Goal: Task Accomplishment & Management: Complete application form

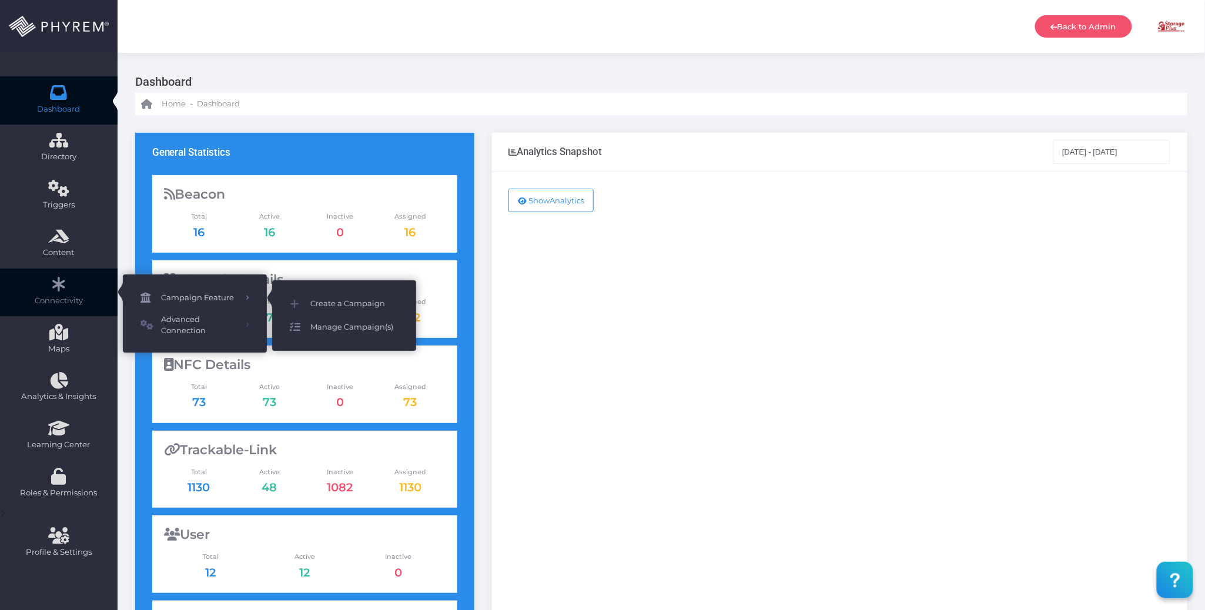
click at [347, 329] on span "Manage Campaign(s)" at bounding box center [354, 327] width 88 height 15
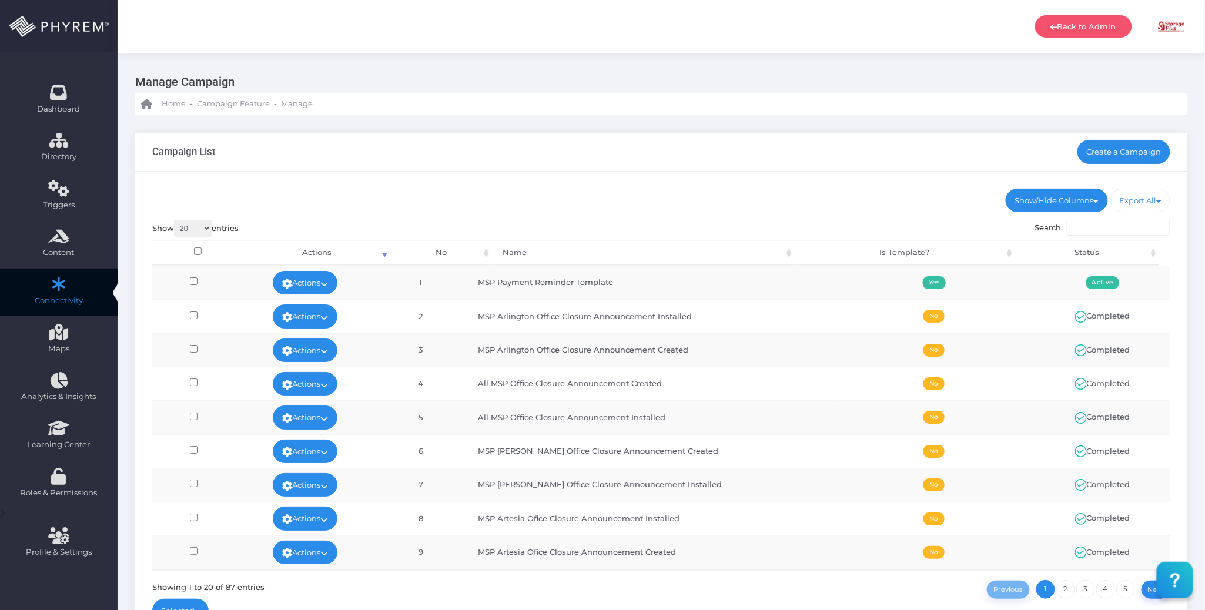
click at [509, 161] on div "Campaign List Create a Campaign" at bounding box center [661, 152] width 1052 height 39
click at [514, 194] on ul "Show/Hide Columns No Name Is Template? Status" at bounding box center [661, 201] width 1019 height 24
click at [511, 198] on ul "Show/Hide Columns No Name Is Template? Status" at bounding box center [661, 201] width 1019 height 24
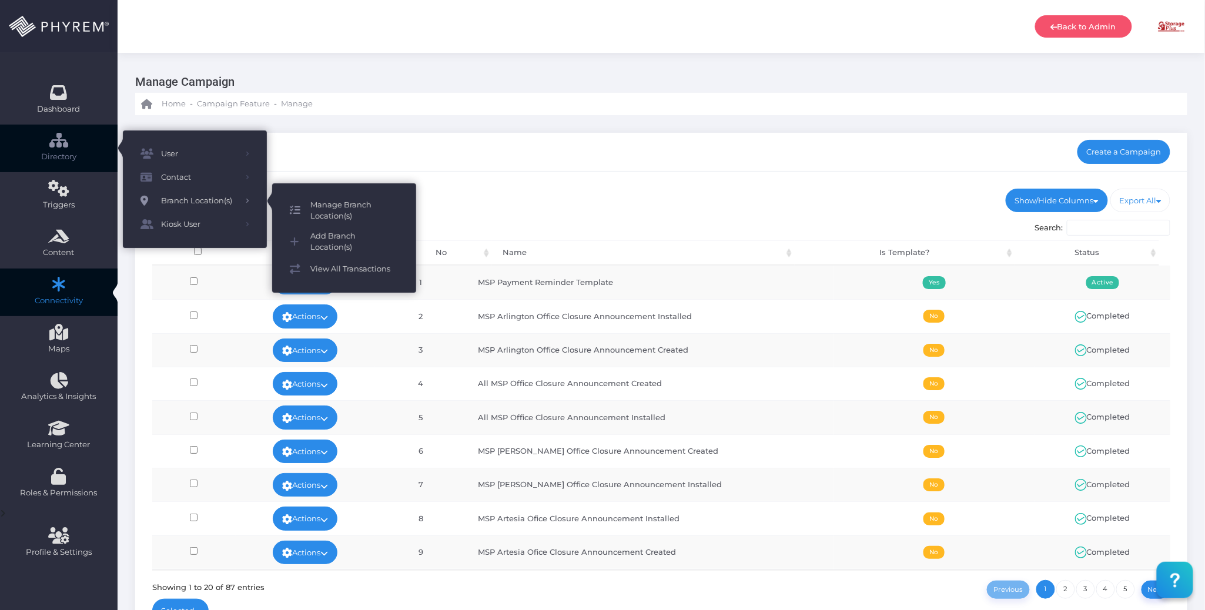
click at [323, 205] on span "Manage Branch Location(s)" at bounding box center [354, 210] width 88 height 23
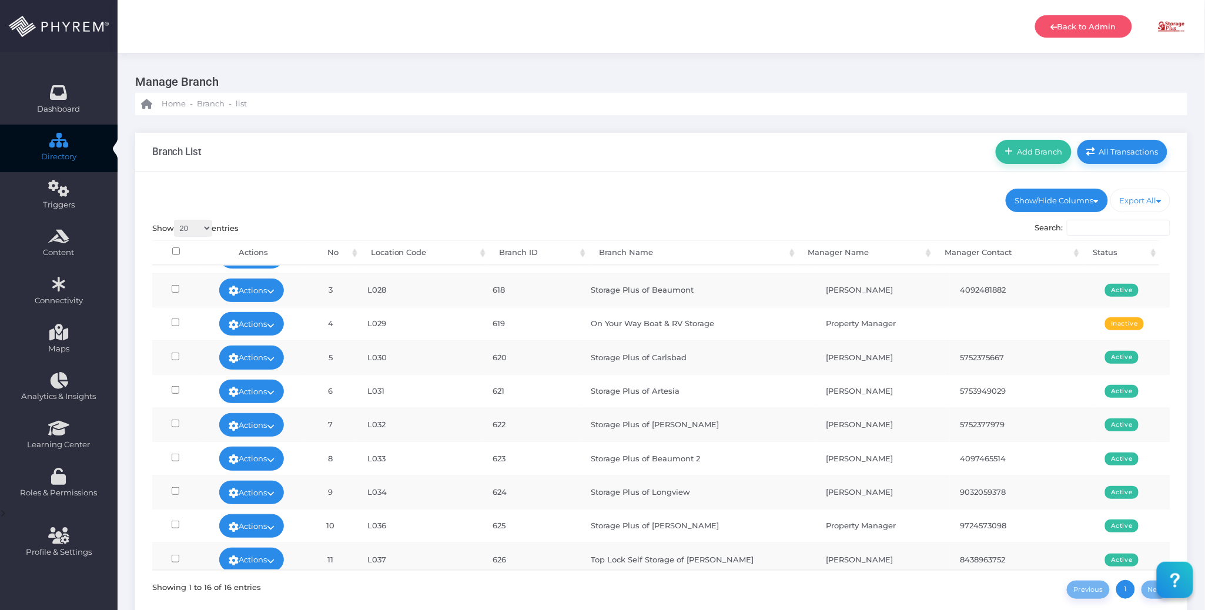
scroll to position [243, 0]
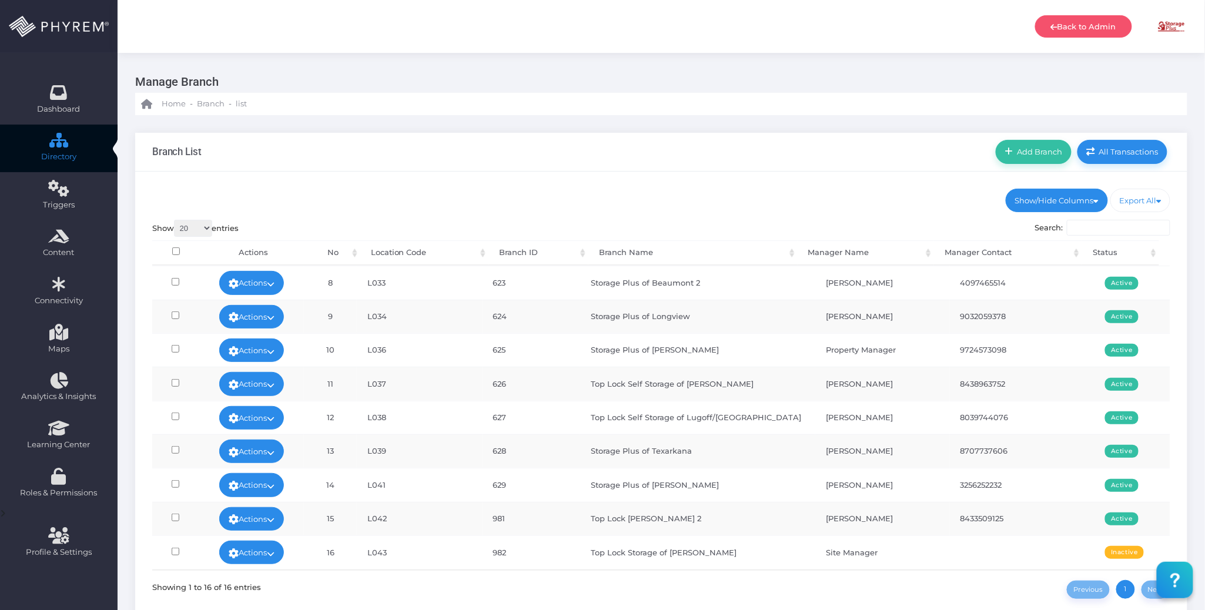
click at [695, 153] on div "Branch List Add Branch All Transactions" at bounding box center [661, 152] width 1052 height 39
click at [666, 162] on div "Branch List Add Branch All Transactions" at bounding box center [661, 152] width 1052 height 39
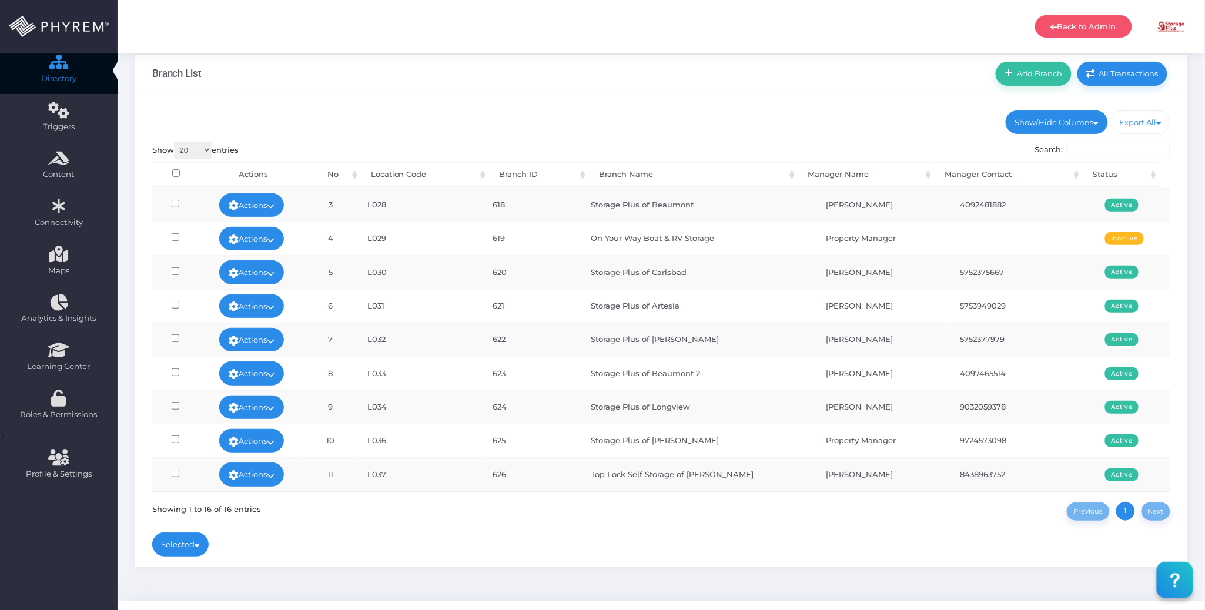
scroll to position [0, 0]
click at [671, 113] on ul "Show/Hide Columns No Corporation ID Branch ID" at bounding box center [661, 123] width 1019 height 24
click at [847, 91] on div "Branch List Add Branch All Transactions" at bounding box center [661, 74] width 1052 height 39
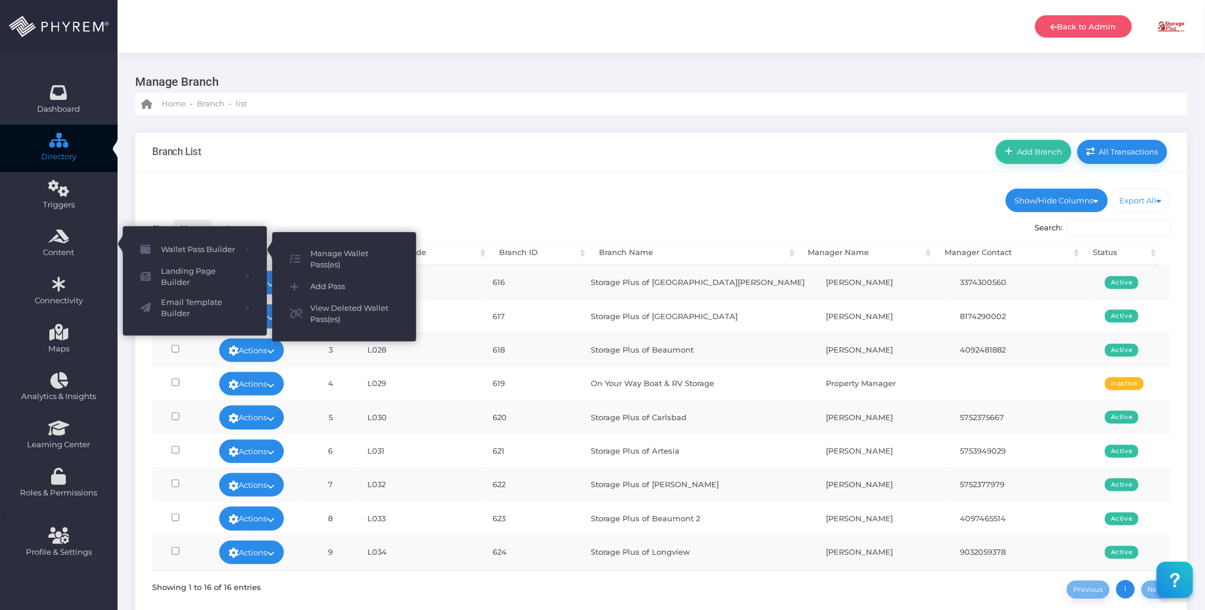
click at [718, 183] on div "Show/Hide Columns No Corporation ID Location Code Status" at bounding box center [661, 409] width 1052 height 474
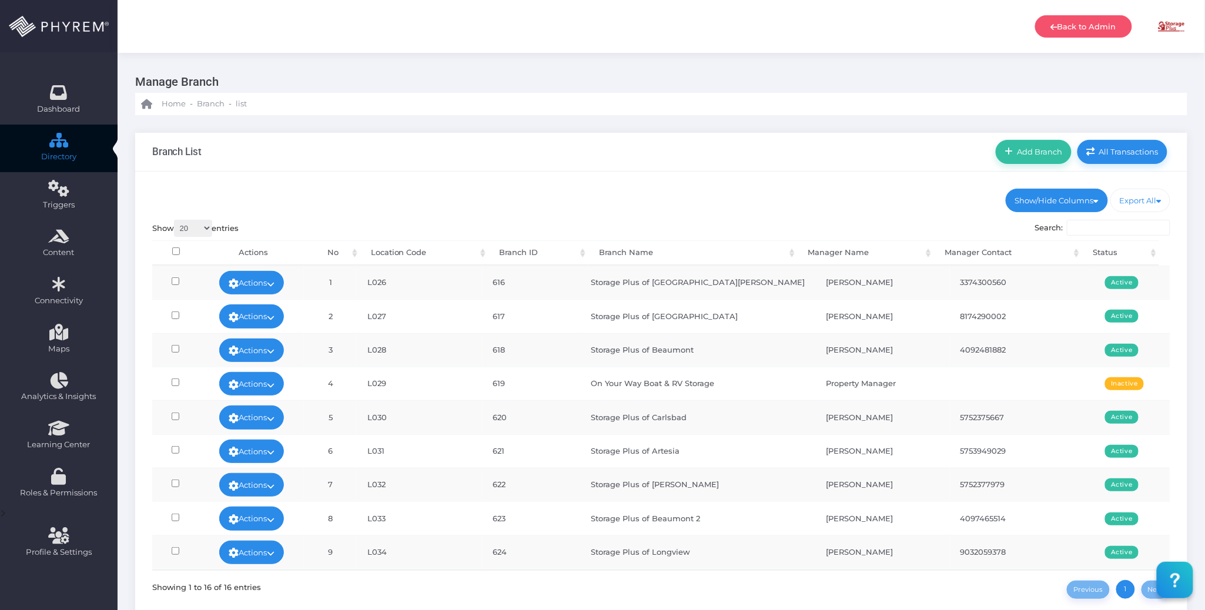
click at [729, 156] on div "Branch List Add Branch All Transactions" at bounding box center [661, 152] width 1052 height 39
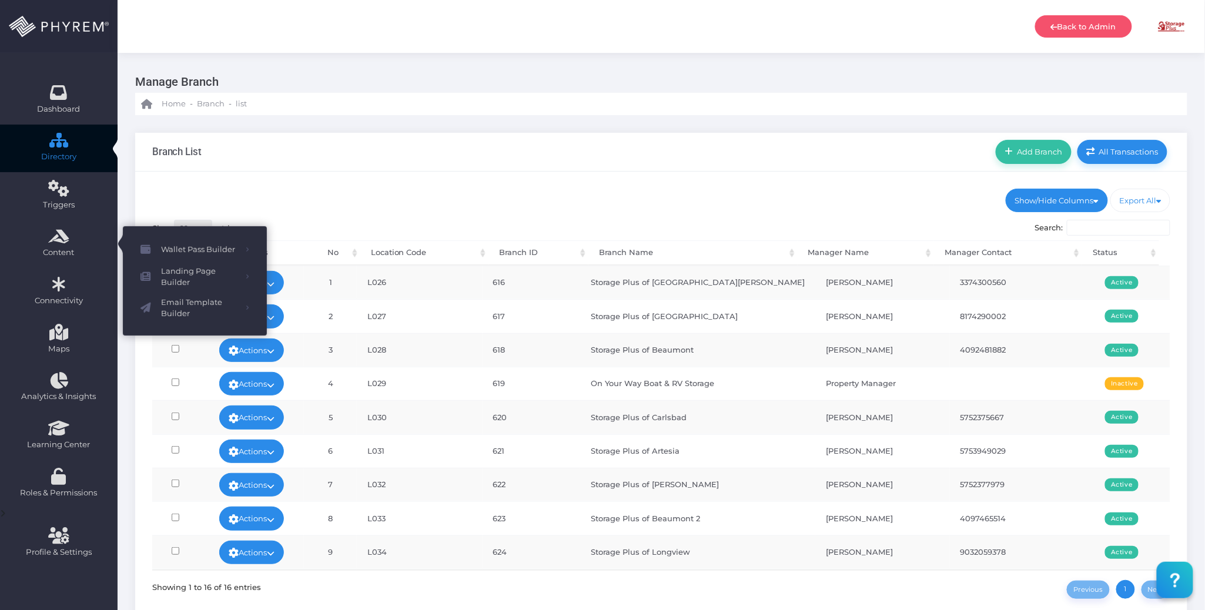
click at [459, 186] on div "Show/Hide Columns No Corporation ID Location Code Status" at bounding box center [661, 409] width 1052 height 474
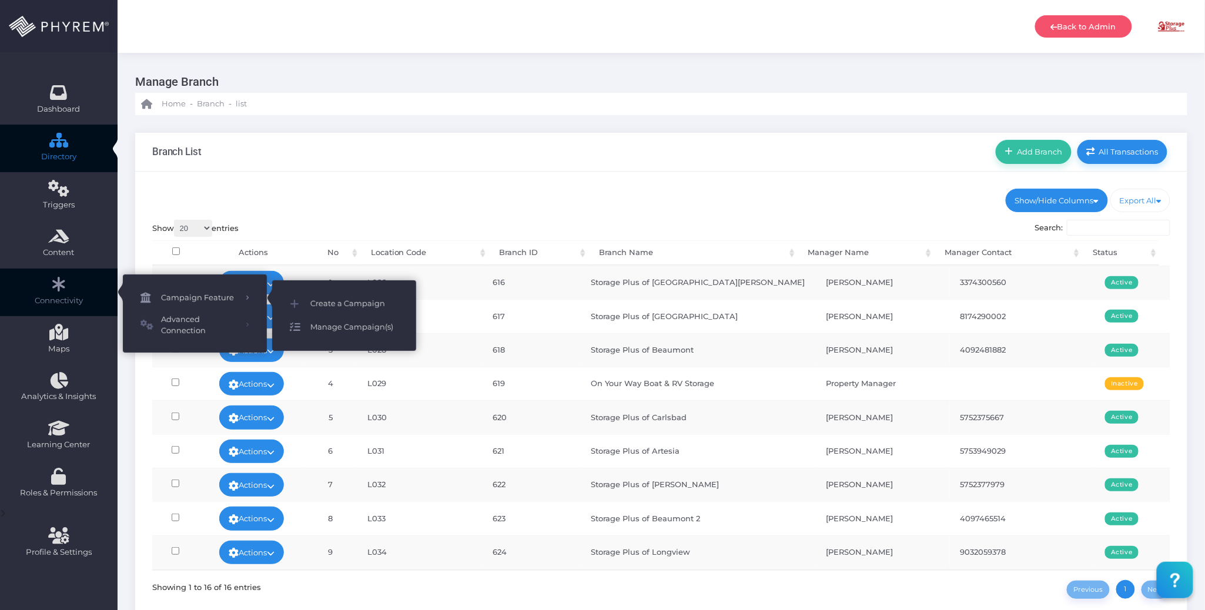
click at [342, 328] on span "Manage Campaign(s)" at bounding box center [354, 327] width 88 height 15
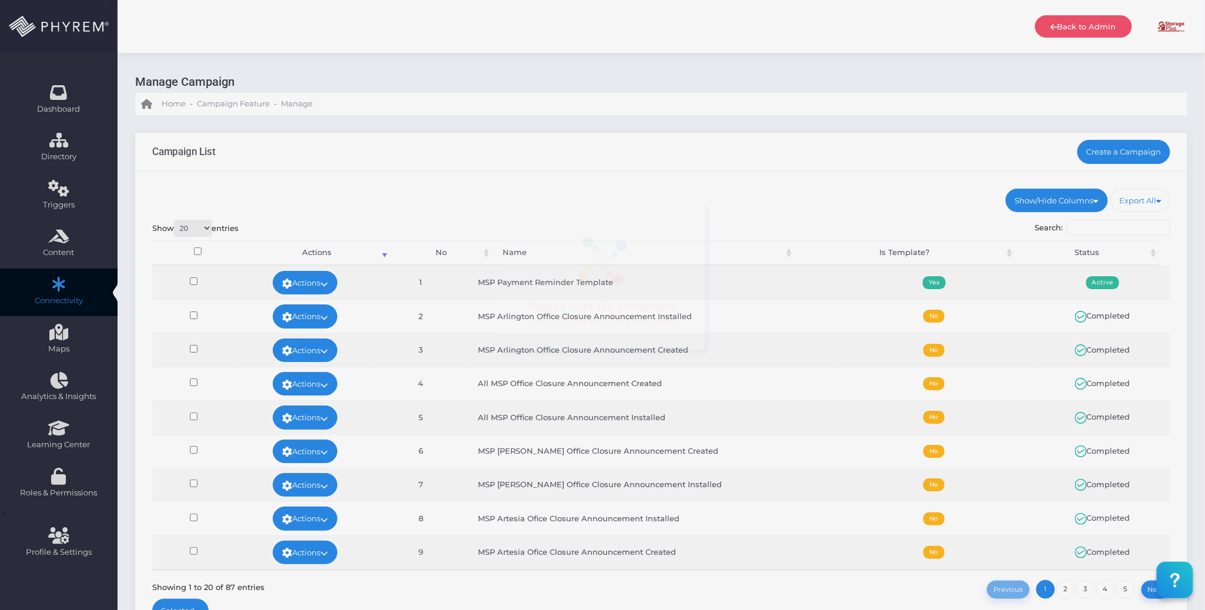
drag, startPoint x: 819, startPoint y: 180, endPoint x: 778, endPoint y: 170, distance: 41.6
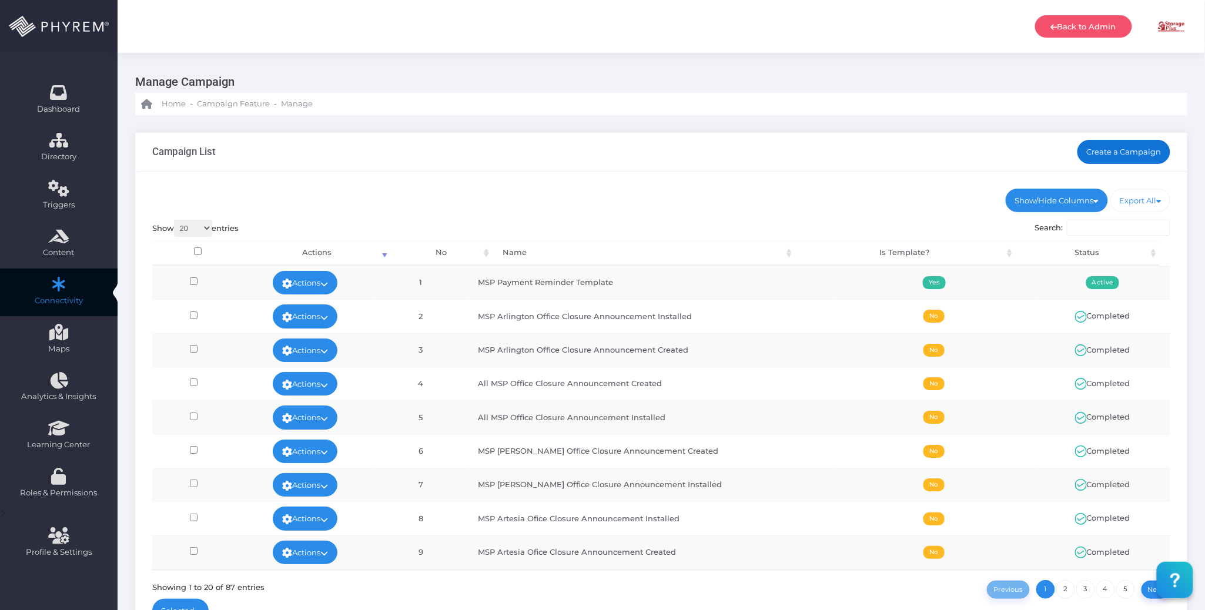
click at [1117, 143] on link "Create a Campaign" at bounding box center [1124, 152] width 93 height 24
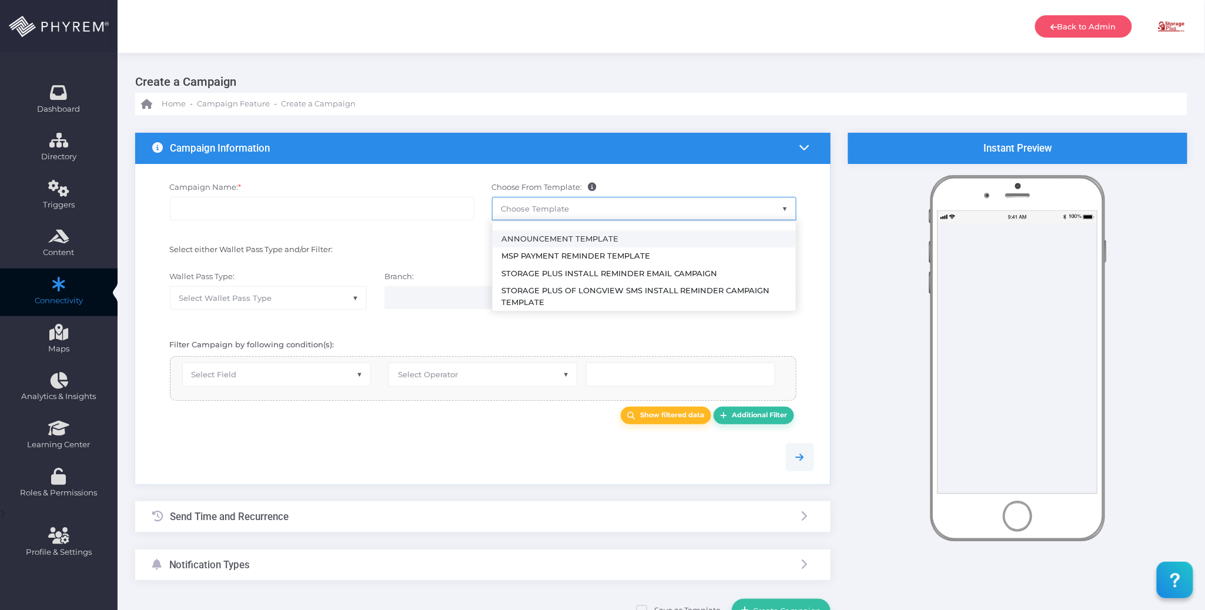
click at [614, 209] on span "Choose Template" at bounding box center [644, 209] width 303 height 22
select select "2492"
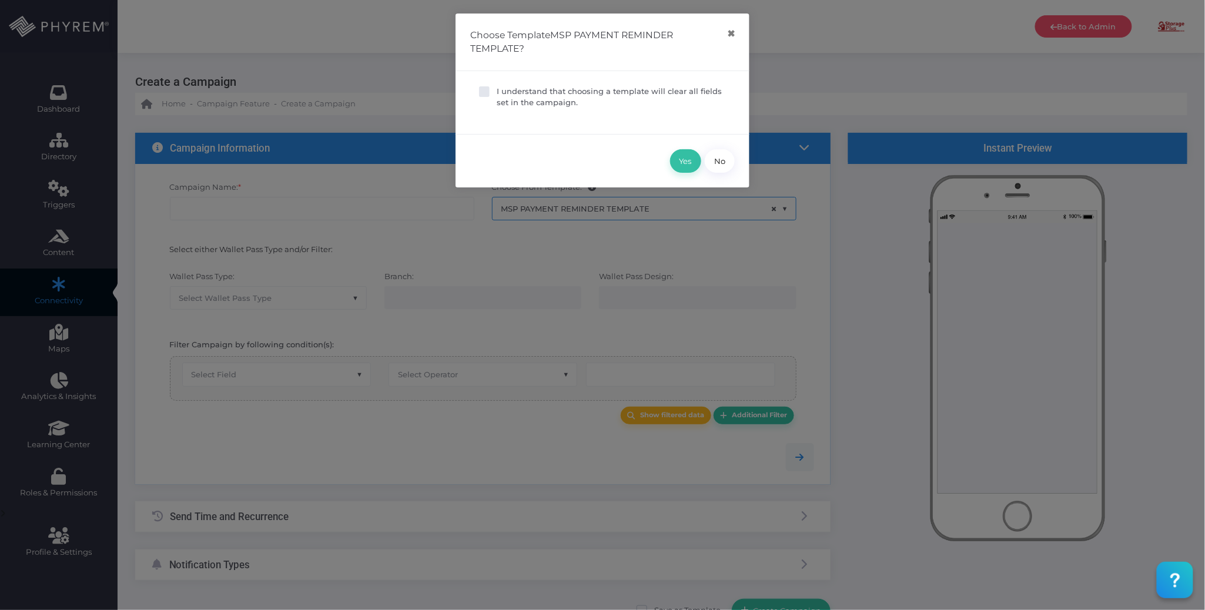
click at [555, 99] on p "I understand that choosing a template will clear all fields set in the campaign." at bounding box center [611, 97] width 229 height 23
click at [504, 93] on input "I understand that choosing a template will clear all fields set in the campaign." at bounding box center [501, 90] width 8 height 8
checkbox input "true"
click at [687, 156] on button "Yes" at bounding box center [685, 161] width 31 height 24
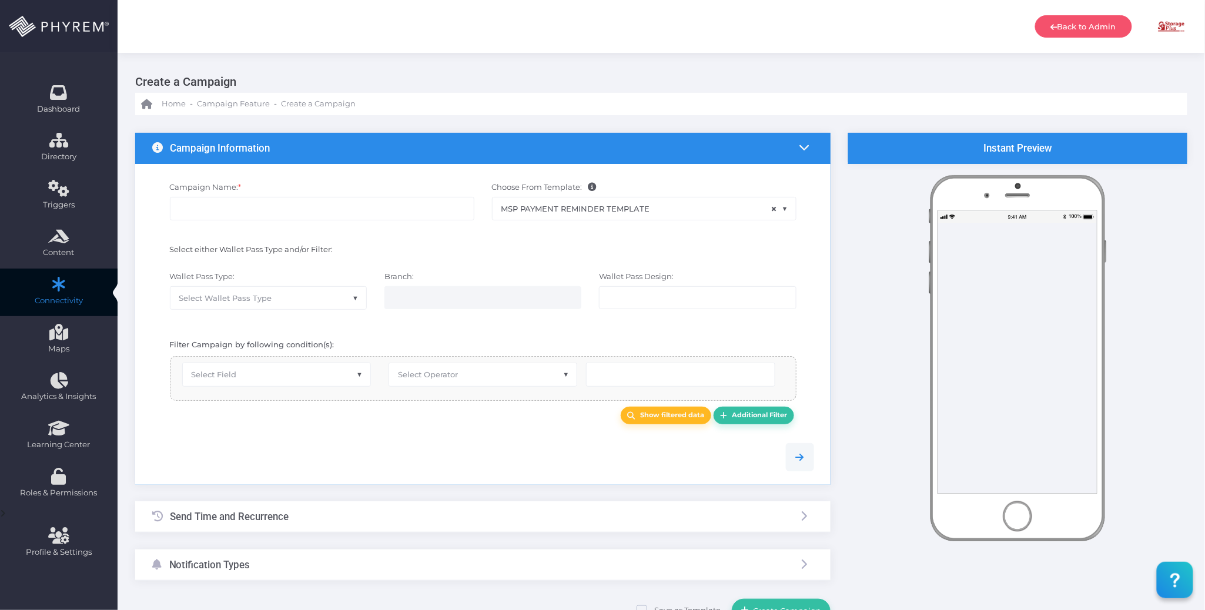
type input "MSP Payment Reminder Template"
select select "15"
radio input "true"
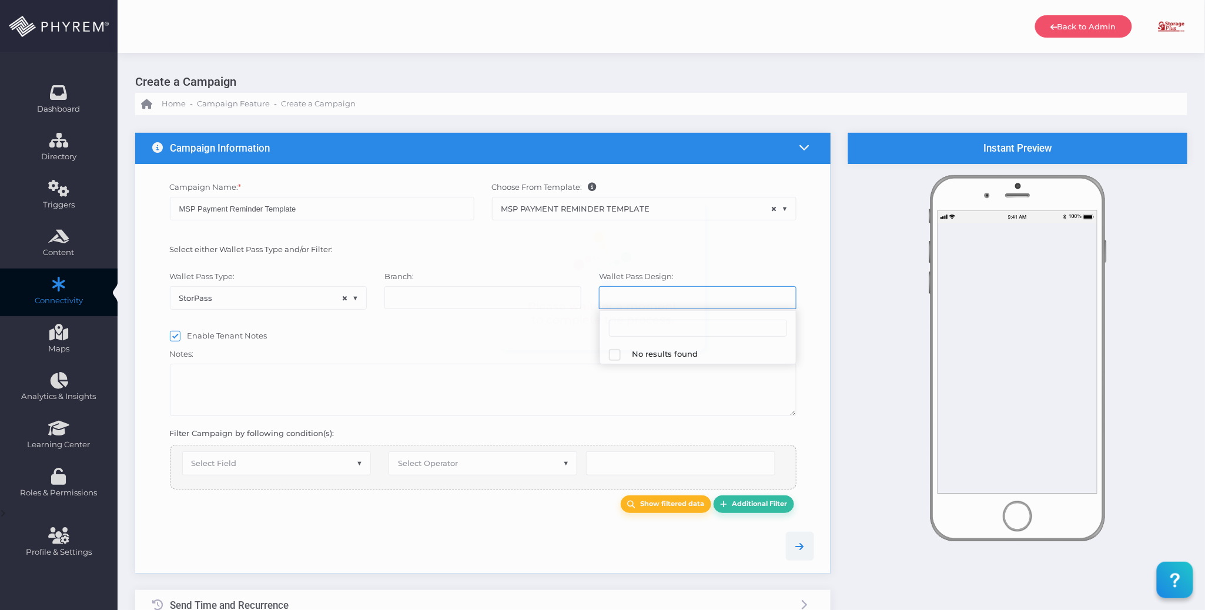
select select "616"
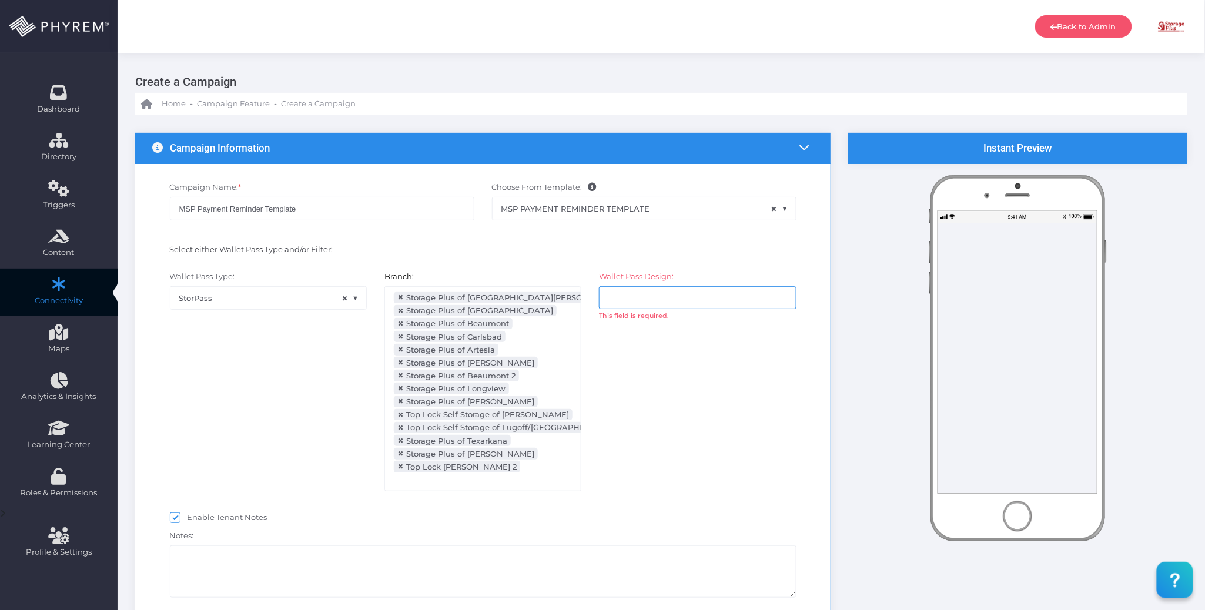
scroll to position [129, 0]
select select "after_x_days"
select select "2112"
select select "dPaidThru"
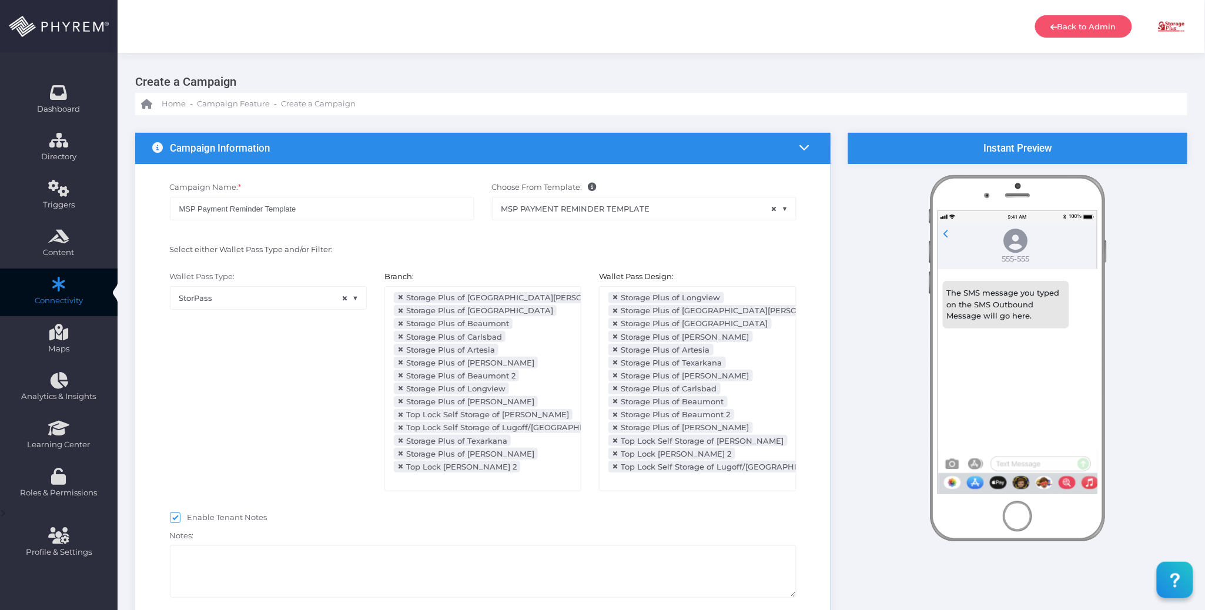
scroll to position [266, 0]
type input "5"
click at [480, 250] on div "Select either Wallet Pass Type and/or Filter:" at bounding box center [322, 251] width 322 height 15
select select "pr_wallet_users.voided"
select select "equals"
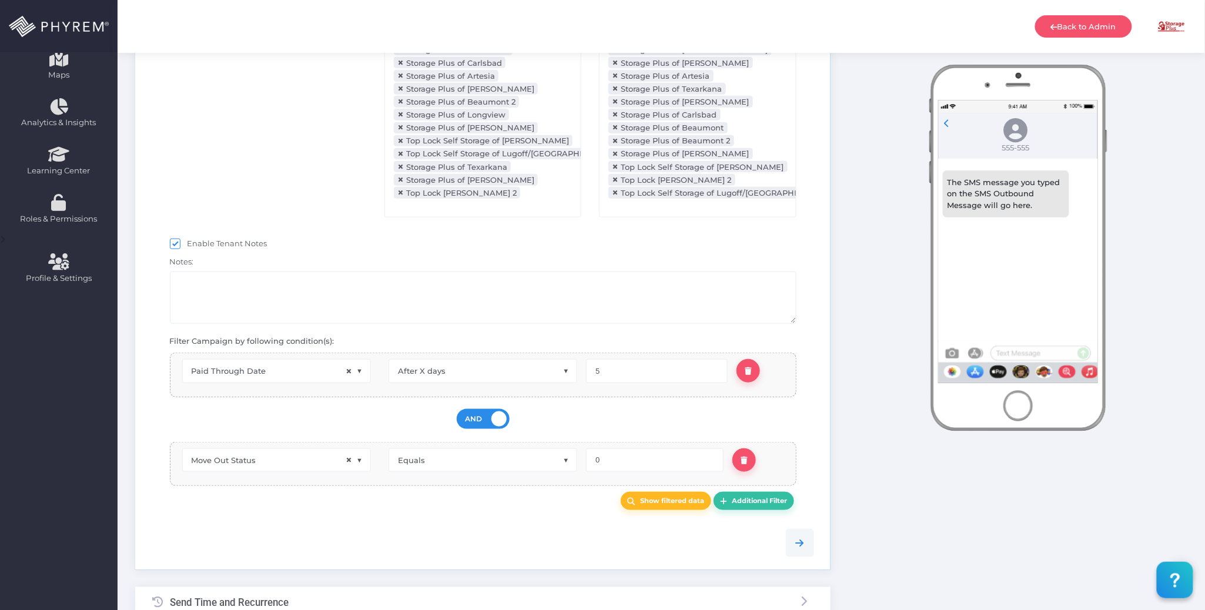
scroll to position [313, 0]
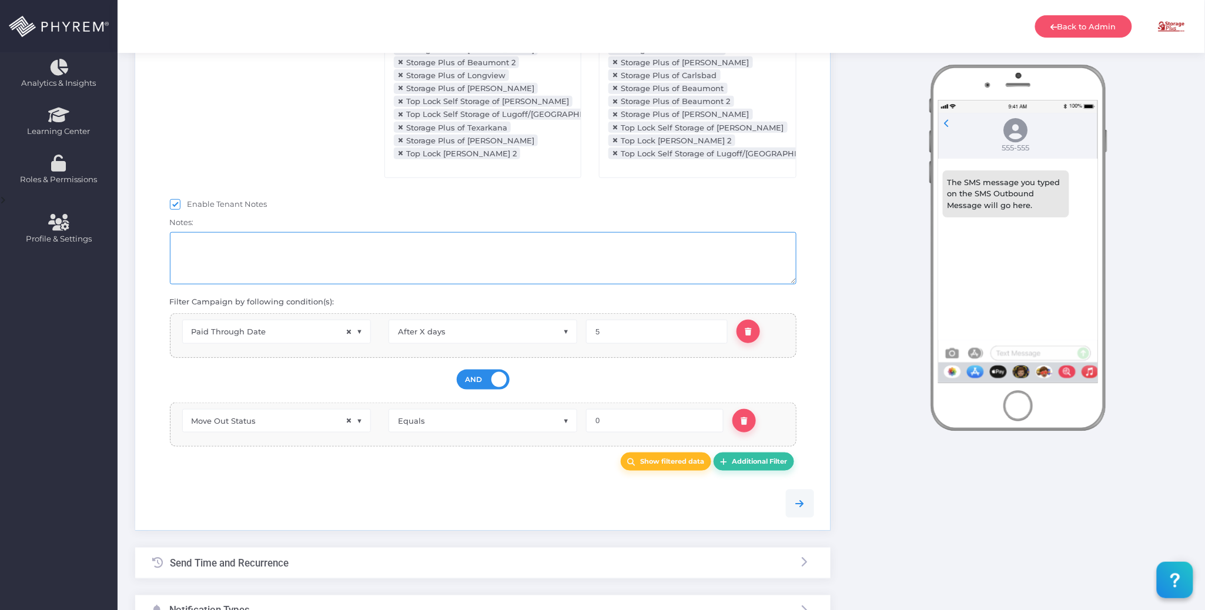
drag, startPoint x: 330, startPoint y: 264, endPoint x: 314, endPoint y: 262, distance: 16.0
click at [330, 263] on textarea at bounding box center [483, 258] width 627 height 52
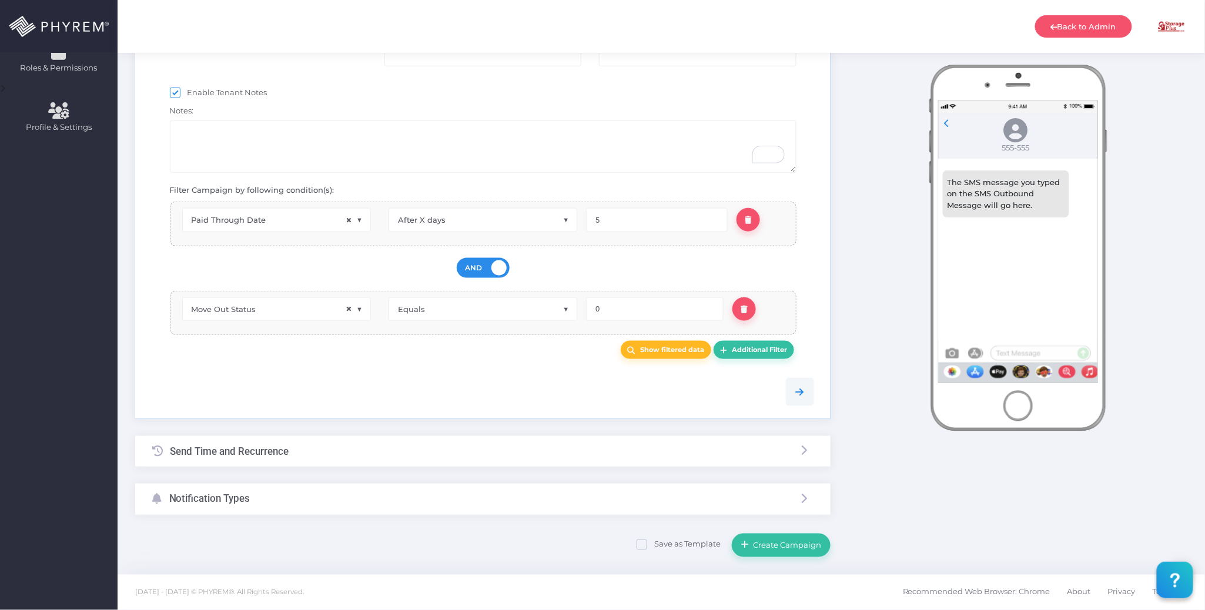
click at [349, 372] on div at bounding box center [483, 392] width 680 height 54
click at [323, 455] on div "Send Time and Recurrence" at bounding box center [483, 451] width 696 height 31
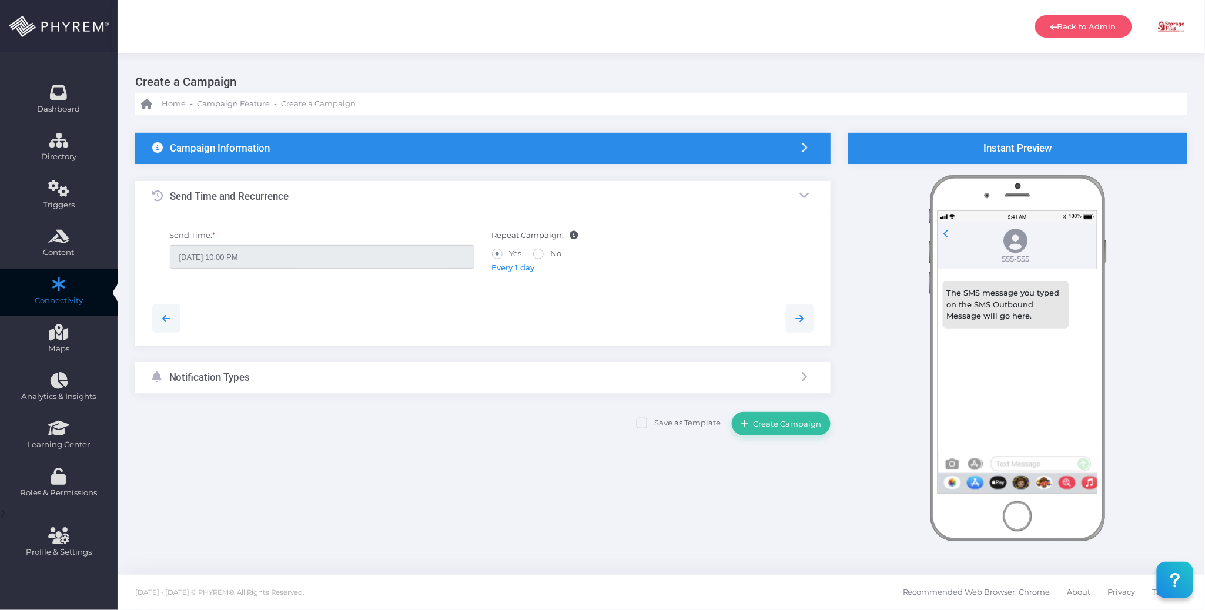
scroll to position [0, 0]
click at [520, 270] on span "Every 1 day" at bounding box center [513, 267] width 43 height 9
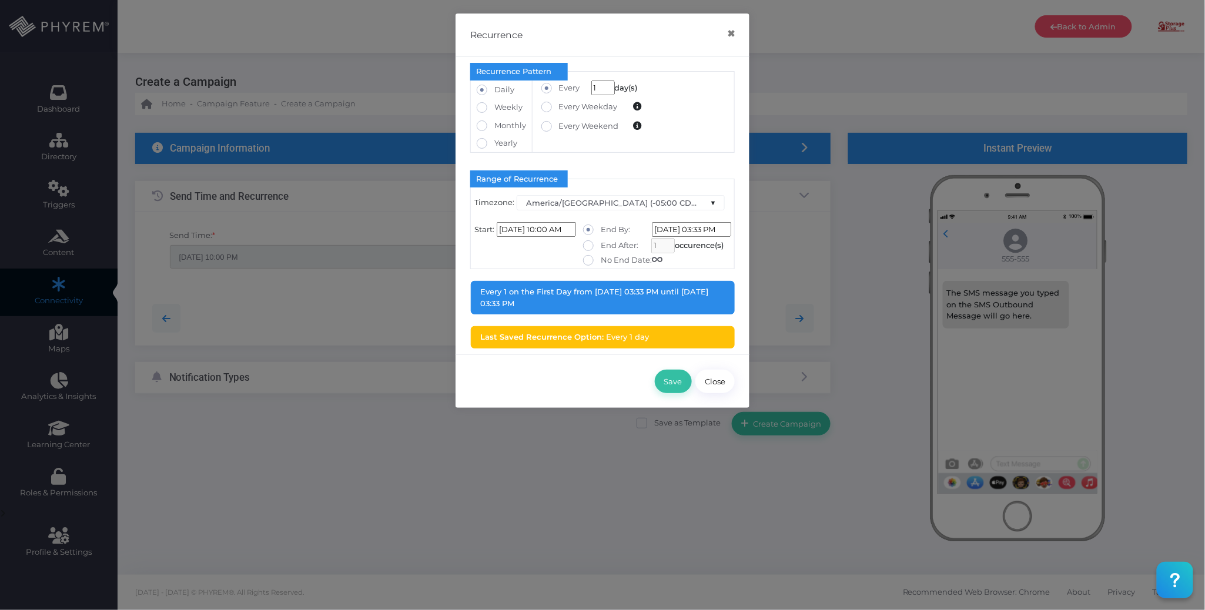
click at [621, 259] on label "No End Date:" at bounding box center [622, 261] width 79 height 12
click at [608, 259] on input "No End Date:" at bounding box center [605, 259] width 8 height 8
radio input "true"
type input "1/1/2099 12:00:00 AM"
type input "0"
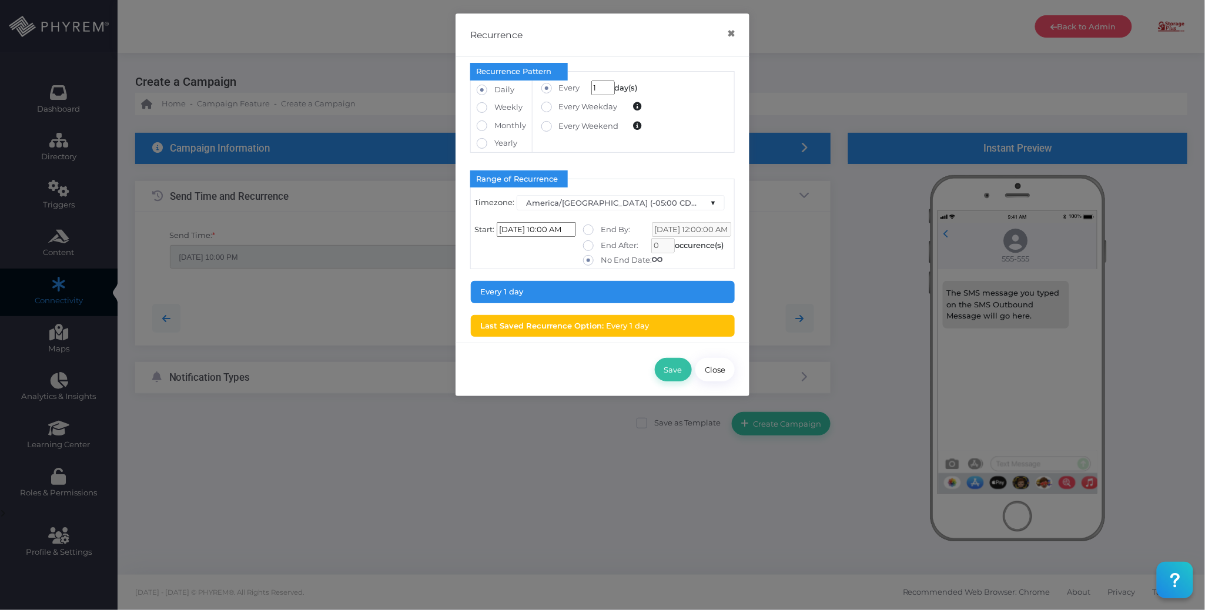
click at [554, 229] on input "[DATE] 10:00 AM" at bounding box center [536, 229] width 79 height 15
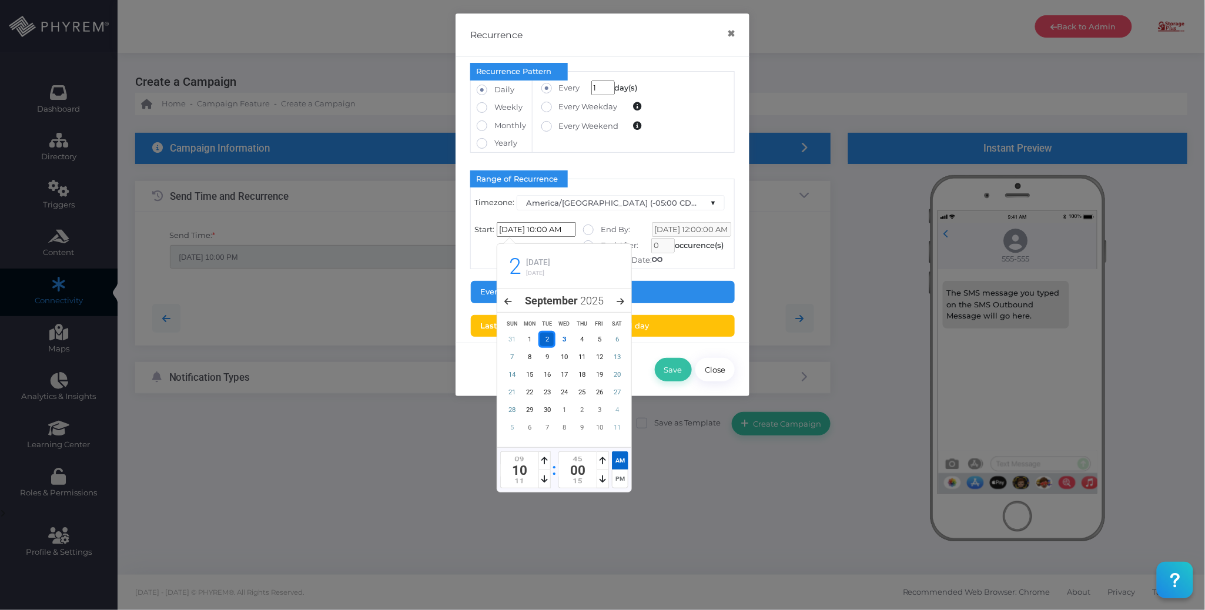
click at [743, 273] on div "Recurrence Pattern Daily Weekly 1 Monday Tuesday 1" at bounding box center [603, 200] width 294 height 286
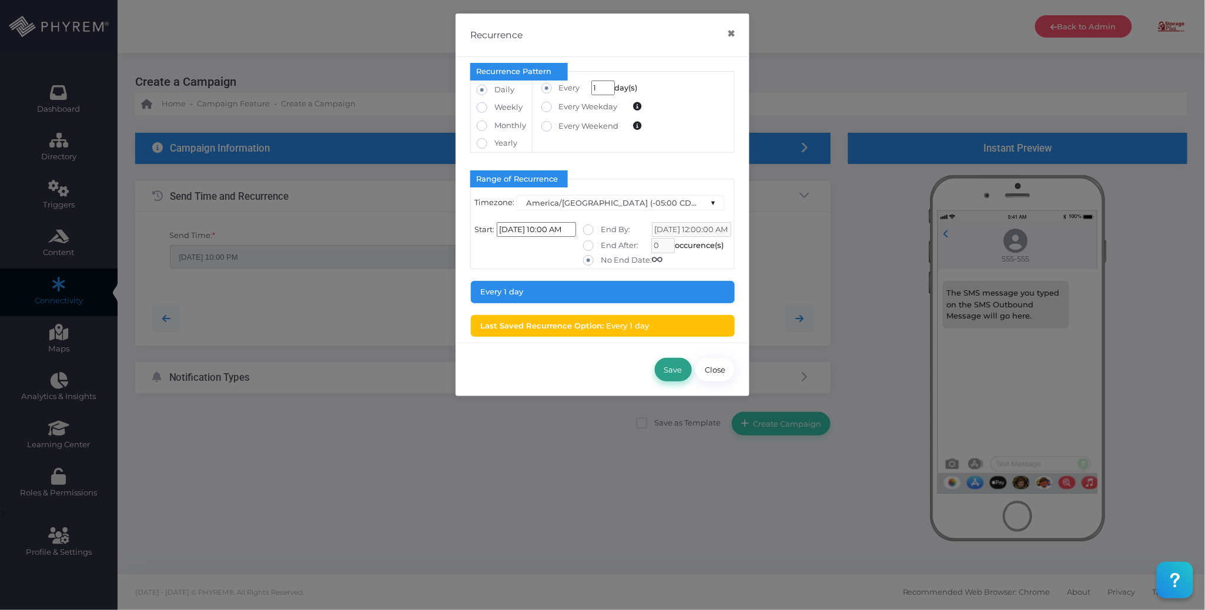
click at [668, 377] on button "Save" at bounding box center [673, 370] width 37 height 24
type input "[DATE] 10:00 AM"
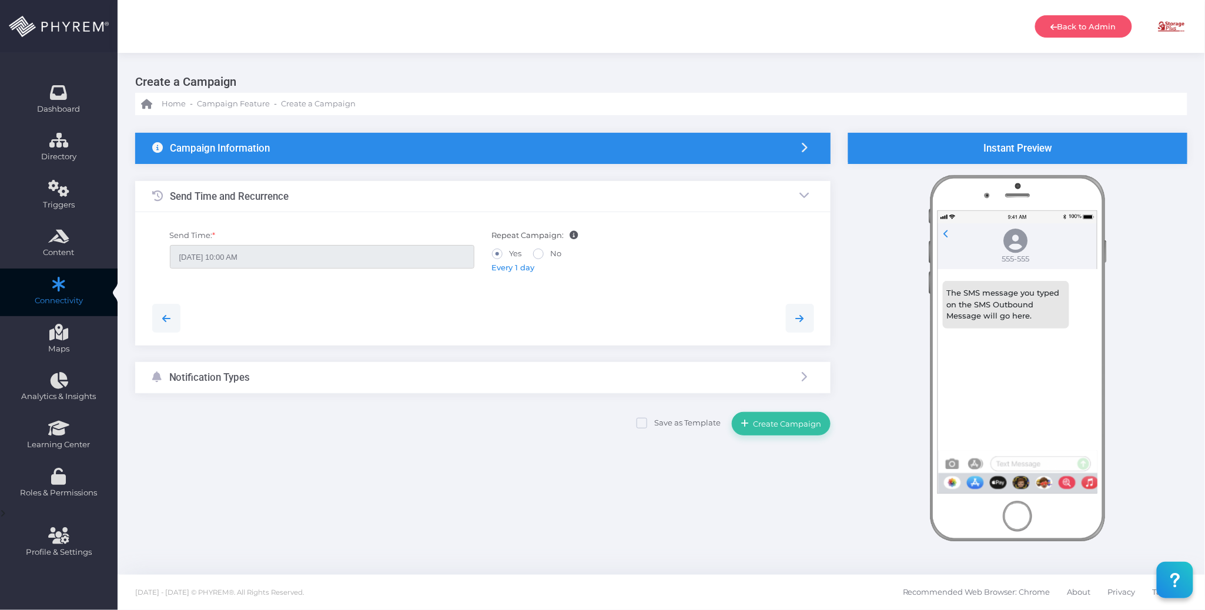
click at [417, 381] on div "Notification Types" at bounding box center [483, 377] width 696 height 31
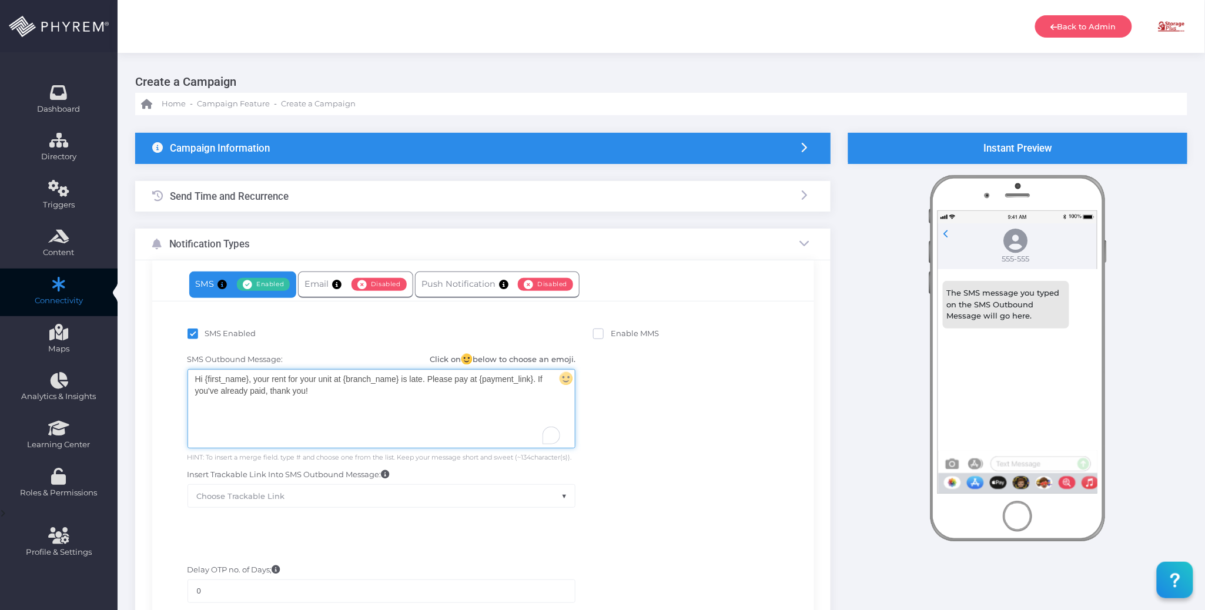
click at [340, 396] on div "Hi {first_name}, your rent for your unit at {branch_name} is late. Please pay a…" at bounding box center [381, 409] width 387 height 78
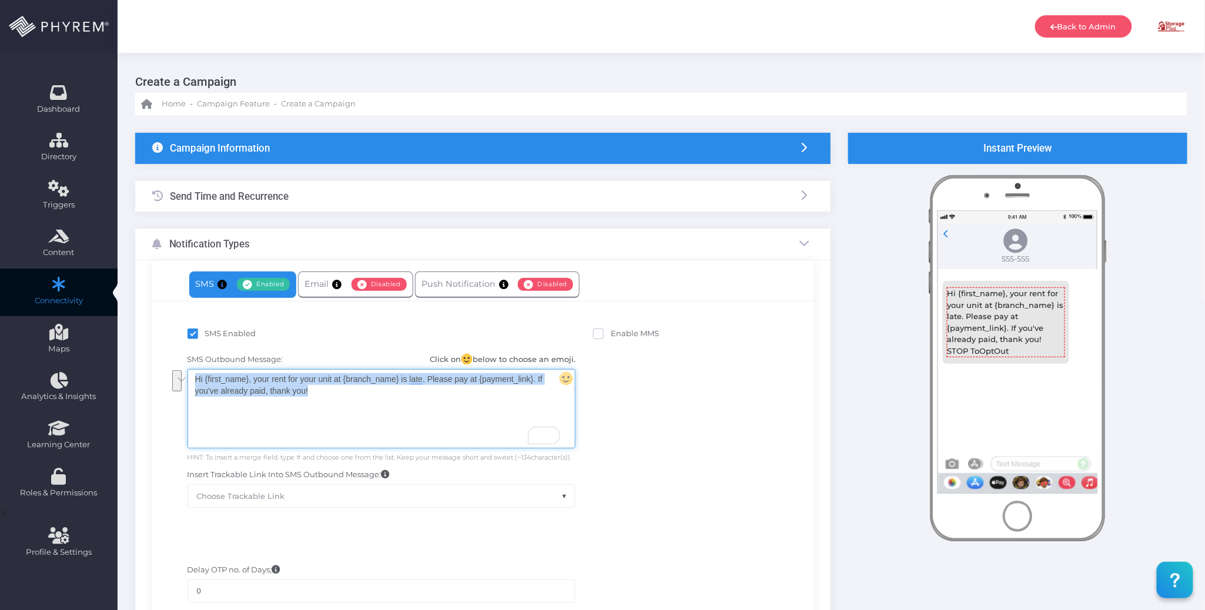
drag, startPoint x: 347, startPoint y: 393, endPoint x: 175, endPoint y: 369, distance: 173.4
click at [175, 369] on div "SMS Outbound Message: Click on below to choose an emoji. Hi {first_name}, your …" at bounding box center [483, 431] width 644 height 166
click at [357, 400] on div "Hi {first_name}, your rent for your unit at {branch_name} is late. Please pay a…" at bounding box center [381, 409] width 387 height 78
drag, startPoint x: 354, startPoint y: 389, endPoint x: 158, endPoint y: 366, distance: 197.8
click at [146, 372] on div "SMS Enabled Disabled Email Enabled Disabled" at bounding box center [483, 470] width 696 height 420
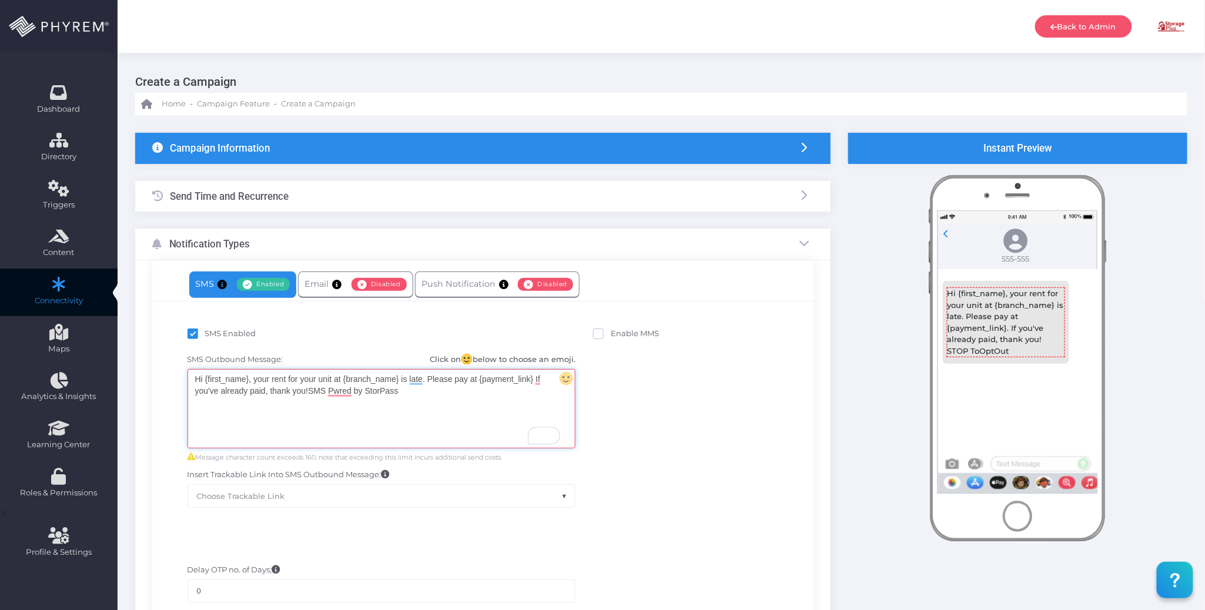
click at [309, 390] on div "Hi {first_name}, your rent for your unit at {branch_name} is late. Please pay a…" at bounding box center [381, 409] width 387 height 78
click at [427, 396] on div "Hi {first_name}, your rent for your unit at {branch_name} is late. Please pay a…" at bounding box center [381, 409] width 387 height 78
click at [287, 432] on div "Hi {first_name}, your rent for your unit at {branch_name} is late. Please pay a…" at bounding box center [381, 409] width 387 height 78
drag, startPoint x: 248, startPoint y: 379, endPoint x: 212, endPoint y: 379, distance: 35.9
click at [210, 379] on div "Hi {first_name}, your rent for your unit at {branch_name} is late. Please pay a…" at bounding box center [381, 409] width 387 height 78
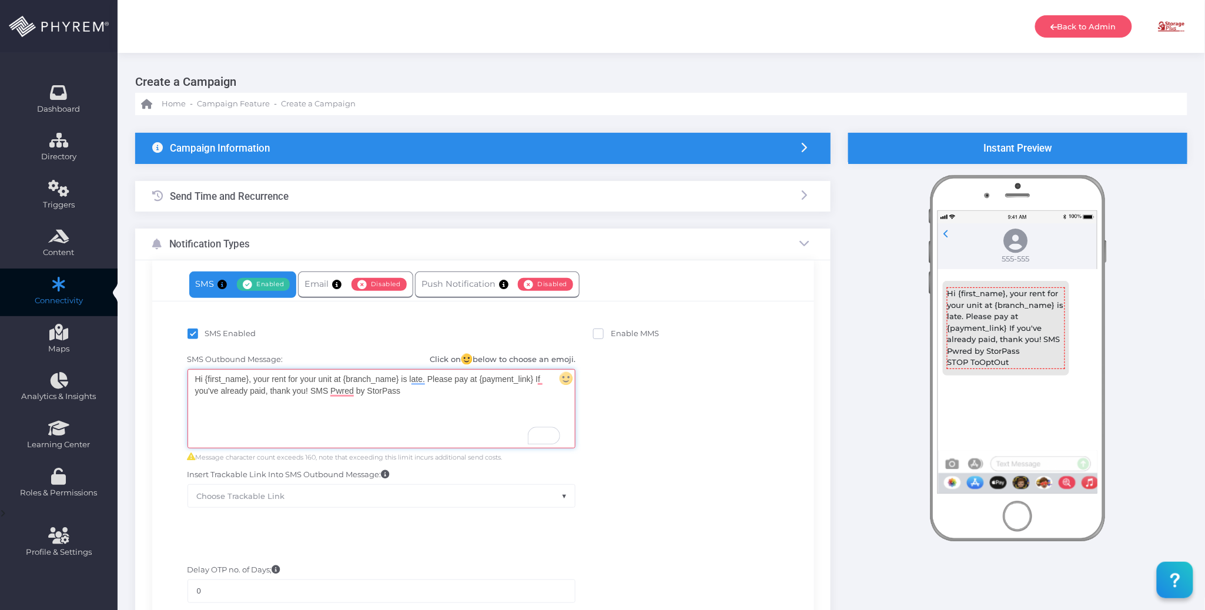
click at [276, 413] on body "Back to Admin [PERSON_NAME] [PERSON_NAME] [PERSON_NAME][EMAIL_ADDRESS][DOMAIN_N…" at bounding box center [602, 305] width 1205 height 610
drag, startPoint x: 399, startPoint y: 377, endPoint x: 344, endPoint y: 375, distance: 54.8
click at [344, 375] on div "Hi {first_name} , your rent for your unit at {branch_name} is late. Please pay …" at bounding box center [381, 409] width 387 height 78
click at [400, 409] on body "Back to Admin [PERSON_NAME] [PERSON_NAME] [PERSON_NAME][EMAIL_ADDRESS][DOMAIN_N…" at bounding box center [602, 305] width 1205 height 610
drag, startPoint x: 533, startPoint y: 380, endPoint x: 480, endPoint y: 377, distance: 53.0
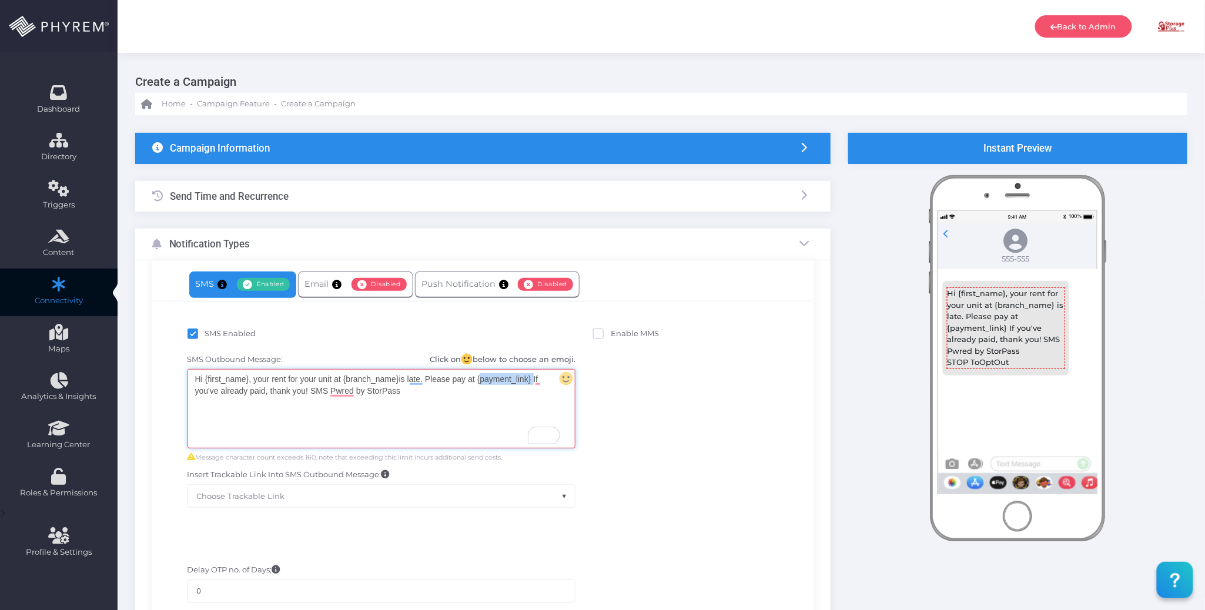
click at [480, 377] on div "Hi {first_name}, your rent for your unit at {branch_name} is late. Please pay a…" at bounding box center [381, 409] width 387 height 78
click at [534, 393] on body "Back to Admin [PERSON_NAME] [PERSON_NAME] [PERSON_NAME][EMAIL_ADDRESS][DOMAIN_N…" at bounding box center [602, 305] width 1205 height 610
click at [553, 380] on div "Hi {first_name}, your rent for your unit at {branch_name} is late. Please pay a…" at bounding box center [381, 409] width 387 height 78
click at [535, 380] on div "Hi {first_name}, your rent for your unit at {branch_name} is late. Please pay a…" at bounding box center [381, 409] width 387 height 78
click at [509, 384] on div "Hi {first_name}, your rent for your unit at {branch_name} is late. Please pay a…" at bounding box center [381, 409] width 387 height 78
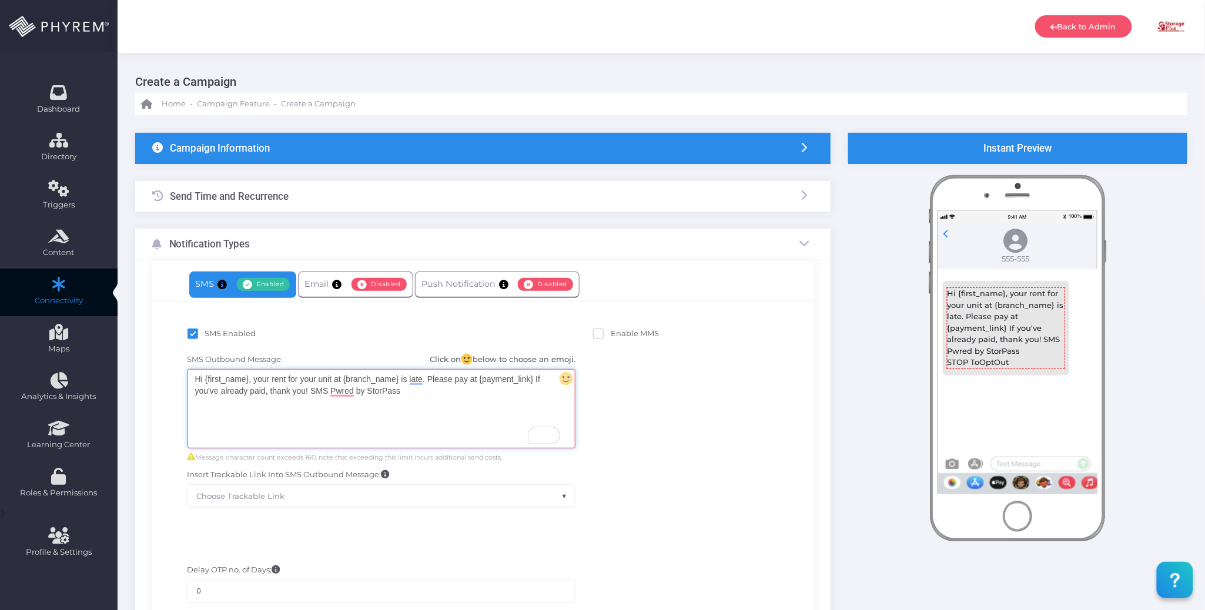
click at [655, 392] on div "SMS Outbound Message: Click on below to choose an emoji. Hi {first_name}, your …" at bounding box center [483, 431] width 644 height 166
click at [534, 379] on div "Hi {first_name}, your rent for your unit at {branch_name} is late. Please pay a…" at bounding box center [381, 409] width 387 height 78
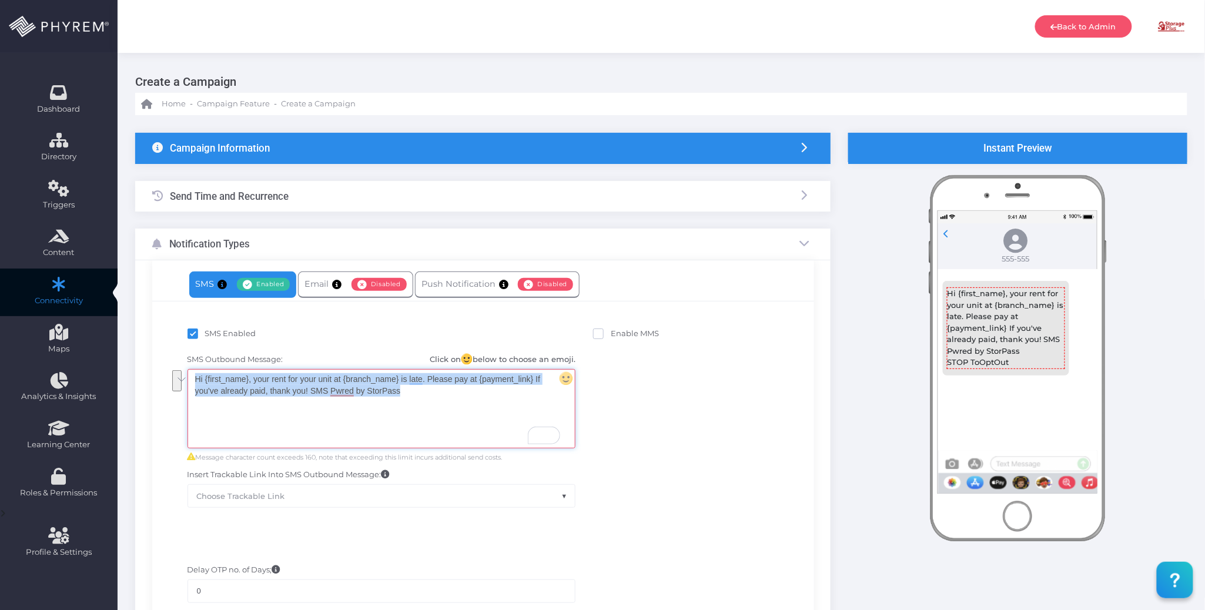
drag, startPoint x: 416, startPoint y: 395, endPoint x: 135, endPoint y: 360, distance: 283.7
click at [135, 360] on div "SMS Enabled Disabled Email Enabled Disabled" at bounding box center [483, 470] width 696 height 420
copy div "Hi {first_name}, your rent for your unit at {branch_name} is late. Please pay a…"
click at [334, 388] on div "Hi {first_name}, your rent for your unit at {branch_name} is late. Please pay a…" at bounding box center [381, 409] width 387 height 78
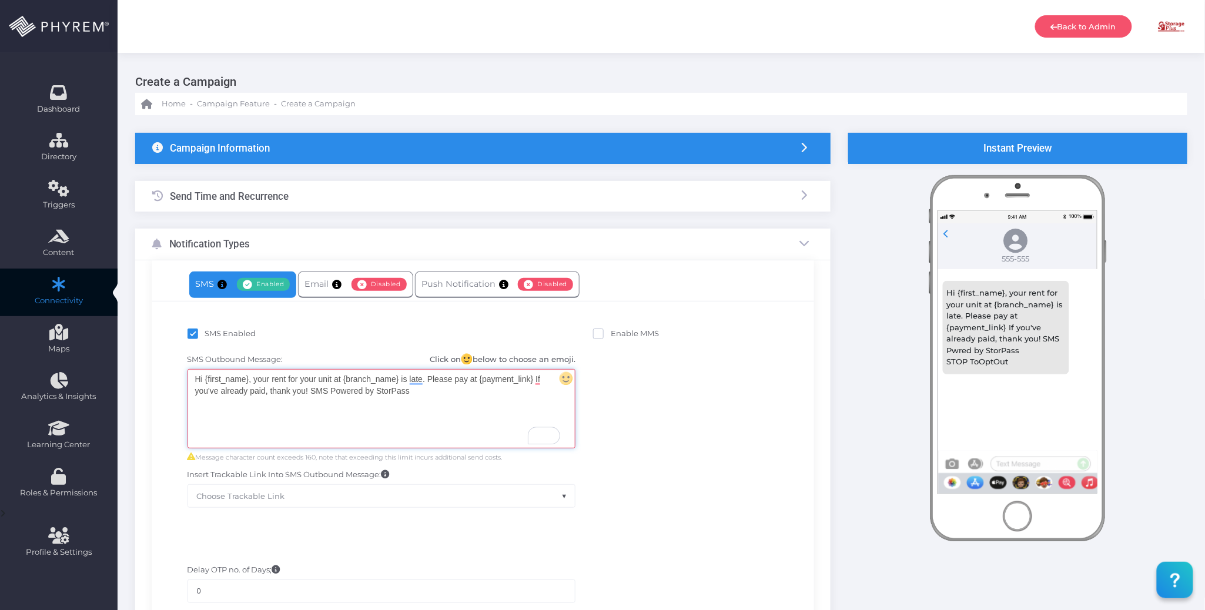
click at [433, 395] on div "Hi {first_name}, your rent for your unit at {branch_name} is late. Please pay a…" at bounding box center [381, 409] width 387 height 78
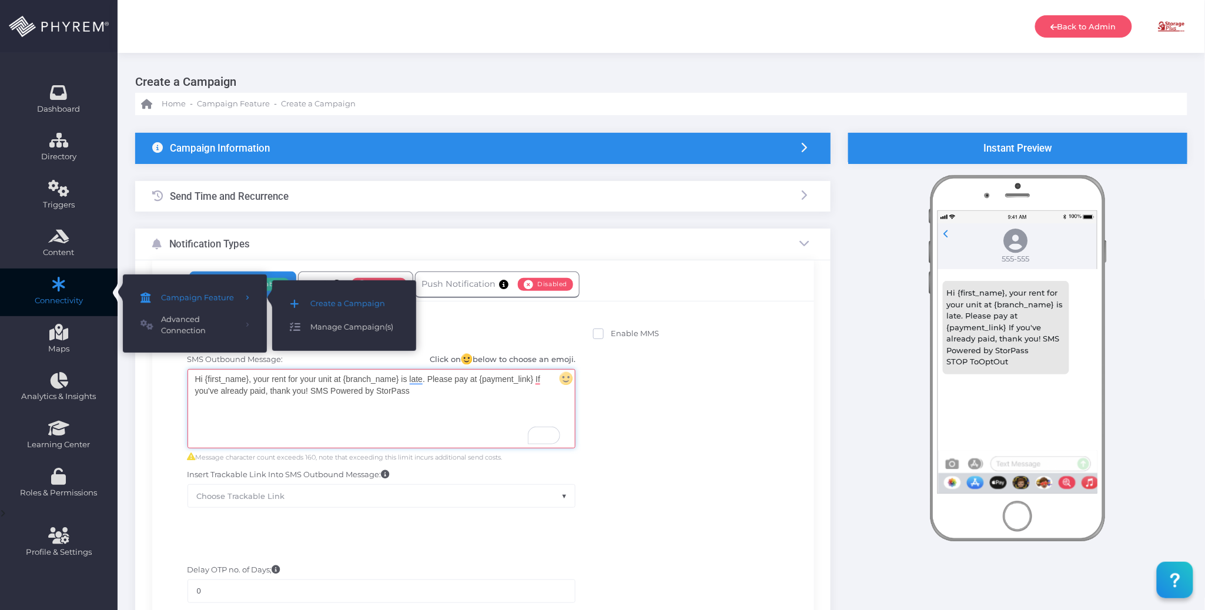
click at [335, 323] on span "Manage Campaign(s)" at bounding box center [354, 327] width 88 height 15
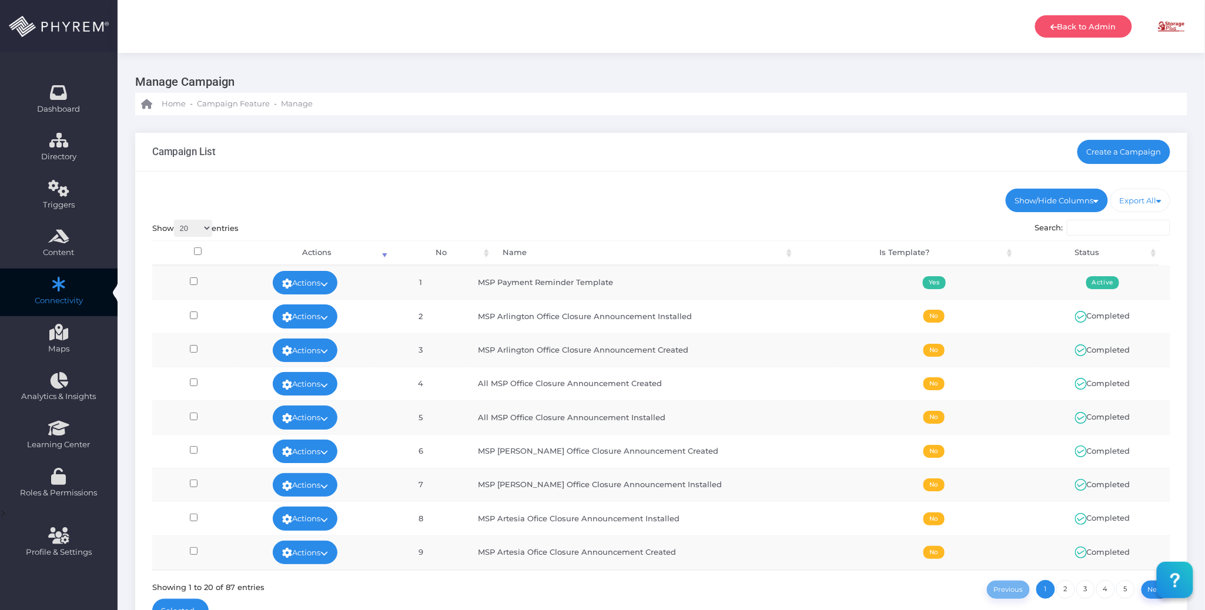
click at [861, 155] on div "Campaign List Create a Campaign" at bounding box center [661, 152] width 1052 height 39
click at [1141, 149] on link "Create a Campaign" at bounding box center [1124, 152] width 93 height 24
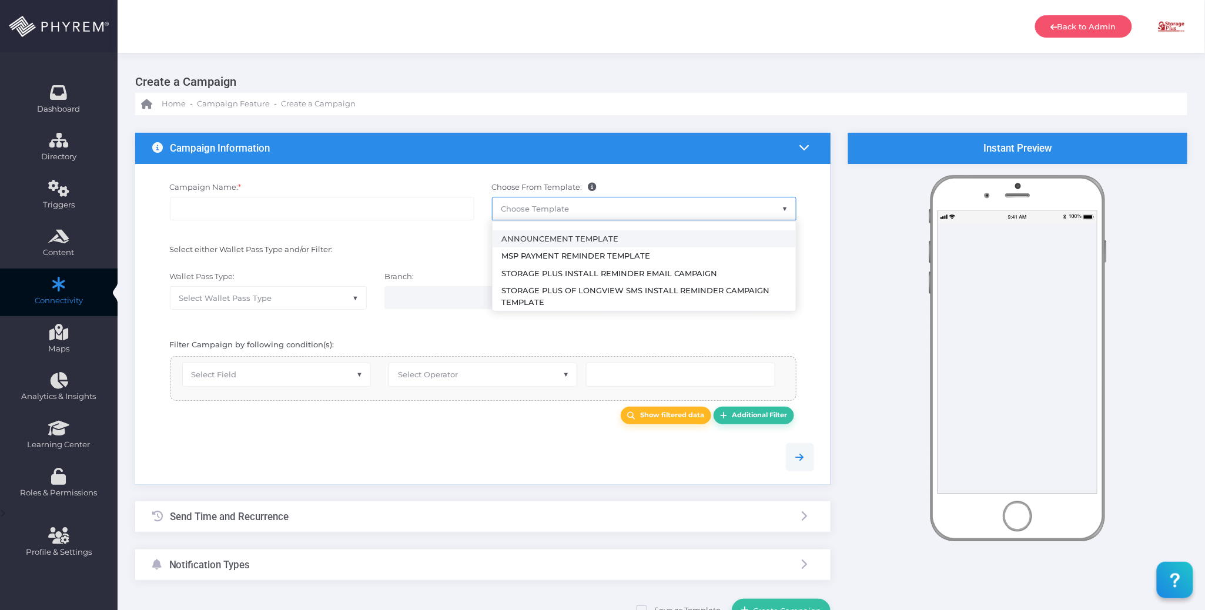
click at [626, 203] on span "Choose Template" at bounding box center [644, 209] width 303 height 22
select select "2492"
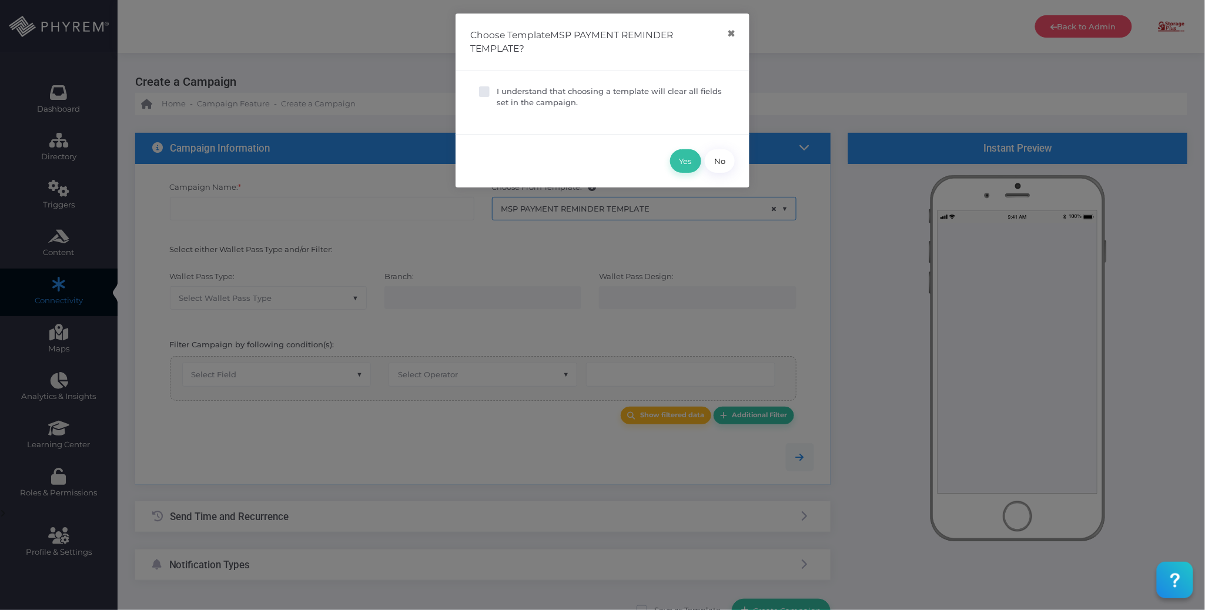
click at [540, 101] on p "I understand that choosing a template will clear all fields set in the campaign." at bounding box center [611, 97] width 229 height 23
click at [504, 93] on input "I understand that choosing a template will clear all fields set in the campaign." at bounding box center [501, 90] width 8 height 8
checkbox input "true"
drag, startPoint x: 691, startPoint y: 160, endPoint x: 683, endPoint y: 162, distance: 9.1
click at [687, 160] on button "Yes" at bounding box center [685, 161] width 31 height 24
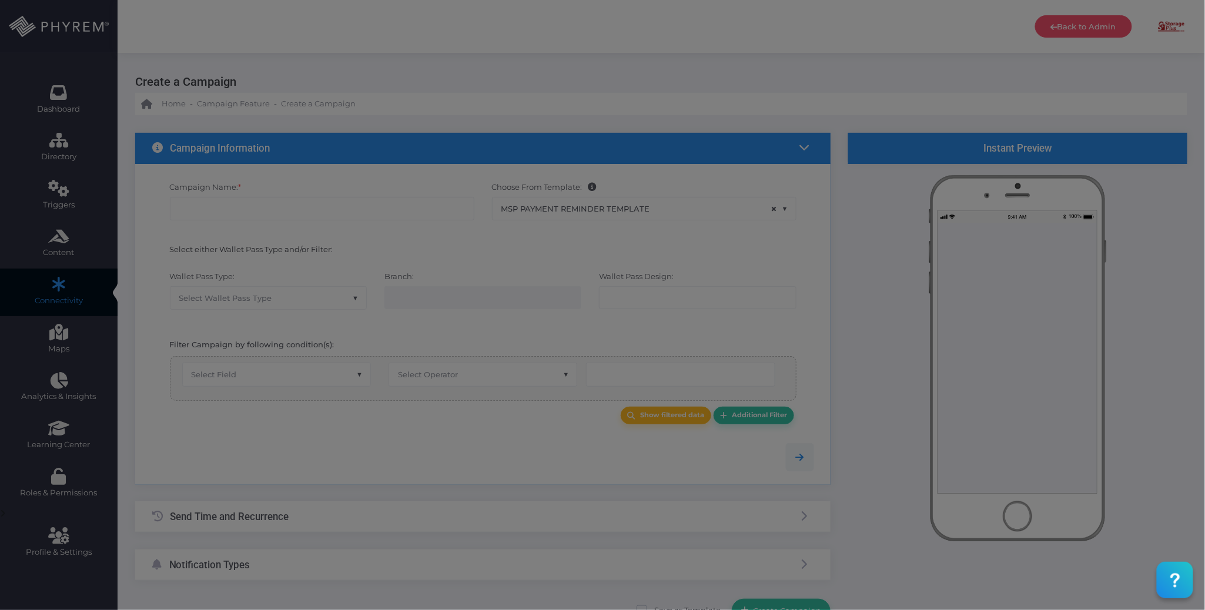
type input "MSP Payment Reminder Template"
select select "15"
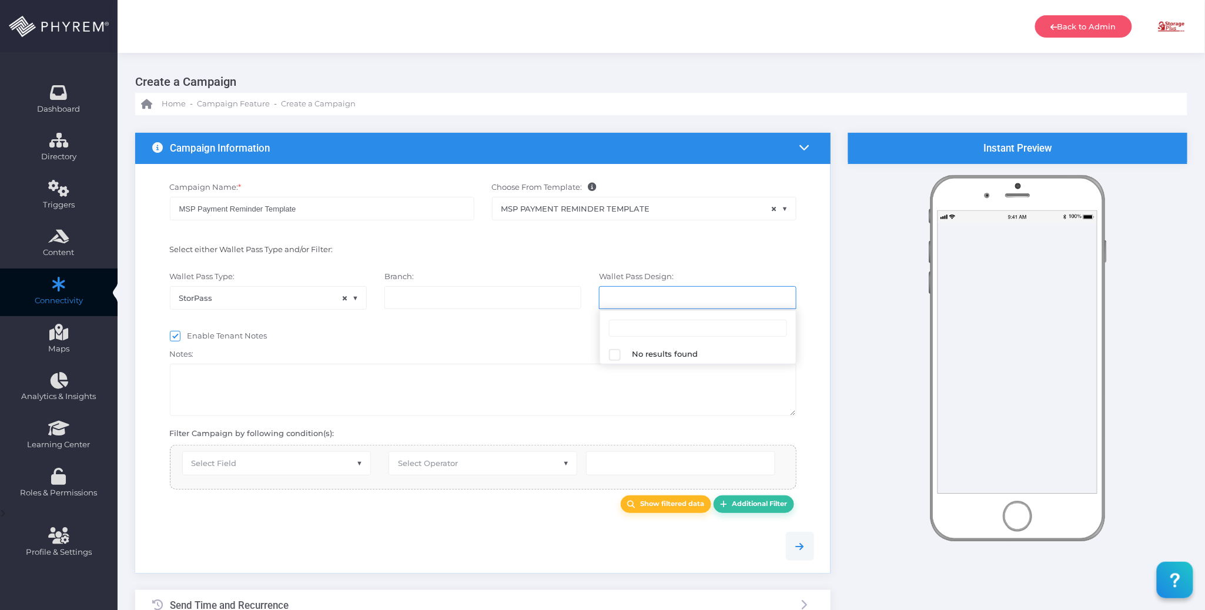
select select "616"
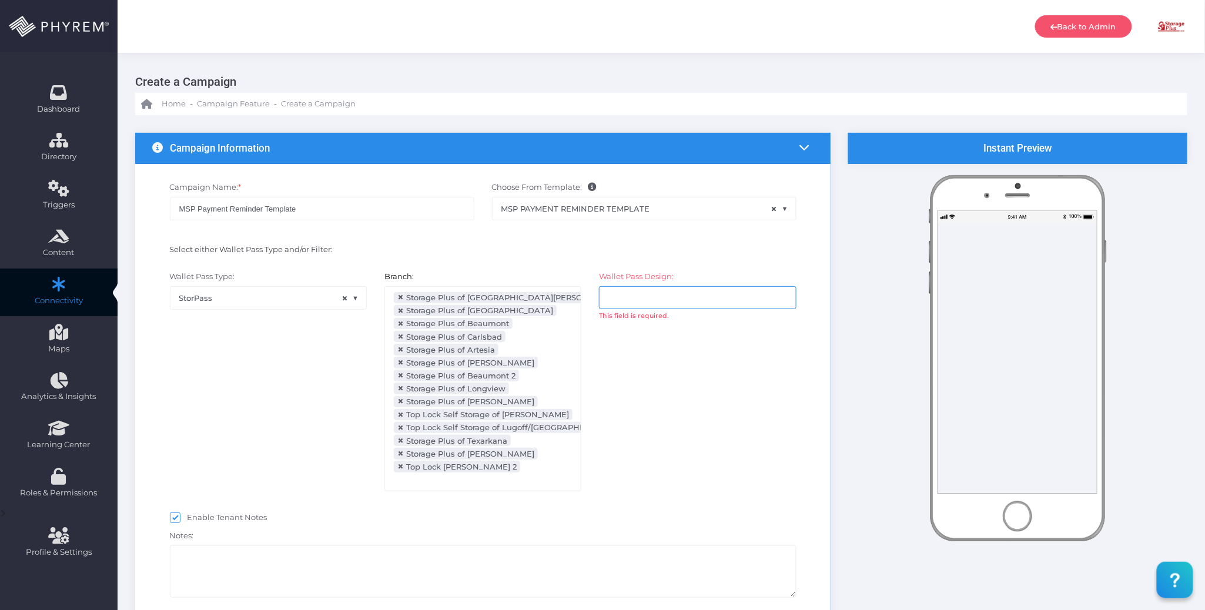
select select "after_x_days"
select select "2112"
select select "dPaidThru"
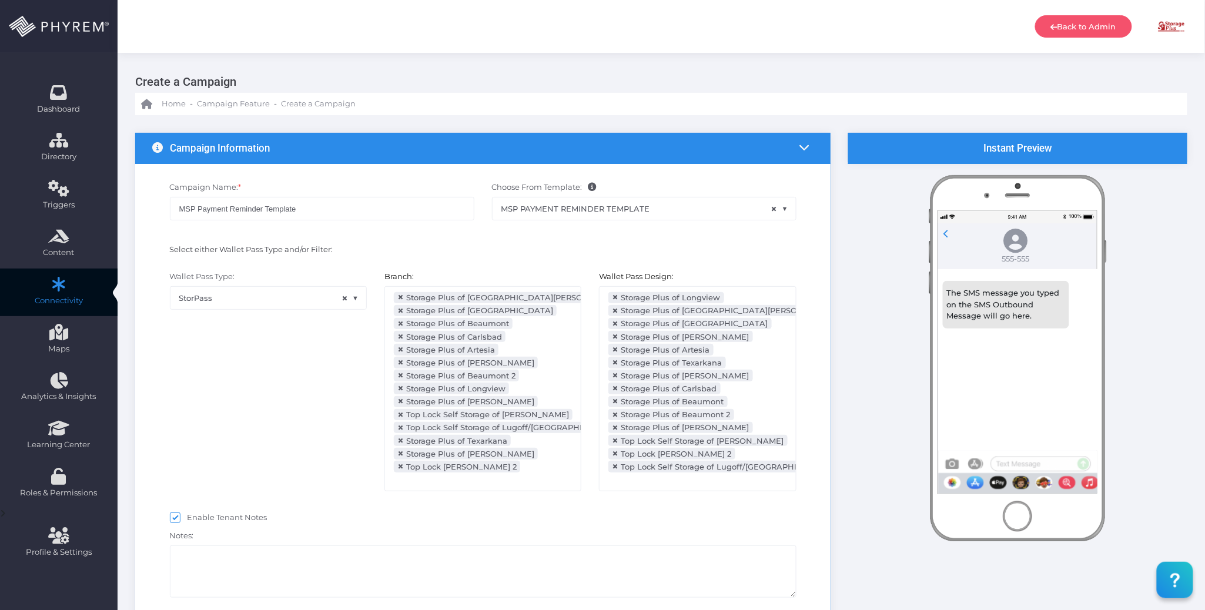
scroll to position [266, 0]
type input "5"
select select "pr_wallet_users.voided"
select select "equals"
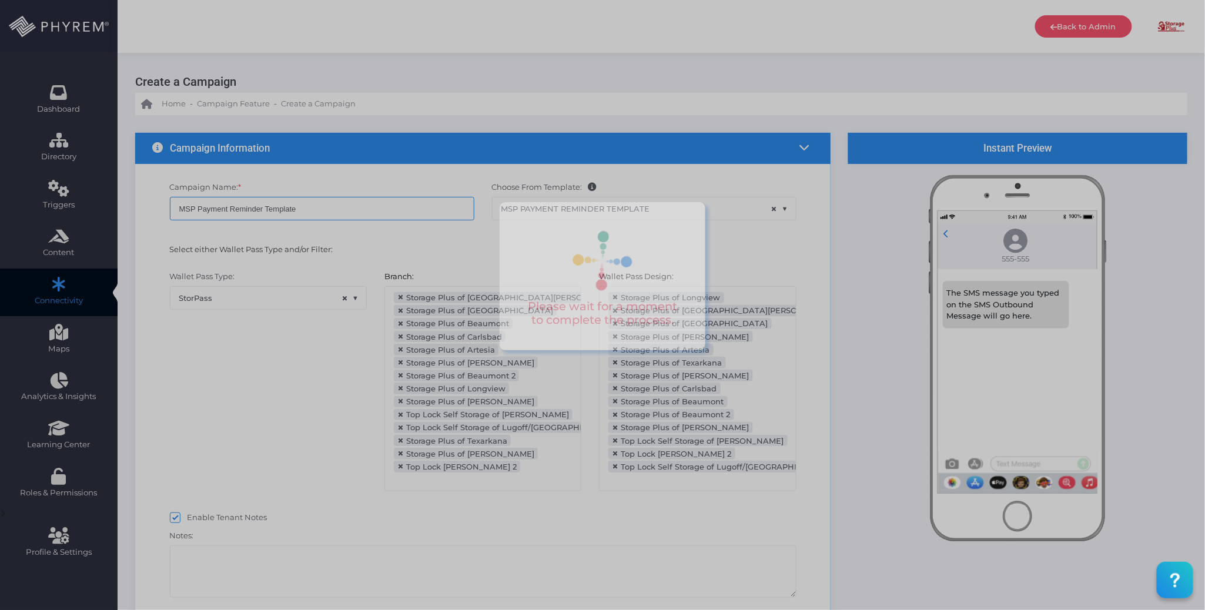
drag, startPoint x: 315, startPoint y: 208, endPoint x: 294, endPoint y: 208, distance: 21.2
click at [294, 208] on body "Back to Admin Amanda Issac Amanda Issac amandai@storsuite.com Account ID: 4799 …" at bounding box center [602, 305] width 1205 height 610
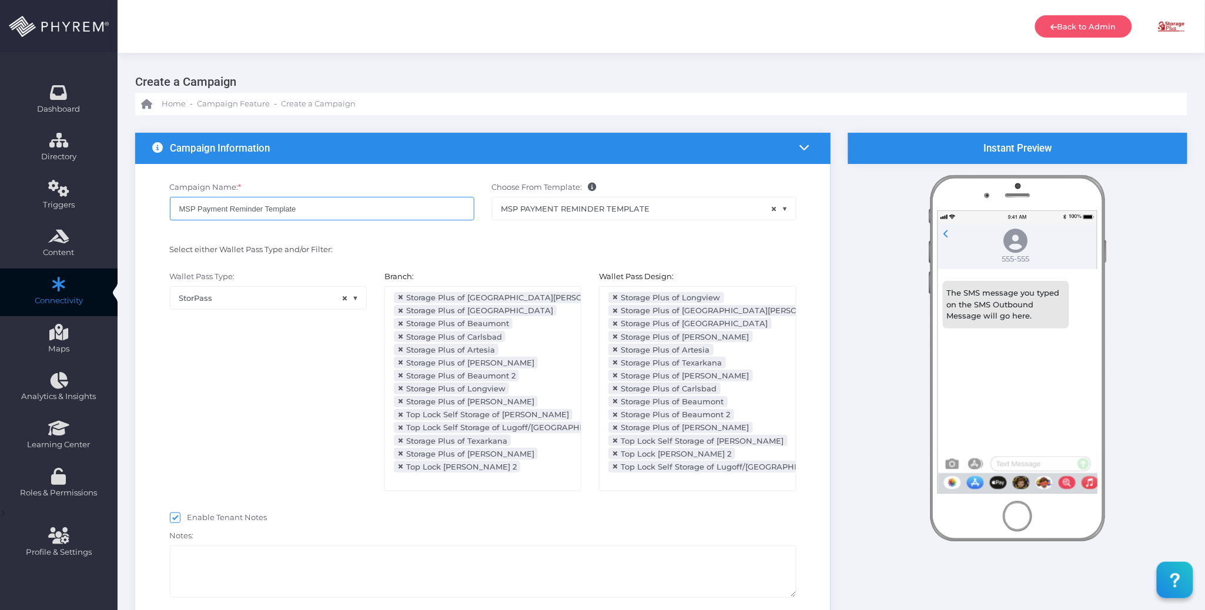
click at [305, 208] on input "MSP Payment Reminder Template" at bounding box center [322, 209] width 305 height 24
click at [313, 208] on input "MSP Payment Reminder Template" at bounding box center [322, 209] width 305 height 24
drag, startPoint x: 306, startPoint y: 206, endPoint x: 266, endPoint y: 205, distance: 39.4
click at [266, 205] on input "MSP Payment Reminder Template" at bounding box center [322, 209] width 305 height 24
type input "MSP Payment Reminder - Day 4"
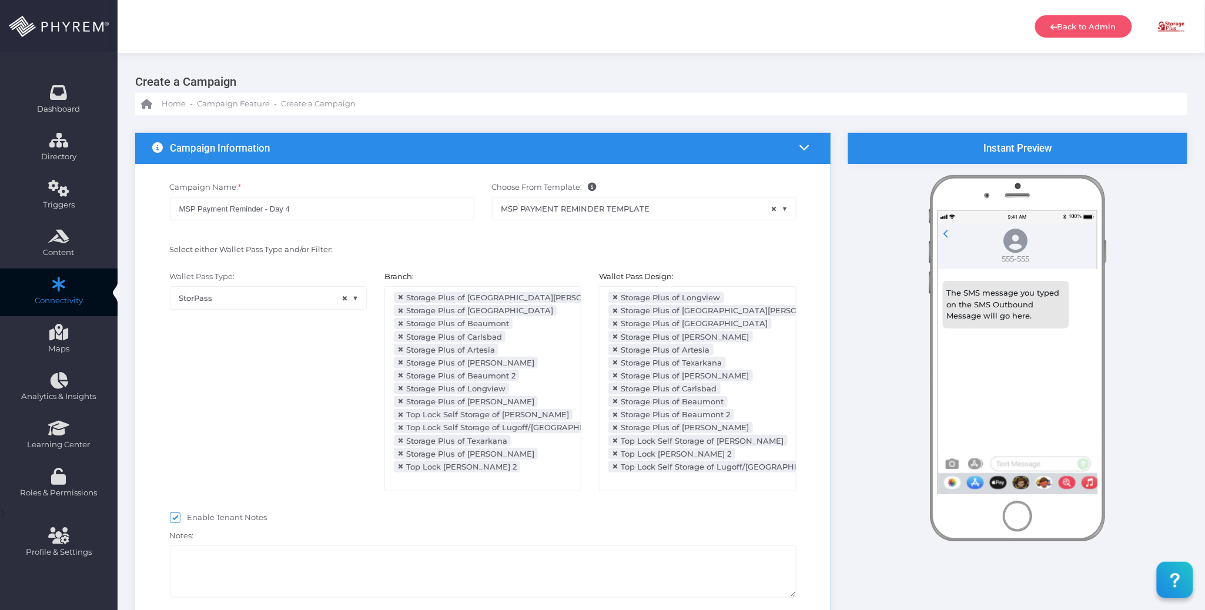
click at [488, 252] on div at bounding box center [644, 251] width 322 height 15
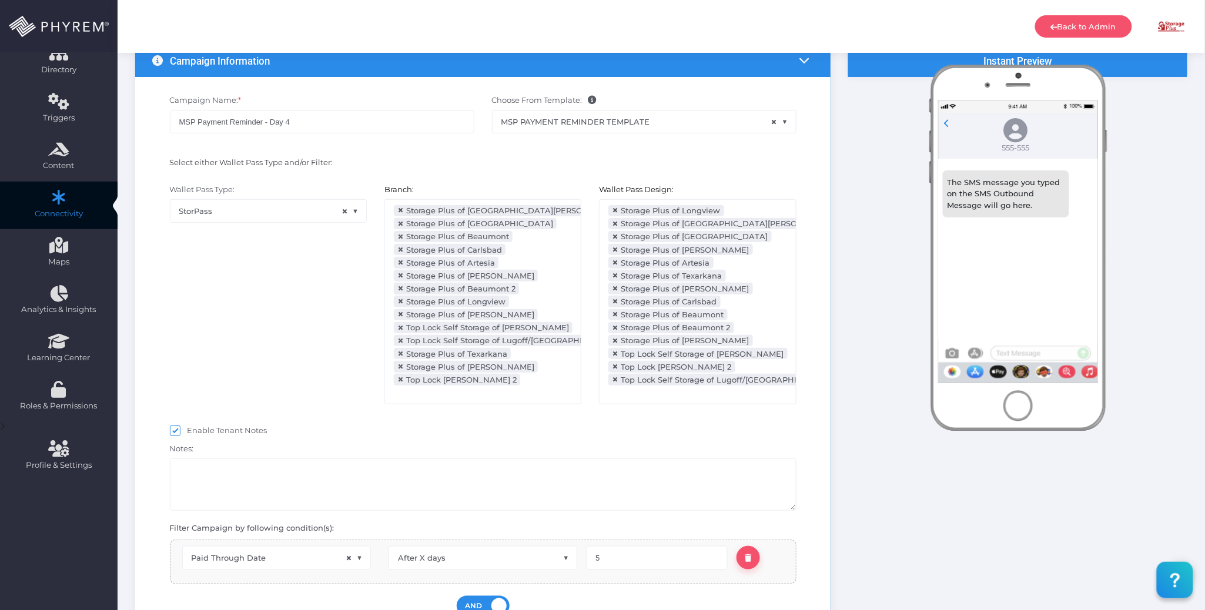
scroll to position [235, 0]
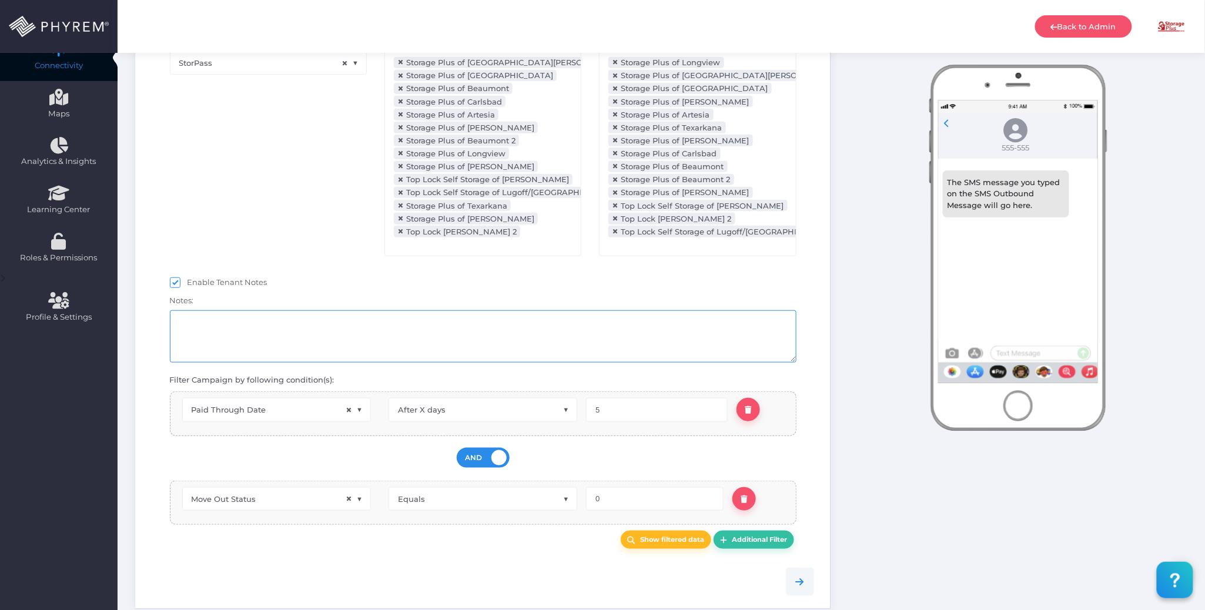
click at [357, 352] on textarea at bounding box center [483, 336] width 627 height 52
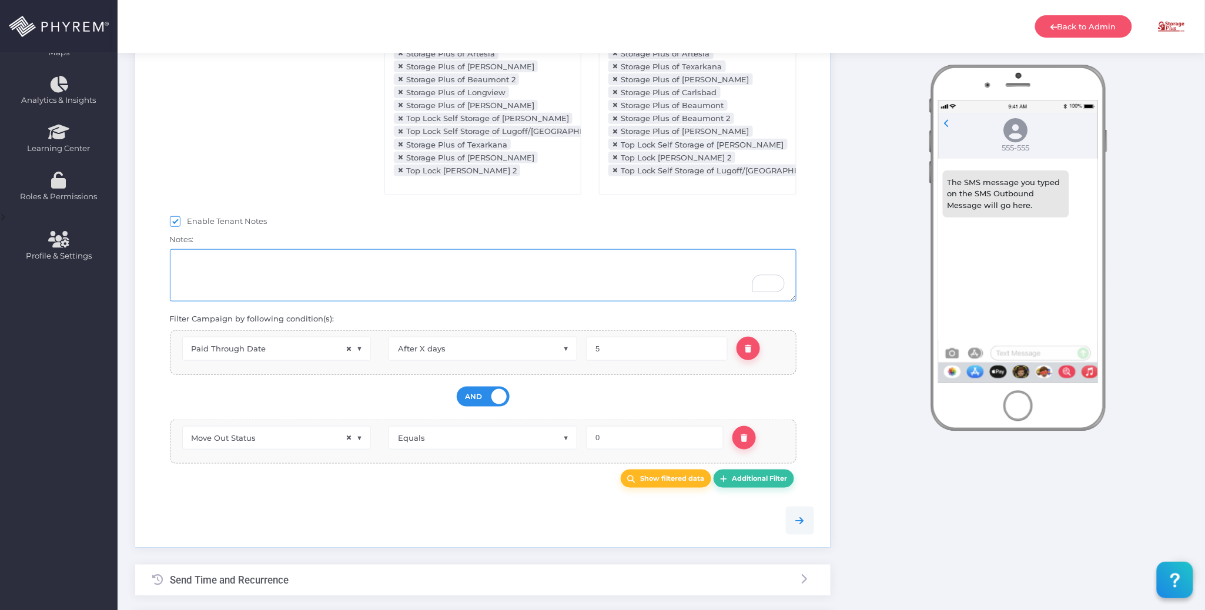
scroll to position [392, 0]
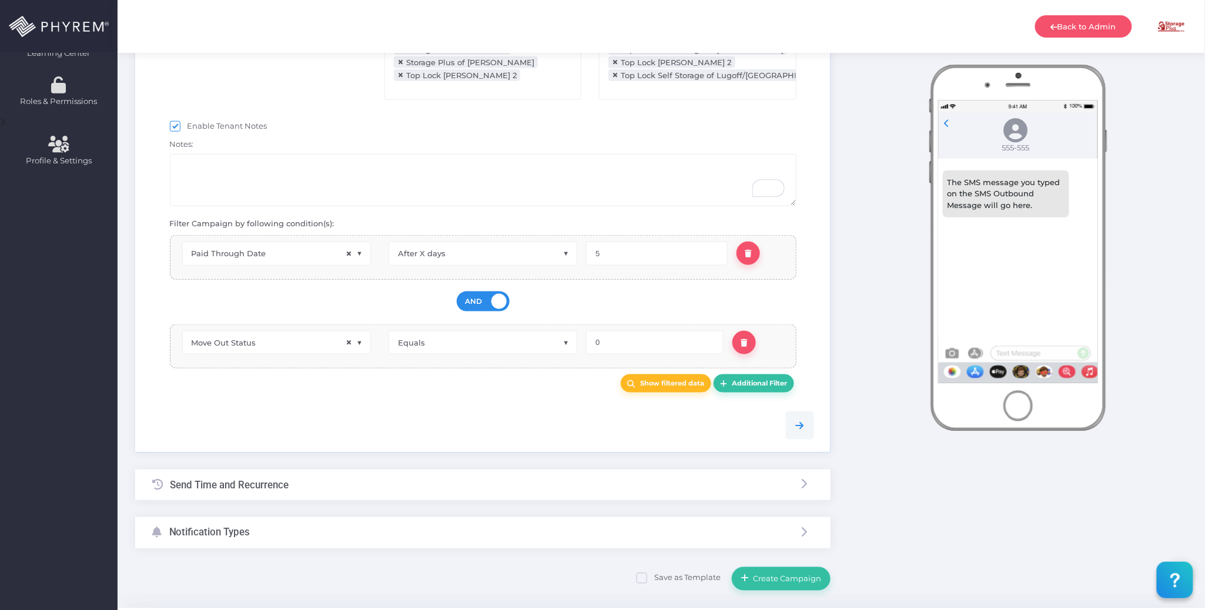
click at [473, 407] on div at bounding box center [483, 426] width 680 height 54
click at [441, 424] on div at bounding box center [483, 426] width 680 height 28
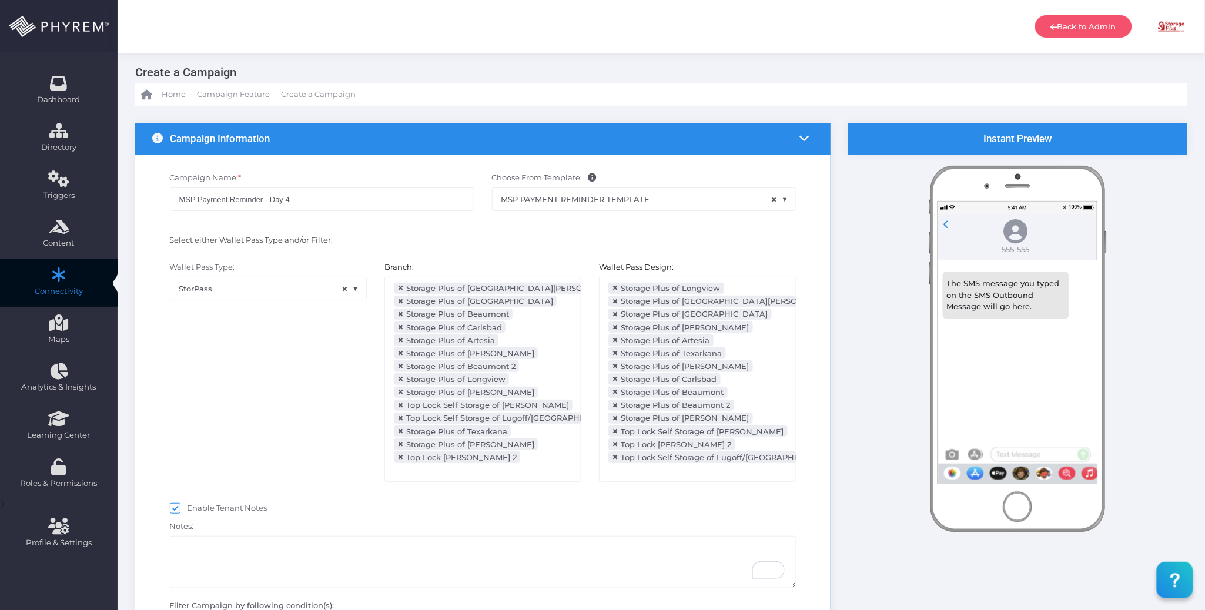
scroll to position [0, 0]
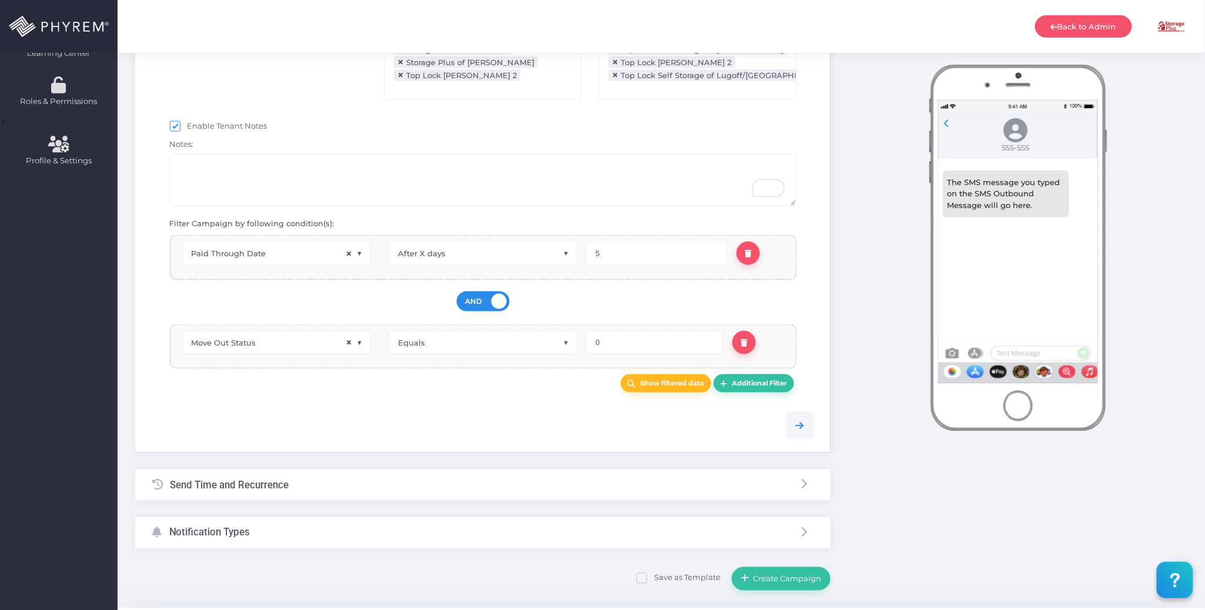
click at [342, 494] on div "Send Time and Recurrence" at bounding box center [483, 485] width 696 height 31
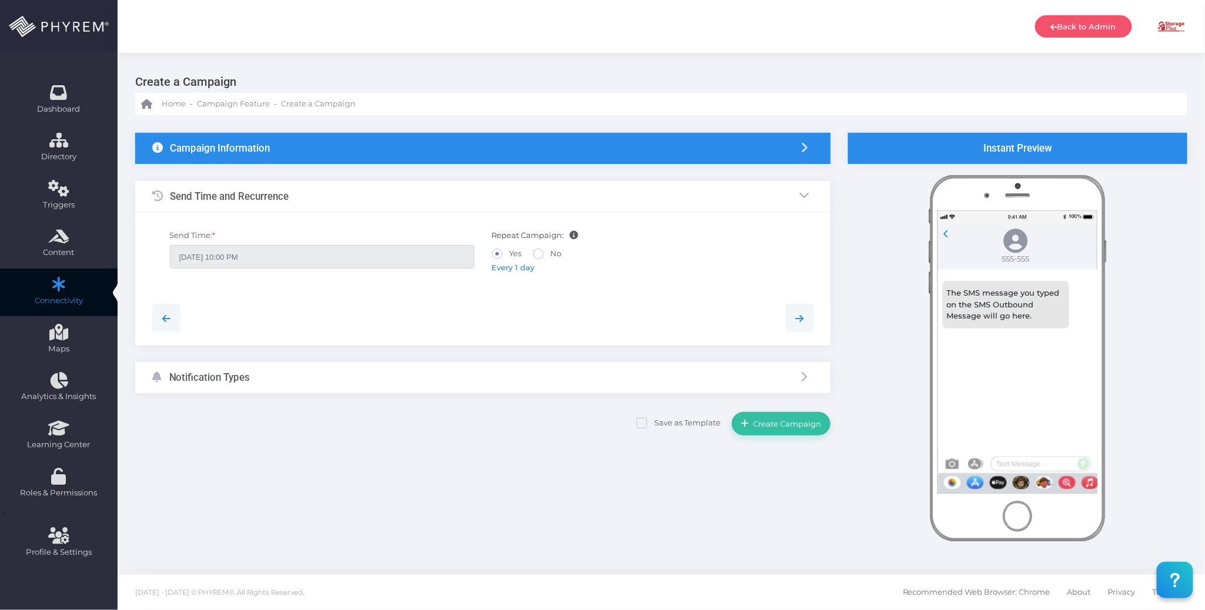
click at [530, 267] on span "Every 1 day" at bounding box center [513, 267] width 43 height 9
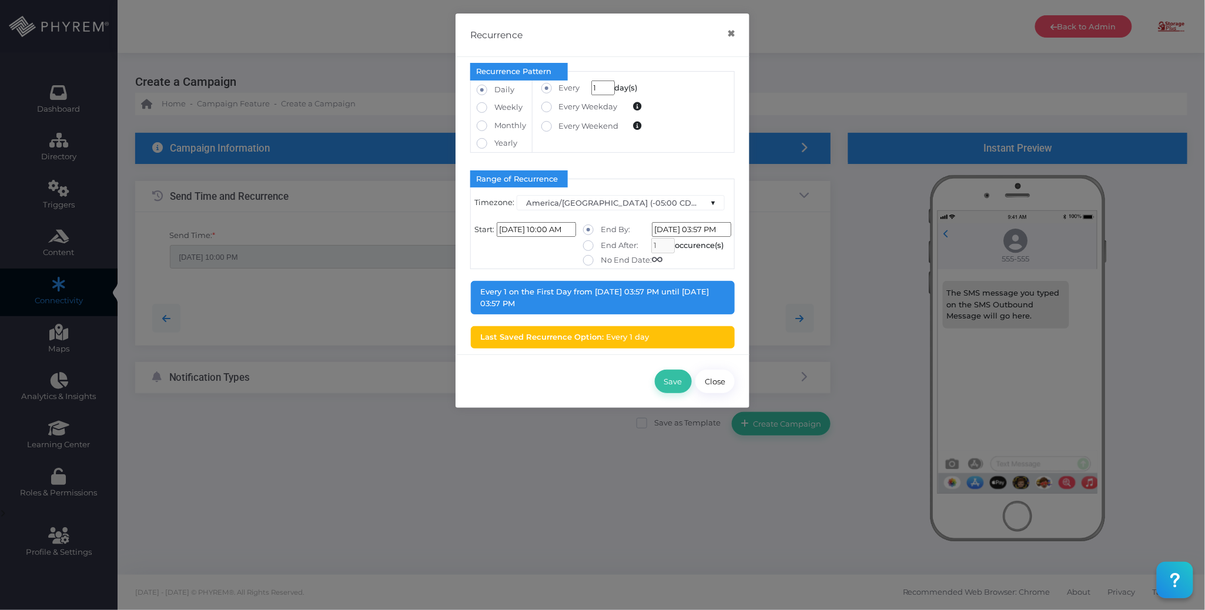
click at [603, 263] on label "No End Date:" at bounding box center [622, 261] width 79 height 12
click at [603, 262] on input "No End Date:" at bounding box center [605, 259] width 8 height 8
radio input "true"
type input "[DATE] 12:00:00 AM"
type input "0"
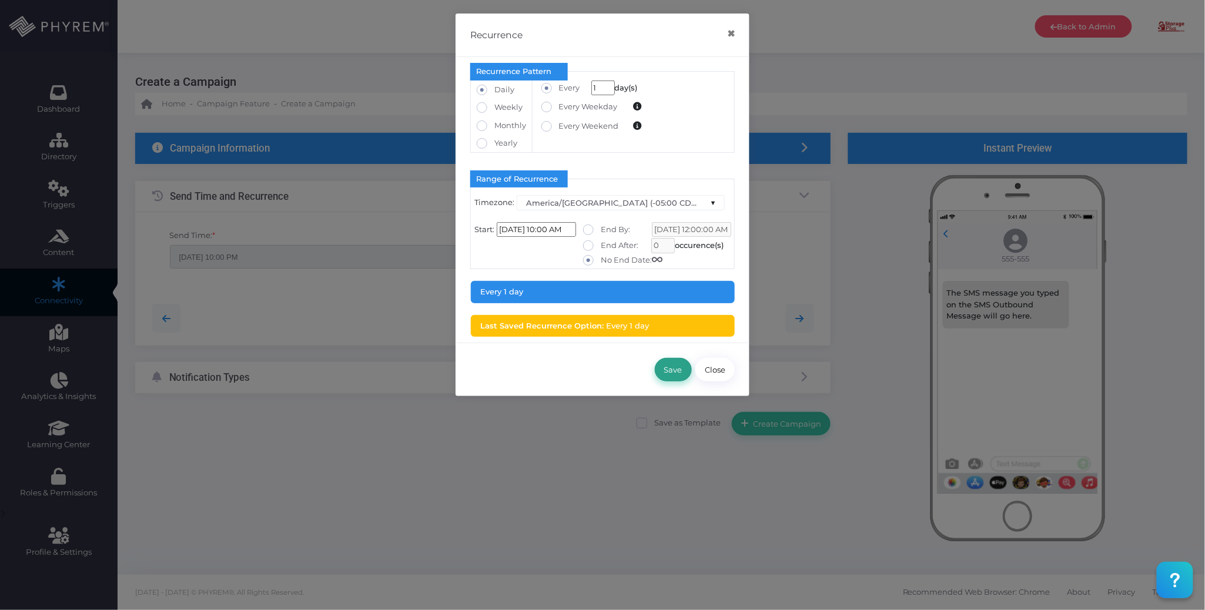
click at [667, 373] on button "Save" at bounding box center [673, 370] width 37 height 24
type input "[DATE] 10:00 AM"
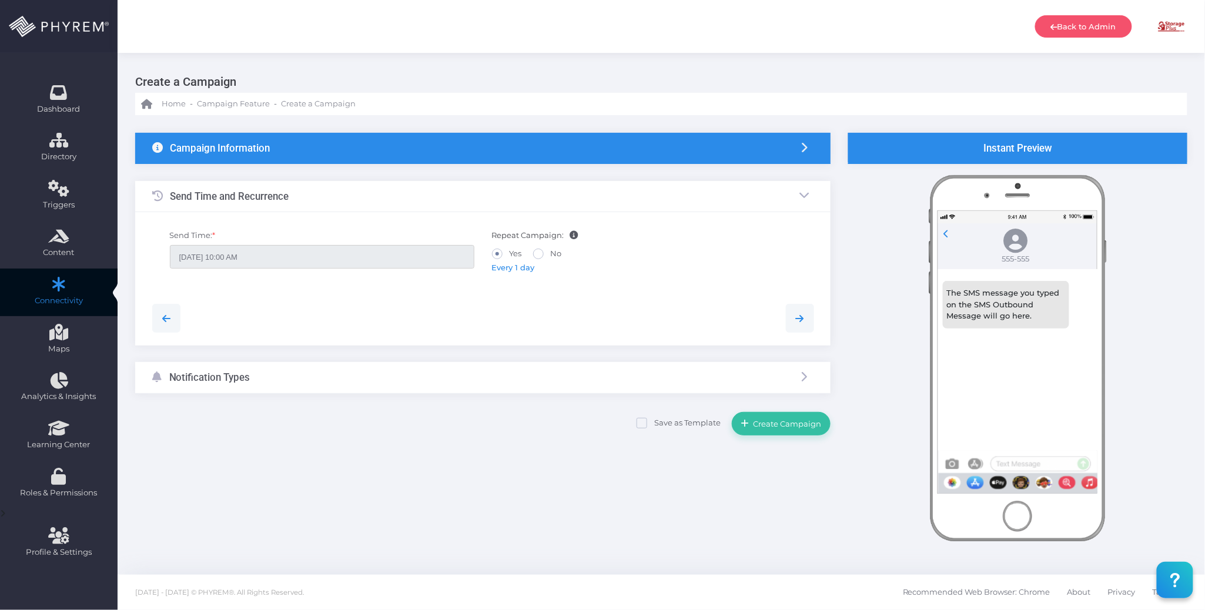
click at [374, 383] on div "Notification Types" at bounding box center [483, 377] width 696 height 31
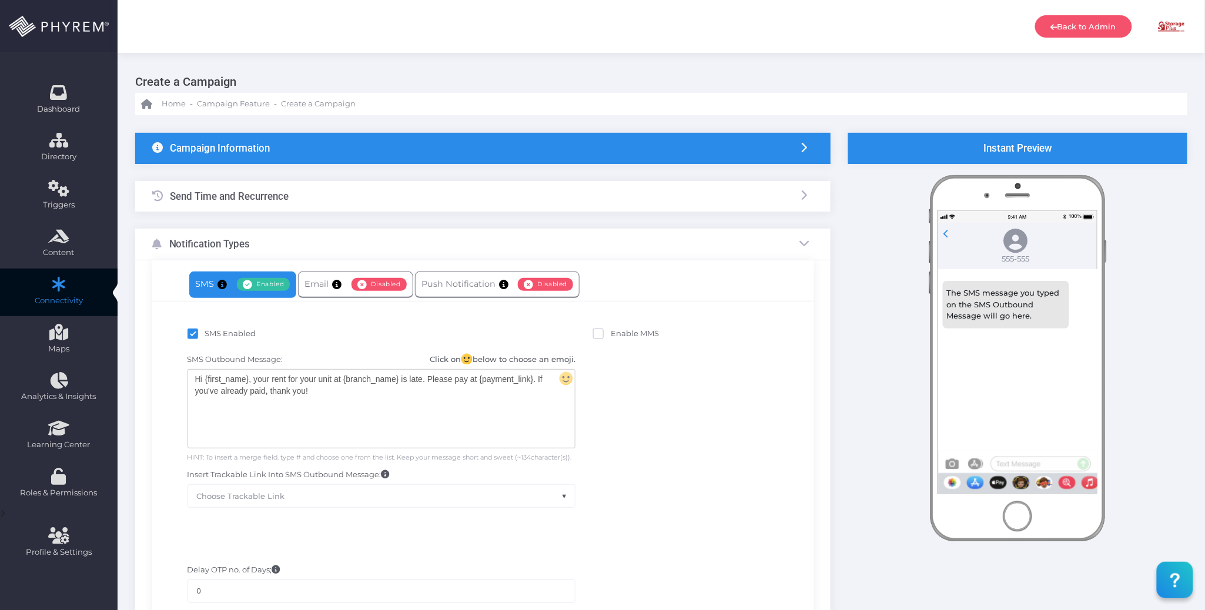
drag, startPoint x: 330, startPoint y: 399, endPoint x: 339, endPoint y: 398, distance: 8.8
click at [330, 398] on div "Hi {first_name}, your rent for your unit at {branch_name} is late. Please pay a…" at bounding box center [381, 409] width 387 height 78
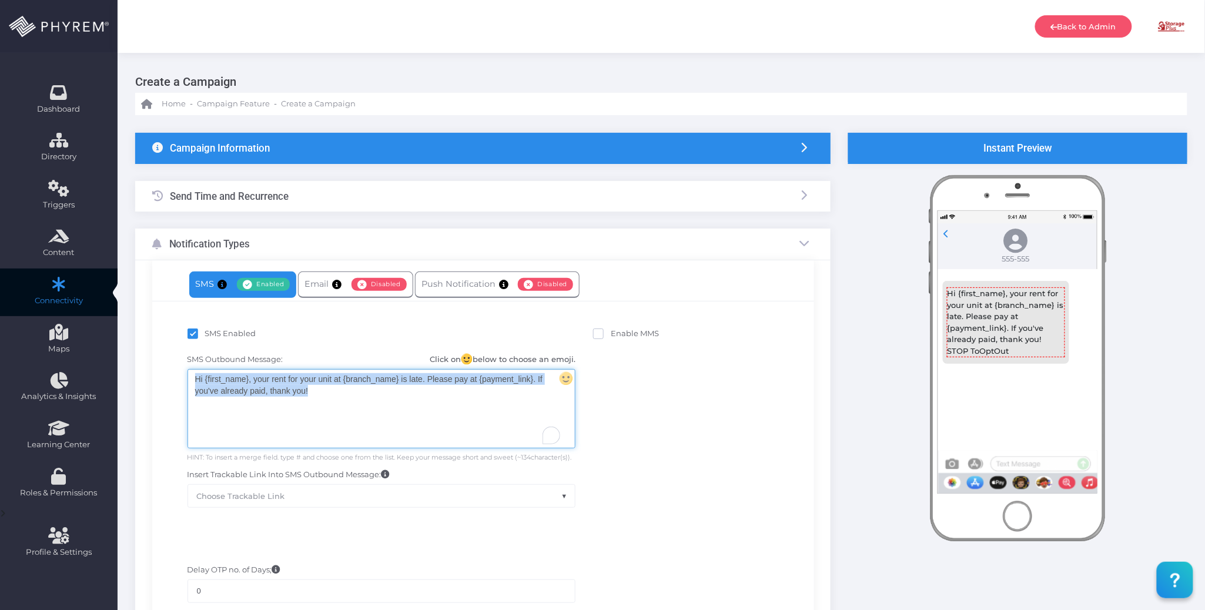
drag, startPoint x: 342, startPoint y: 393, endPoint x: 202, endPoint y: 369, distance: 141.4
click at [170, 370] on div "SMS Outbound Message: Click on below to choose an emoji. Hi {first_name}, your …" at bounding box center [483, 431] width 644 height 166
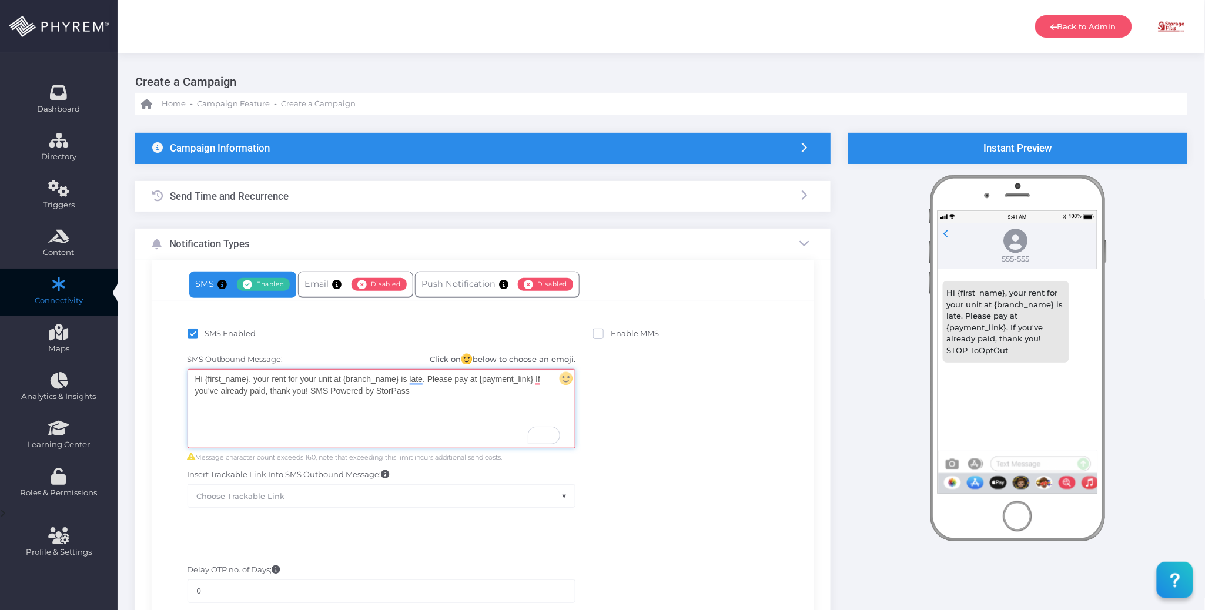
click at [474, 393] on div "Hi {first_name}, your rent for your unit at {branch_name} is late. Please pay a…" at bounding box center [381, 409] width 387 height 78
click at [460, 419] on div "Hi {first_name}, your rent for your unit at {branch_name} is late. Please pay a…" at bounding box center [381, 409] width 387 height 78
click at [527, 140] on div "Campaign Information" at bounding box center [483, 148] width 696 height 31
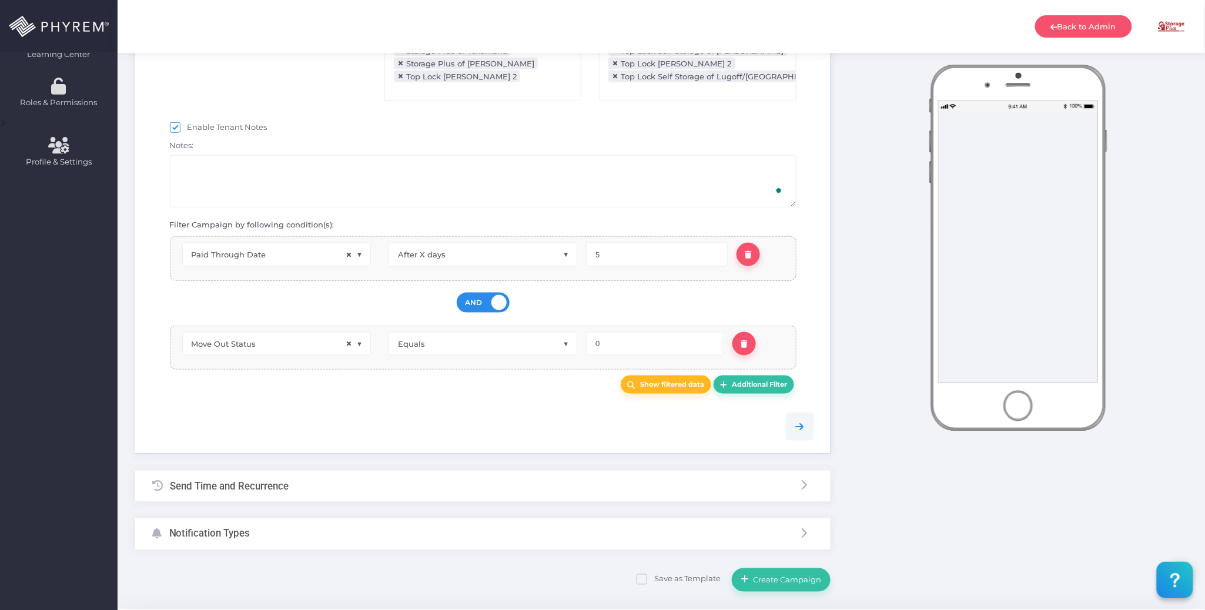
scroll to position [392, 0]
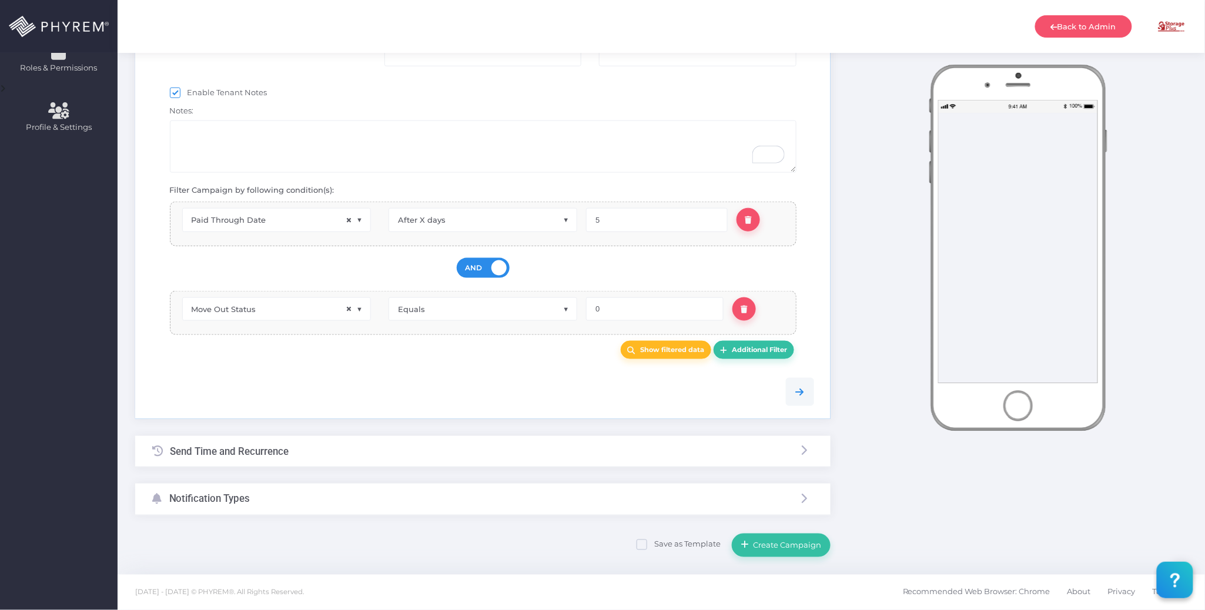
click at [389, 440] on div "Send Time and Recurrence" at bounding box center [483, 451] width 696 height 31
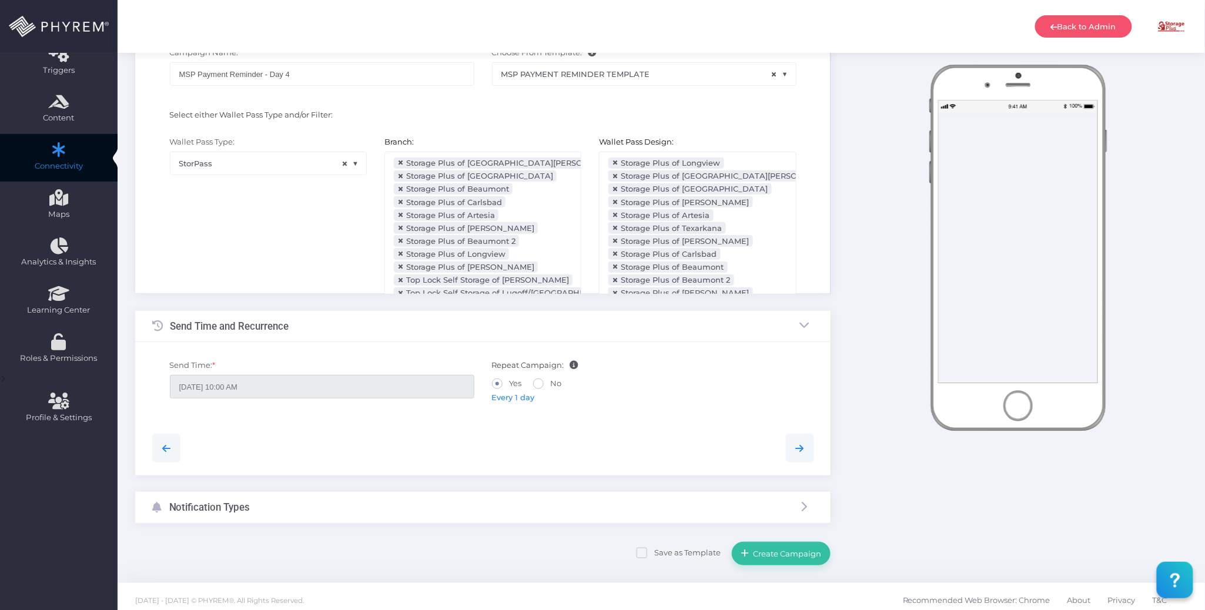
scroll to position [0, 0]
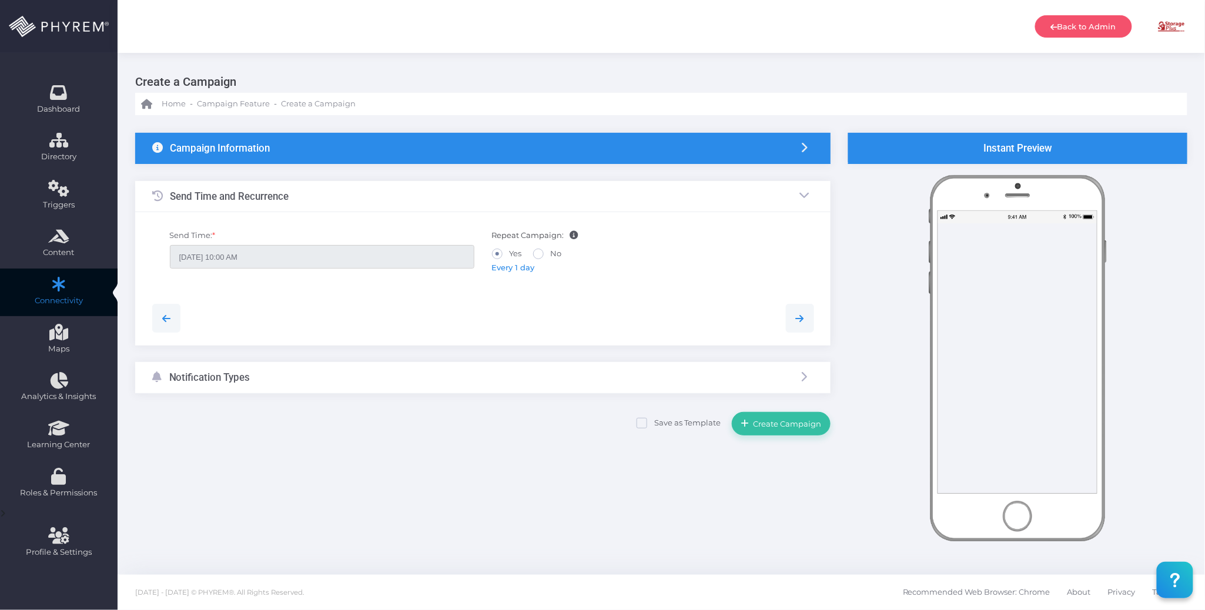
click at [508, 266] on span "Every 1 day" at bounding box center [513, 267] width 43 height 9
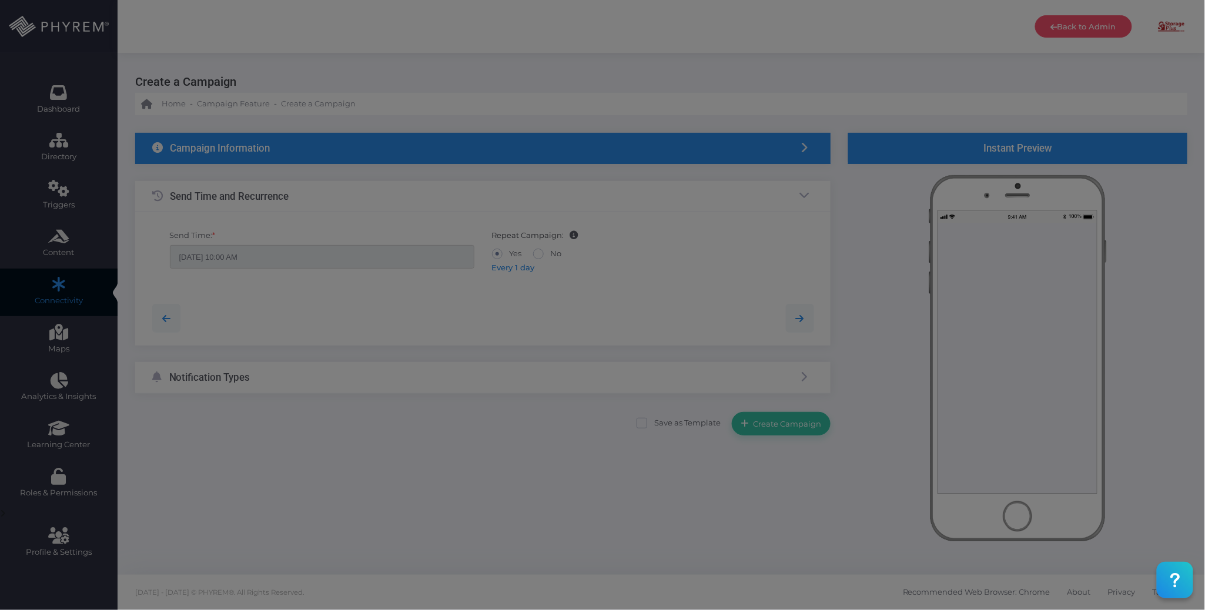
type input "[DATE] 12:00 AM"
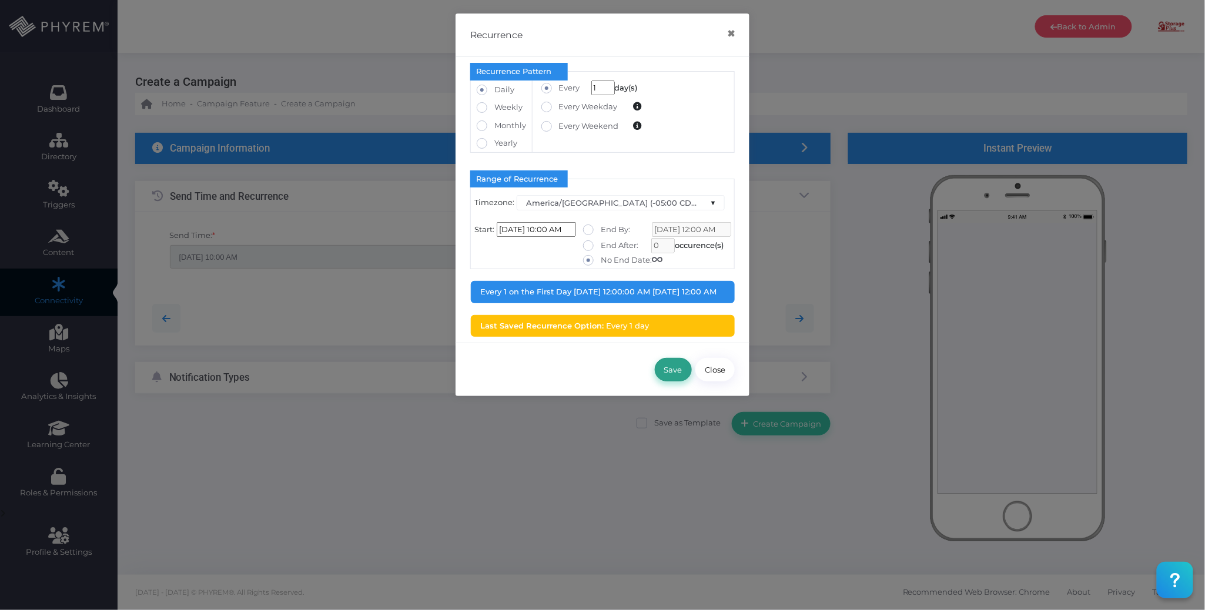
click at [673, 379] on button "Save" at bounding box center [673, 370] width 37 height 24
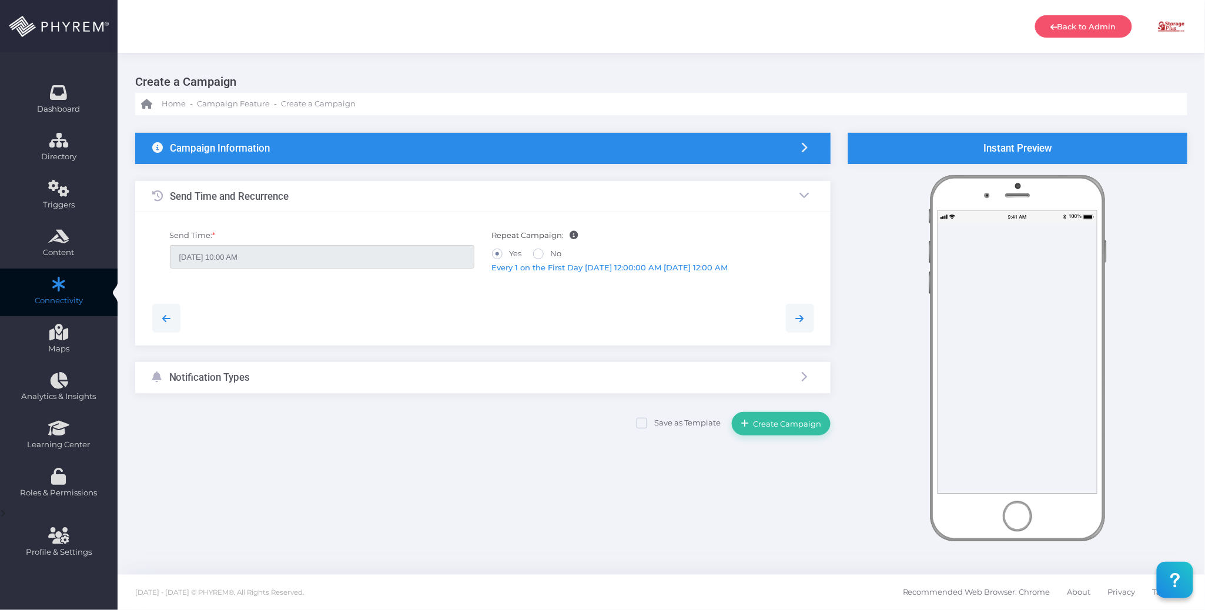
click at [455, 381] on div "Notification Types" at bounding box center [483, 377] width 696 height 31
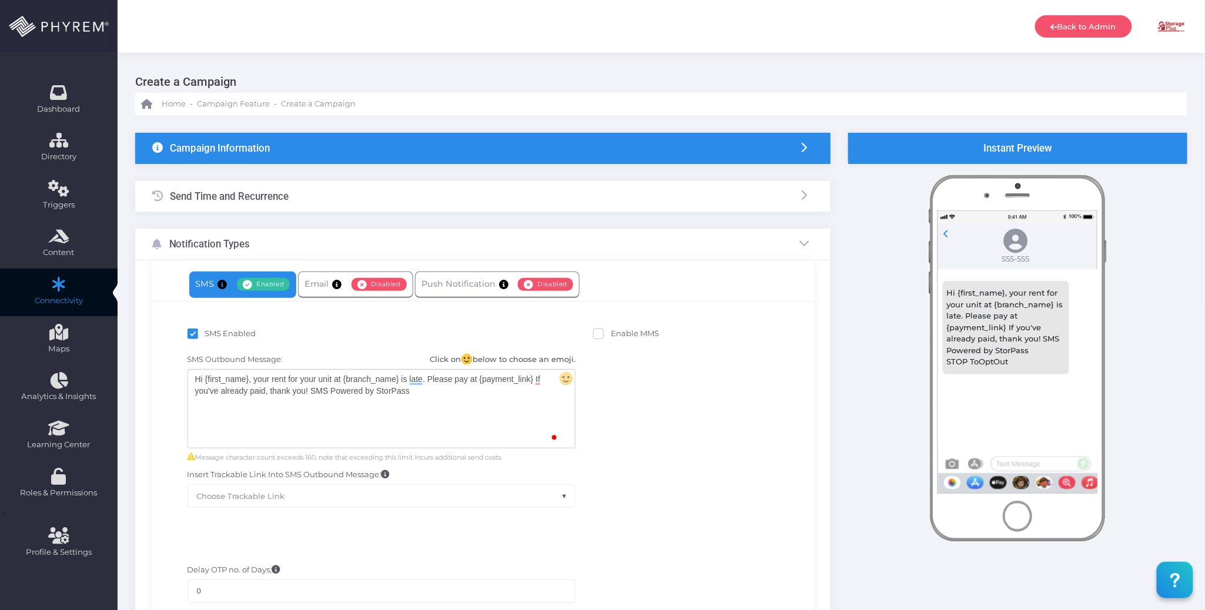
click at [388, 189] on div "Send Time and Recurrence" at bounding box center [483, 196] width 696 height 31
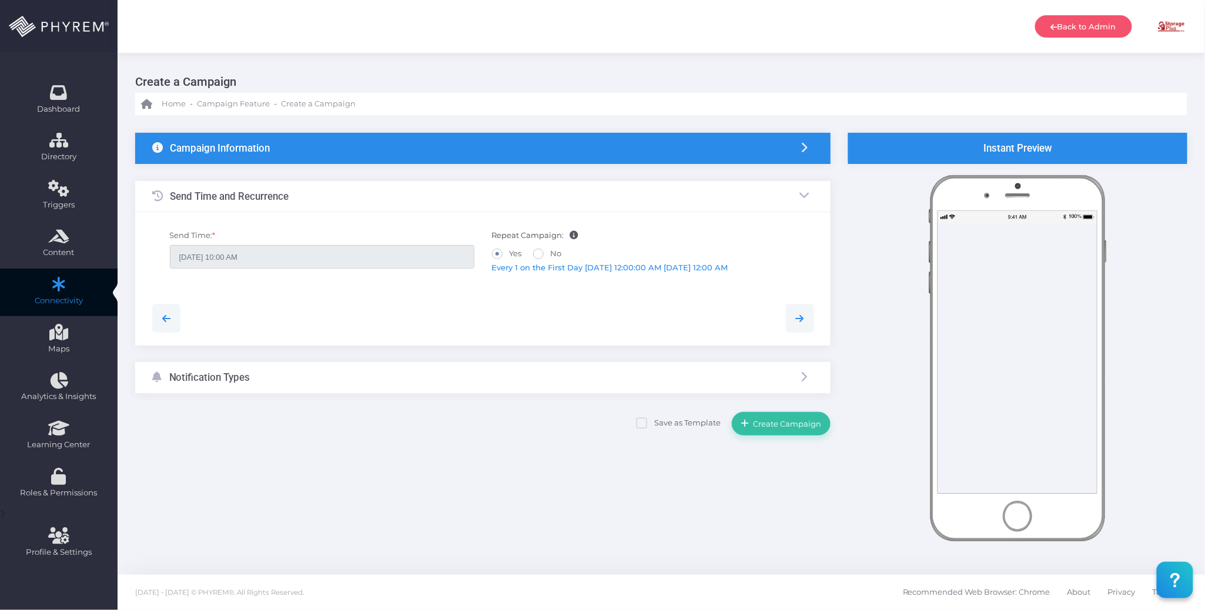
click at [528, 269] on span "Every 1 on the First Day [DATE] 12:00:00 AM [DATE] 12:00 AM" at bounding box center [610, 267] width 236 height 9
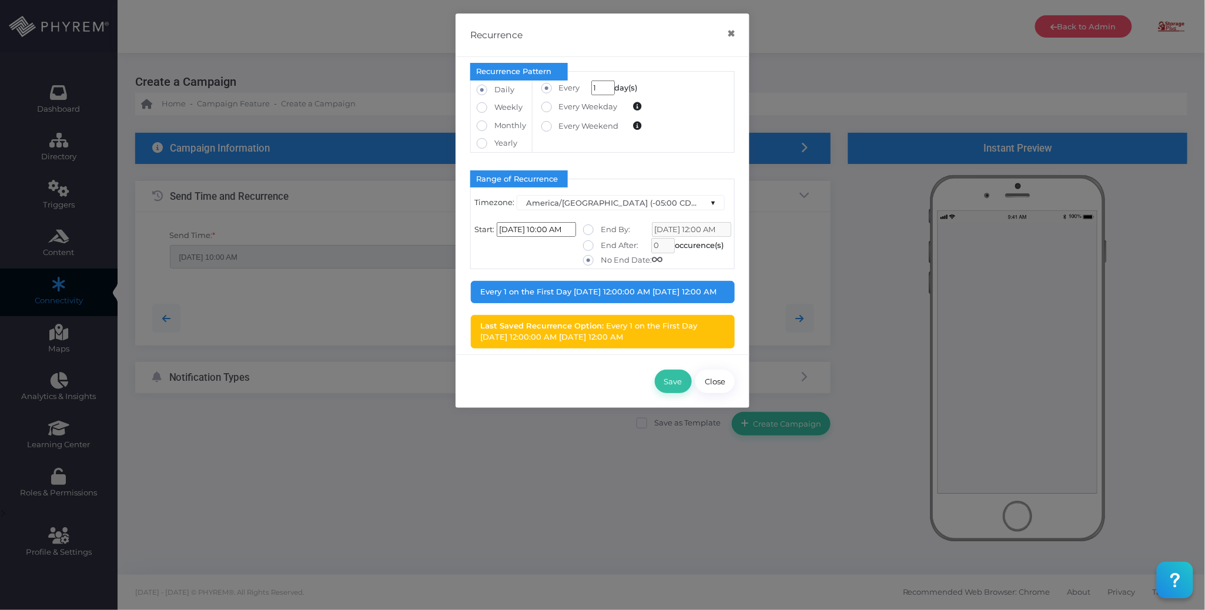
click at [614, 229] on label "End By:" at bounding box center [606, 230] width 47 height 12
click at [608, 229] on input "End By:" at bounding box center [605, 228] width 8 height 8
radio input "true"
type input "09/03/2025 16:11 PM"
click at [617, 256] on label "No End Date:" at bounding box center [622, 261] width 79 height 12
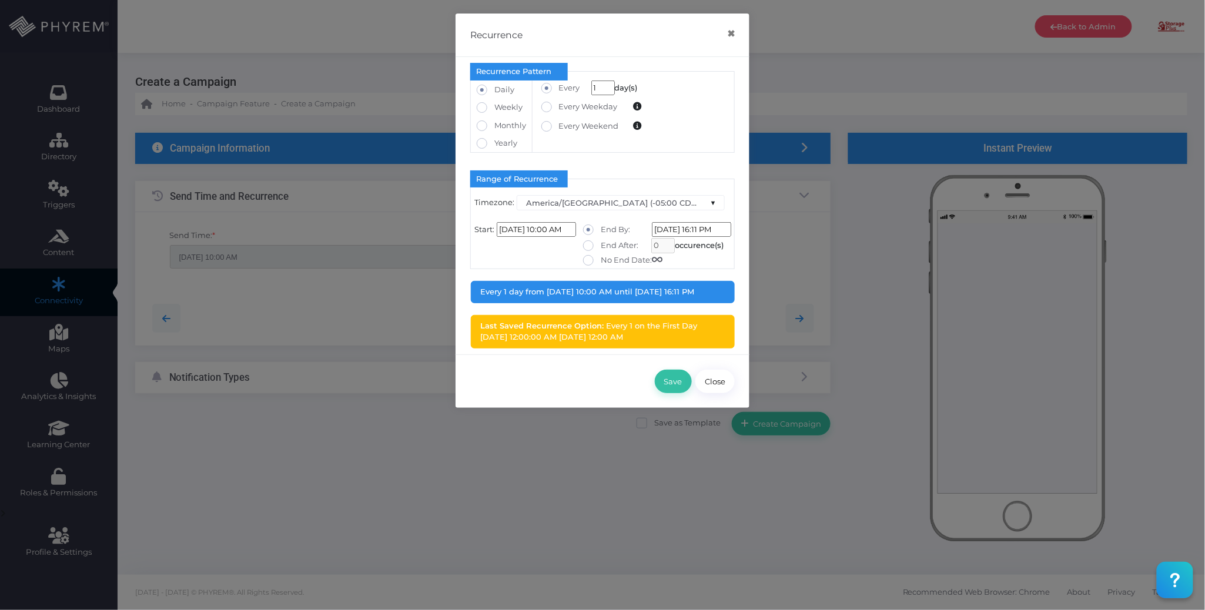
click at [608, 256] on input "No End Date:" at bounding box center [605, 259] width 8 height 8
radio input "true"
type input "[DATE] 12:00:00 AM"
click at [667, 379] on button "Save" at bounding box center [673, 382] width 37 height 24
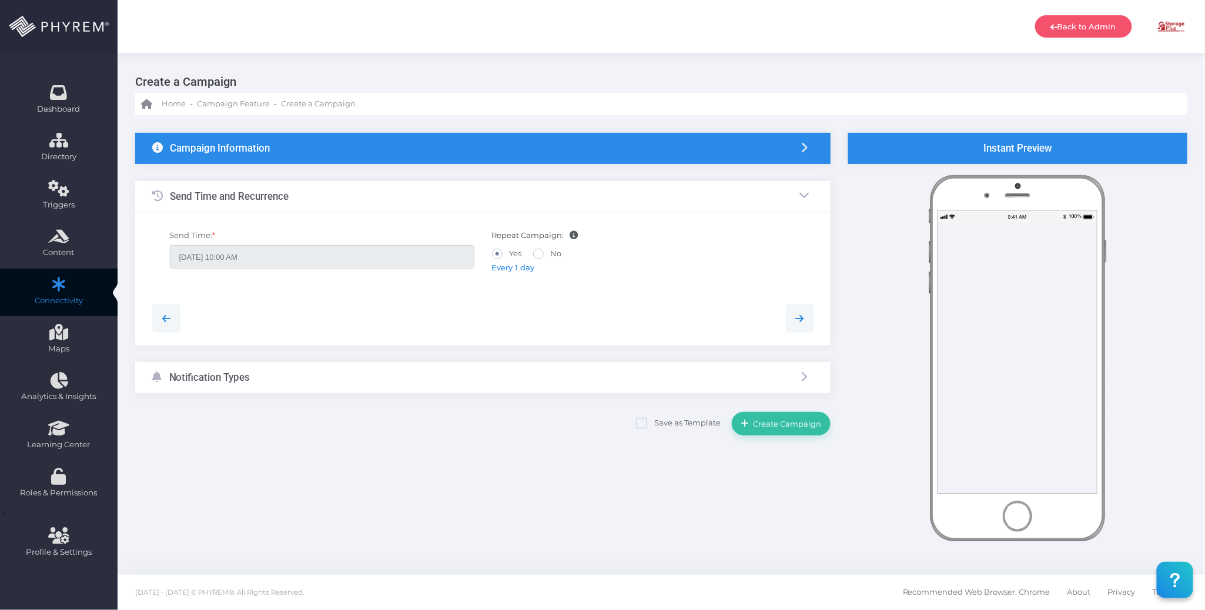
click at [487, 369] on div "Notification Types" at bounding box center [483, 377] width 696 height 31
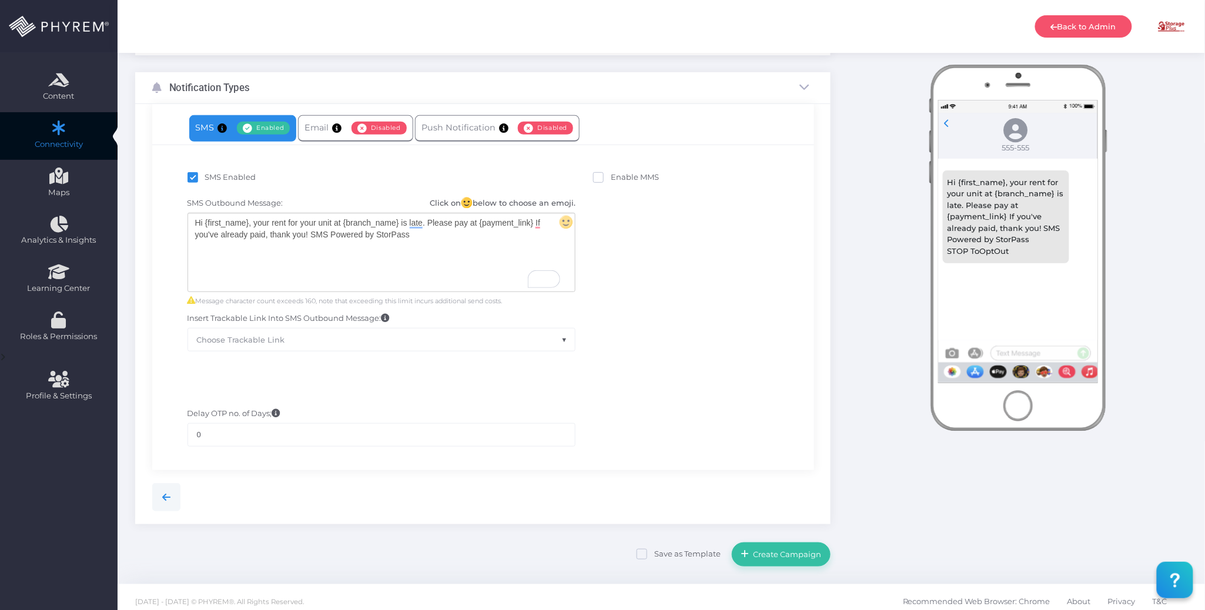
scroll to position [167, 0]
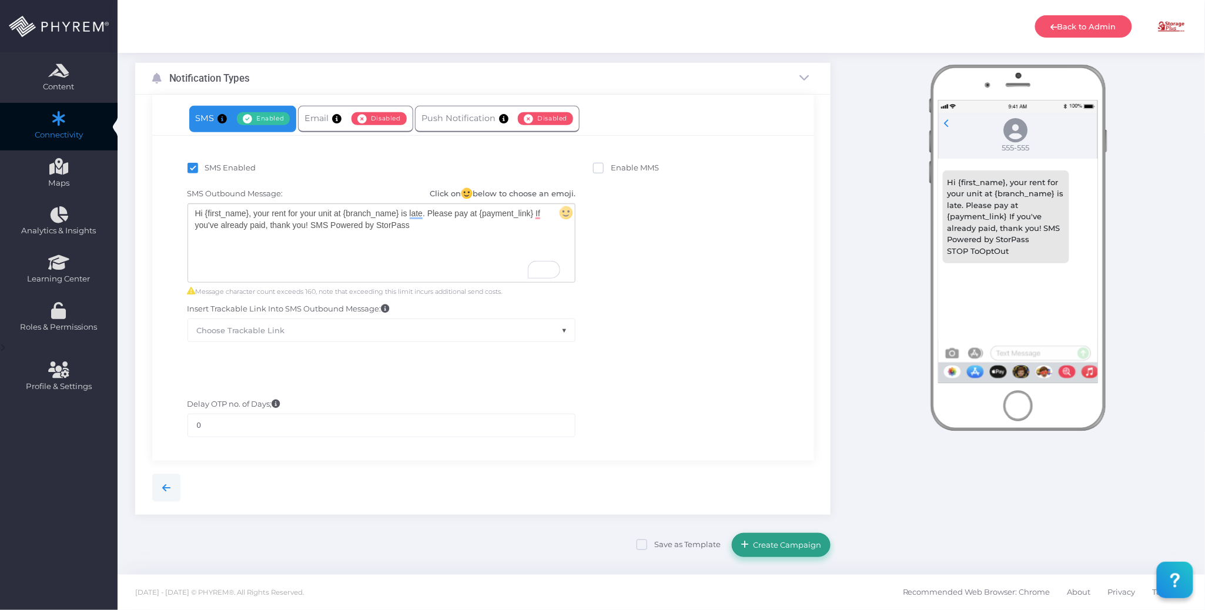
click at [763, 546] on span "Create Campaign" at bounding box center [786, 544] width 72 height 9
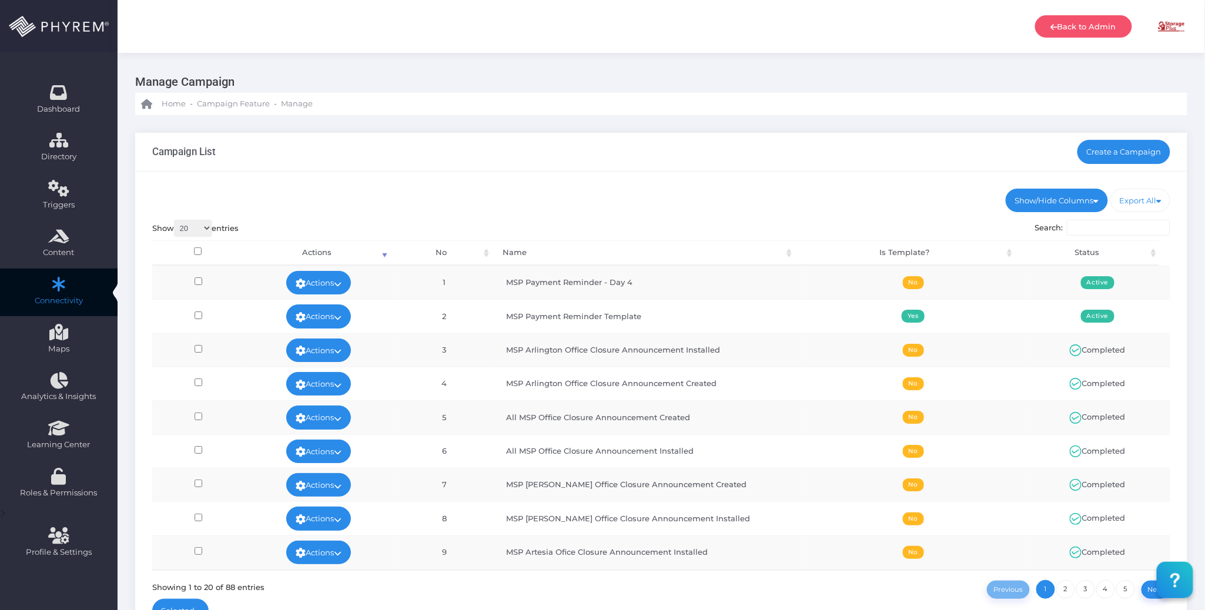
click at [781, 153] on div "Campaign List Create a Campaign" at bounding box center [661, 152] width 1052 height 39
click at [1122, 151] on link "Create a Campaign" at bounding box center [1124, 152] width 93 height 24
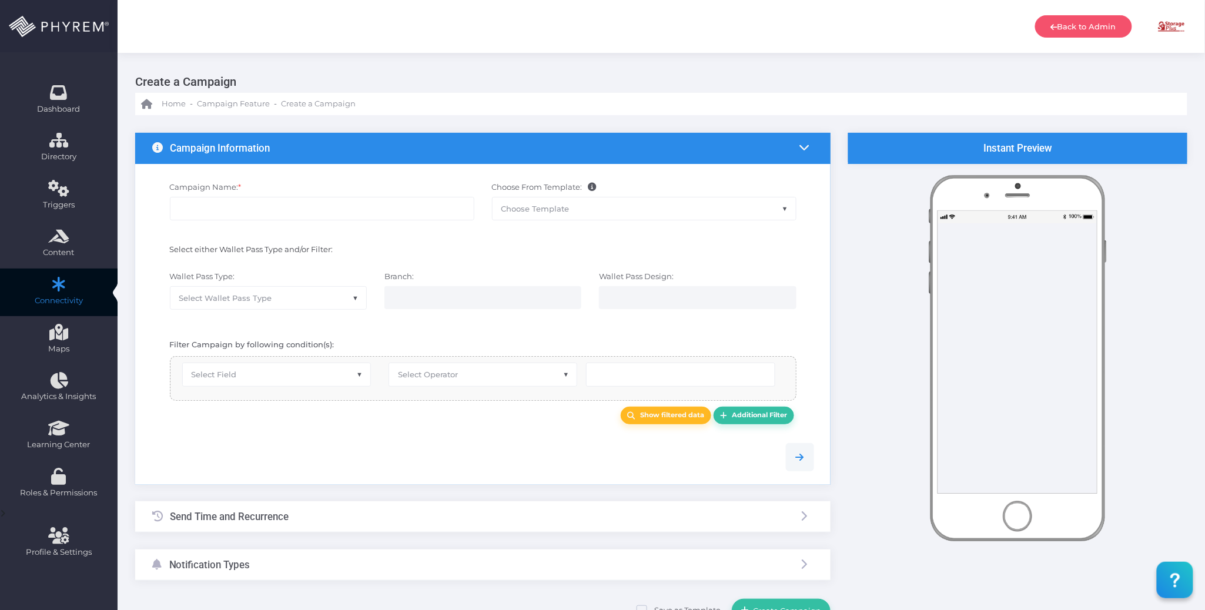
click at [573, 208] on span "Choose Template" at bounding box center [644, 209] width 303 height 22
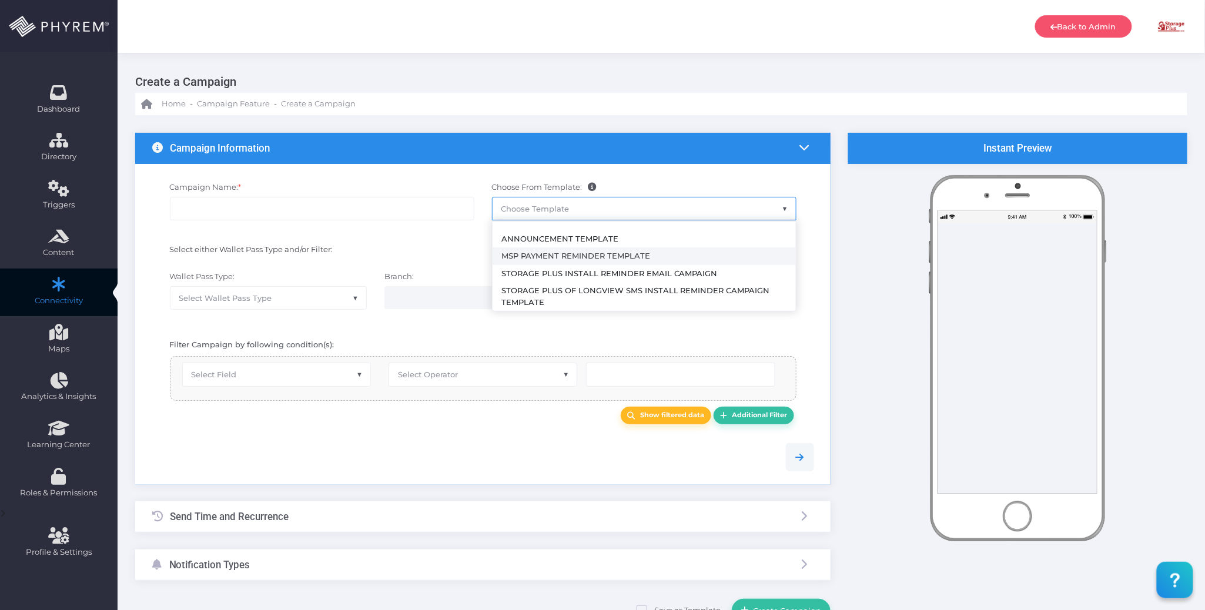
select select "2492"
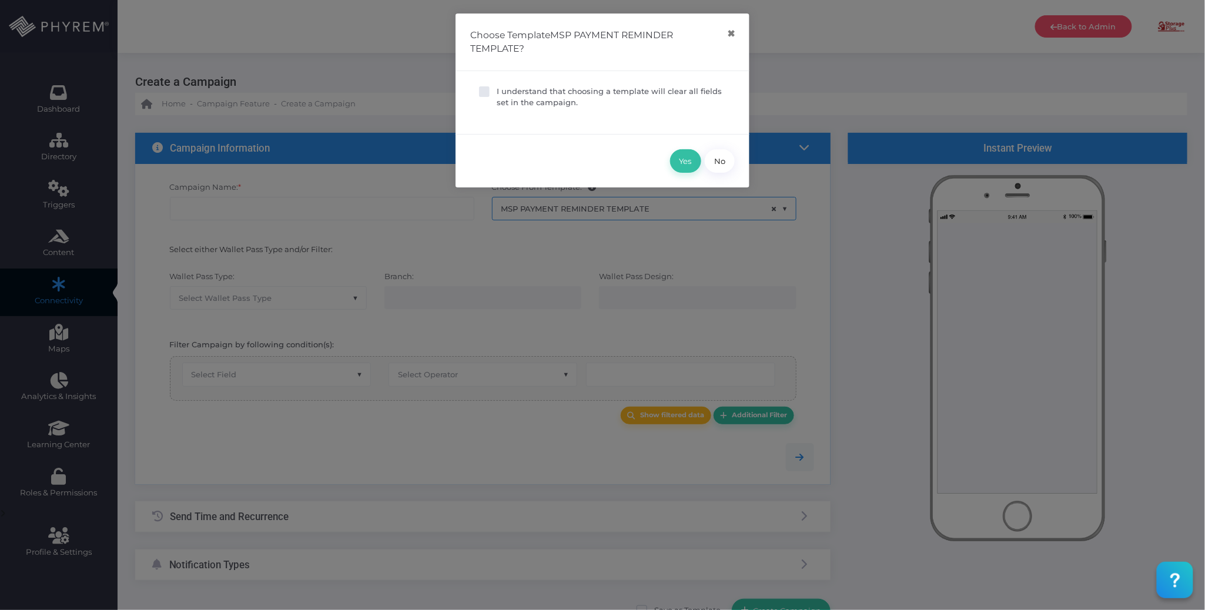
click at [516, 91] on p "I understand that choosing a template will clear all fields set in the campaign." at bounding box center [611, 97] width 229 height 23
click at [504, 91] on input "I understand that choosing a template will clear all fields set in the campaign." at bounding box center [501, 90] width 8 height 8
checkbox input "true"
click at [677, 158] on button "Yes" at bounding box center [685, 161] width 31 height 24
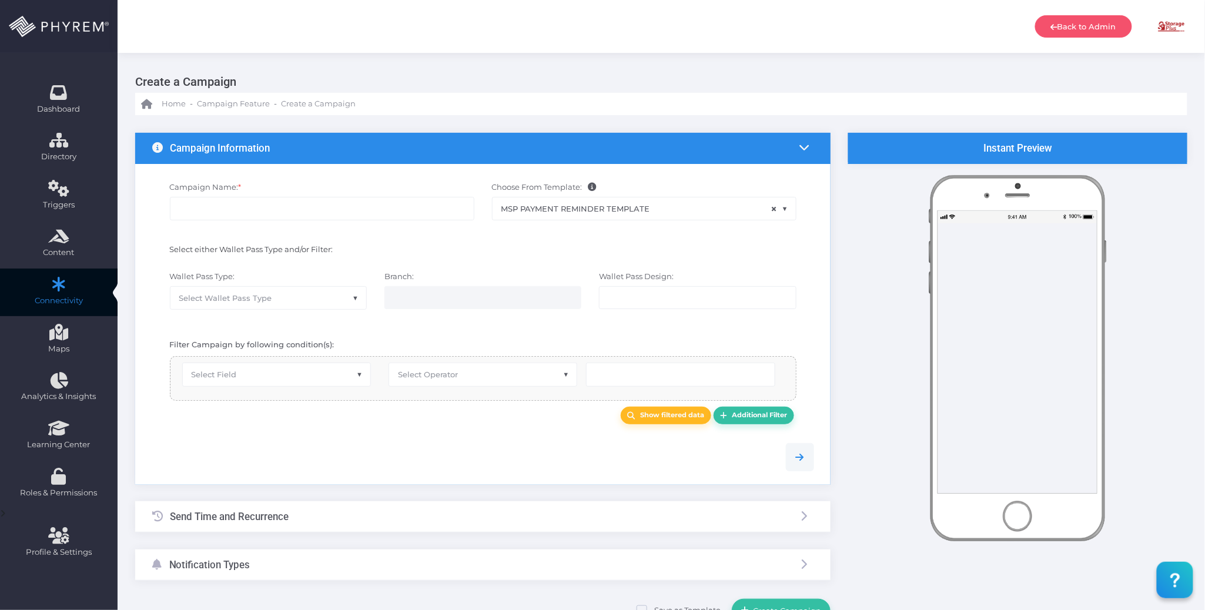
type input "MSP Payment Reminder Template"
select select "15"
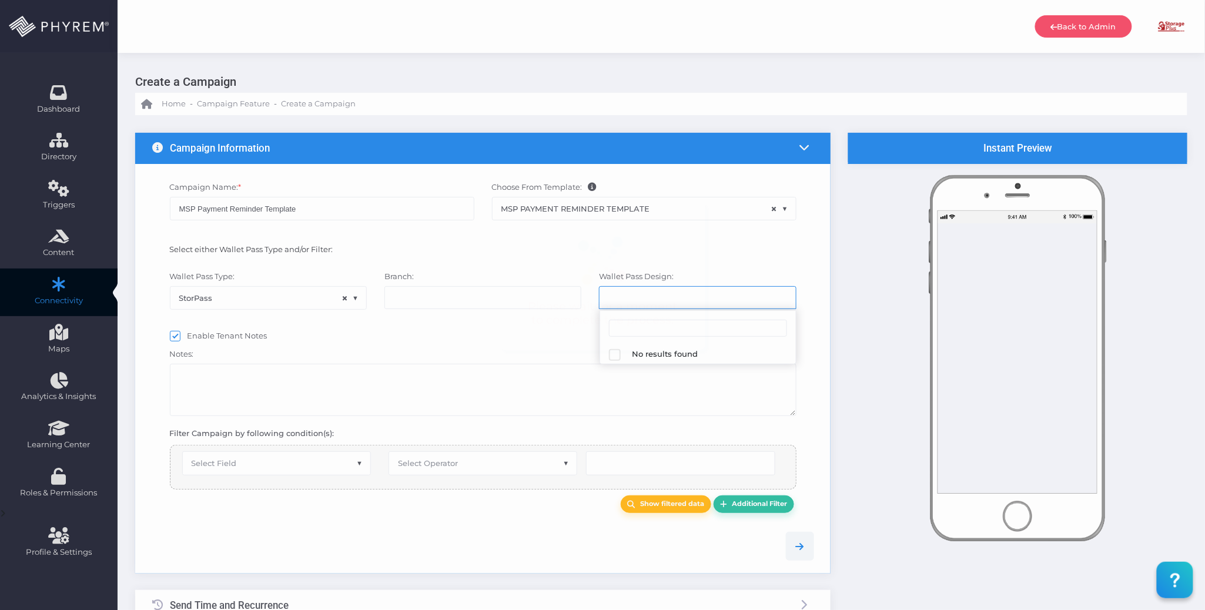
select select "616"
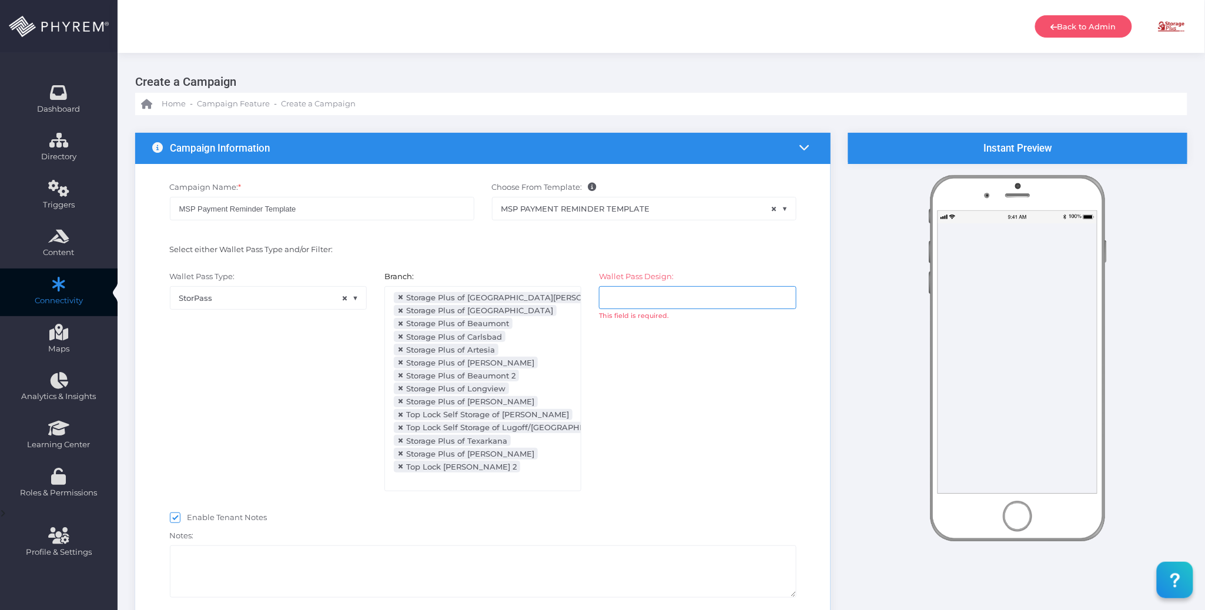
scroll to position [129, 0]
select select "after_x_days"
select select "2112"
select select "dPaidThru"
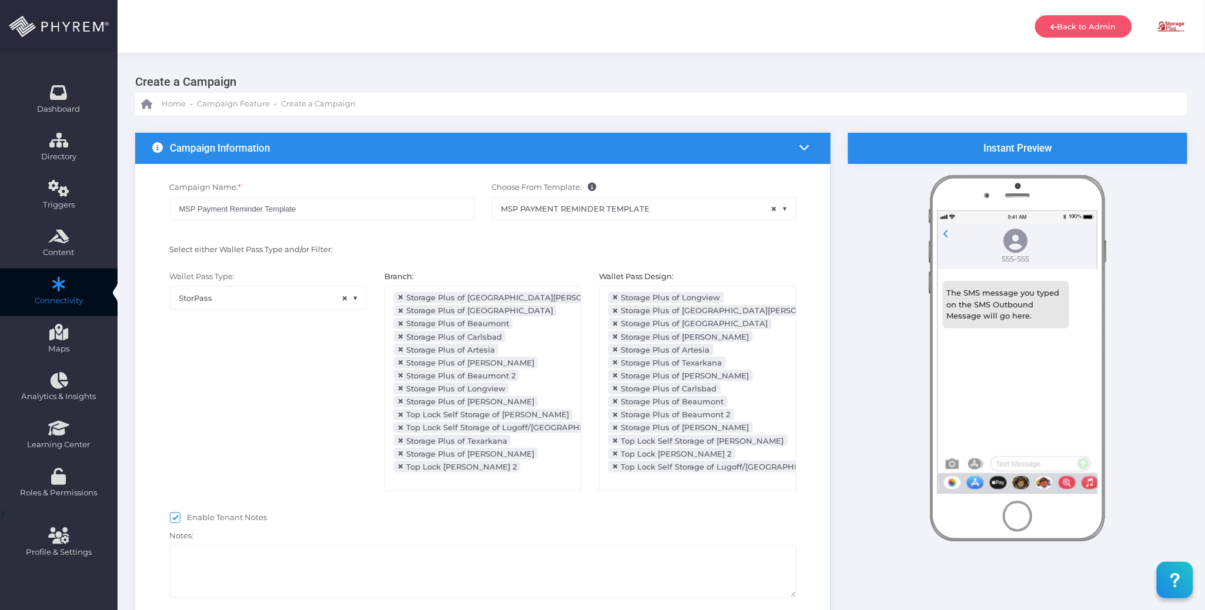
scroll to position [266, 0]
type input "5"
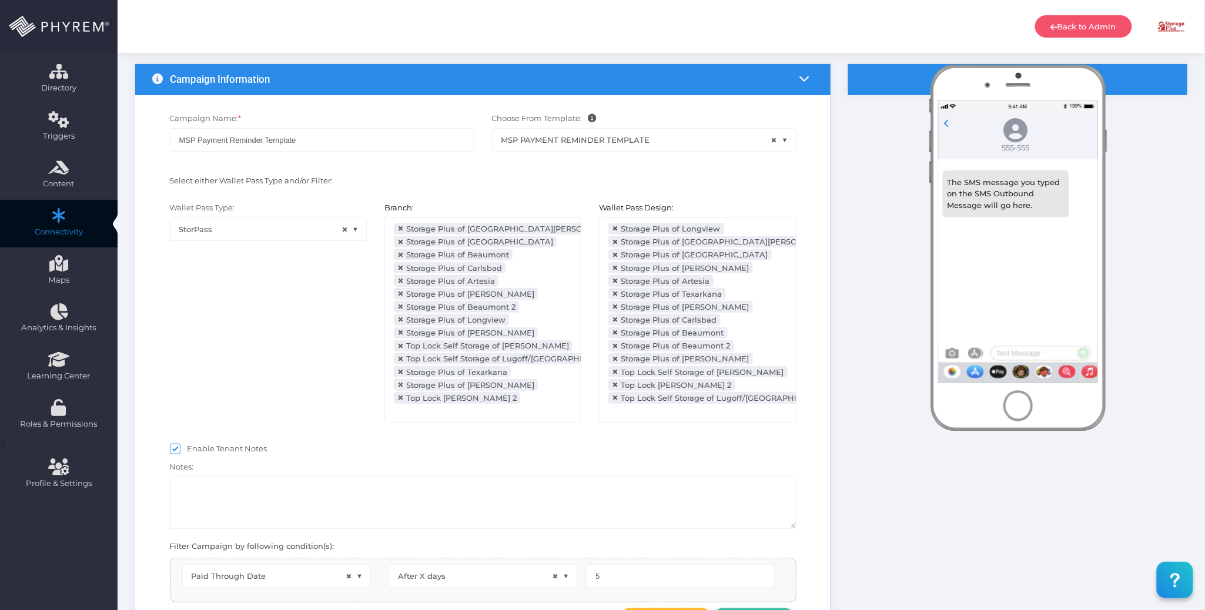
scroll to position [156, 0]
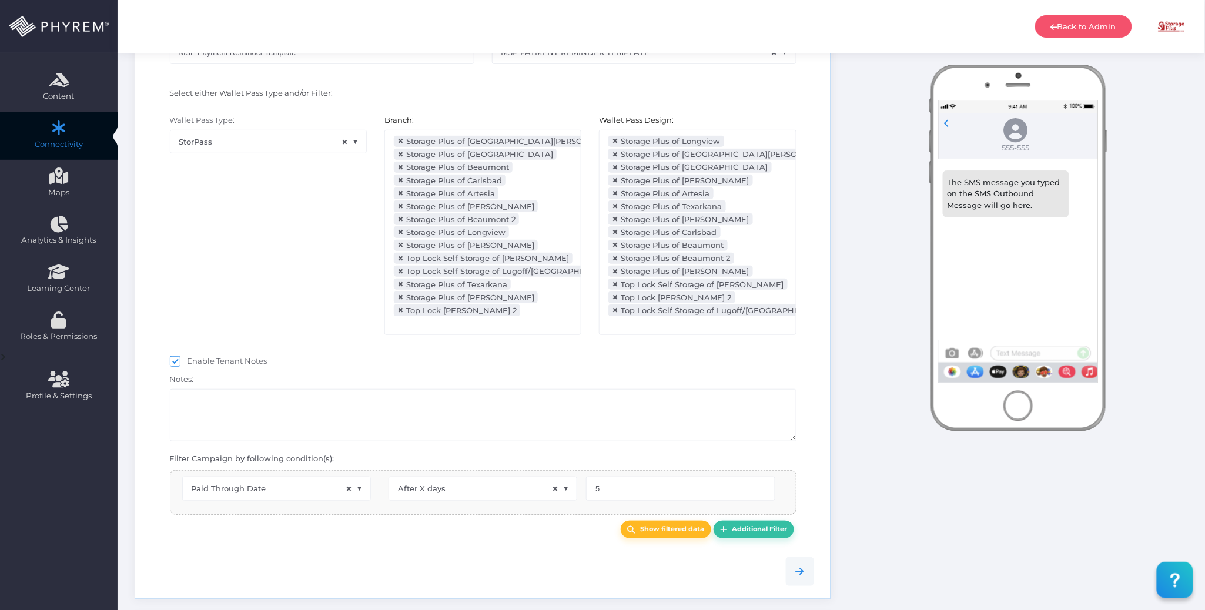
select select "pr_wallet_users.voided"
select select "equals"
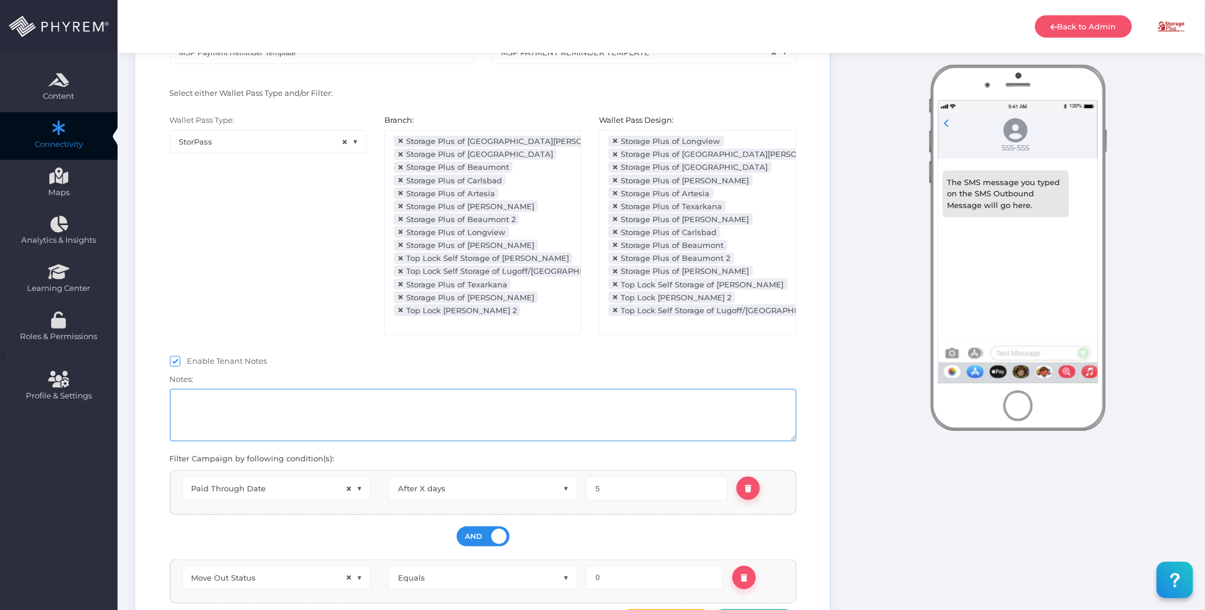
click at [283, 404] on textarea at bounding box center [483, 415] width 627 height 52
click at [310, 332] on div "Wallet Pass Type: StorPass × StorPass" at bounding box center [268, 231] width 215 height 232
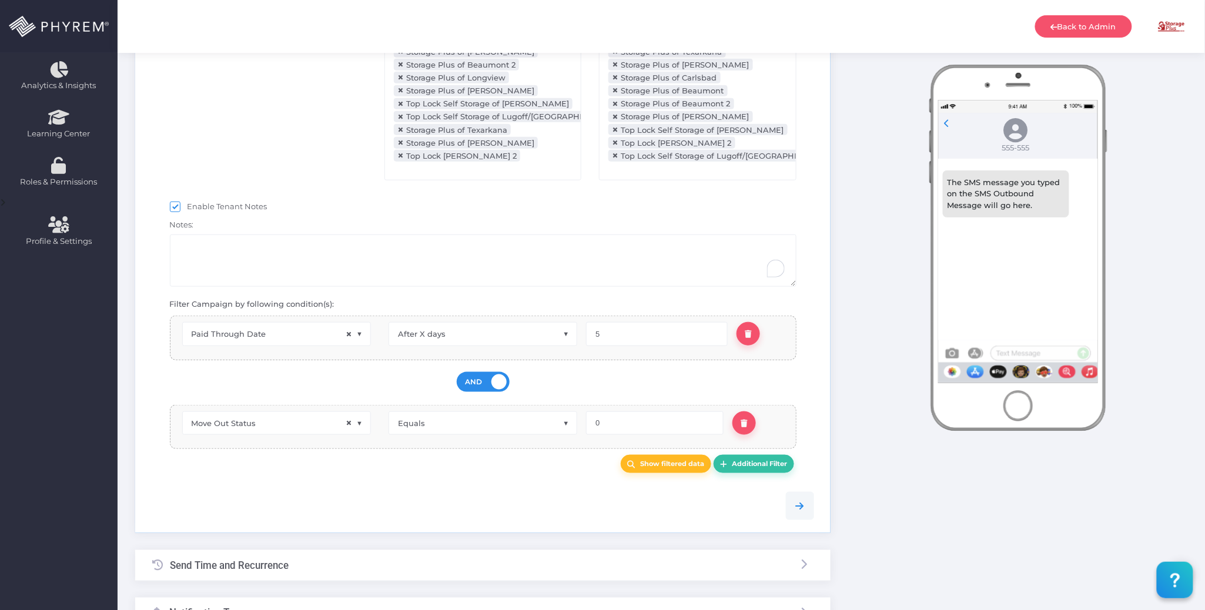
scroll to position [392, 0]
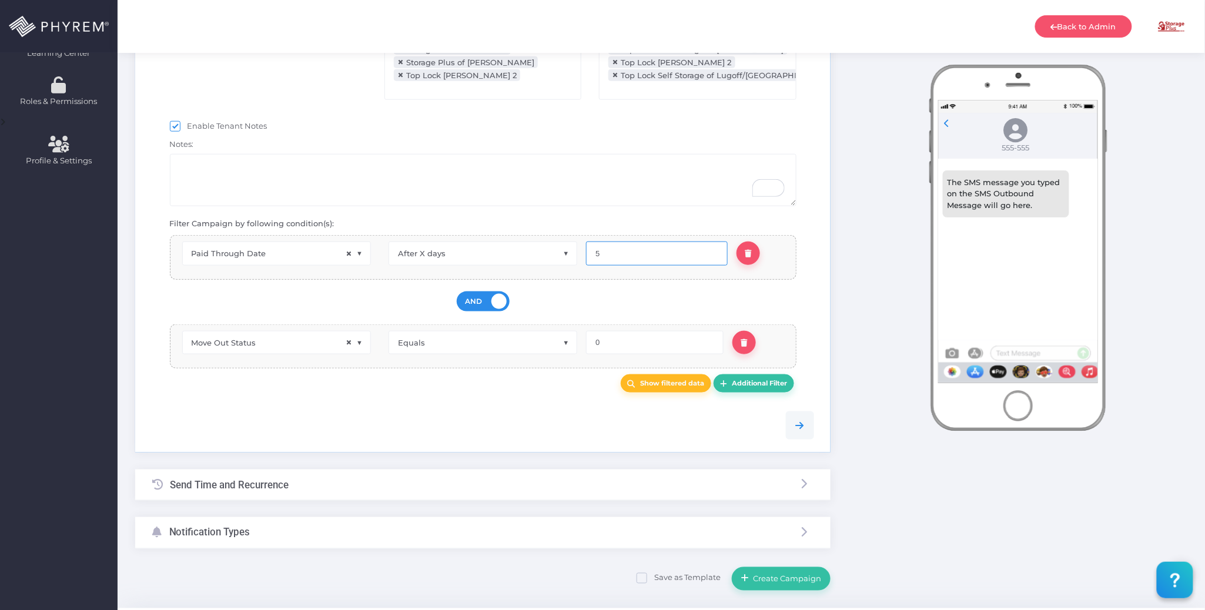
click at [610, 262] on input "5" at bounding box center [657, 254] width 142 height 24
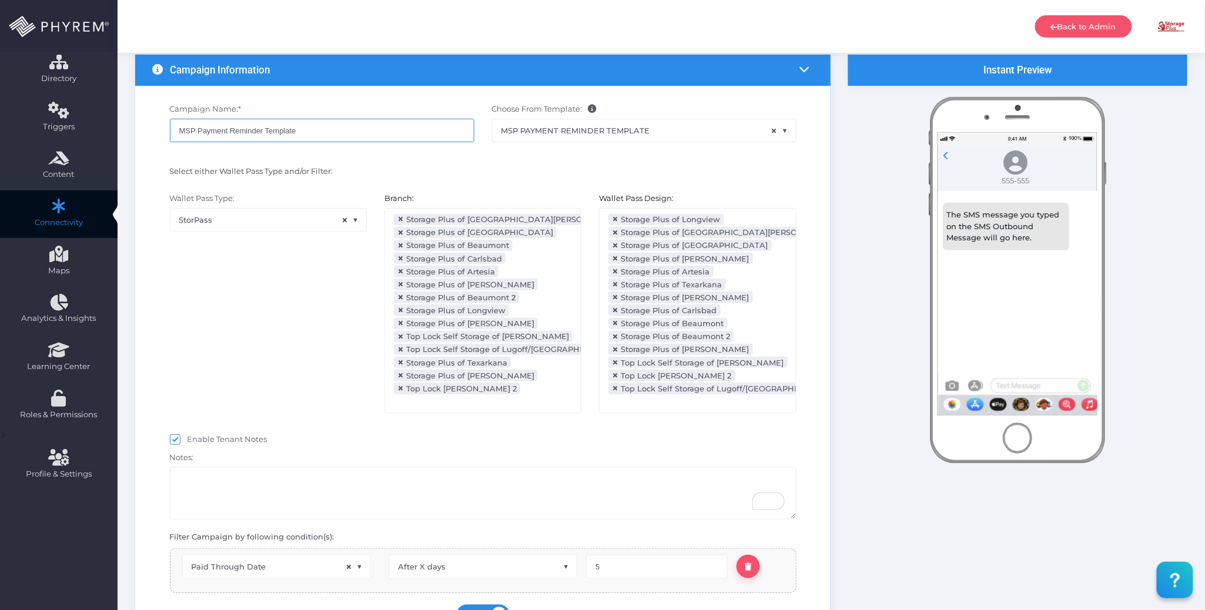
drag, startPoint x: 311, startPoint y: 133, endPoint x: 266, endPoint y: 129, distance: 45.4
click at [266, 129] on input "MSP Payment Reminder Template" at bounding box center [322, 131] width 305 height 24
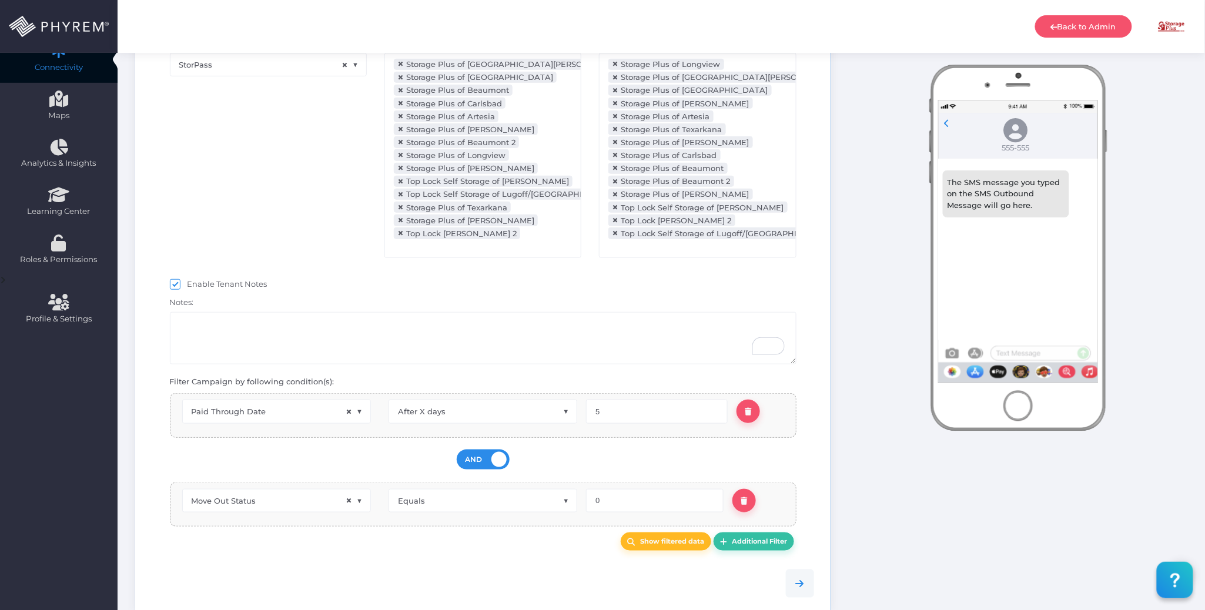
scroll to position [235, 0]
type input "MSP Payment Reminder - Day 7"
click at [634, 412] on input "5" at bounding box center [657, 410] width 142 height 24
type input "8"
click at [433, 337] on textarea "To enrich screen reader interactions, please activate Accessibility in Grammarl…" at bounding box center [483, 336] width 627 height 52
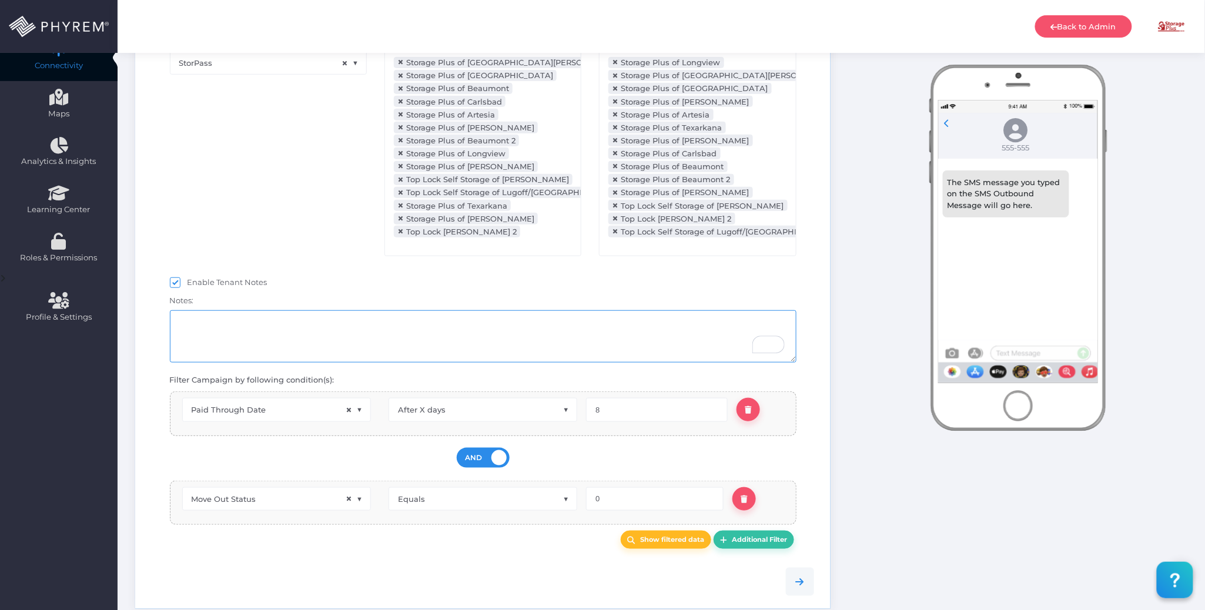
drag, startPoint x: 229, startPoint y: 327, endPoint x: 155, endPoint y: 326, distance: 73.5
click at [151, 326] on div "Enable Tenant Notes Notes:" at bounding box center [483, 321] width 680 height 95
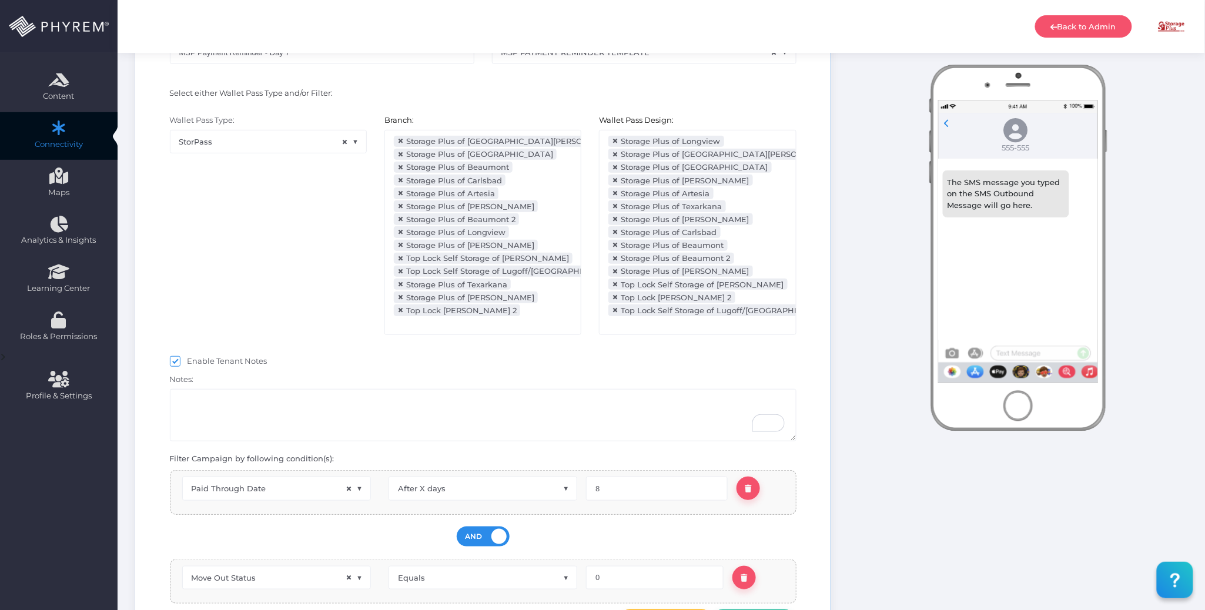
click at [285, 256] on div "Wallet Pass Type: StorPass × StorPass" at bounding box center [268, 231] width 215 height 232
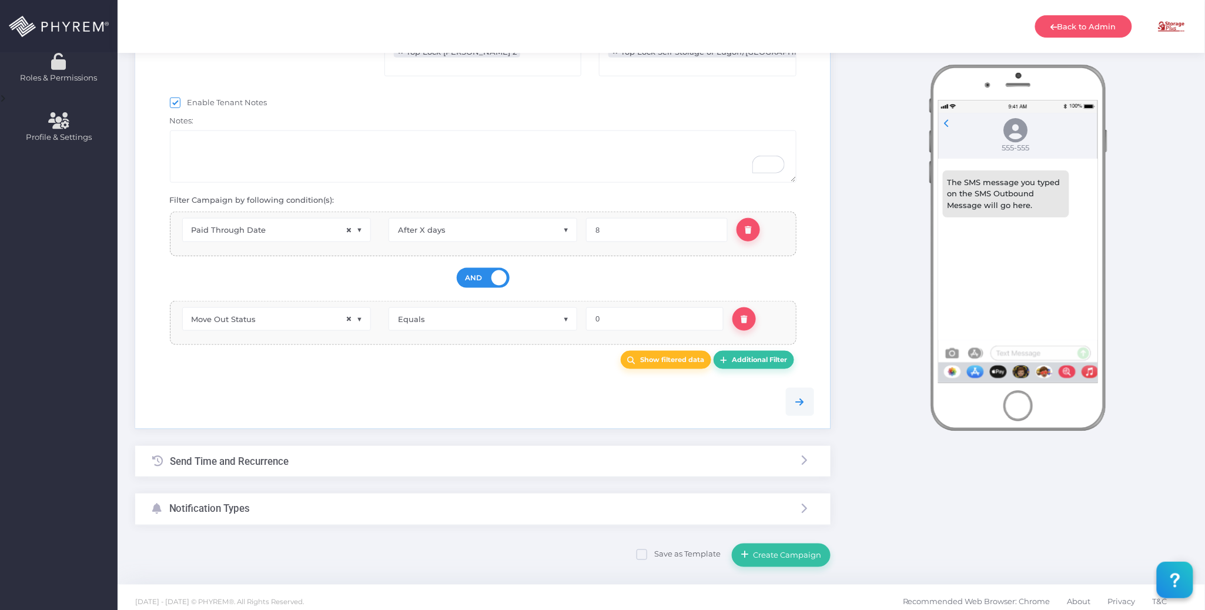
scroll to position [433, 0]
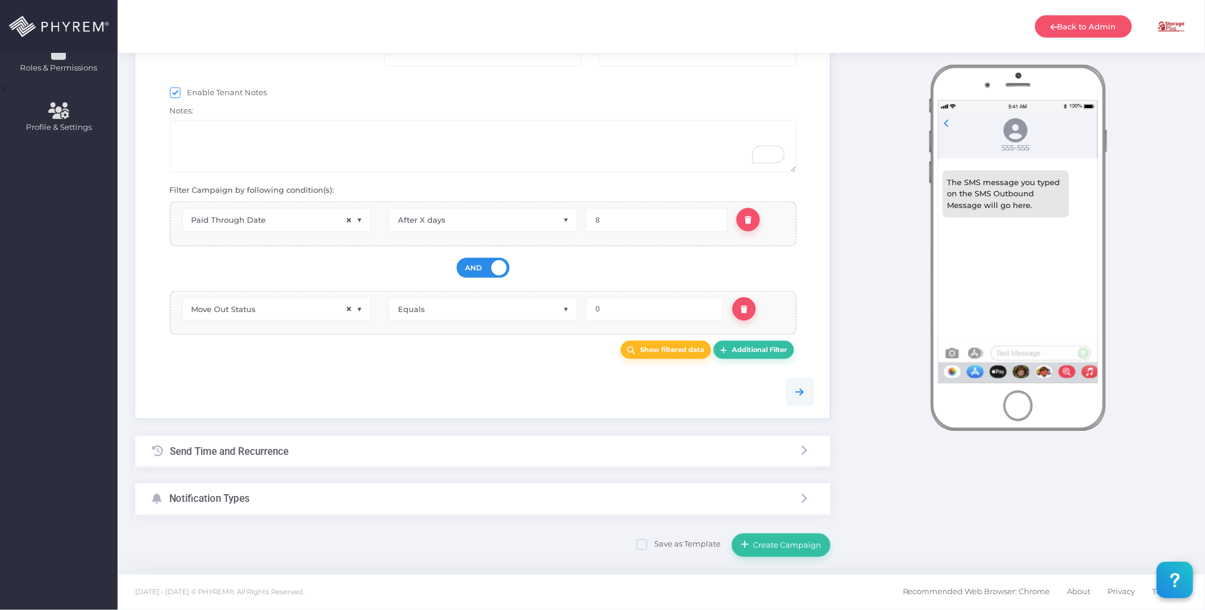
click at [365, 457] on div "Send Time and Recurrence" at bounding box center [483, 451] width 696 height 31
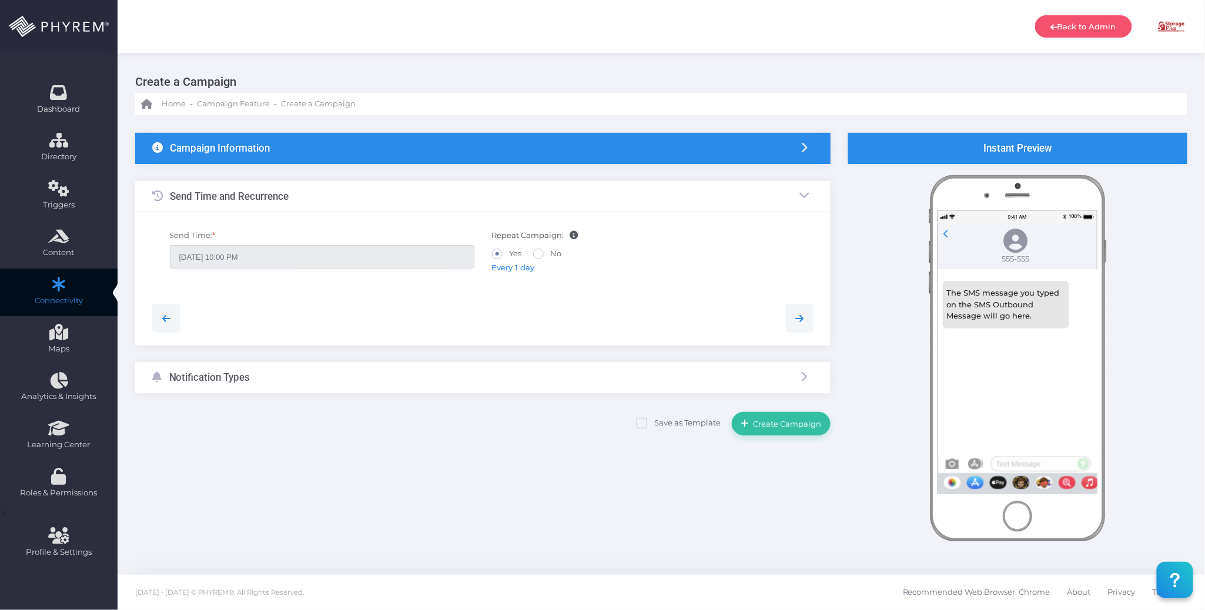
scroll to position [0, 0]
click at [516, 267] on span "Every 1 day" at bounding box center [513, 267] width 43 height 9
type input "09/01/2025 04:12 PM"
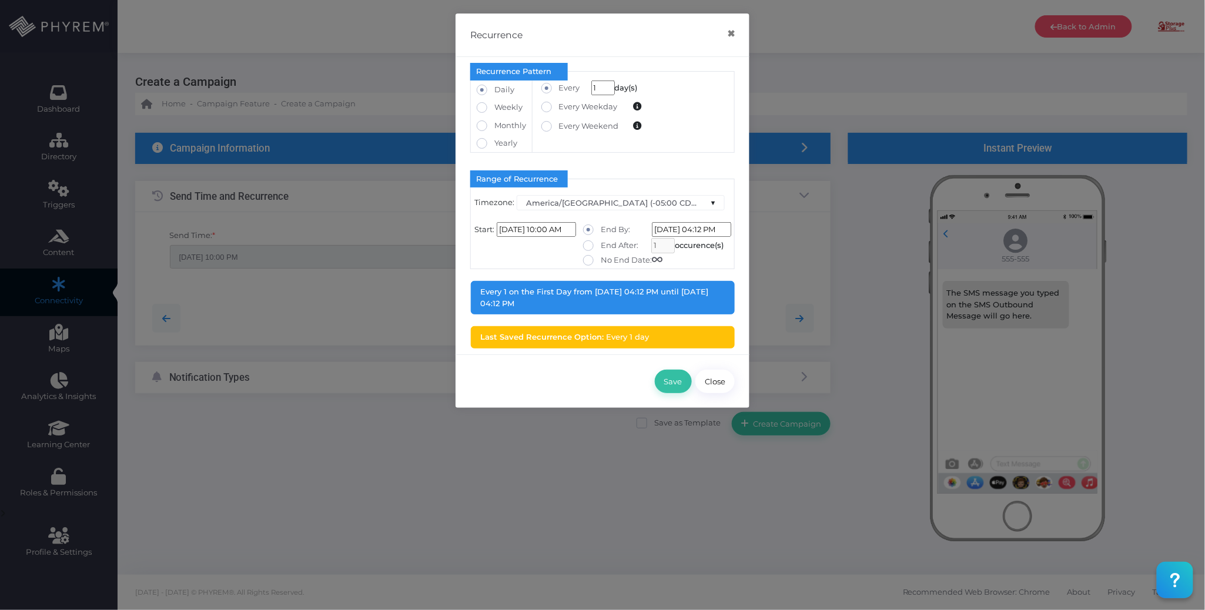
drag, startPoint x: 620, startPoint y: 259, endPoint x: 614, endPoint y: 263, distance: 6.7
click at [620, 260] on label "No End Date:" at bounding box center [622, 261] width 79 height 12
click at [608, 260] on input "No End Date:" at bounding box center [605, 259] width 8 height 8
radio input "true"
type input "[DATE] 12:00:00 AM"
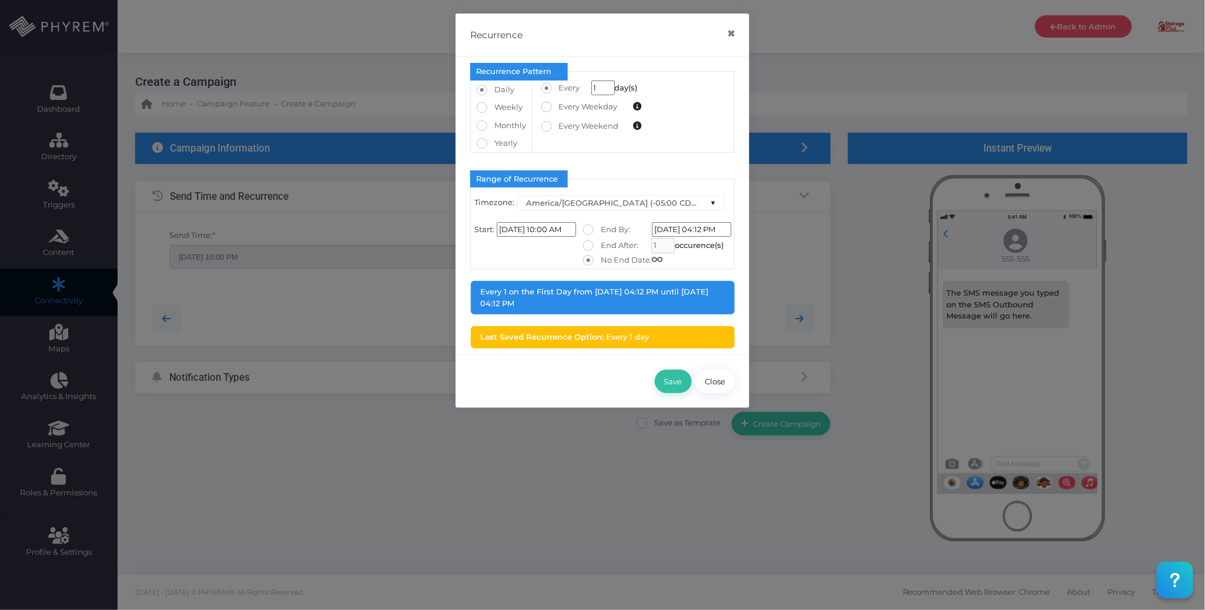
type input "0"
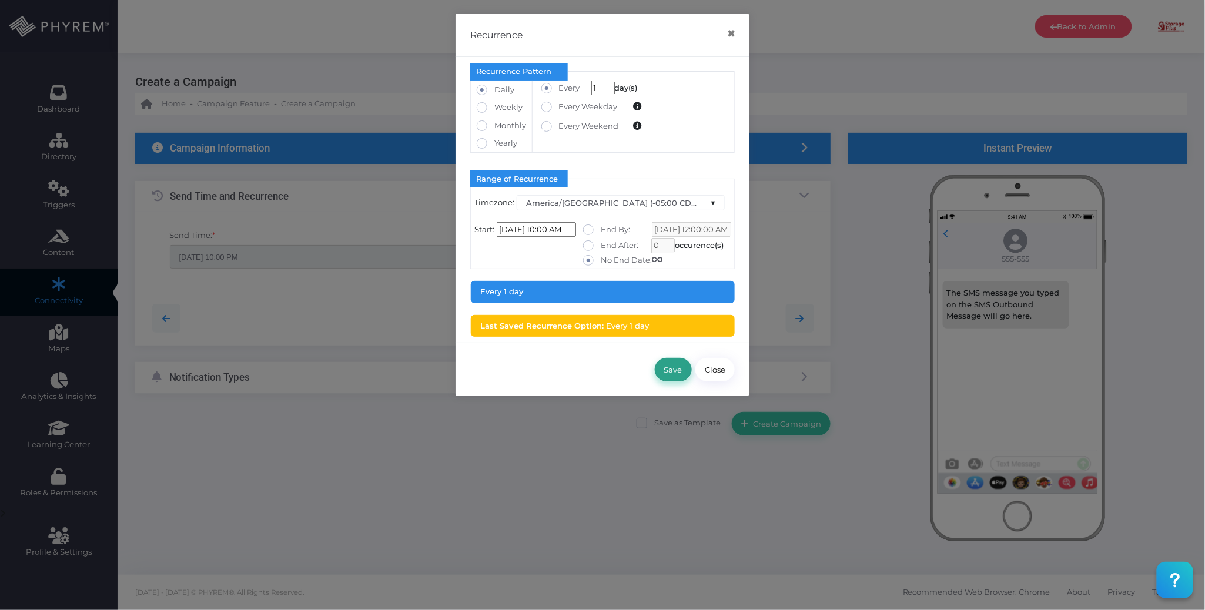
click at [668, 369] on button "Save" at bounding box center [673, 370] width 37 height 24
type input "[DATE] 10:00 AM"
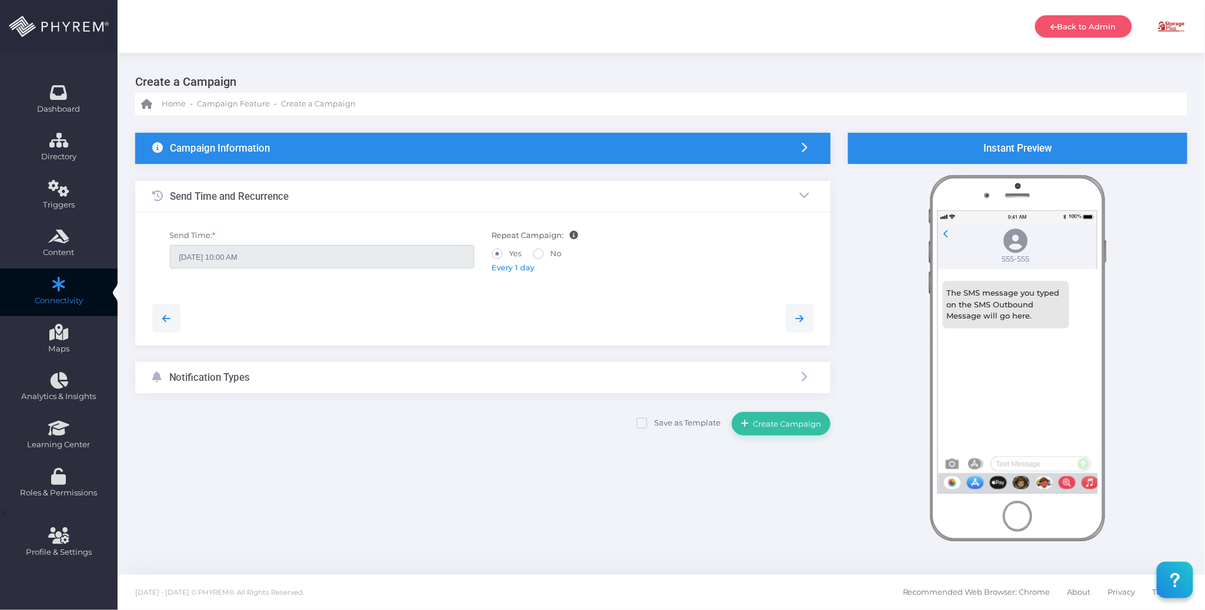
click at [522, 307] on div at bounding box center [483, 318] width 680 height 28
click at [519, 262] on div "Every 1 day" at bounding box center [644, 268] width 305 height 12
click at [529, 271] on span "Every 1 day" at bounding box center [513, 267] width 43 height 9
type input "[DATE] 12:00 AM"
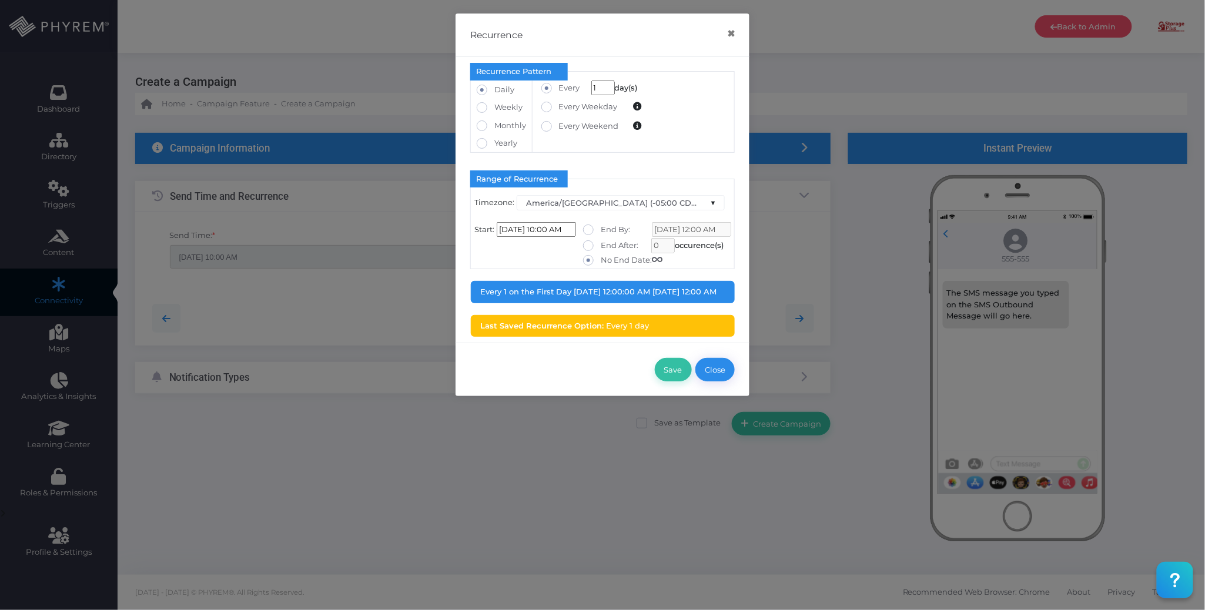
click at [721, 375] on button "Close" at bounding box center [715, 370] width 39 height 24
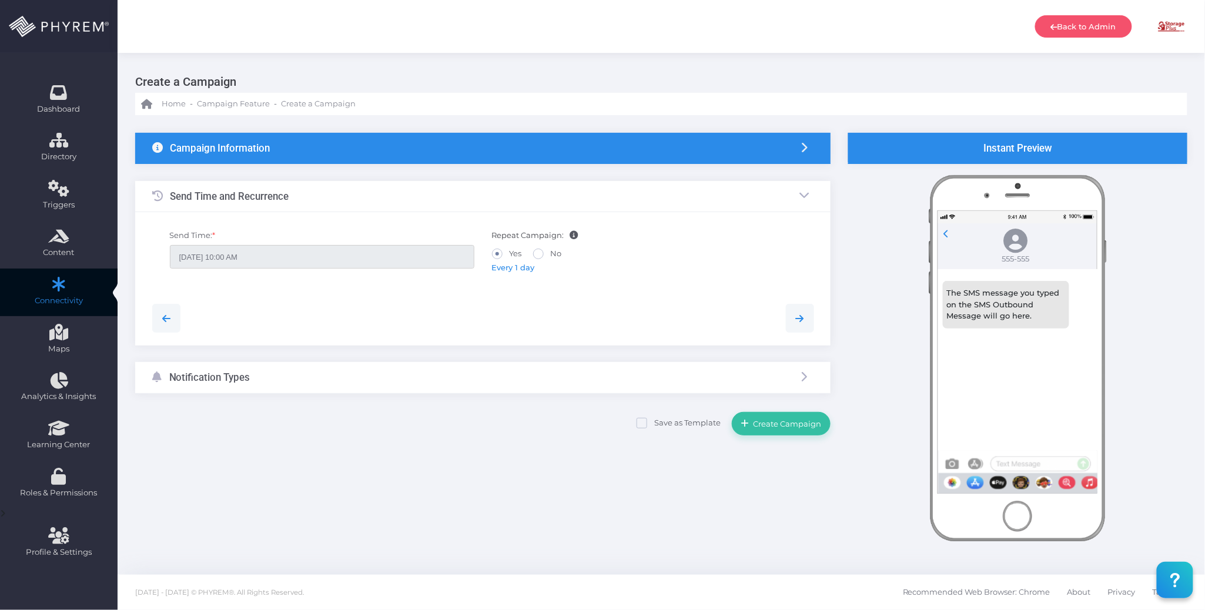
click at [509, 268] on span "Every 1 day" at bounding box center [513, 267] width 43 height 9
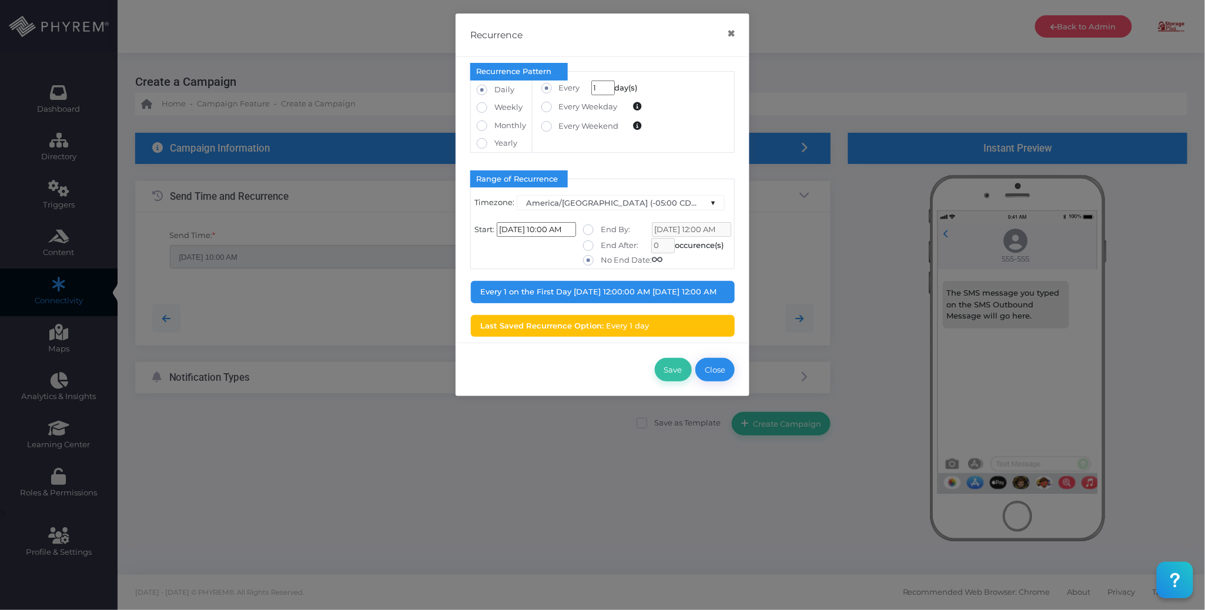
drag, startPoint x: 722, startPoint y: 379, endPoint x: 715, endPoint y: 380, distance: 6.5
click at [722, 380] on button "Close" at bounding box center [715, 370] width 39 height 24
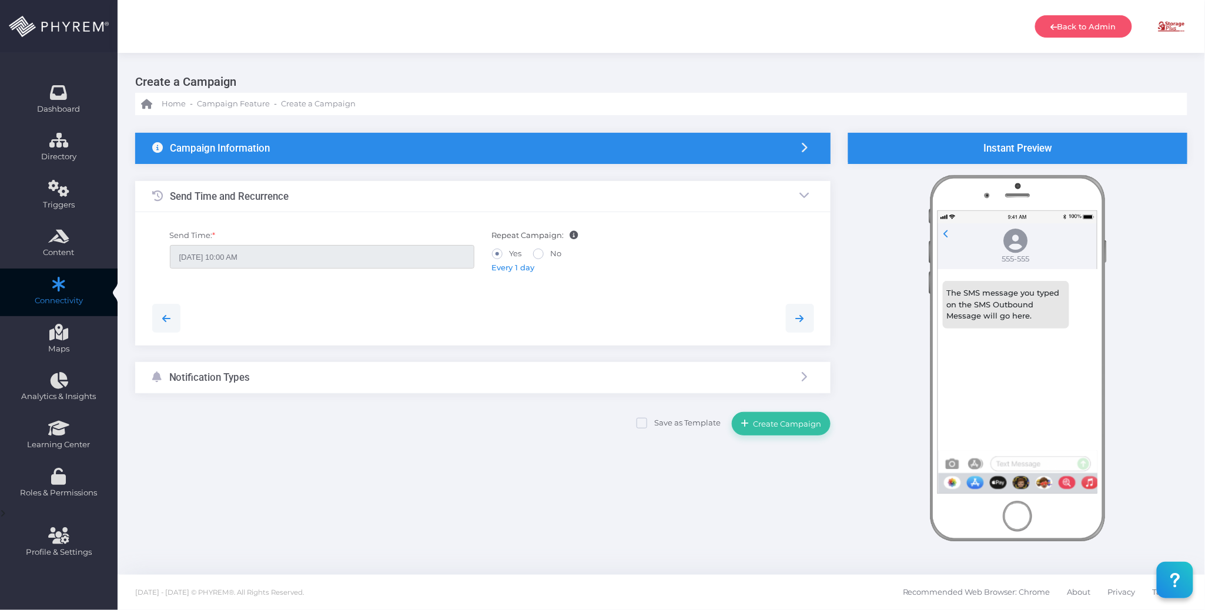
click at [434, 373] on div "Notification Types" at bounding box center [483, 377] width 696 height 31
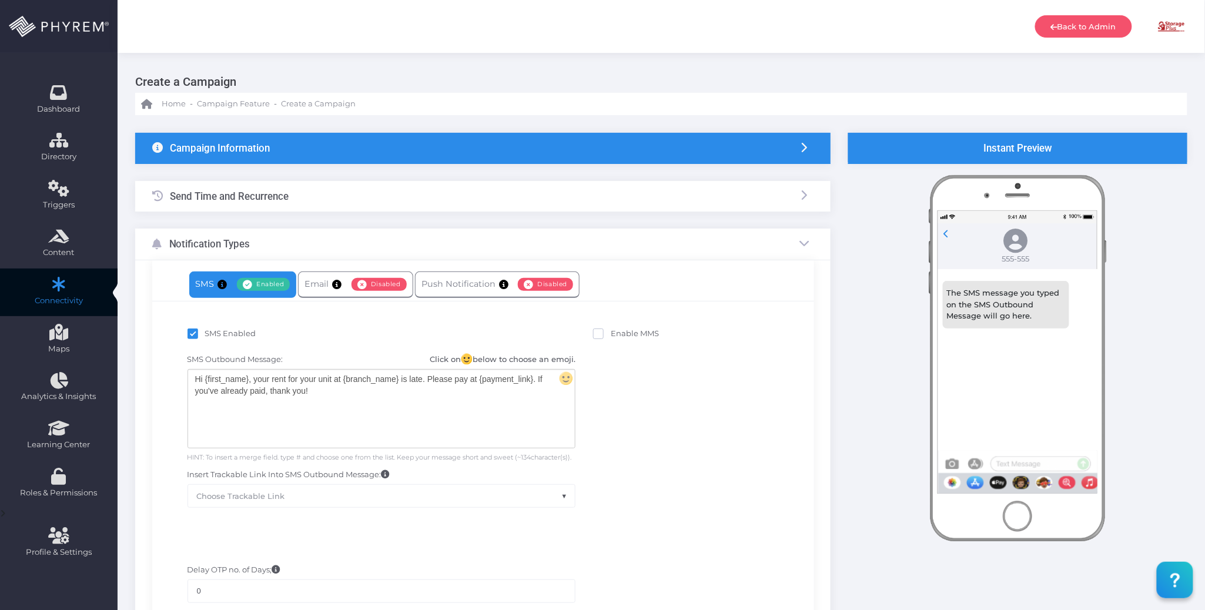
click at [464, 416] on div "Hi {first_name}, your rent for your unit at {branch_name} is late. Please pay a…" at bounding box center [381, 409] width 387 height 78
click at [401, 402] on div "Hi {first_name}, your rent for your unit at {branch_name} is late. Please pay a…" at bounding box center [381, 409] width 387 height 78
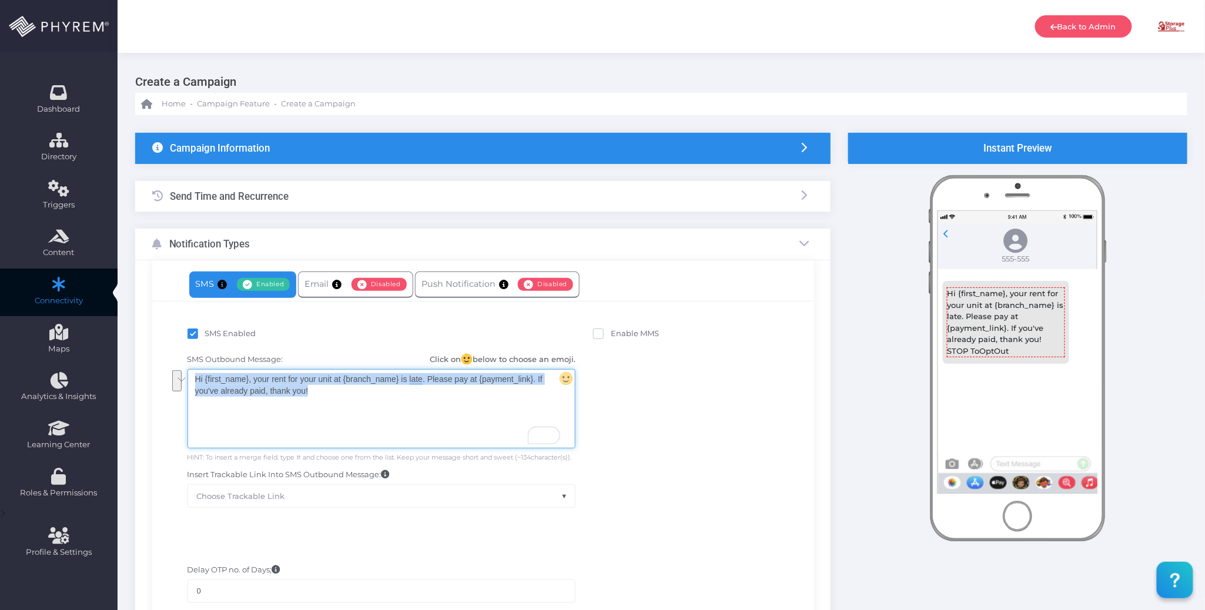
drag, startPoint x: 403, startPoint y: 395, endPoint x: 152, endPoint y: 370, distance: 252.3
click at [152, 370] on div "SMS Enabled Enable MMS SMS Outbound Message: Click on below to choose an emoji.…" at bounding box center [483, 422] width 662 height 242
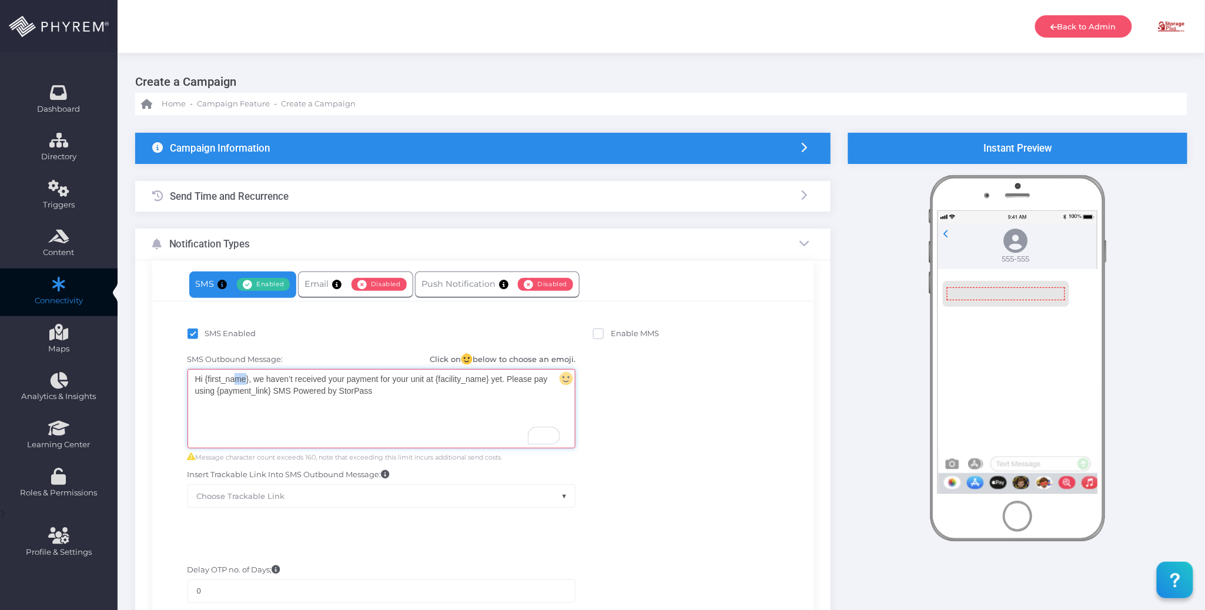
drag, startPoint x: 248, startPoint y: 379, endPoint x: 234, endPoint y: 381, distance: 13.7
click at [234, 381] on div "Hi {first_name}, we haven’t received your payment for your unit at {facility_na…" at bounding box center [381, 409] width 387 height 78
click at [248, 380] on div "Hi {first_name}, we haven’t received your payment for your unit at {facility_na…" at bounding box center [381, 409] width 387 height 78
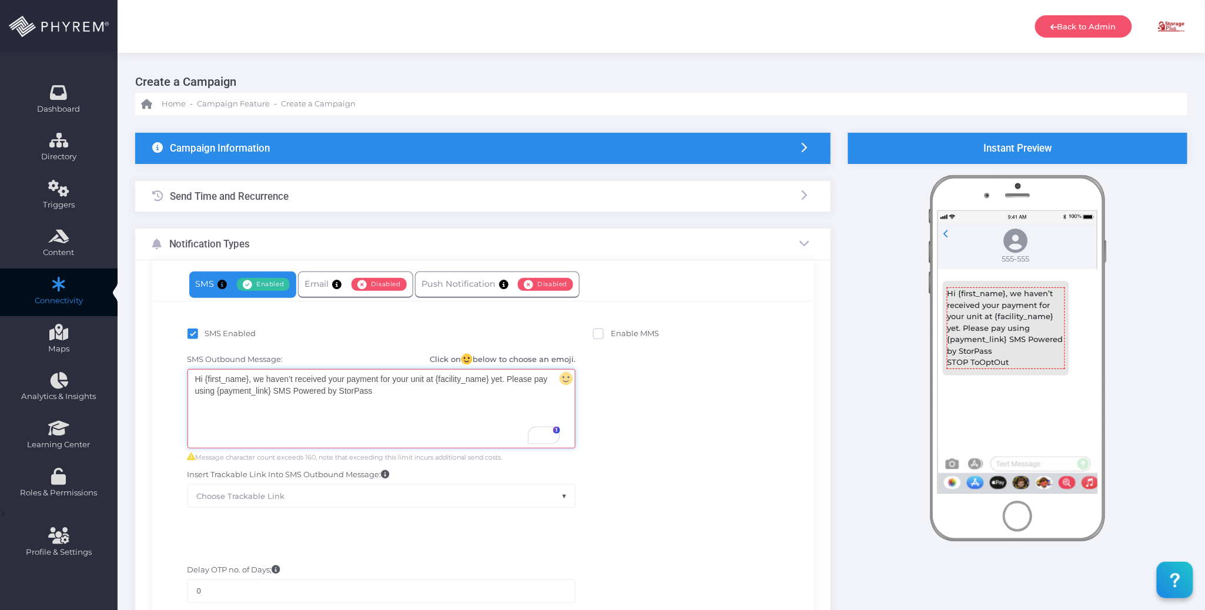
click at [248, 379] on div "Hi {first_name}, we haven’t received your payment for your unit at {facility_na…" at bounding box center [381, 409] width 387 height 78
drag, startPoint x: 248, startPoint y: 379, endPoint x: 227, endPoint y: 374, distance: 21.8
click at [206, 380] on div "Hi {first_name}, we haven’t received your payment for your unit at {facility_na…" at bounding box center [381, 409] width 387 height 78
click at [247, 409] on body "Back to Admin Amanda Issac Amanda Issac amandai@storsuite.com Account ID: 4799 …" at bounding box center [602, 305] width 1205 height 610
drag, startPoint x: 489, startPoint y: 379, endPoint x: 436, endPoint y: 382, distance: 53.6
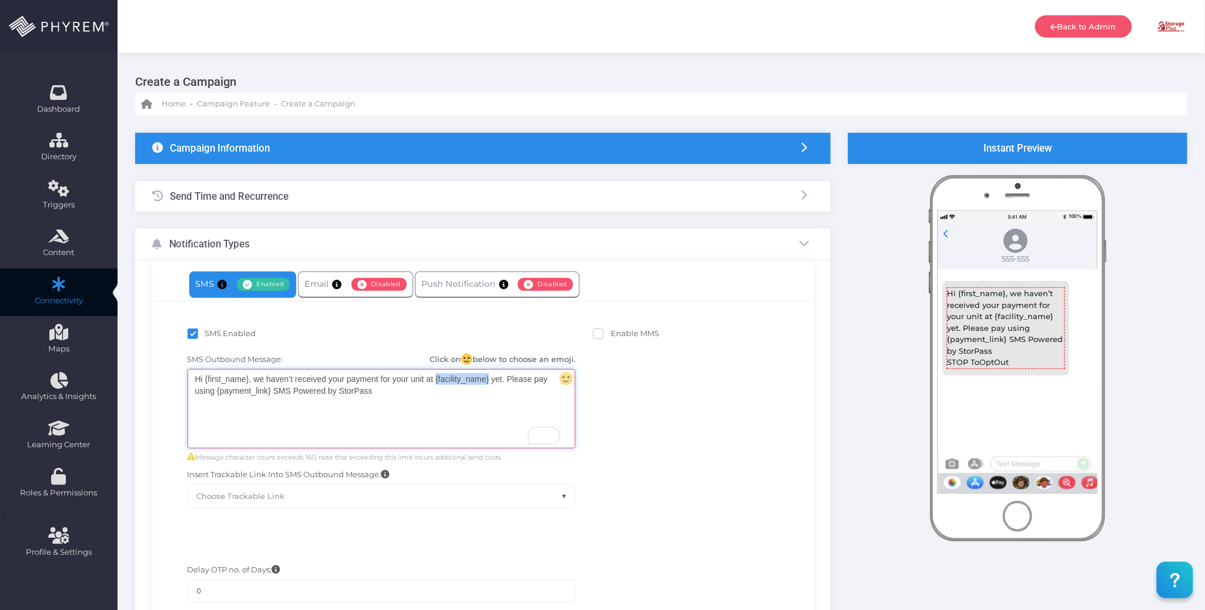
click at [436, 382] on div "Hi {first_name} , we haven’t received your payment for your unit at {facility_n…" at bounding box center [381, 409] width 387 height 78
click at [487, 412] on body "Back to Admin Amanda Issac Amanda Issac amandai@storsuite.com Account ID: 4799 …" at bounding box center [602, 305] width 1205 height 610
click at [462, 392] on div "Hi {first_name}, we haven’t received your payment for your unit at {branch_name…" at bounding box center [381, 409] width 387 height 78
click at [434, 393] on div "Hi {first_name}, we haven’t received your payment for your unit at {branch_name…" at bounding box center [381, 409] width 387 height 78
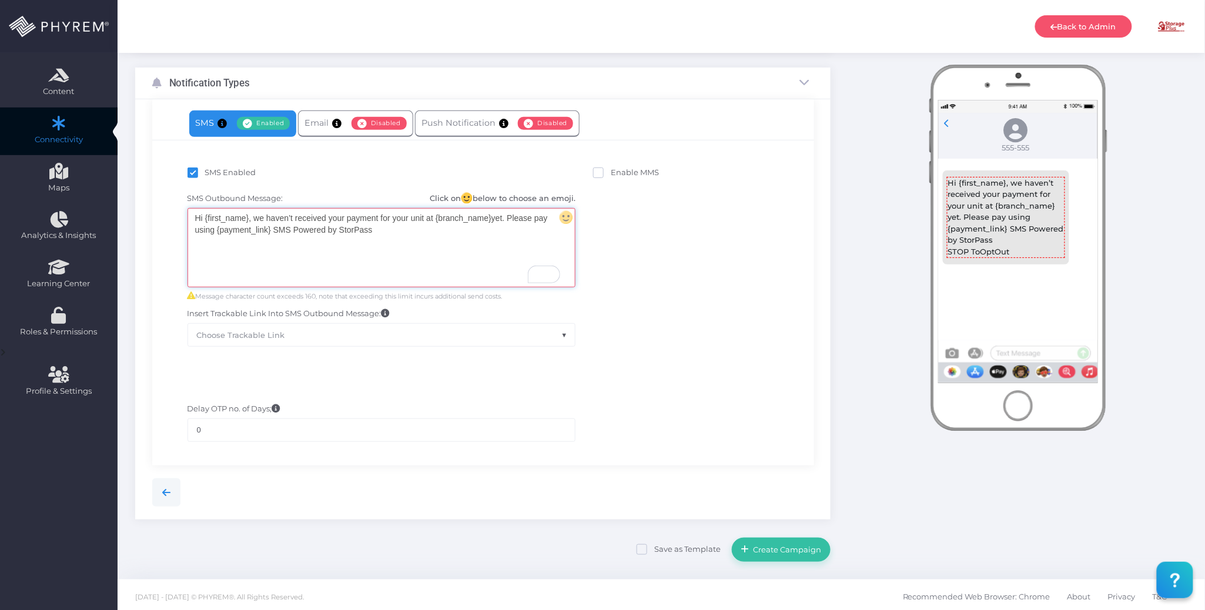
scroll to position [167, 0]
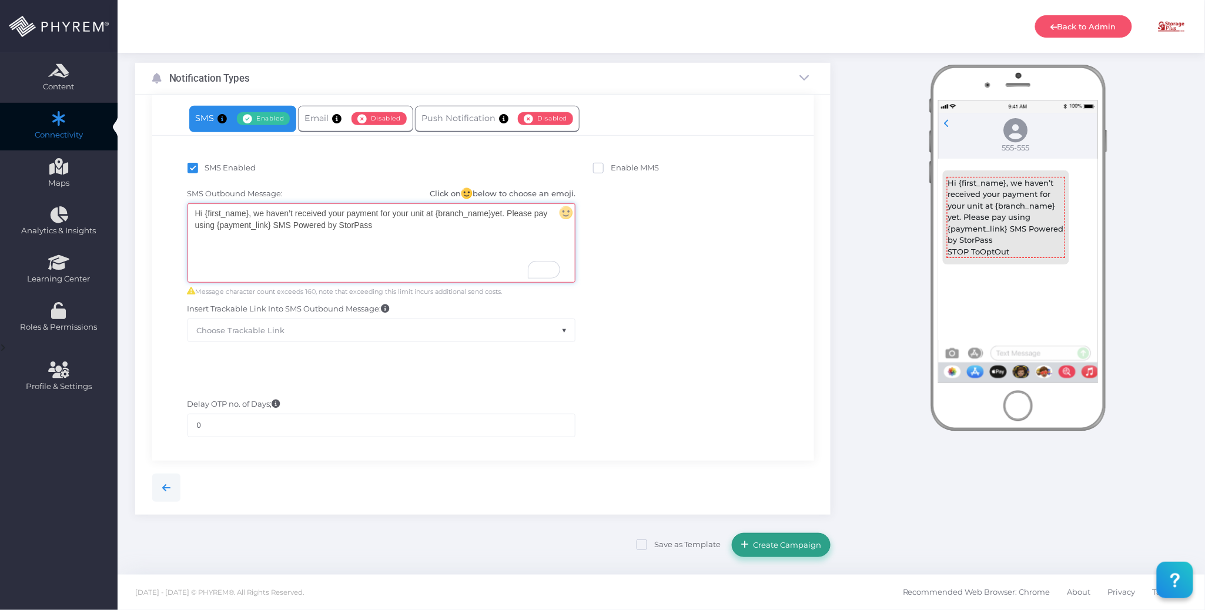
click at [770, 546] on span "Create Campaign" at bounding box center [786, 544] width 72 height 9
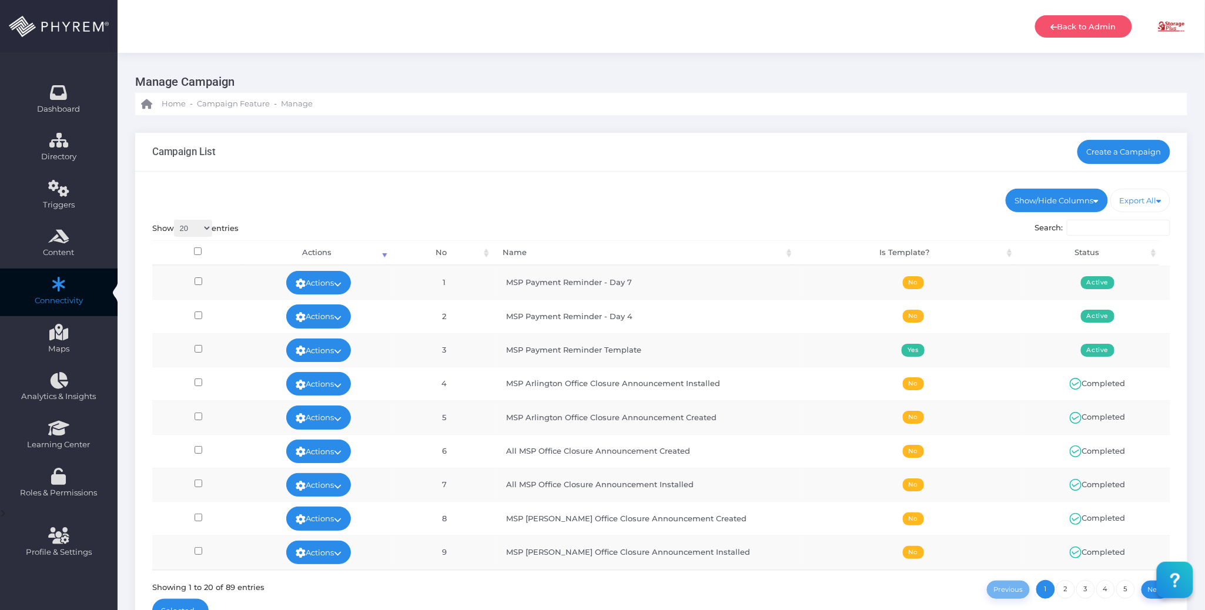
click at [774, 163] on div "Campaign List Create a Campaign" at bounding box center [661, 152] width 1052 height 39
click at [682, 194] on ul "Show/Hide Columns No Name Is Template? Status" at bounding box center [661, 201] width 1019 height 24
click at [689, 200] on ul "Show/Hide Columns No Name Is Template? Status" at bounding box center [661, 201] width 1019 height 24
click at [342, 284] on icon at bounding box center [338, 284] width 8 height 0
click at [326, 312] on link "Edit" at bounding box center [314, 310] width 76 height 22
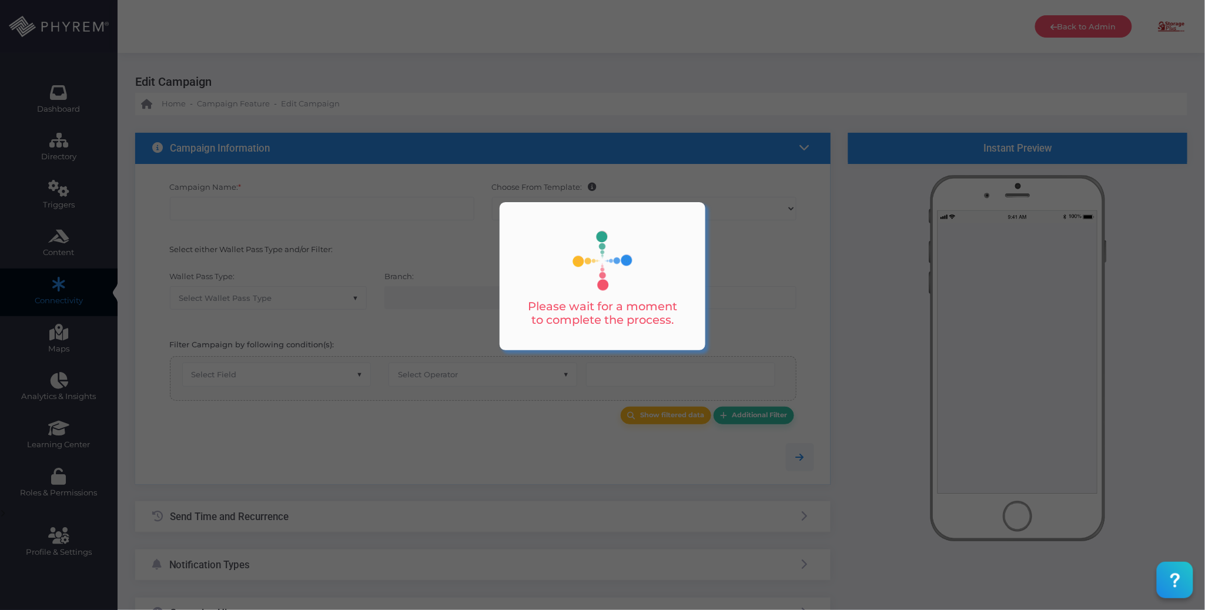
checkbox input "true"
type input "MSP Payment Reminder - Day 7"
select select "15"
checkbox input "true"
checkbox input "false"
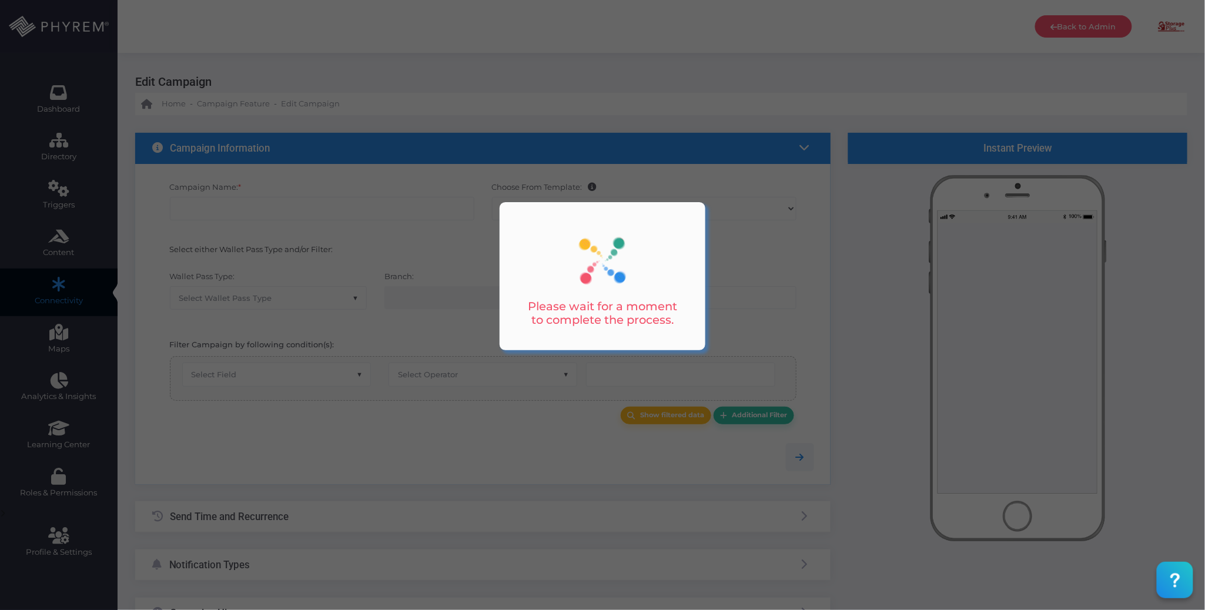
type input "0"
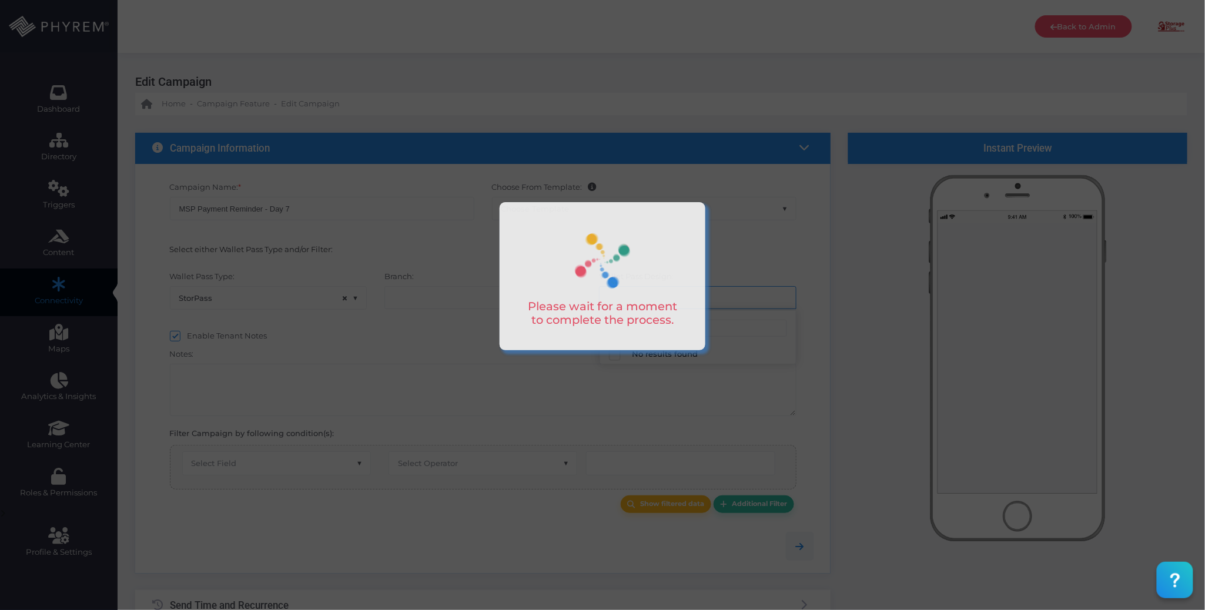
select select "616"
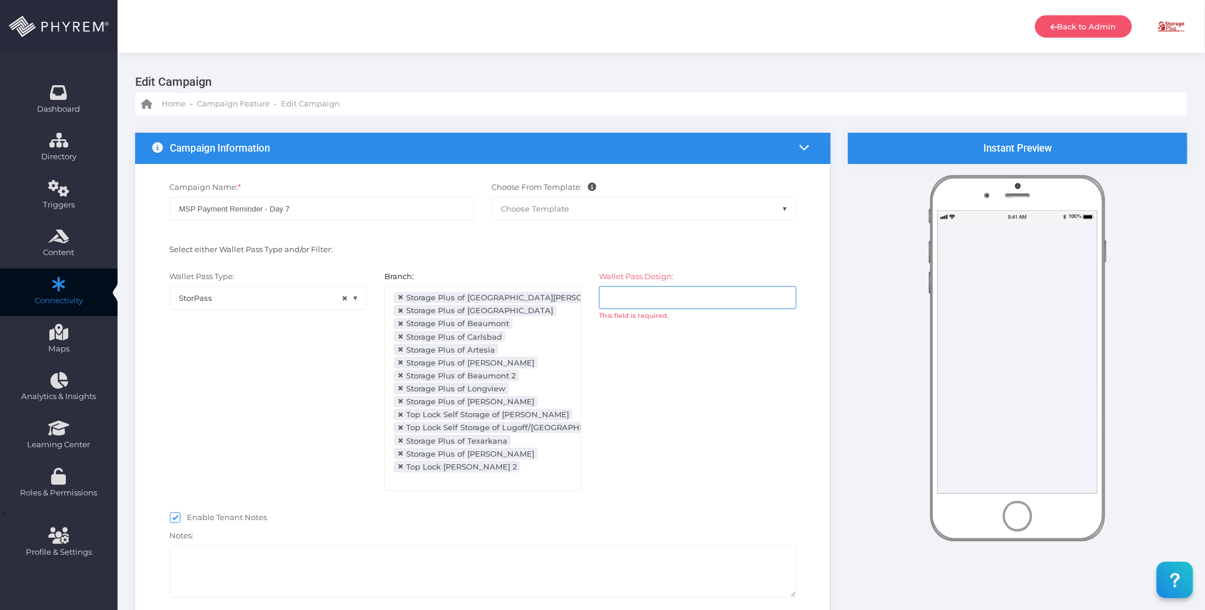
scroll to position [129, 0]
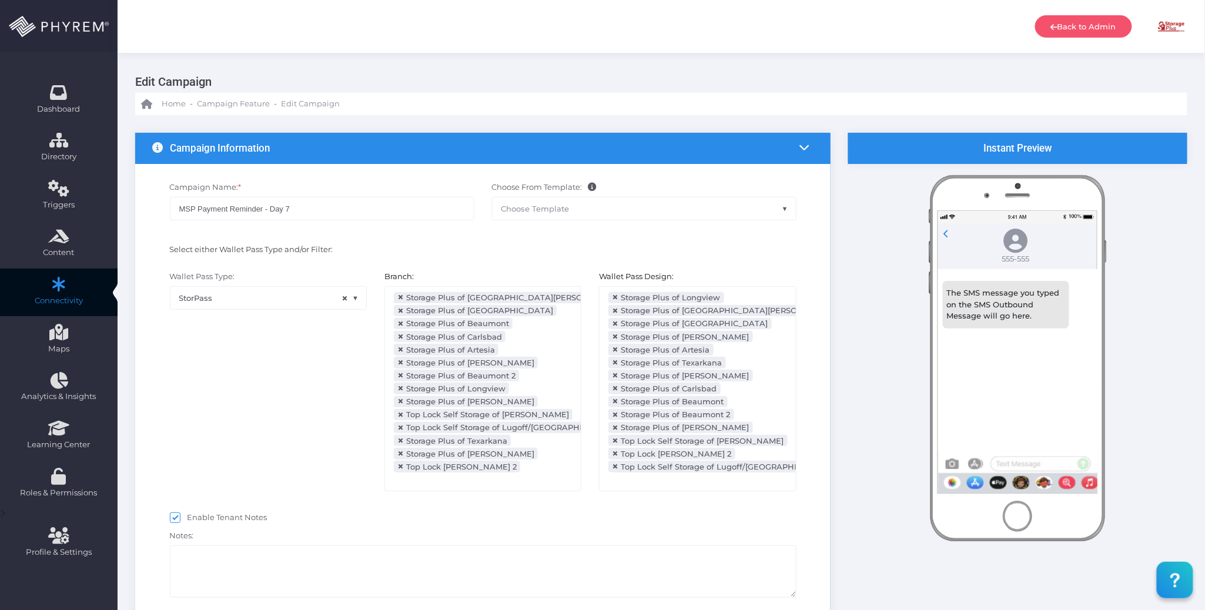
select select "2112"
select select "dPaidThru"
select select "after_x_days"
type input "8"
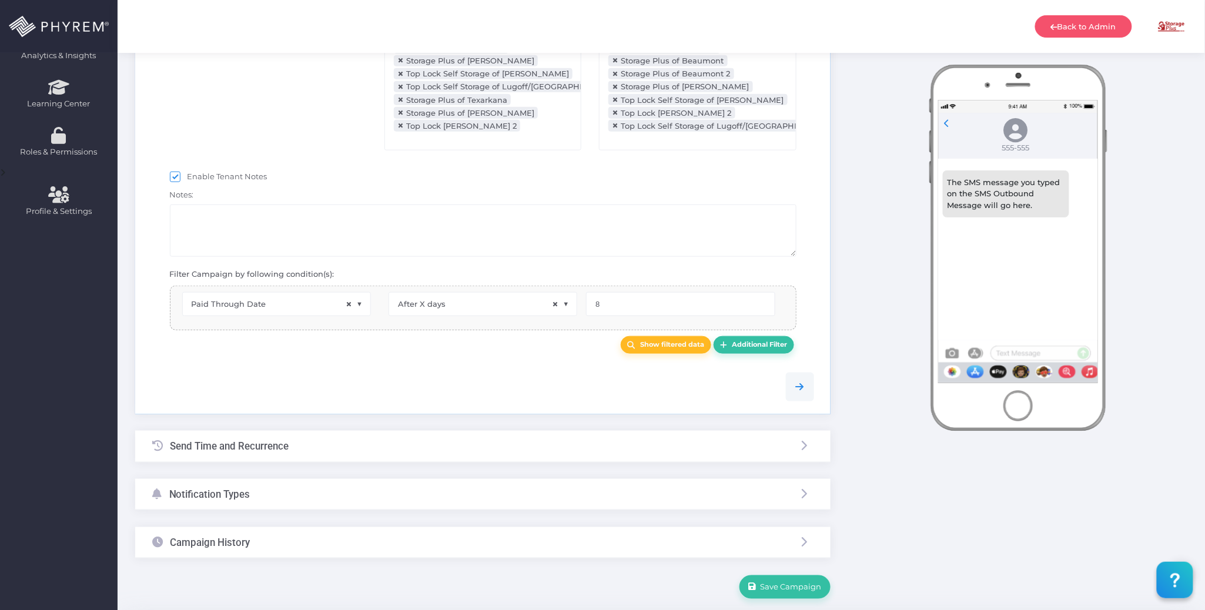
scroll to position [390, 0]
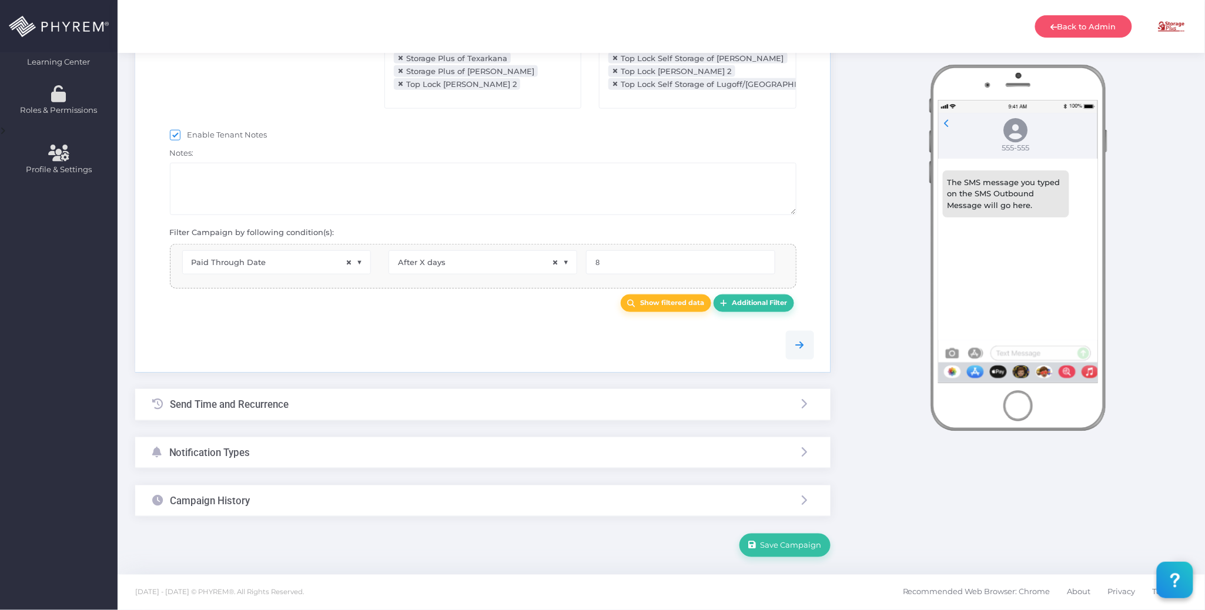
select select "pr_wallet_users.voided"
select select "equals"
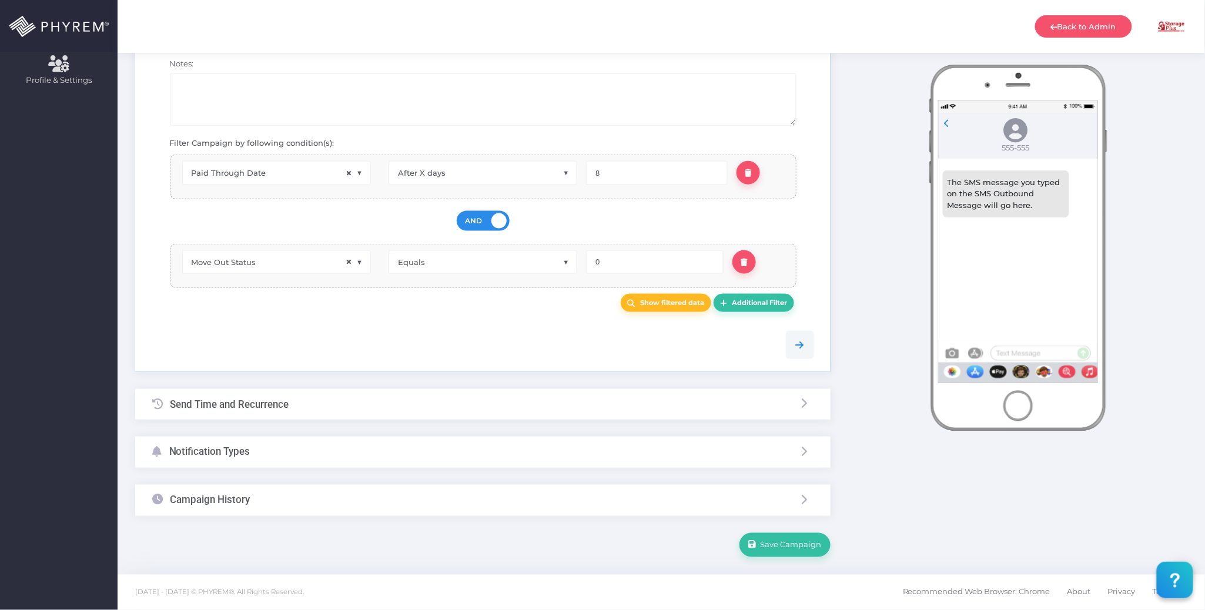
scroll to position [480, 0]
click at [313, 450] on div "Notification Types" at bounding box center [483, 452] width 696 height 31
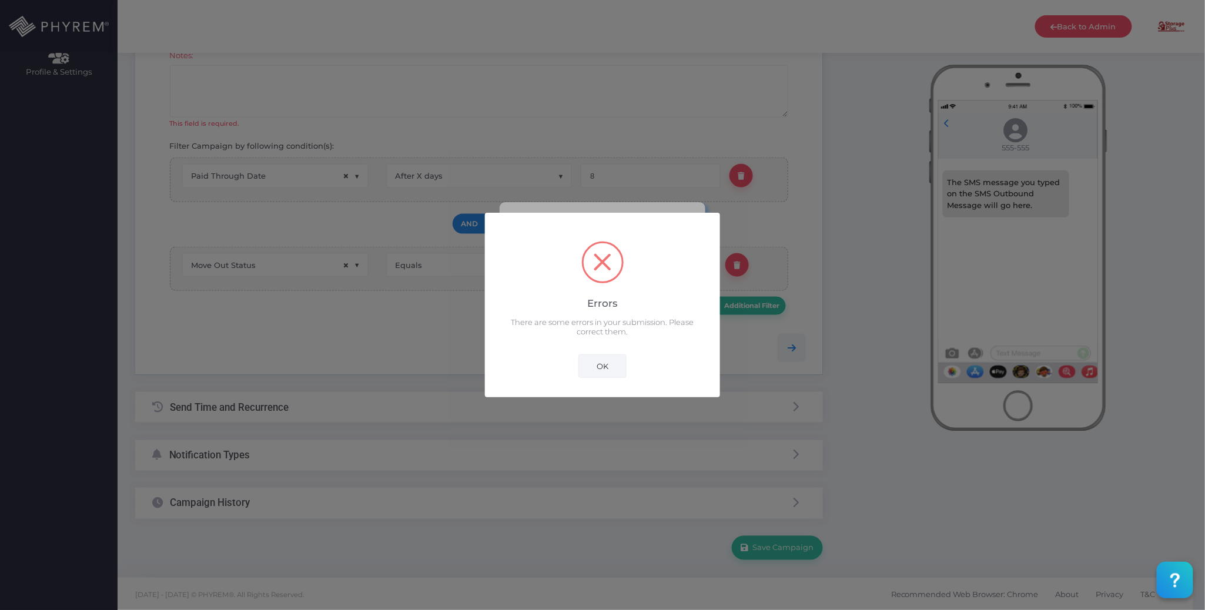
click at [600, 363] on button "OK" at bounding box center [603, 367] width 48 height 24
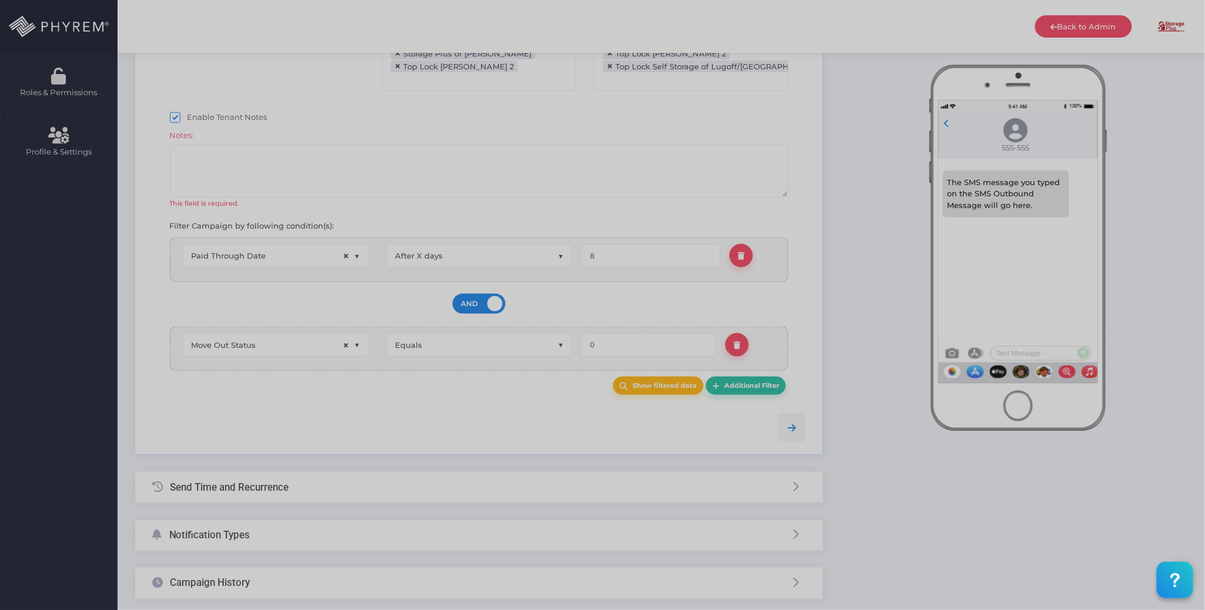
scroll to position [376, 0]
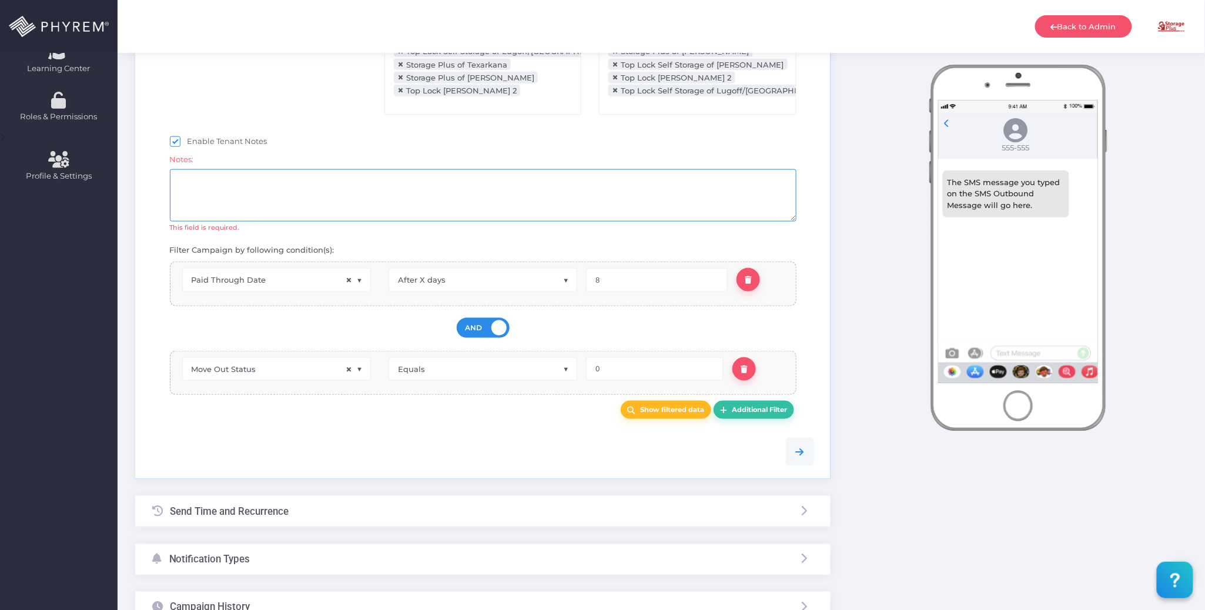
click at [315, 209] on textarea at bounding box center [483, 195] width 627 height 52
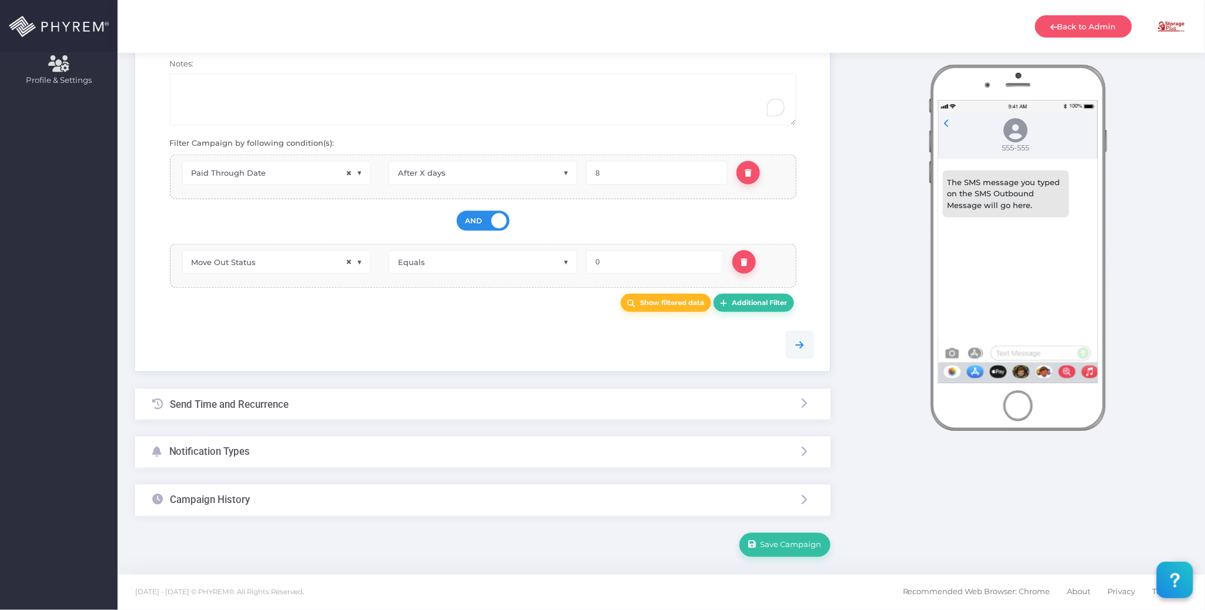
click at [312, 450] on div "Notification Types" at bounding box center [483, 452] width 696 height 31
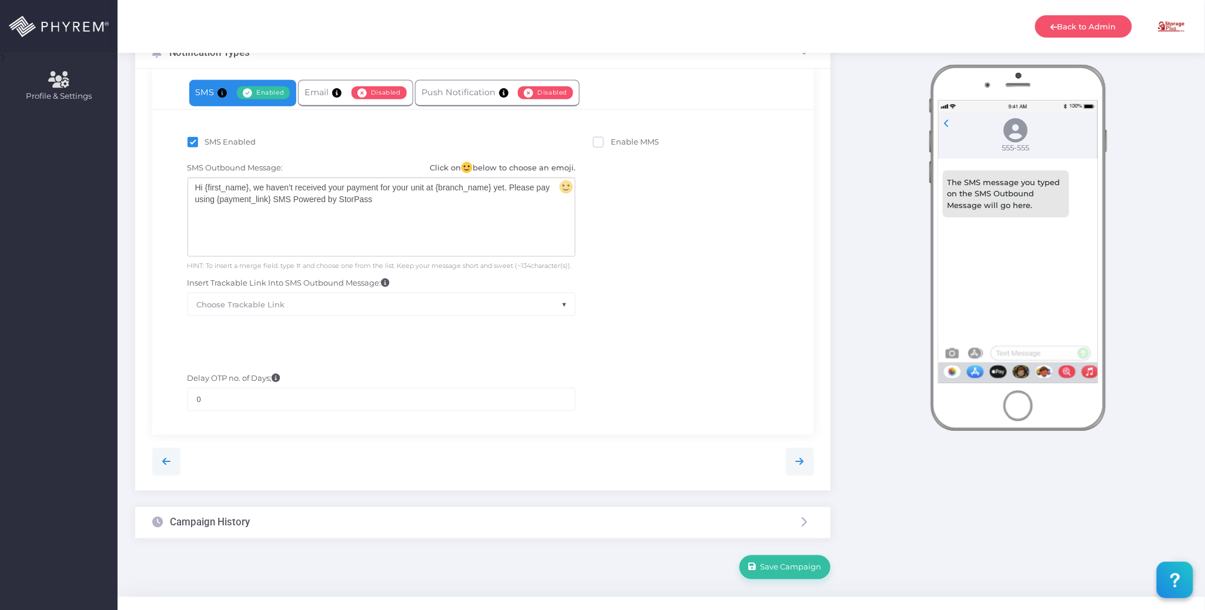
scroll to position [214, 0]
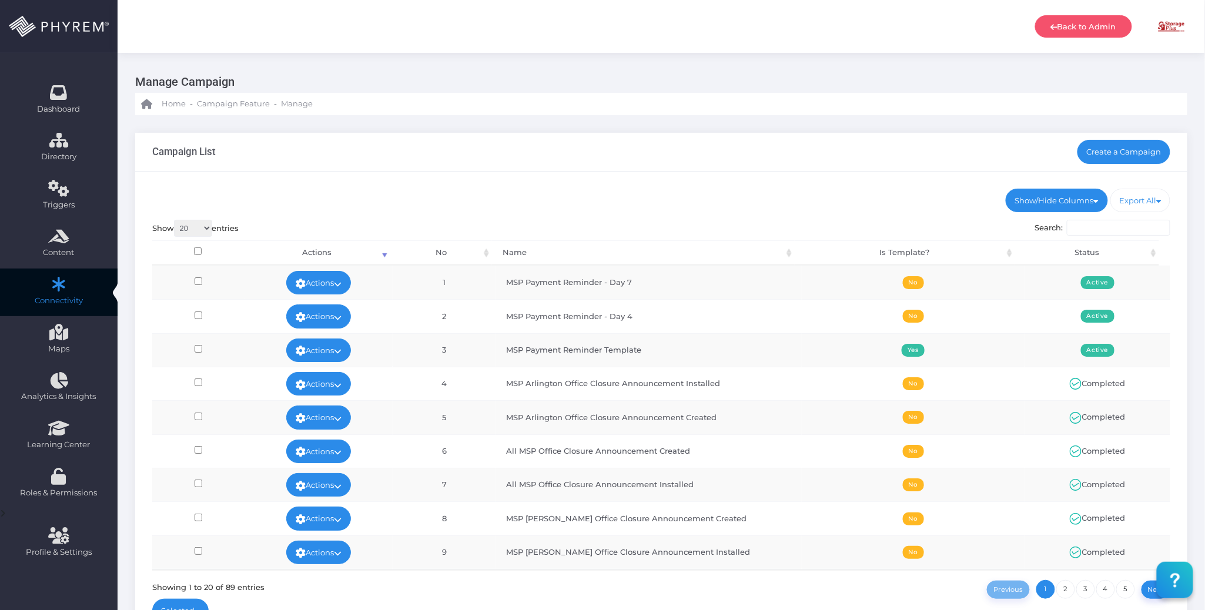
click at [750, 174] on div "Show/Hide Columns No Name Is Template? Status DONE" at bounding box center [661, 409] width 1052 height 474
click at [339, 284] on icon at bounding box center [338, 284] width 8 height 0
click at [335, 369] on link "Run Test" at bounding box center [314, 376] width 76 height 22
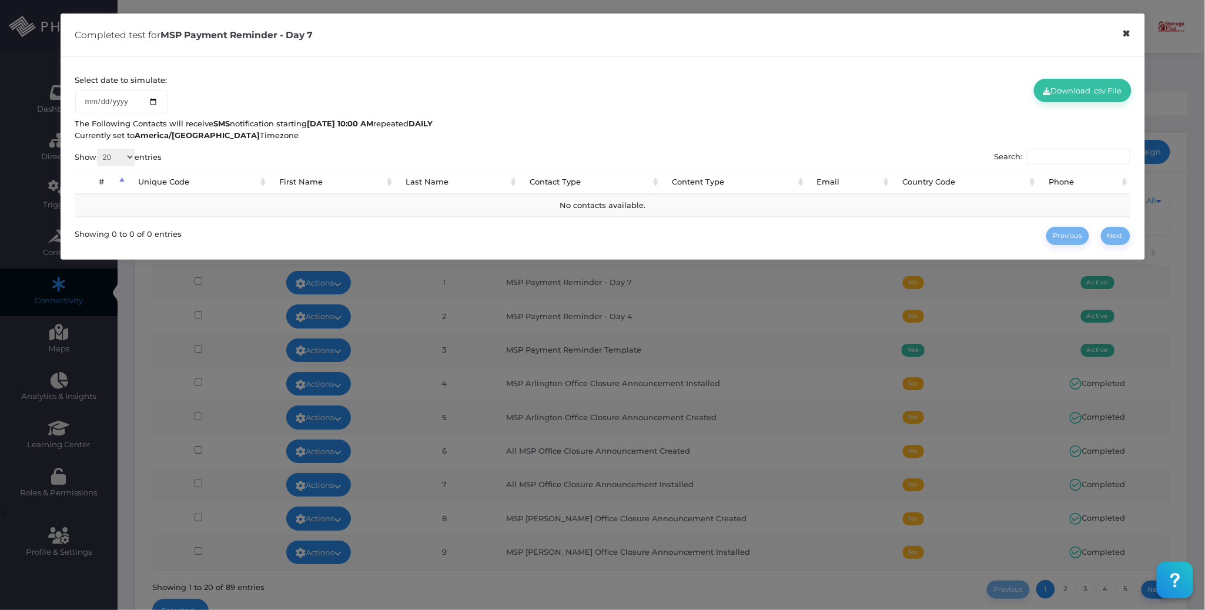
click at [1123, 34] on button "×" at bounding box center [1126, 34] width 23 height 26
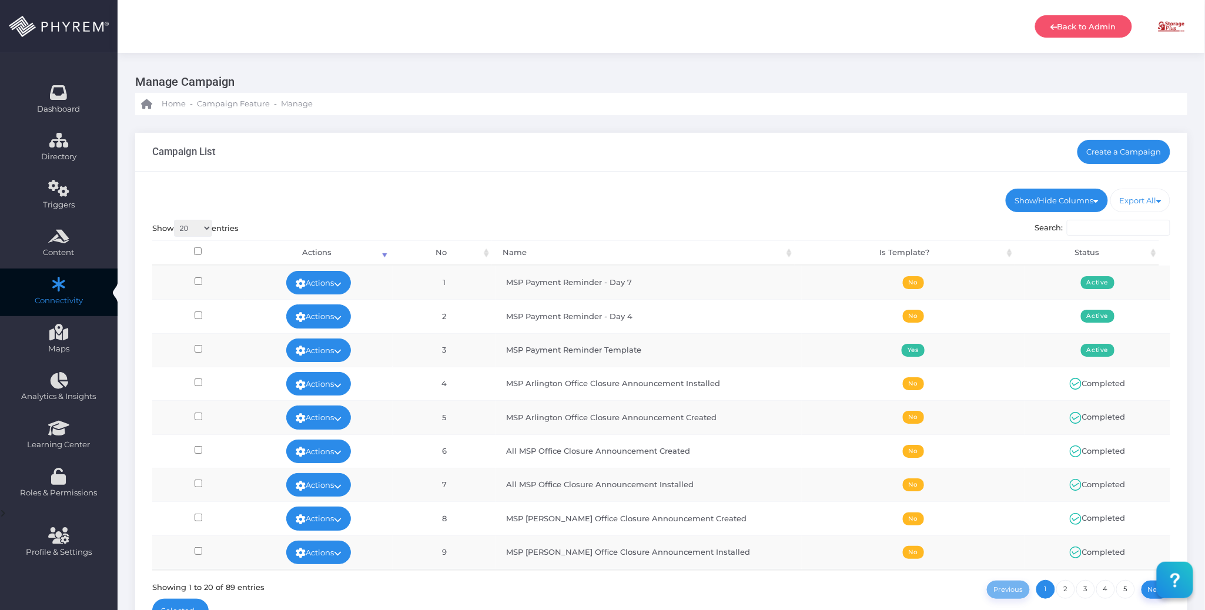
click at [682, 190] on ul "Show/Hide Columns No Name Is Template? Status" at bounding box center [661, 201] width 1019 height 24
click at [681, 182] on div "Show/Hide Columns No Name Is Template? Status DONE" at bounding box center [661, 409] width 1052 height 474
drag, startPoint x: 903, startPoint y: 194, endPoint x: 930, endPoint y: 184, distance: 28.8
click at [907, 190] on ul "Show/Hide Columns No Name Is Template? Status" at bounding box center [661, 201] width 1019 height 24
click at [1111, 149] on link "Create a Campaign" at bounding box center [1124, 152] width 93 height 24
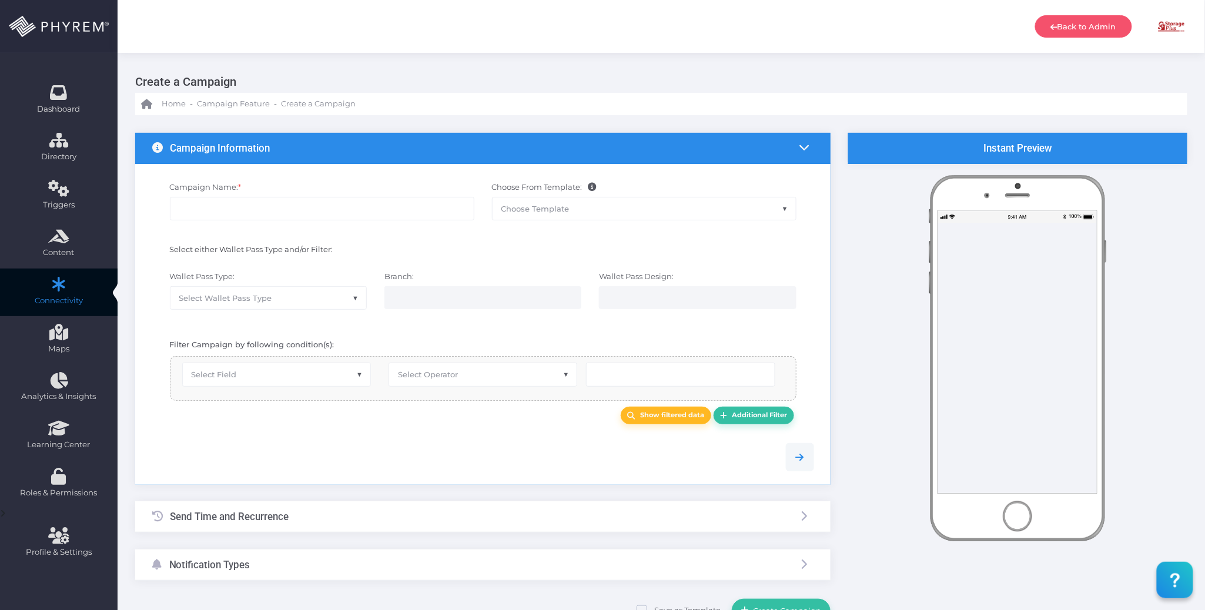
drag, startPoint x: 560, startPoint y: 210, endPoint x: 561, endPoint y: 199, distance: 11.2
click at [560, 209] on span "Choose Template" at bounding box center [535, 208] width 68 height 9
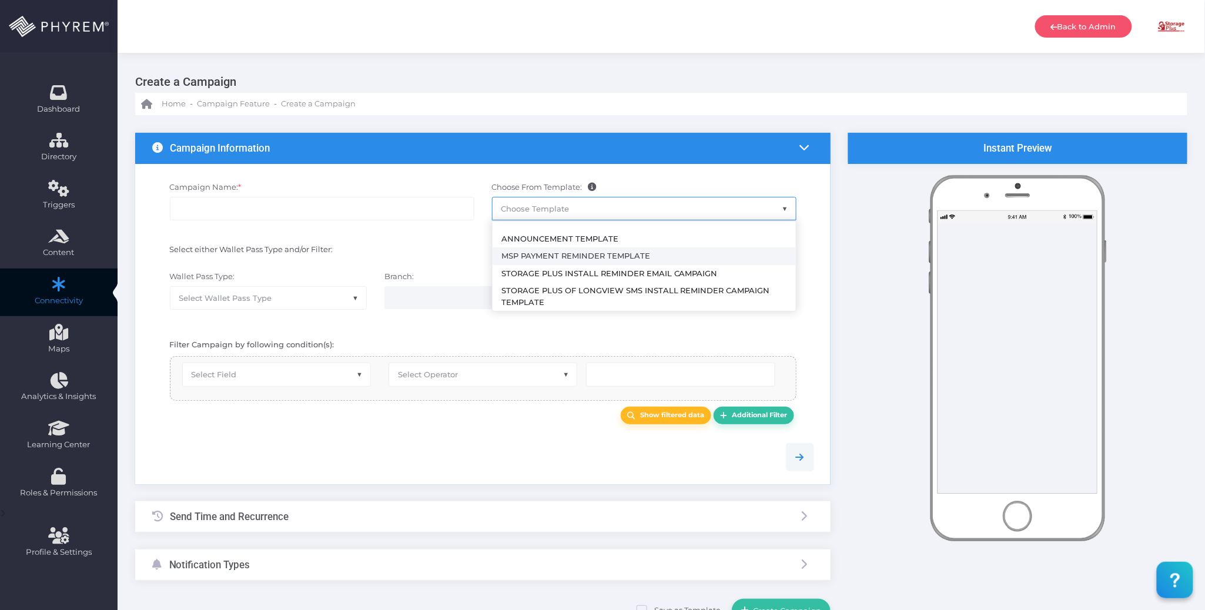
select select "2492"
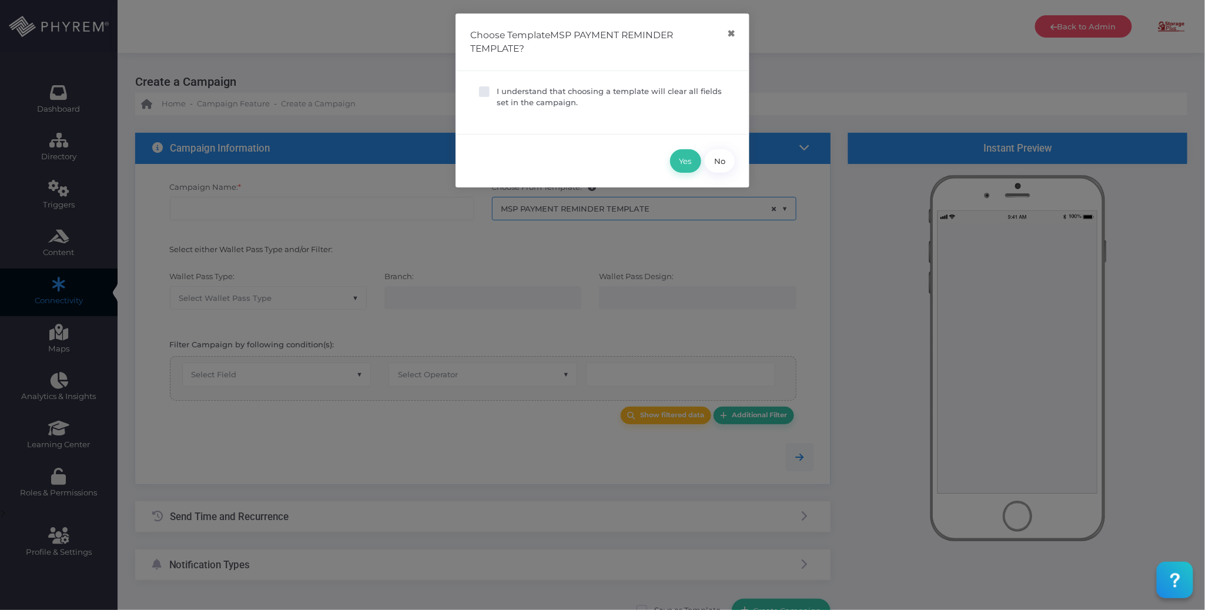
click at [557, 97] on p "I understand that choosing a template will clear all fields set in the campaign." at bounding box center [611, 97] width 229 height 23
click at [504, 93] on input "I understand that choosing a template will clear all fields set in the campaign." at bounding box center [501, 90] width 8 height 8
checkbox input "true"
click at [677, 161] on button "Yes" at bounding box center [685, 161] width 31 height 24
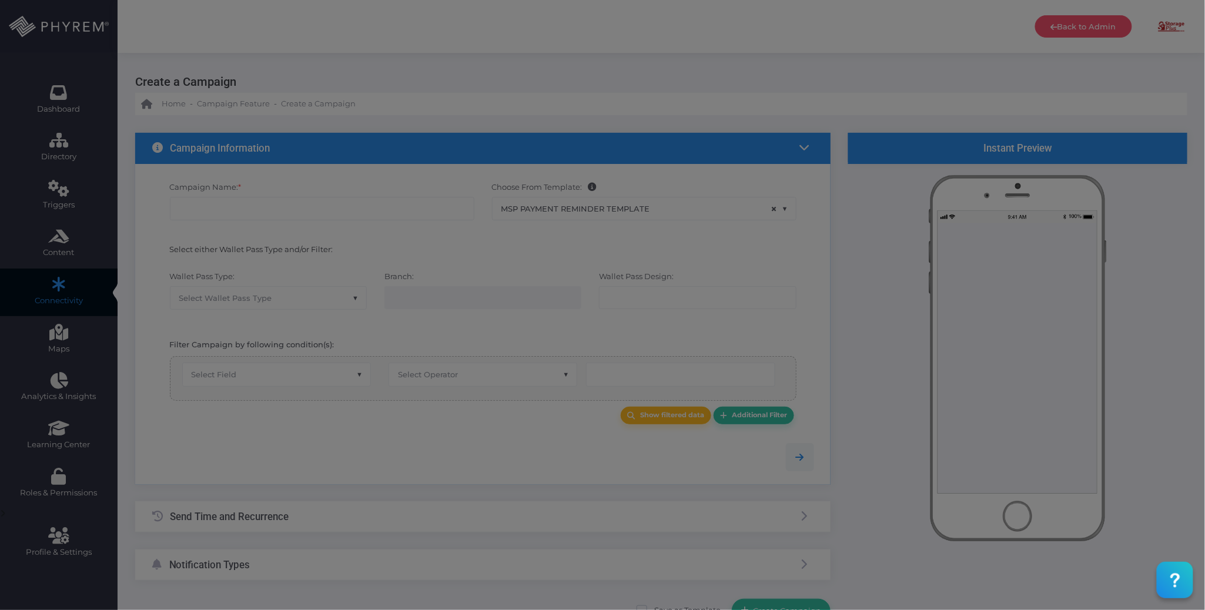
type input "MSP Payment Reminder Template"
select select "15"
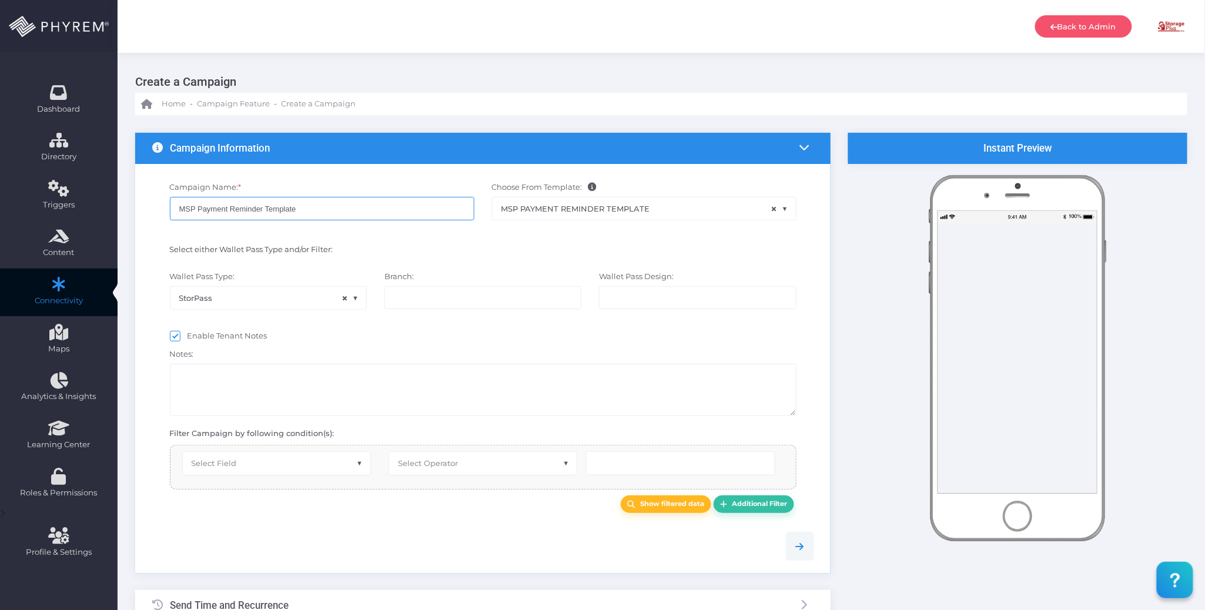
click at [292, 212] on input "MSP Payment Reminder Template" at bounding box center [322, 209] width 305 height 24
select select "616"
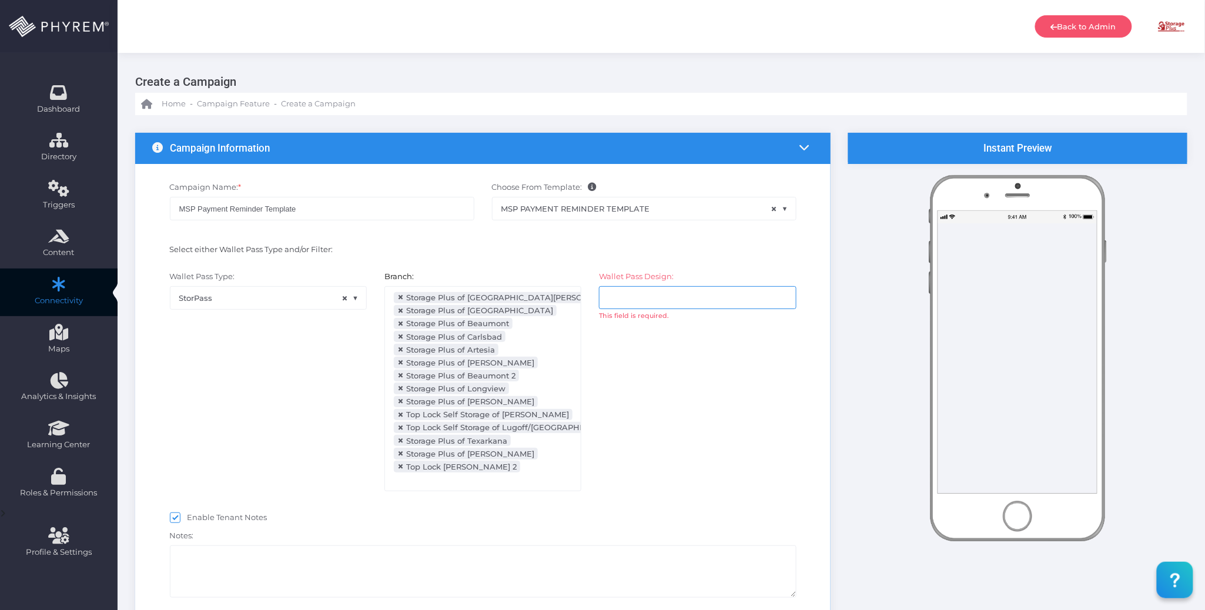
scroll to position [129, 0]
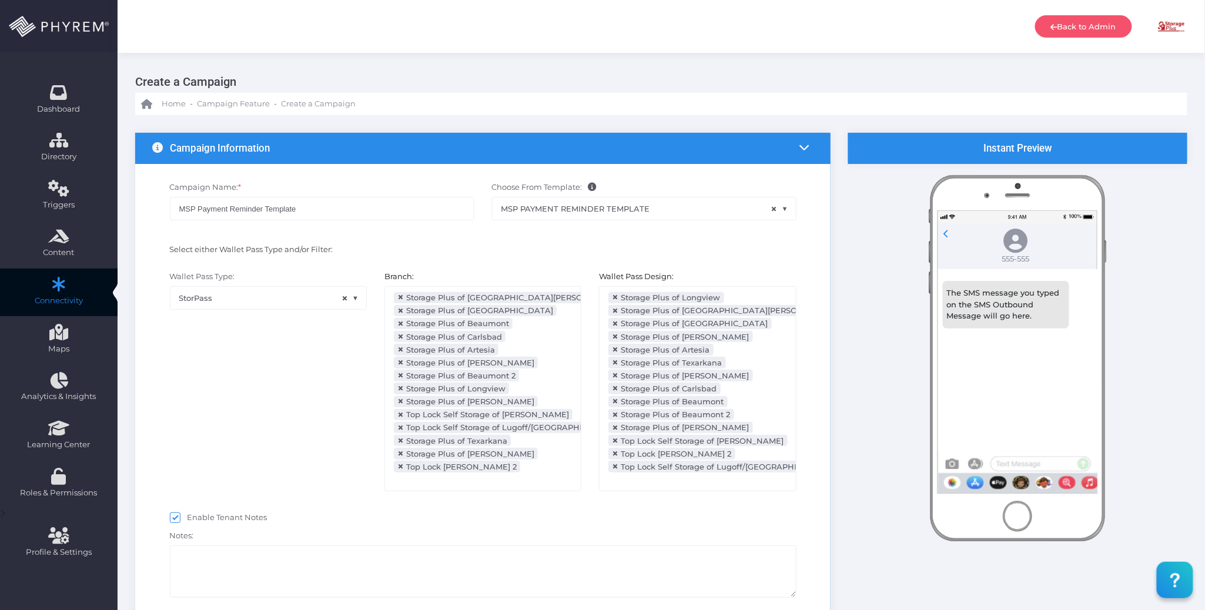
select select "2112"
select select "dPaidThru"
select select "after_x_days"
type input "5"
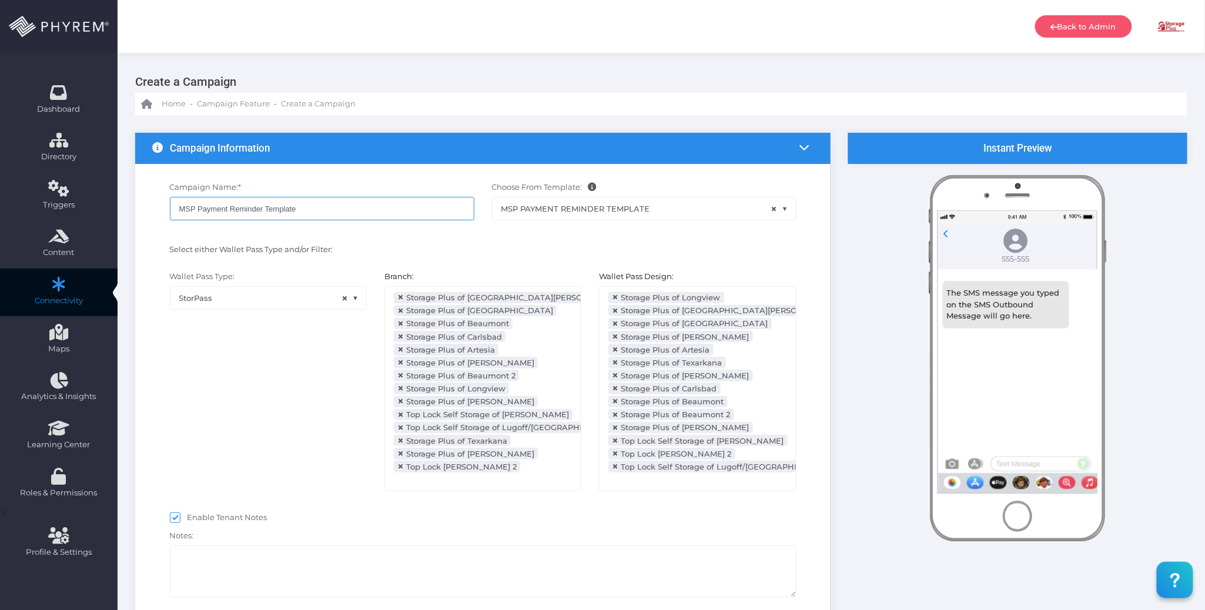
type input "5"
drag, startPoint x: 300, startPoint y: 205, endPoint x: 263, endPoint y: 208, distance: 36.5
click at [263, 208] on input "MSP Payment Reminder Template" at bounding box center [322, 209] width 305 height 24
select select "pr_wallet_users.voided"
select select "equals"
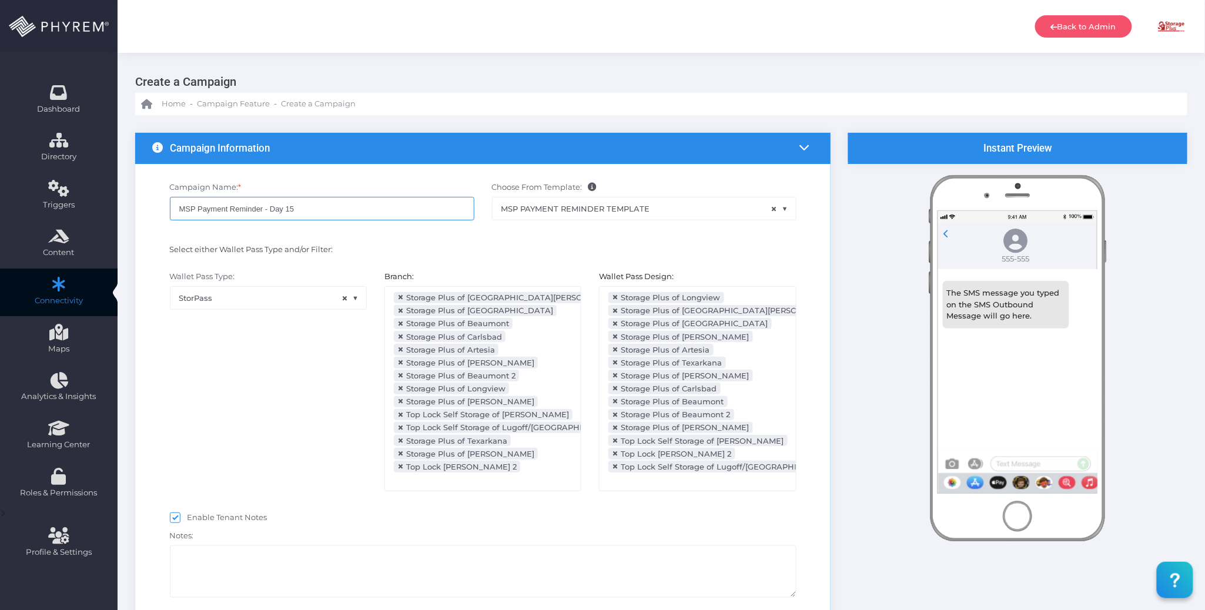
type input "MSP Payment Reminder - Day 15"
click at [240, 366] on div "Wallet Pass Type: StorPass × StorPass" at bounding box center [268, 387] width 215 height 232
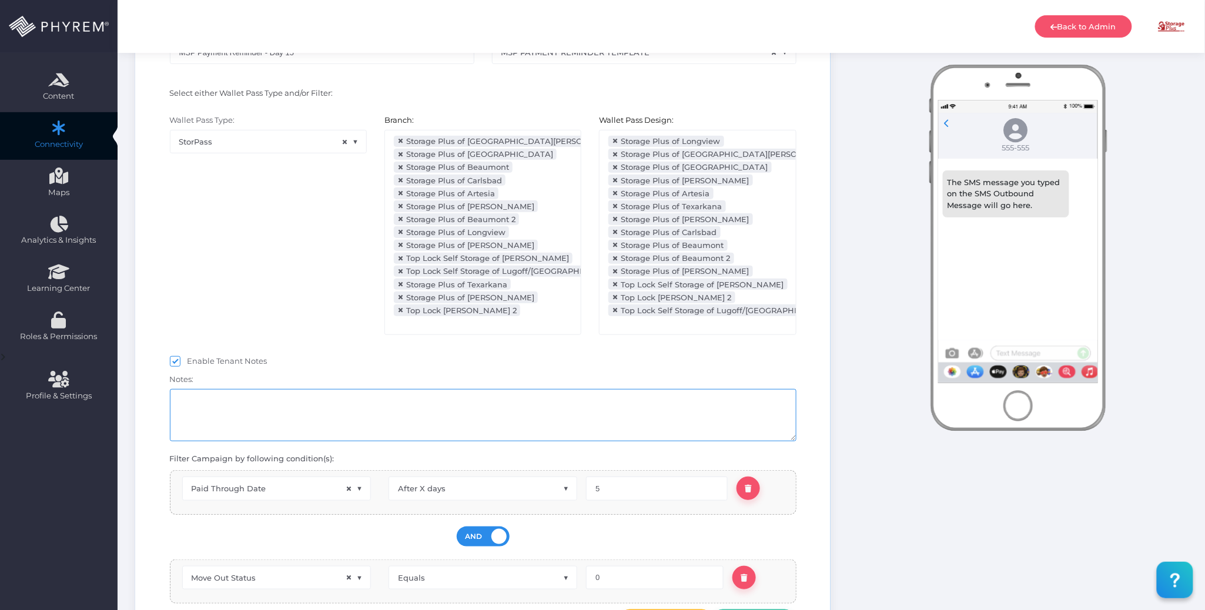
click at [258, 417] on textarea at bounding box center [483, 415] width 627 height 52
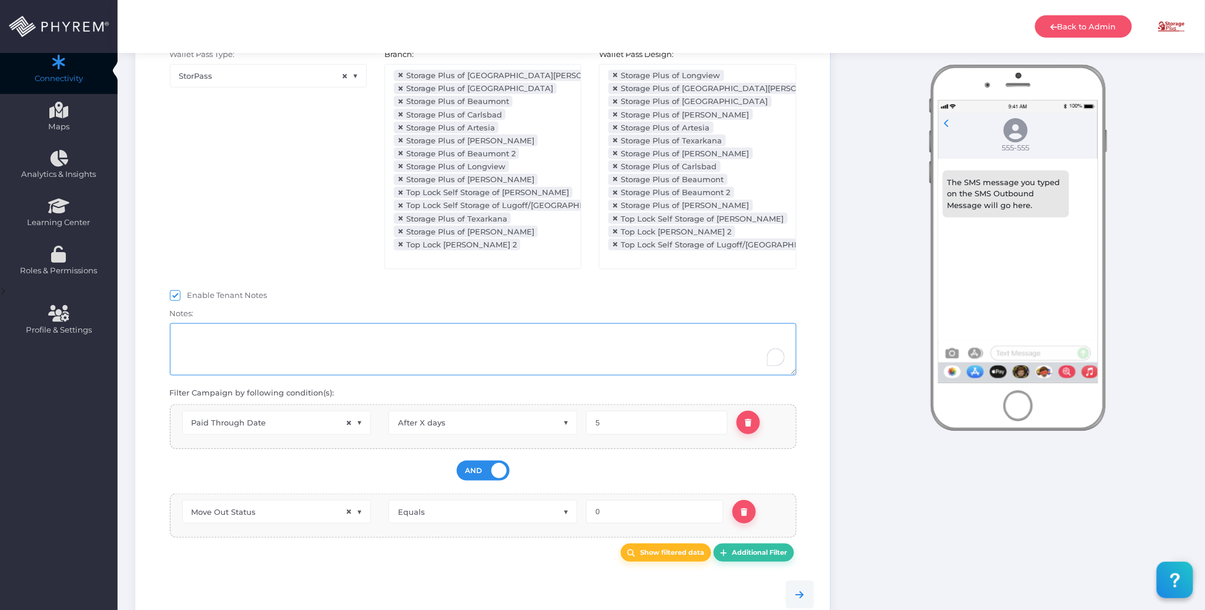
scroll to position [313, 0]
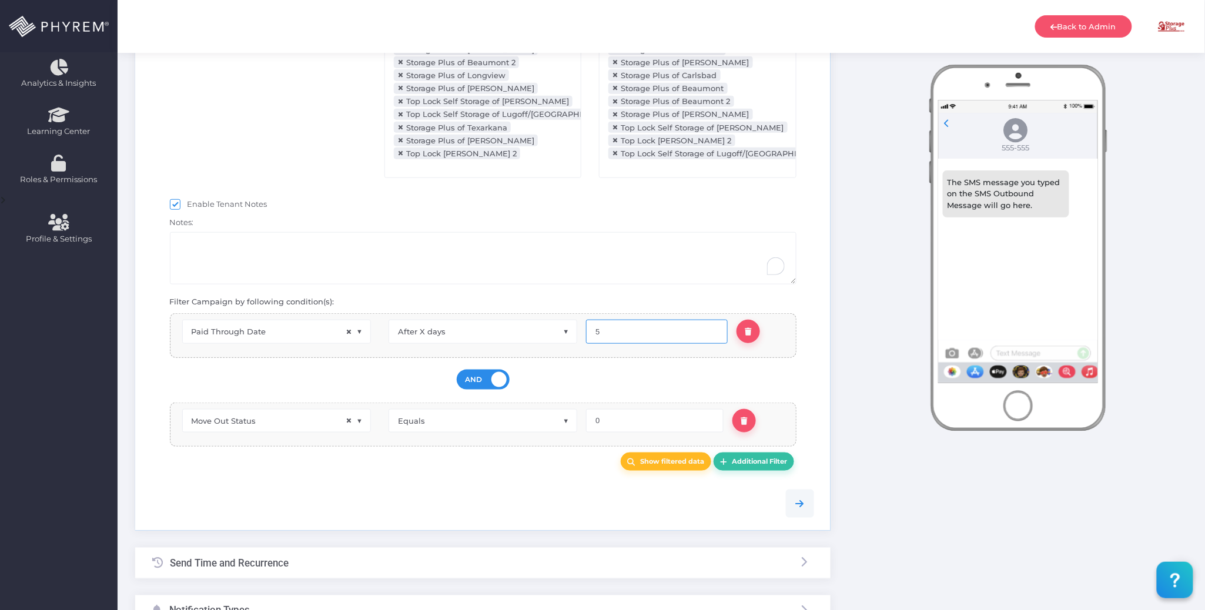
click at [636, 342] on input "5" at bounding box center [657, 332] width 142 height 24
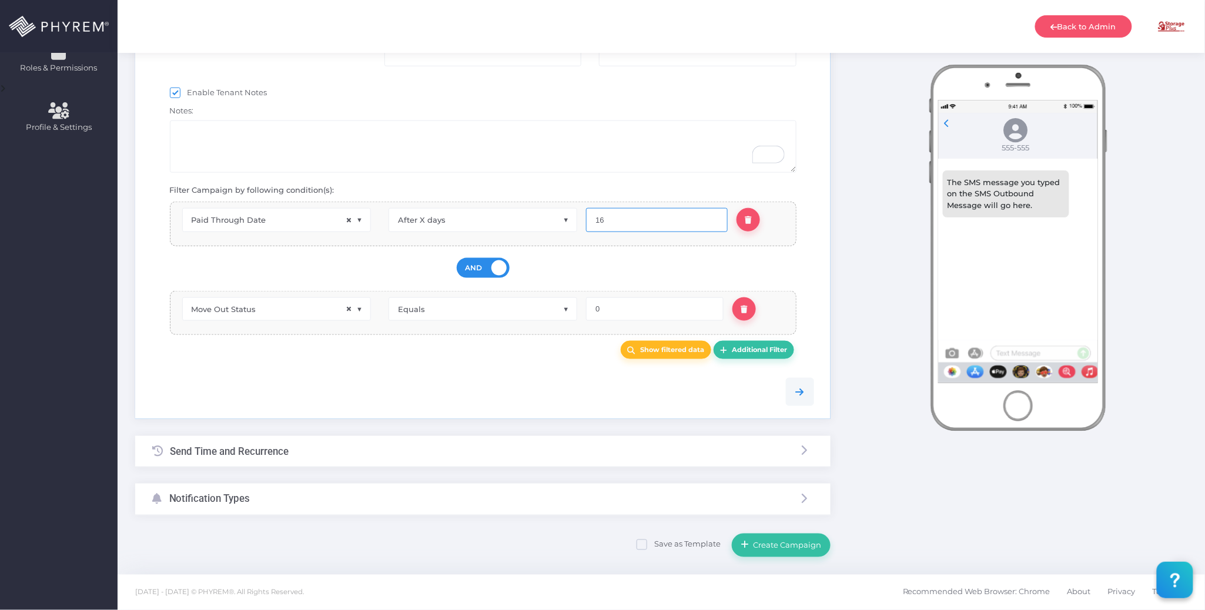
type input "16"
click at [403, 459] on div "Send Time and Recurrence" at bounding box center [483, 451] width 696 height 31
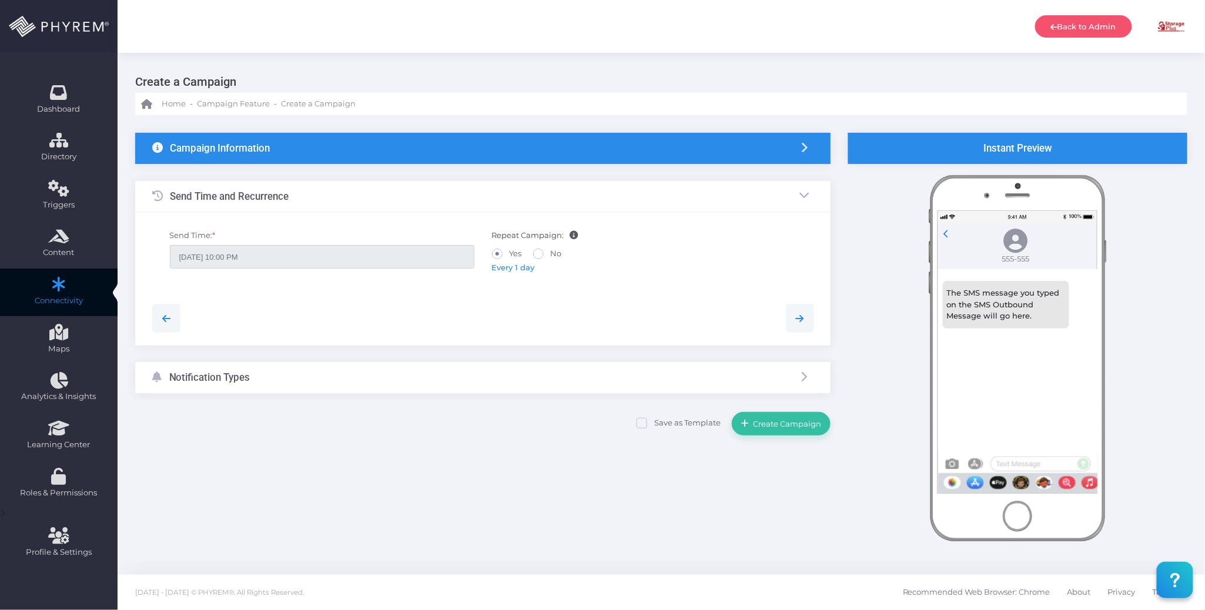
scroll to position [0, 0]
click at [509, 268] on span "Every 1 day" at bounding box center [513, 267] width 43 height 9
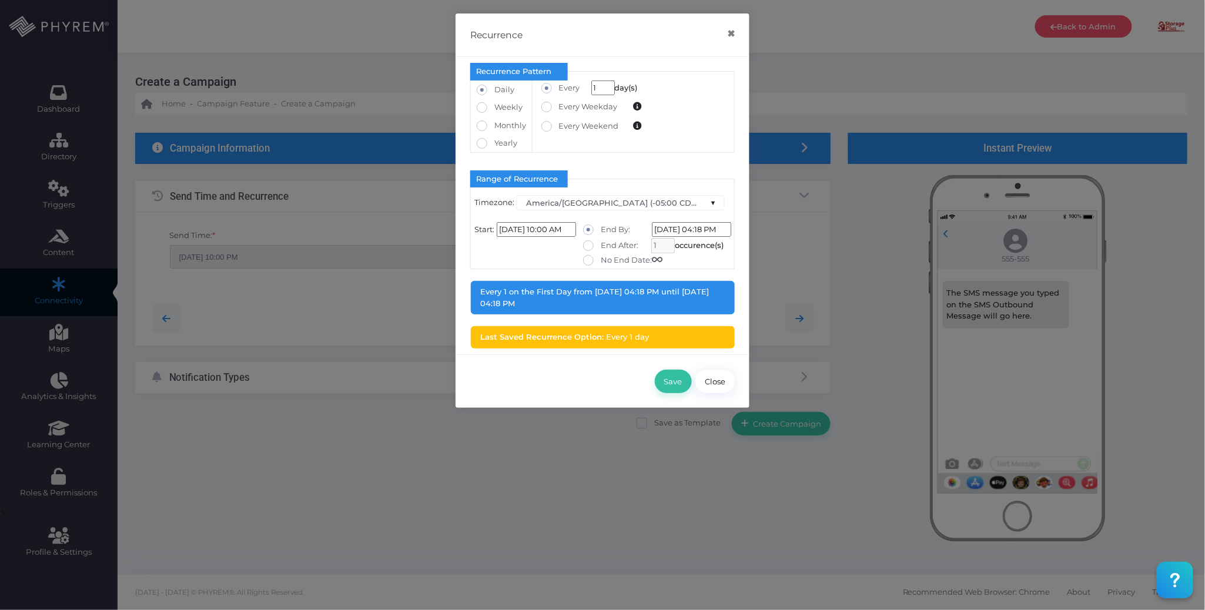
click at [602, 258] on label "No End Date:" at bounding box center [622, 261] width 79 height 12
click at [602, 258] on input "No End Date:" at bounding box center [605, 259] width 8 height 8
radio input "true"
type input "1/1/2099 12:00:00 AM"
type input "0"
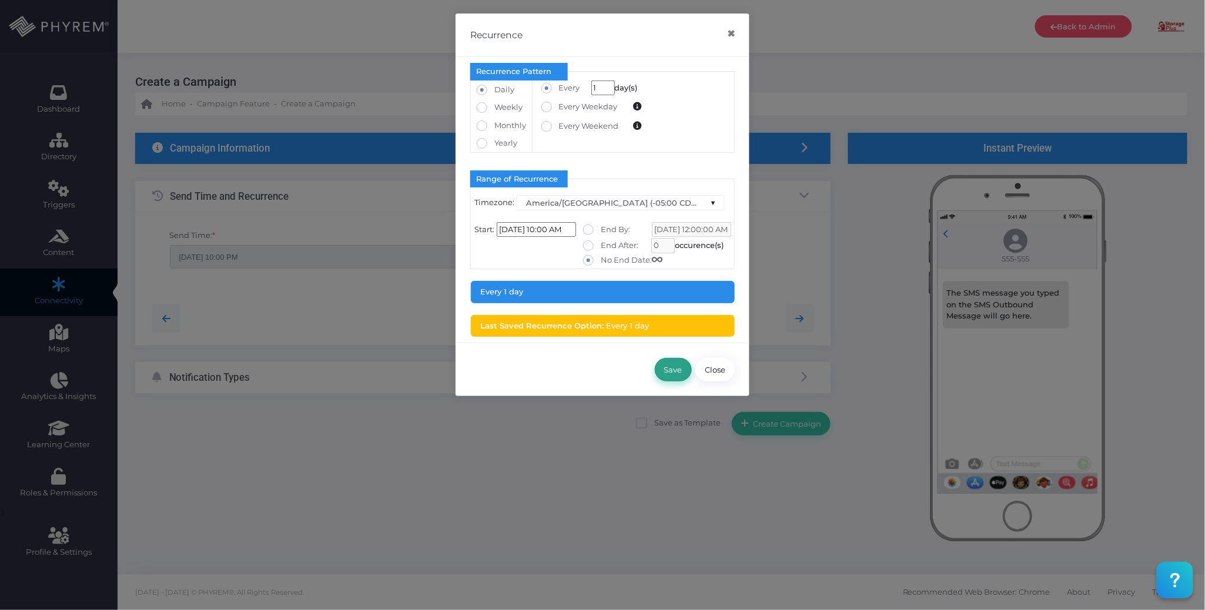
click at [673, 372] on button "Save" at bounding box center [673, 370] width 37 height 24
type input "09/02/2025 10:00 AM"
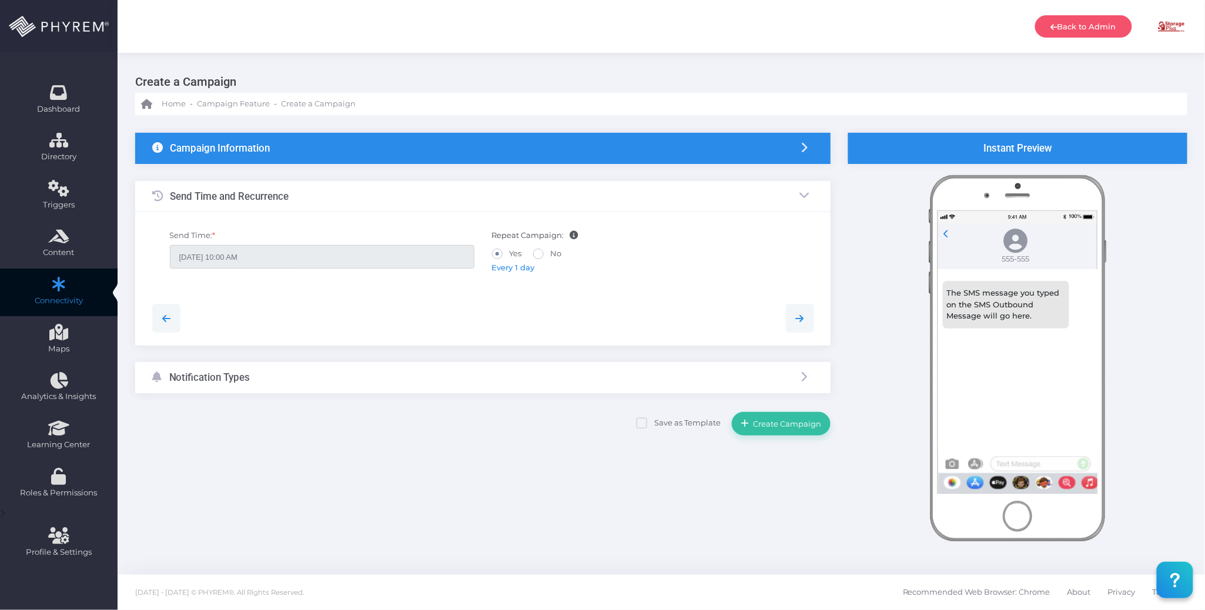
click at [348, 381] on div "Notification Types" at bounding box center [483, 377] width 696 height 31
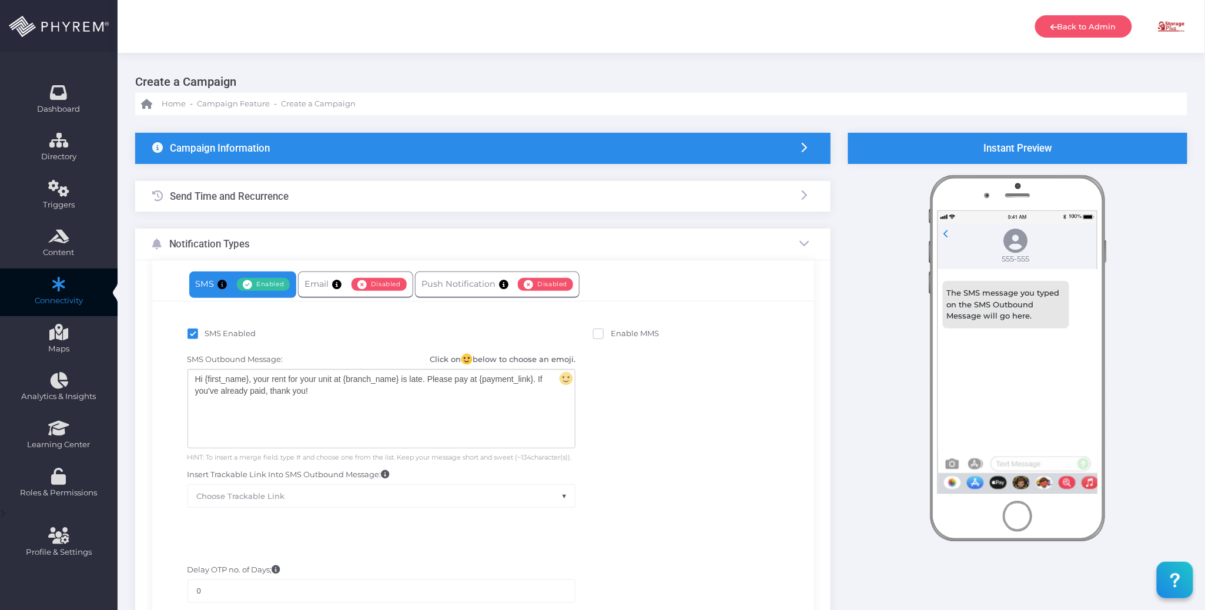
click at [348, 396] on div "Hi {first_name}, your rent for your unit at {branch_name} is late. Please pay a…" at bounding box center [381, 409] width 387 height 78
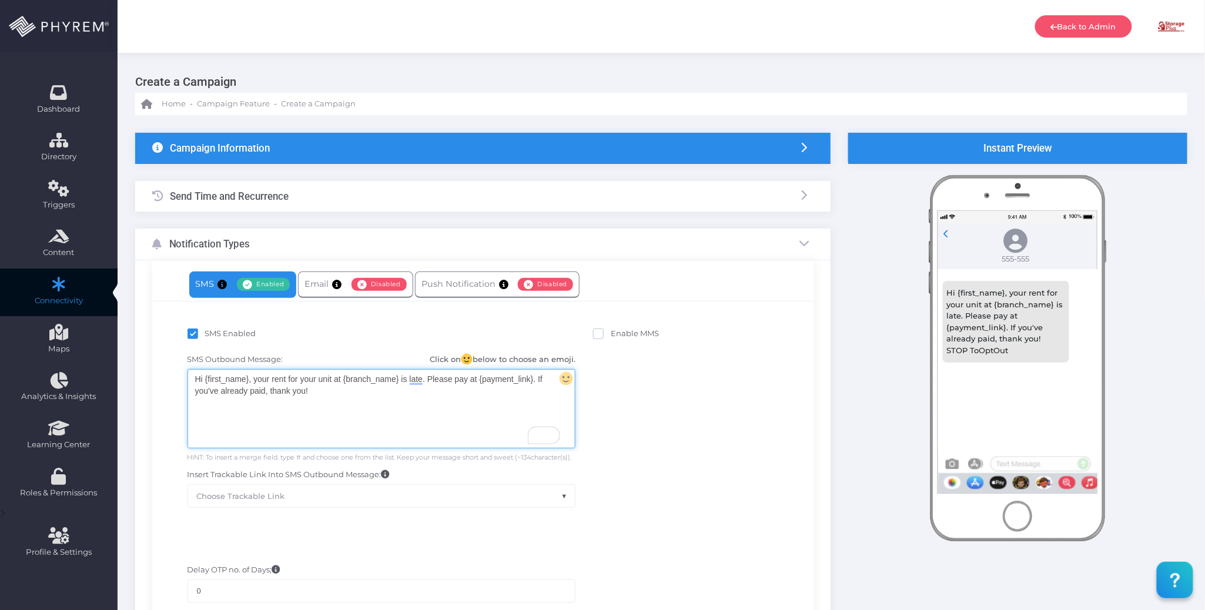
click at [404, 399] on div "Hi {first_name}, your rent for your unit at {branch_name} is late. Please pay a…" at bounding box center [381, 409] width 387 height 78
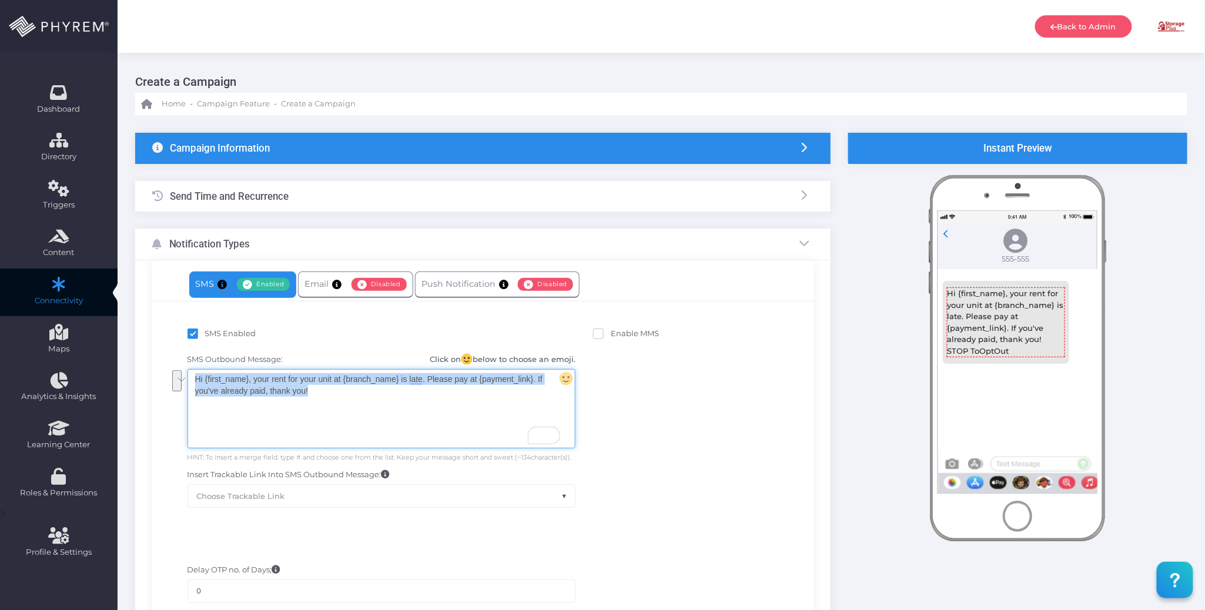
drag, startPoint x: 357, startPoint y: 391, endPoint x: 177, endPoint y: 375, distance: 181.2
click at [177, 375] on div "SMS Outbound Message: Click on below to choose an emoji. Hi {first_name}, your …" at bounding box center [483, 431] width 644 height 166
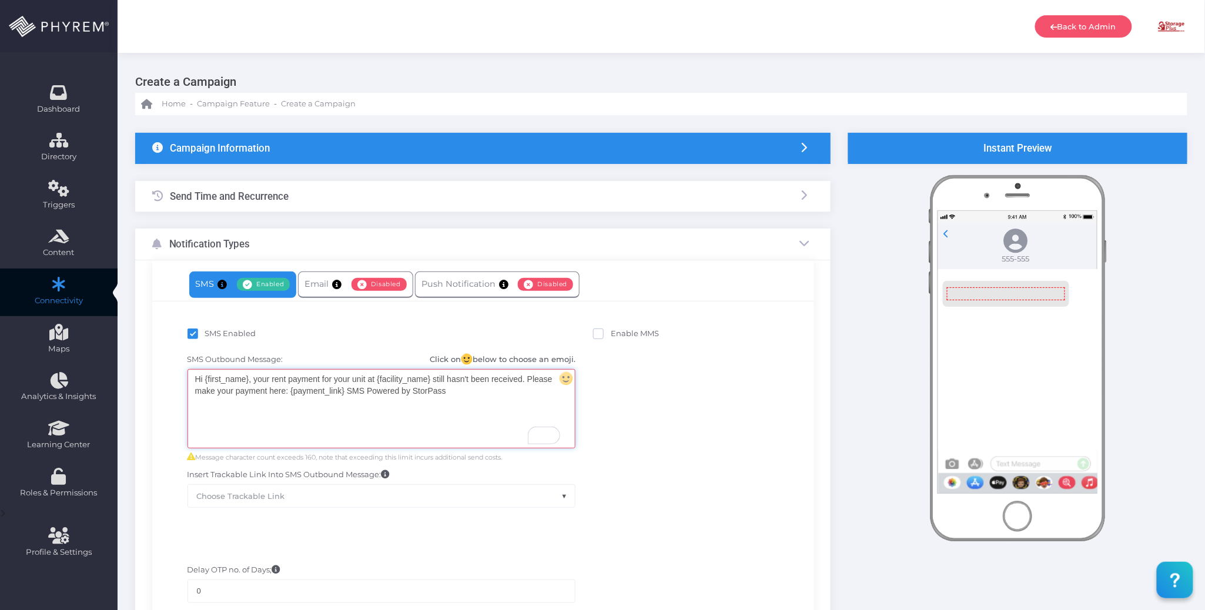
click at [345, 390] on div "Hi {first_name}, your rent payment for your unit at {facility_name} still hasn'…" at bounding box center [381, 409] width 387 height 78
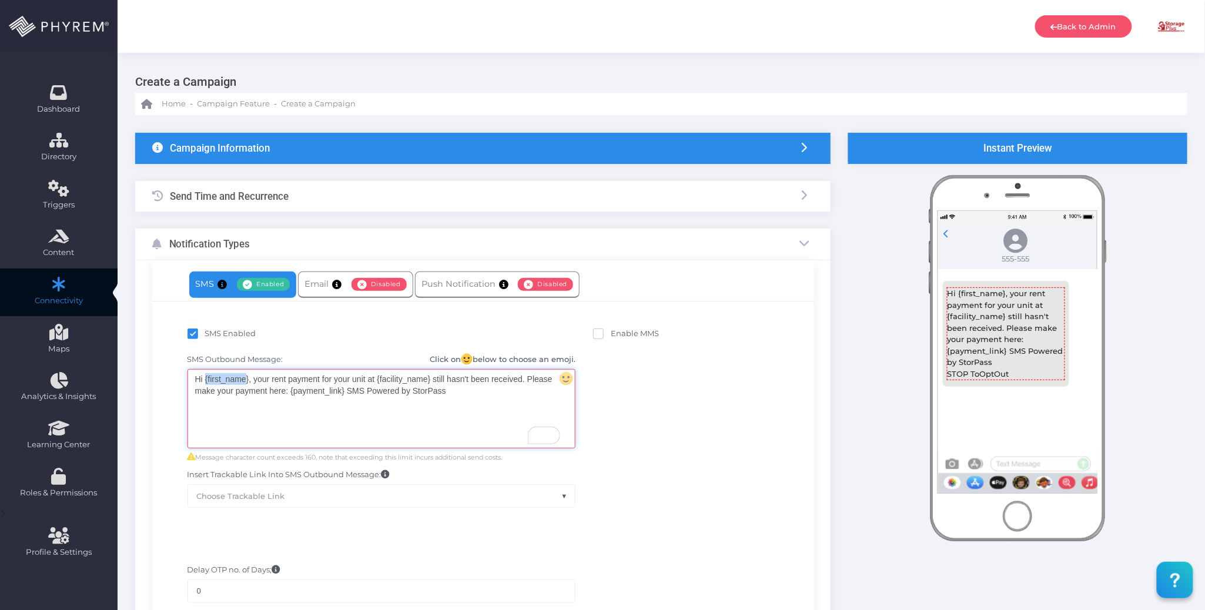
drag, startPoint x: 248, startPoint y: 379, endPoint x: 206, endPoint y: 375, distance: 42.0
click at [206, 375] on div "Hi {first_name}, your rent payment for your unit at {facility_name} still hasn'…" at bounding box center [381, 409] width 387 height 78
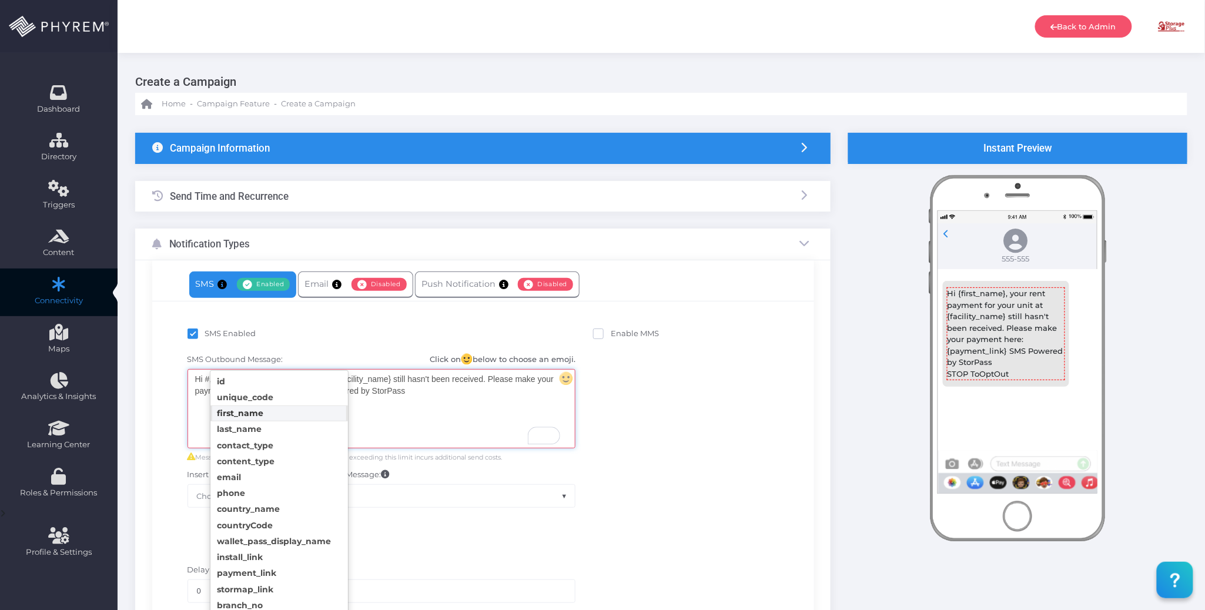
click at [266, 413] on body "Back to Admin Amanda Issac Amanda Issac amandai@storsuite.com Account ID: 4799 …" at bounding box center [602, 305] width 1205 height 610
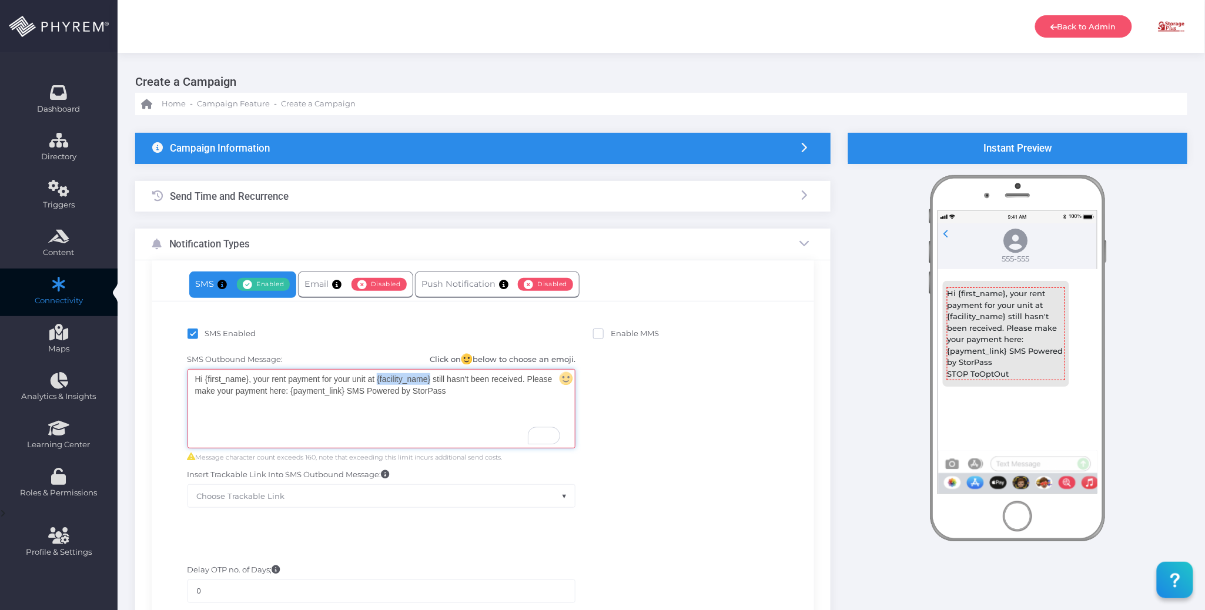
drag, startPoint x: 429, startPoint y: 379, endPoint x: 377, endPoint y: 377, distance: 51.2
click at [377, 377] on div "Hi {first_name} , your rent payment for your unit at {facility_name} still hasn…" at bounding box center [381, 409] width 387 height 78
click at [417, 410] on body "Back to Admin Amanda Issac Amanda Issac amandai@storsuite.com Account ID: 4799 …" at bounding box center [602, 305] width 1205 height 610
click at [466, 393] on div "Hi {first_name}, your rent payment for your unit at {branch_name} still hasn't …" at bounding box center [381, 409] width 387 height 78
click at [474, 393] on div "Hi {first_name}, your rent payment for your unit at {branch_name} still hasn't …" at bounding box center [381, 409] width 387 height 78
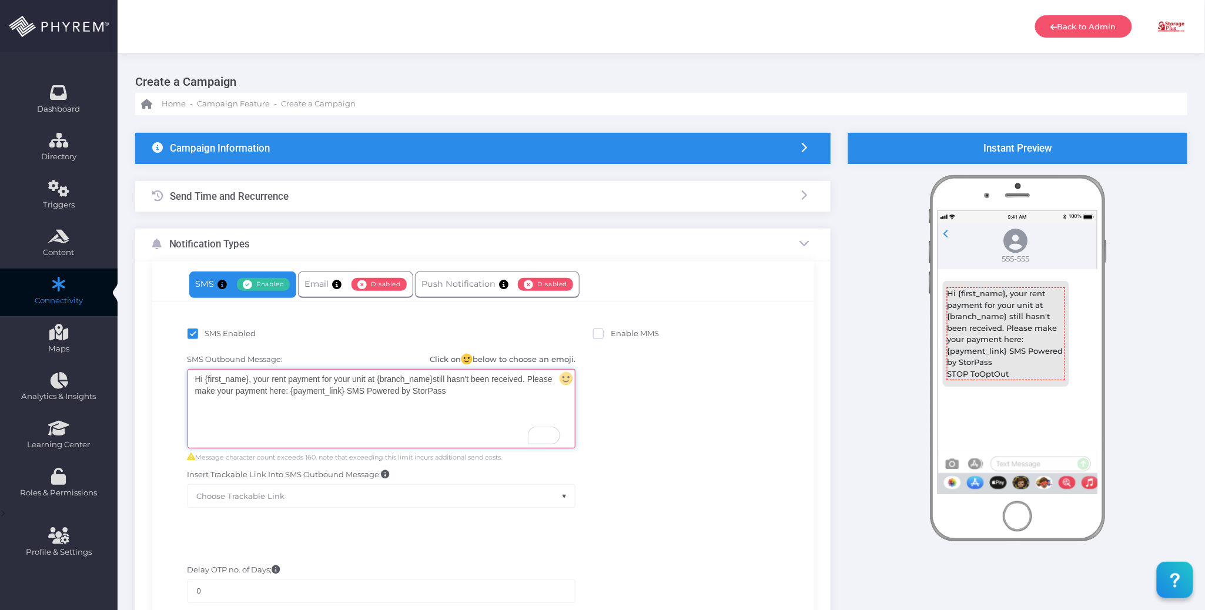
click at [457, 397] on div "Hi {first_name}, your rent payment for your unit at {branch_name} still hasn't …" at bounding box center [381, 409] width 387 height 78
click at [466, 406] on div "Hi {first_name}, your rent payment for your unit at {branch_name} still hasn't …" at bounding box center [381, 409] width 387 height 78
drag, startPoint x: 345, startPoint y: 392, endPoint x: 292, endPoint y: 394, distance: 53.0
click at [292, 394] on div "Hi {first_name}, your rent payment for your unit at {branch_name} still hasn't …" at bounding box center [381, 409] width 387 height 78
click at [366, 410] on body "Back to Admin Amanda Issac Amanda Issac amandai@storsuite.com Account ID: 4799 …" at bounding box center [602, 305] width 1205 height 610
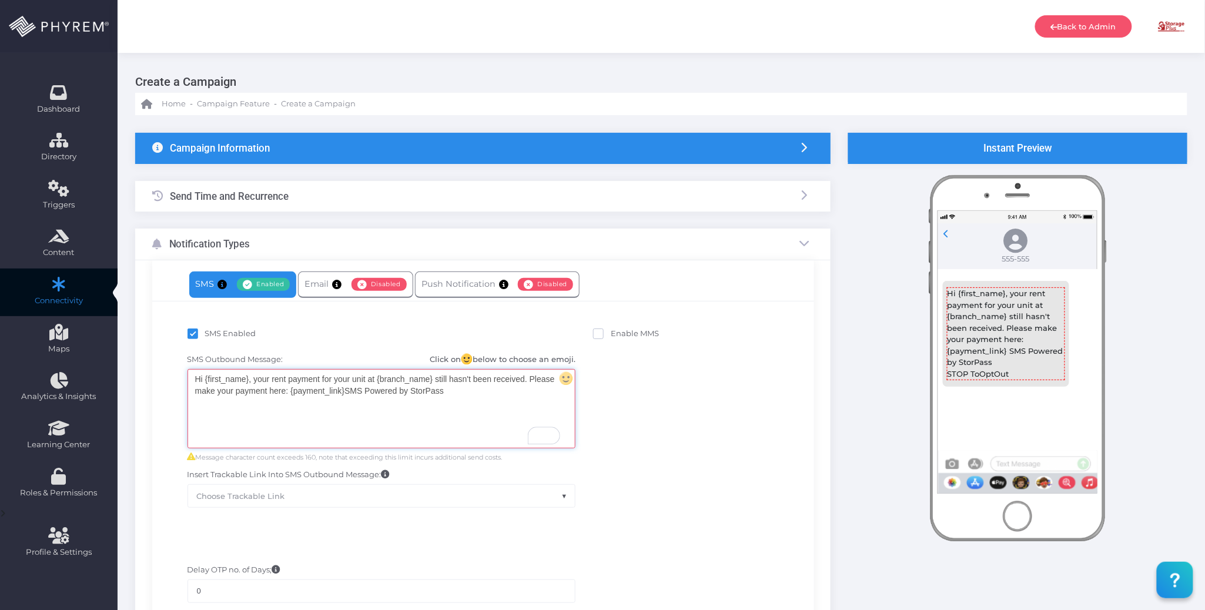
click at [471, 393] on div "Hi {first_name}, your rent payment for your unit at {branch_name} still hasn't …" at bounding box center [381, 409] width 387 height 78
click at [491, 192] on div "Send Time and Recurrence" at bounding box center [483, 196] width 696 height 31
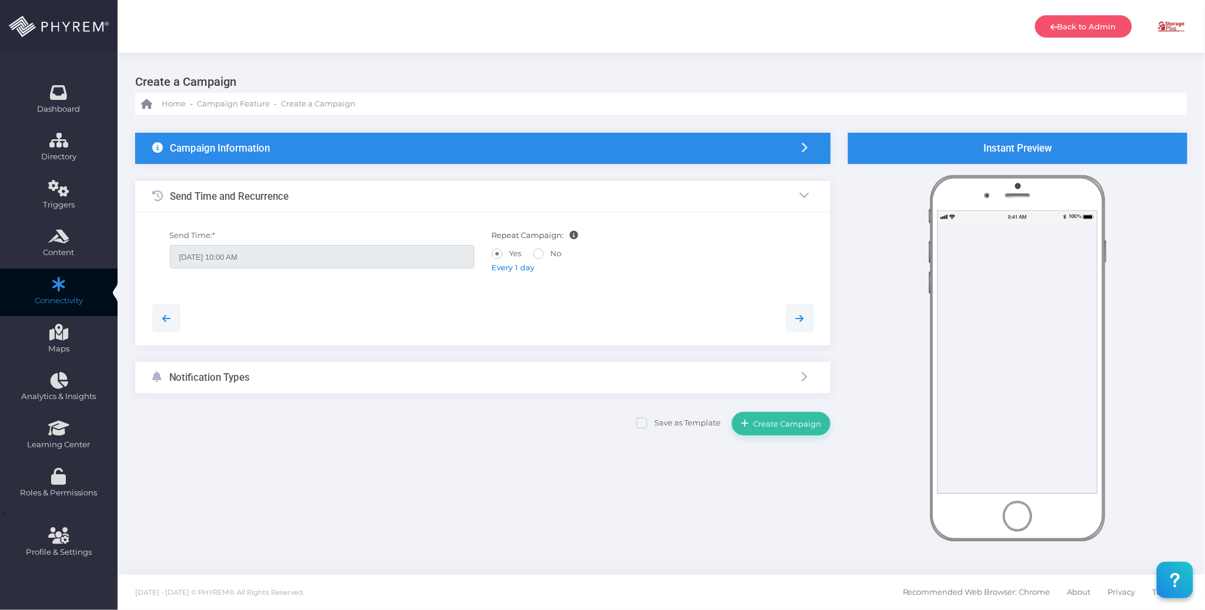
click at [513, 269] on span "Every 1 day" at bounding box center [513, 267] width 43 height 9
type input "01/01/2099 12:00 AM"
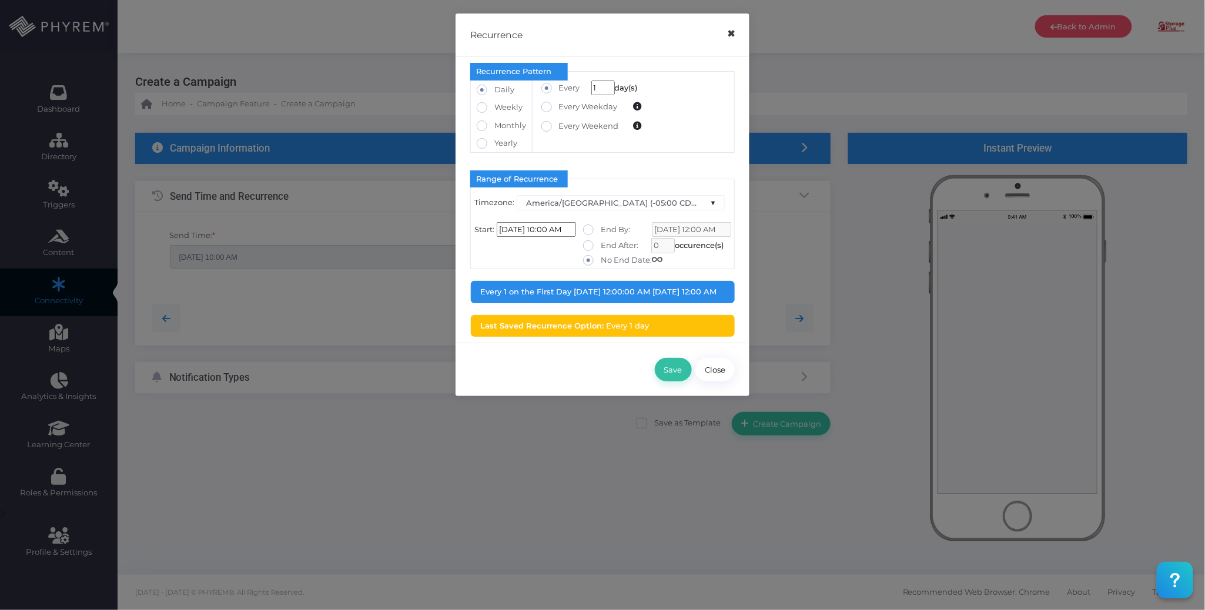
click at [732, 33] on button "×" at bounding box center [731, 34] width 23 height 26
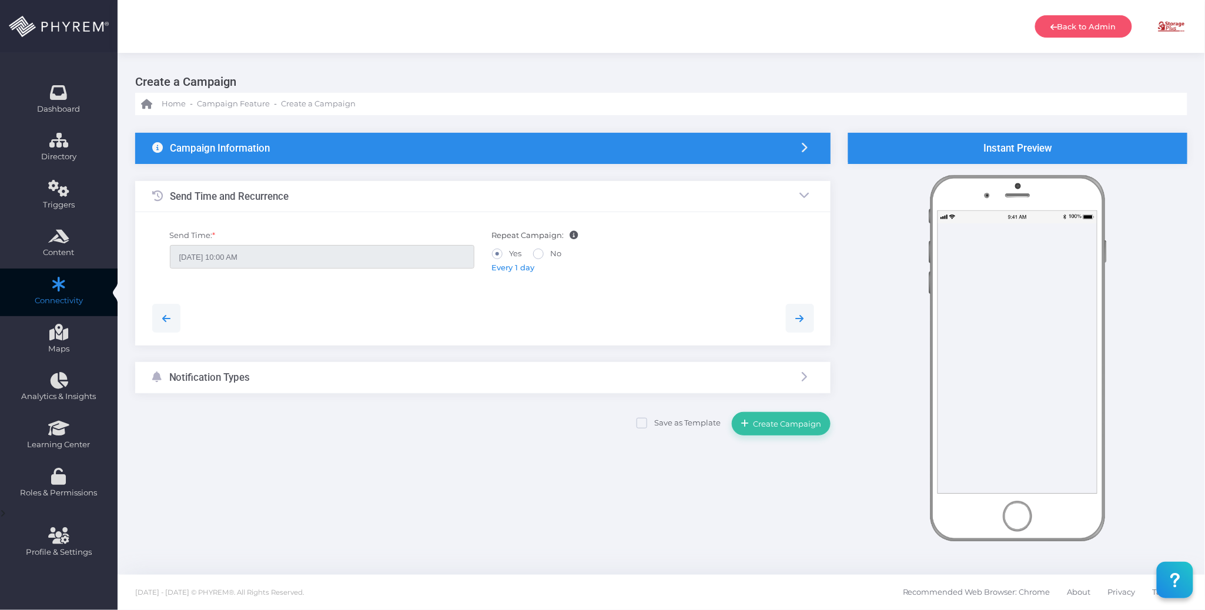
click at [389, 146] on div "Campaign Information" at bounding box center [483, 148] width 696 height 31
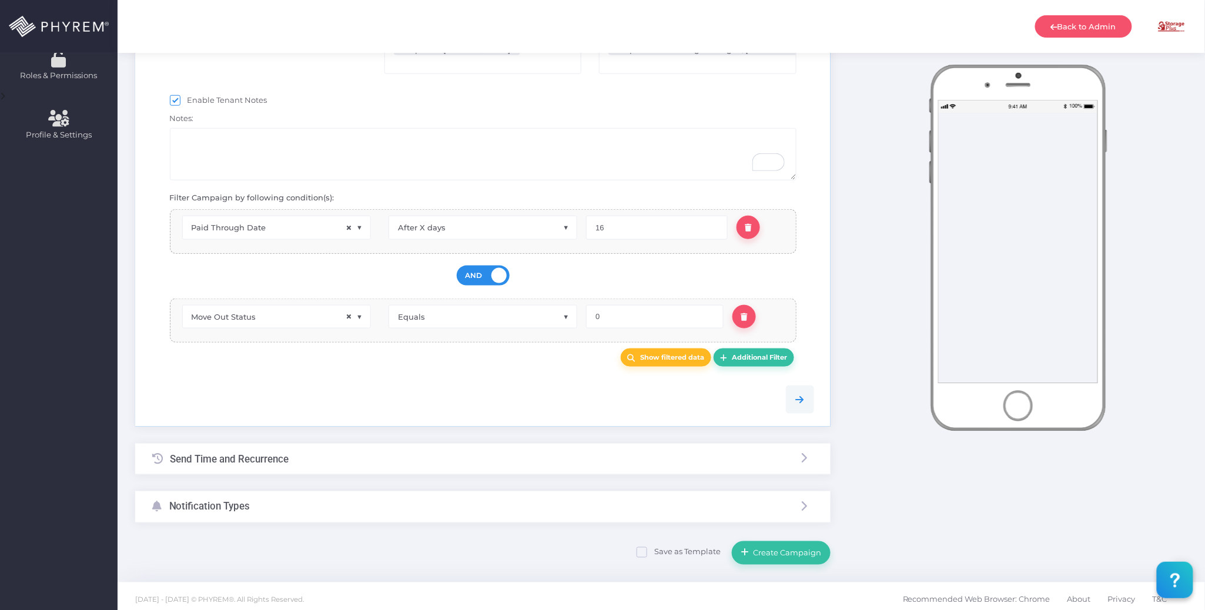
scroll to position [433, 0]
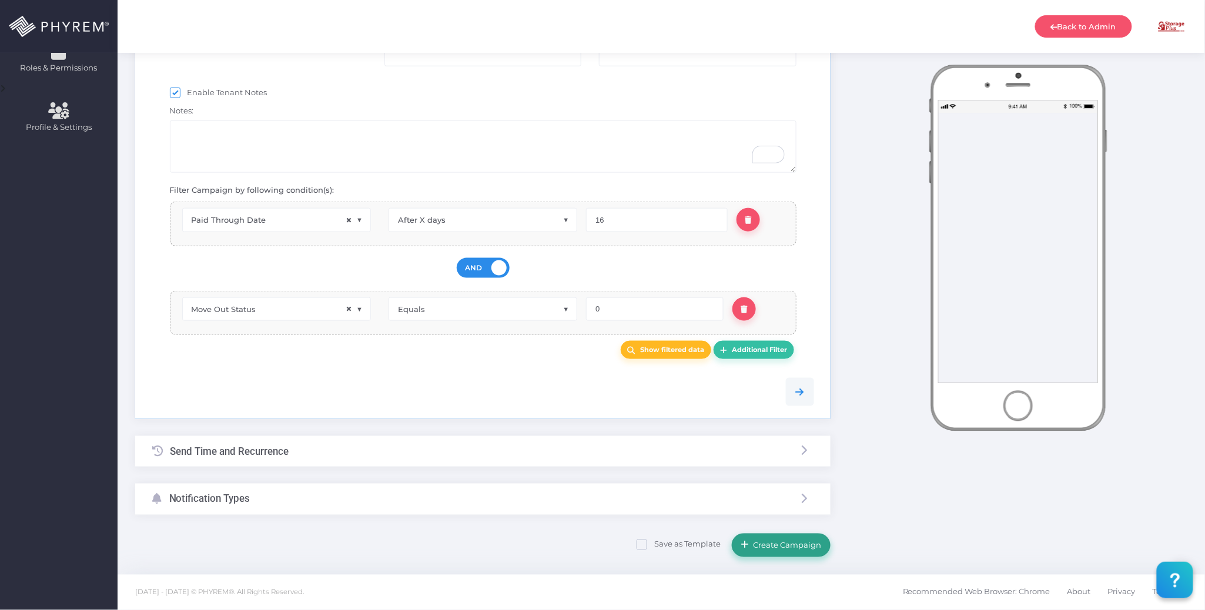
click at [788, 548] on span "Create Campaign" at bounding box center [786, 545] width 72 height 9
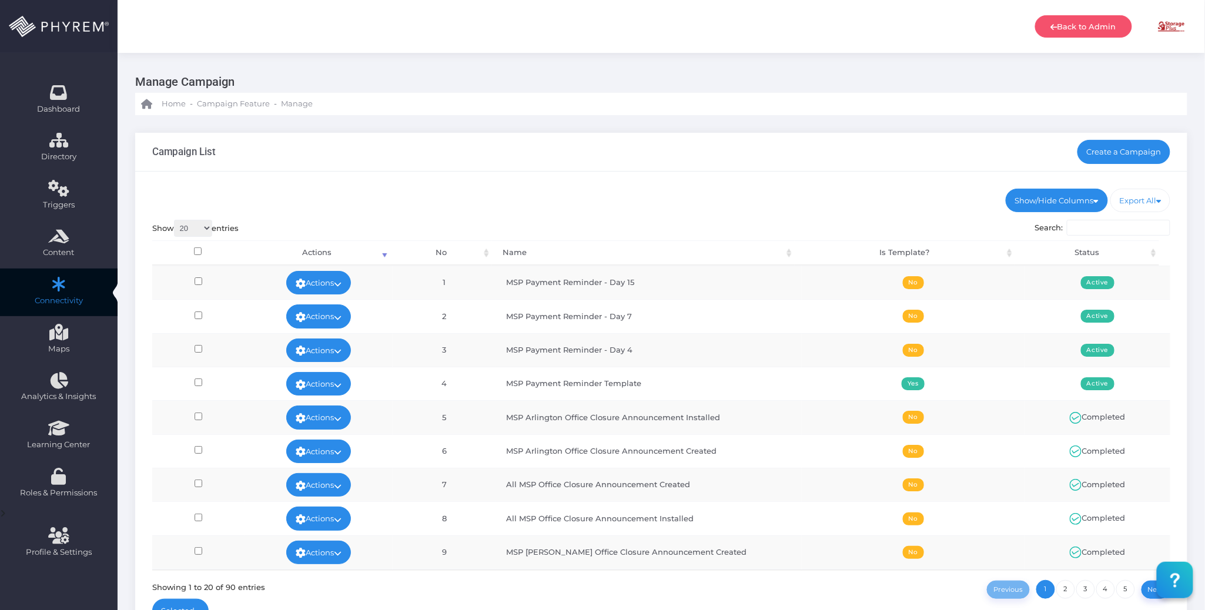
click at [771, 189] on ul "Show/Hide Columns No Name Is Template? Status" at bounding box center [661, 201] width 1019 height 24
click at [700, 183] on div "Show/Hide Columns No Name Is Template? Status DONE" at bounding box center [661, 409] width 1052 height 474
click at [741, 186] on div "Show/Hide Columns No Name Is Template? Status DONE" at bounding box center [661, 409] width 1052 height 474
drag, startPoint x: 543, startPoint y: 133, endPoint x: 523, endPoint y: 119, distance: 25.0
click at [543, 133] on div "Campaign List Create a Campaign" at bounding box center [661, 152] width 1052 height 39
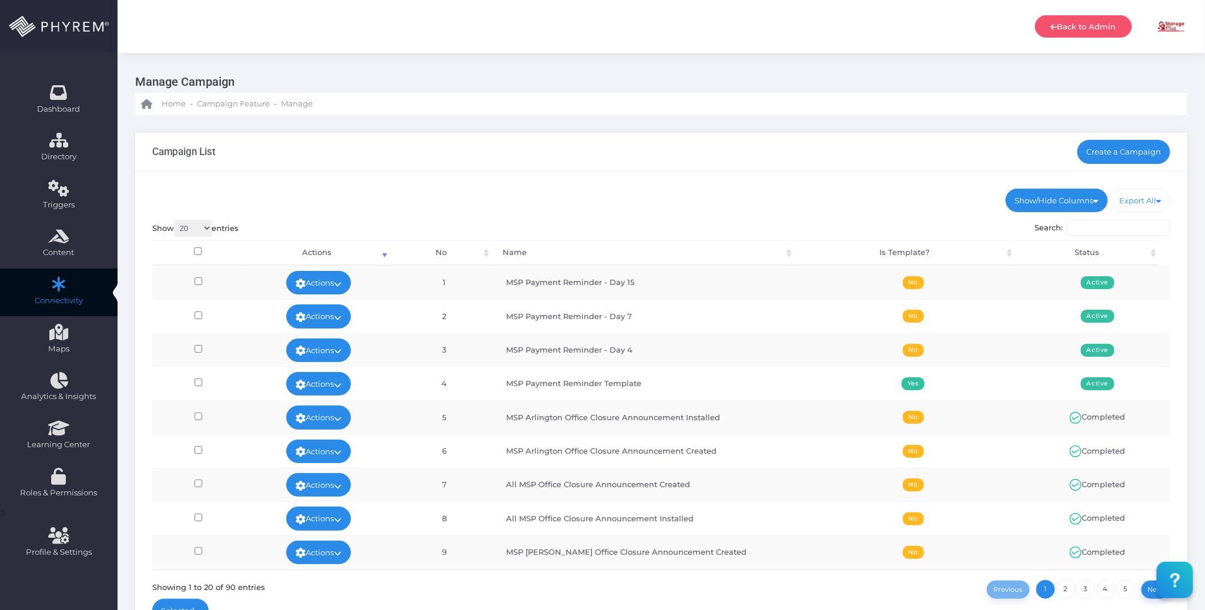
drag, startPoint x: 342, startPoint y: 273, endPoint x: 339, endPoint y: 265, distance: 9.5
click at [342, 275] on link "Actions" at bounding box center [318, 283] width 65 height 24
click at [319, 305] on link "Edit" at bounding box center [314, 310] width 76 height 22
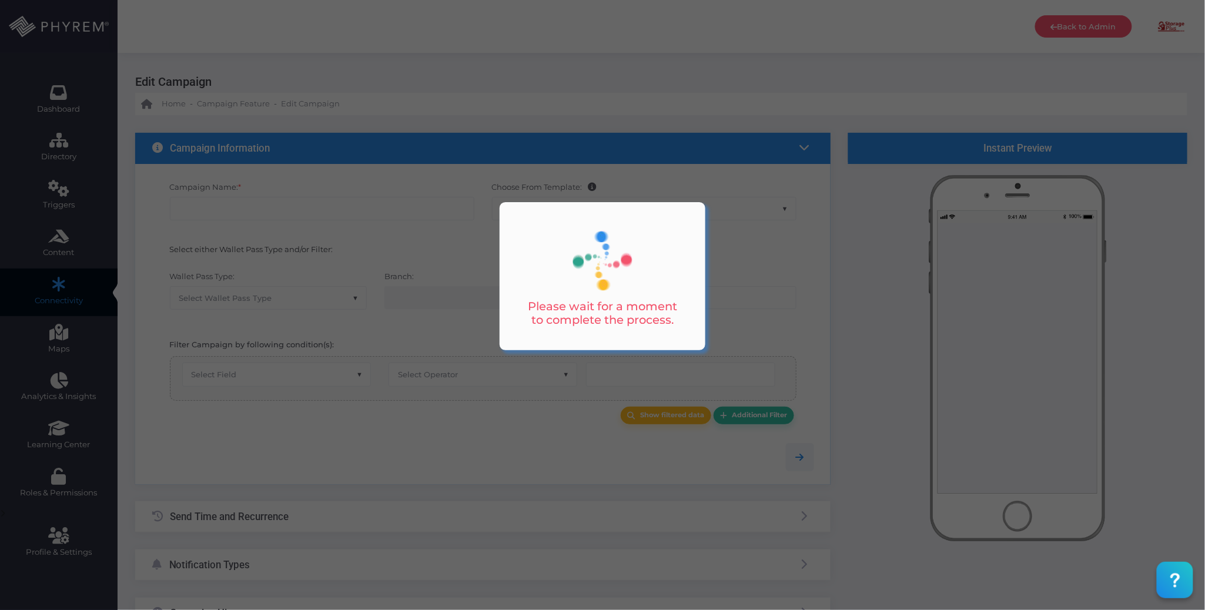
checkbox input "true"
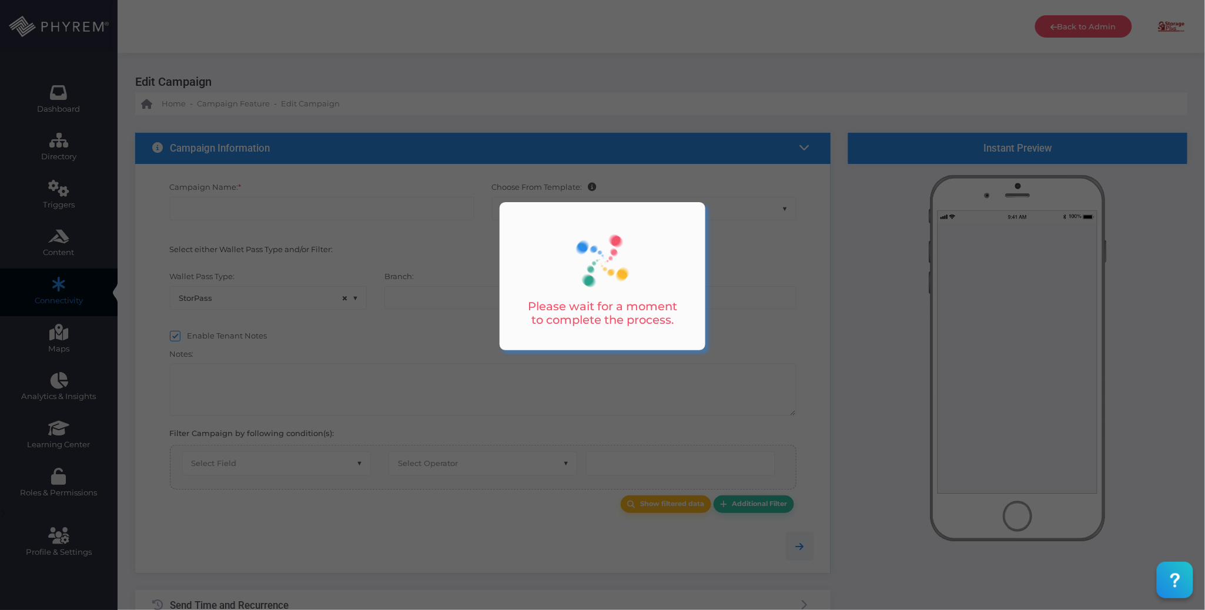
type input "MSP Payment Reminder - Day 15"
select select "15"
checkbox input "true"
checkbox input "false"
type input "0"
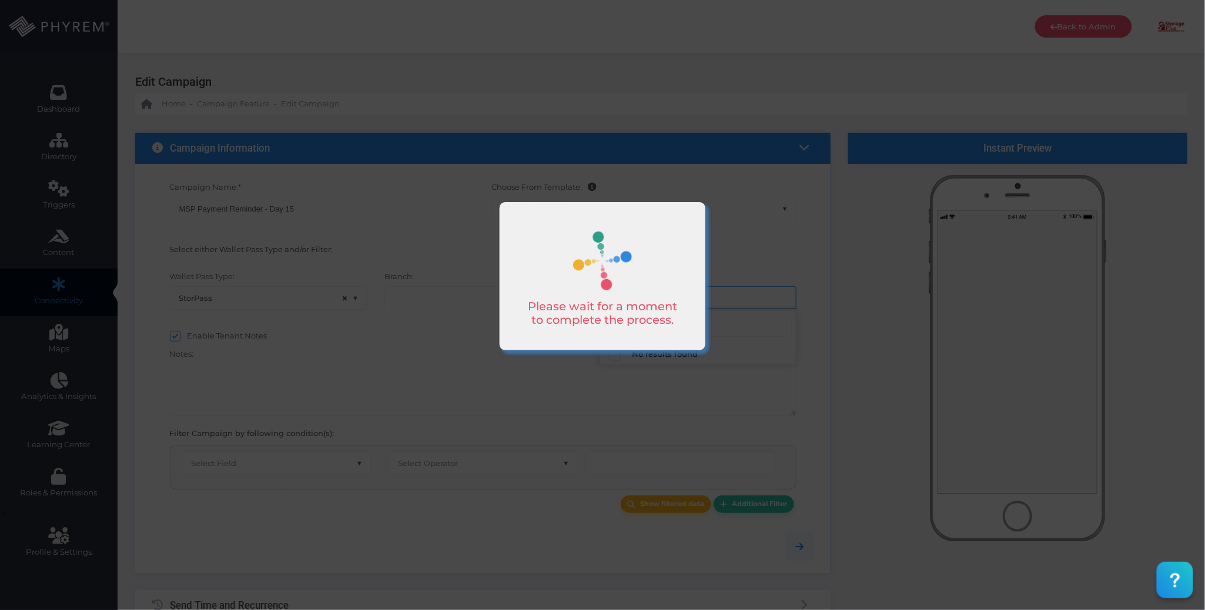
select select "616"
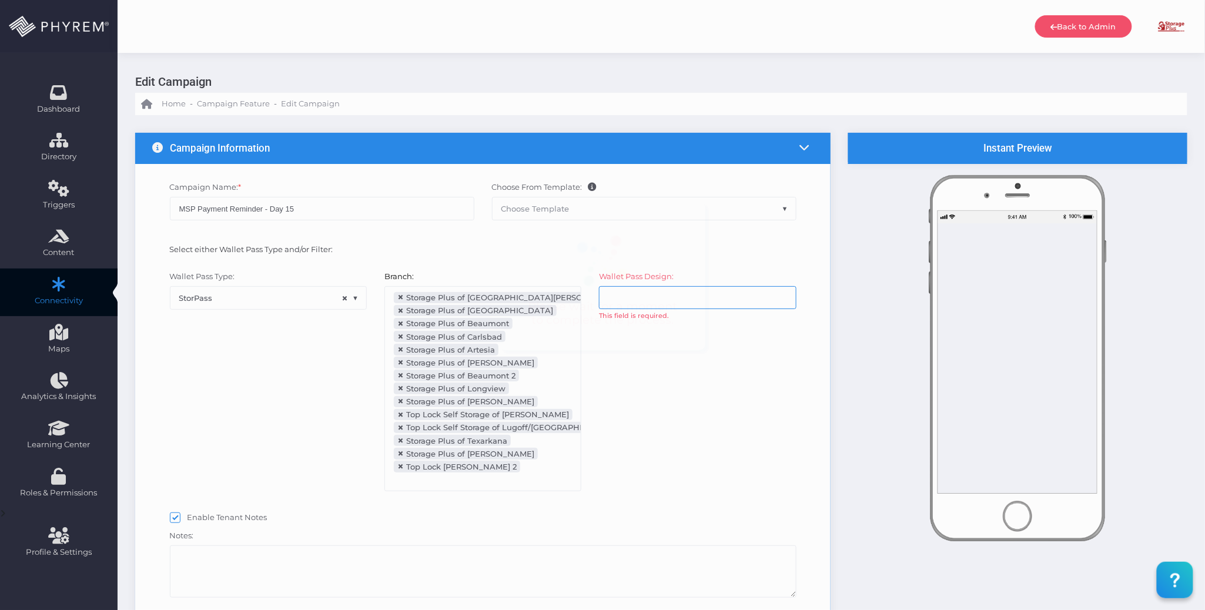
scroll to position [129, 0]
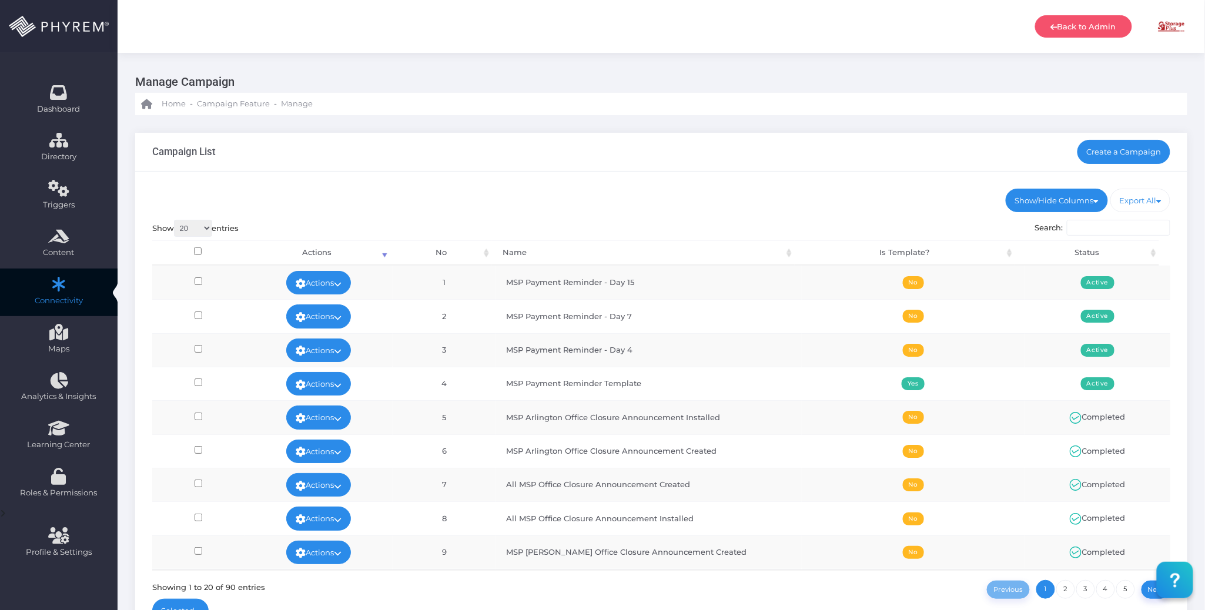
click at [1117, 152] on link "Create a Campaign" at bounding box center [1124, 152] width 93 height 24
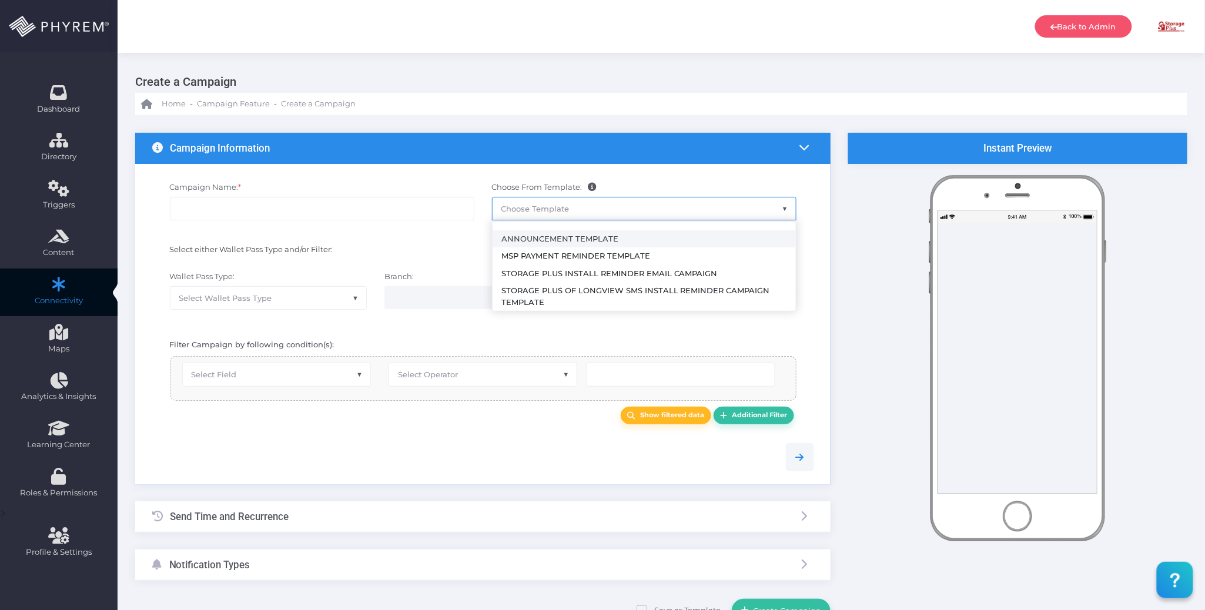
click at [572, 210] on span "Choose Template" at bounding box center [644, 209] width 303 height 22
select select "2492"
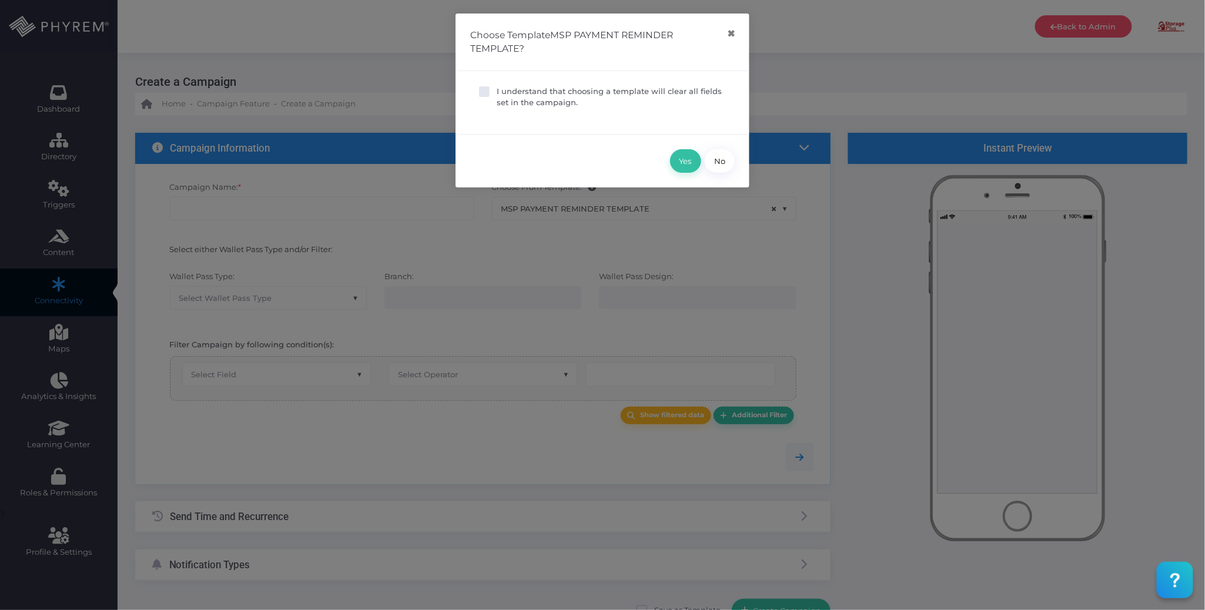
click at [528, 94] on p "I understand that choosing a template will clear all fields set in the campaign." at bounding box center [611, 97] width 229 height 23
click at [504, 93] on input "I understand that choosing a template will clear all fields set in the campaign." at bounding box center [501, 90] width 8 height 8
checkbox input "true"
click at [683, 165] on button "Yes" at bounding box center [685, 161] width 31 height 24
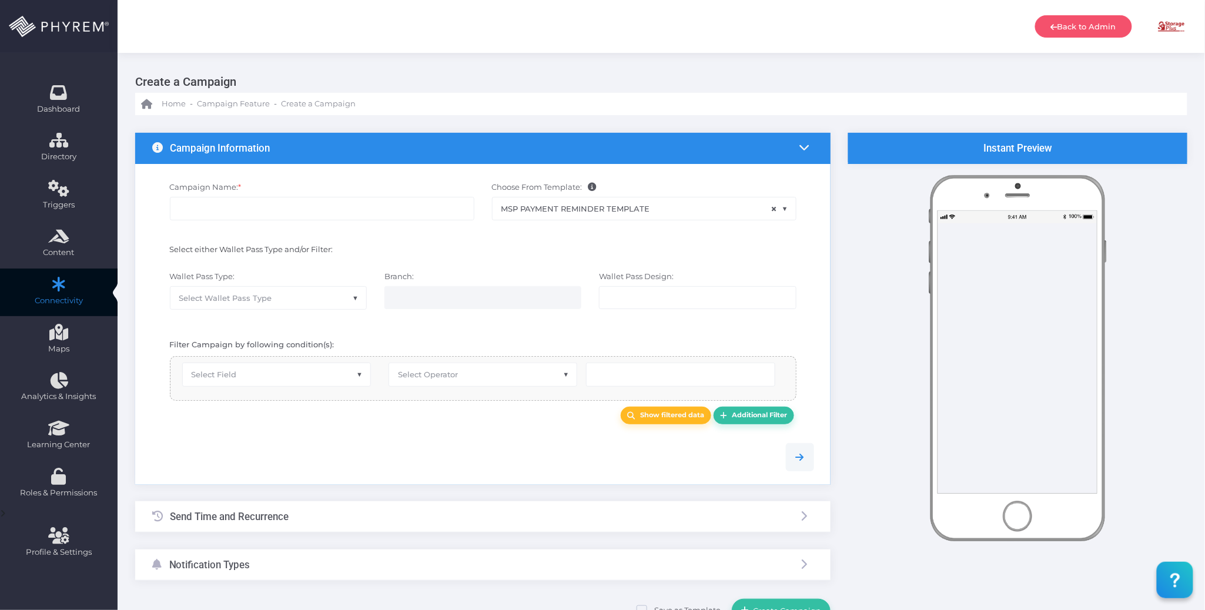
type input "MSP Payment Reminder Template"
select select "15"
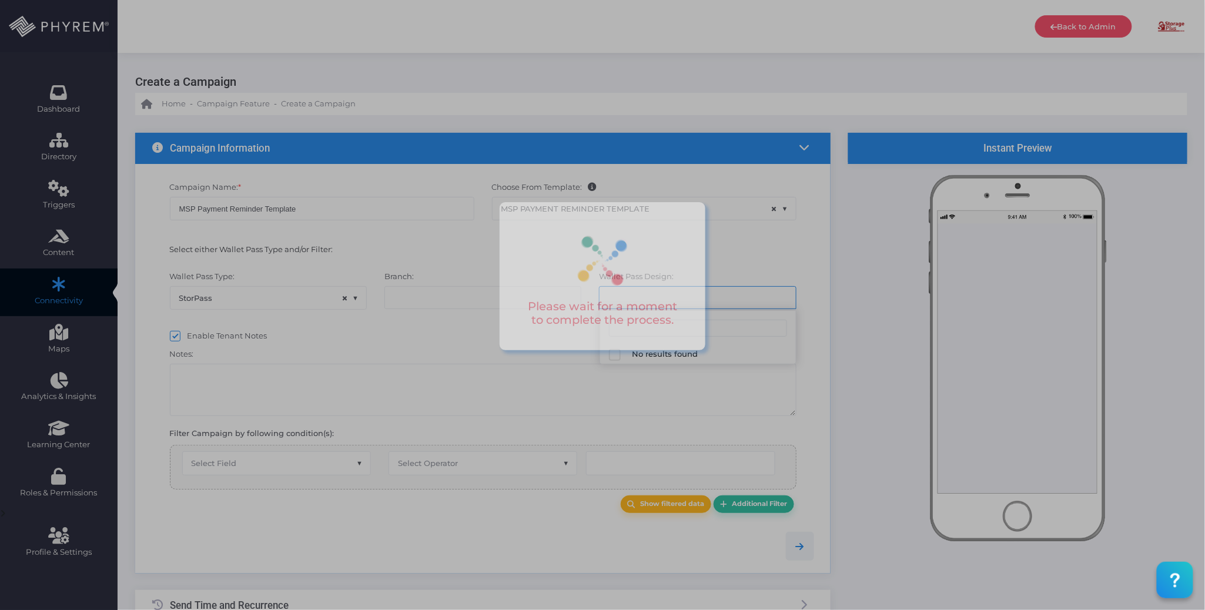
select select "616"
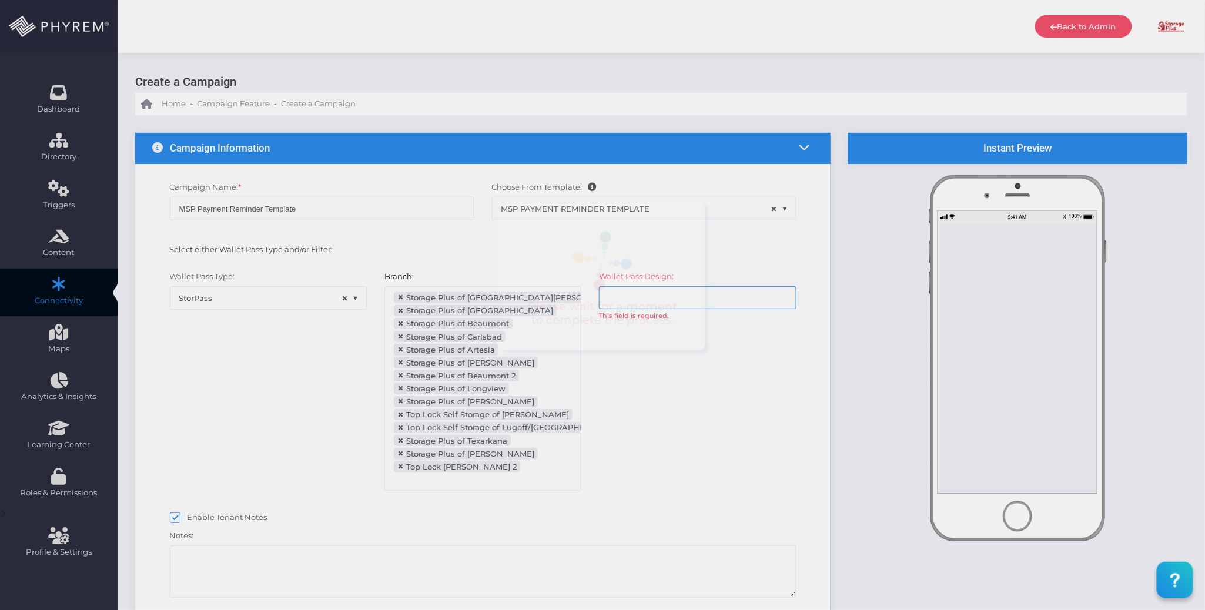
scroll to position [129, 0]
select select "after_x_days"
select select "2112"
select select "dPaidThru"
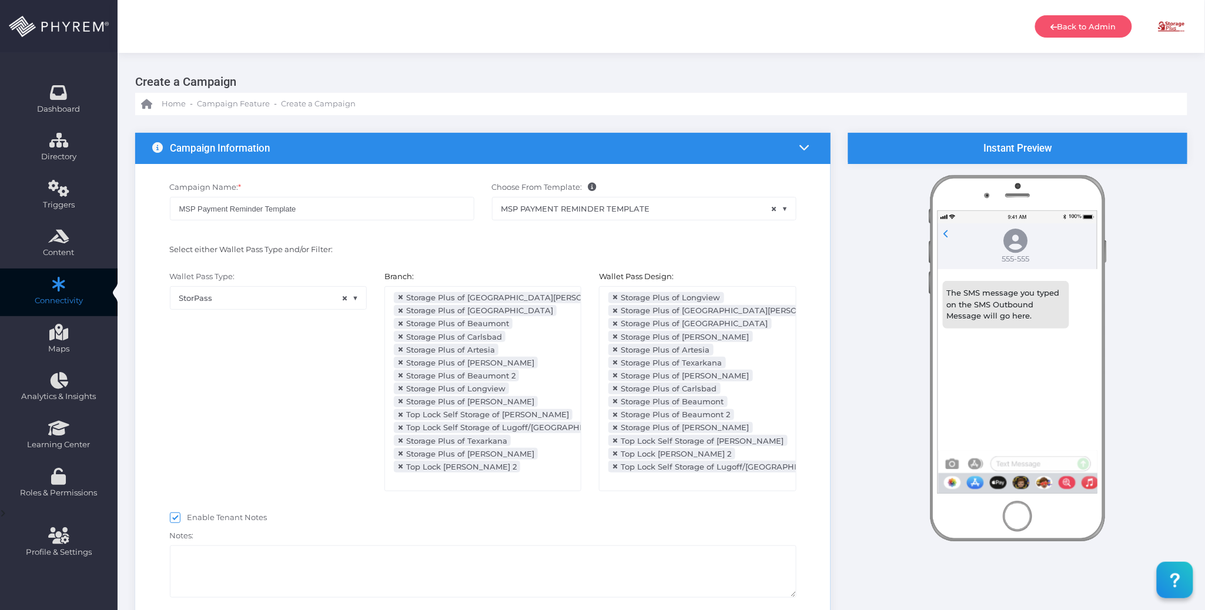
scroll to position [266, 0]
type input "5"
select select "pr_wallet_users.voided"
select select "equals"
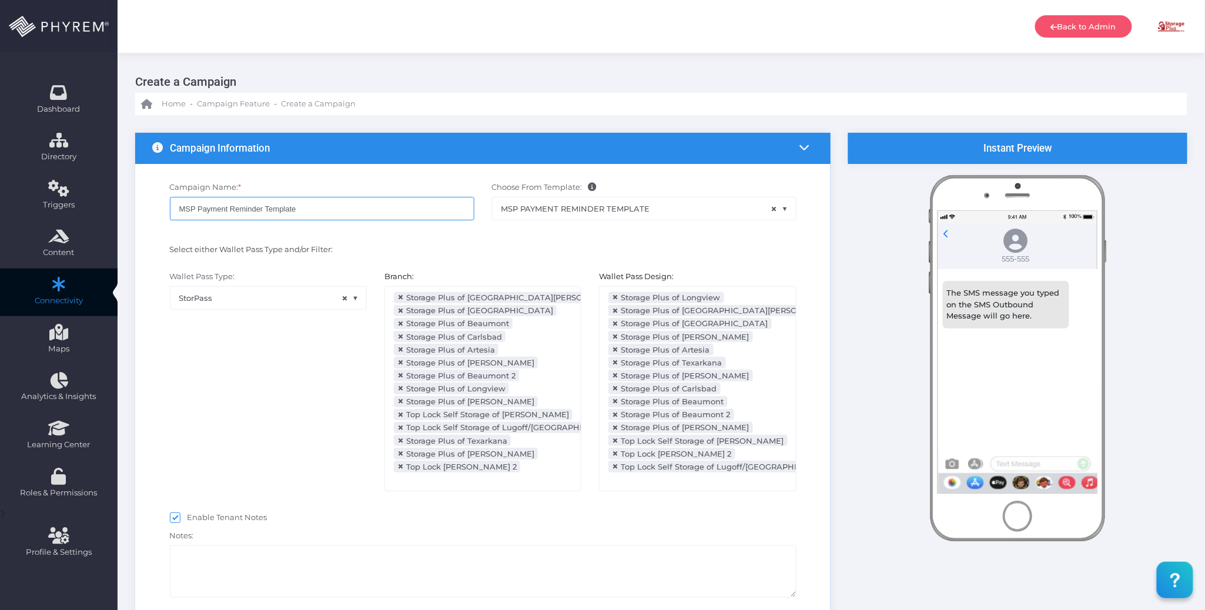
drag, startPoint x: 332, startPoint y: 210, endPoint x: 266, endPoint y: 209, distance: 65.8
click at [266, 209] on input "MSP Payment Reminder Template" at bounding box center [322, 209] width 305 height 24
type input "MSP Payment Reminder - Day 30"
drag, startPoint x: 264, startPoint y: 393, endPoint x: 268, endPoint y: 389, distance: 6.2
click at [264, 393] on div "Wallet Pass Type: StorPass × StorPass" at bounding box center [268, 387] width 215 height 232
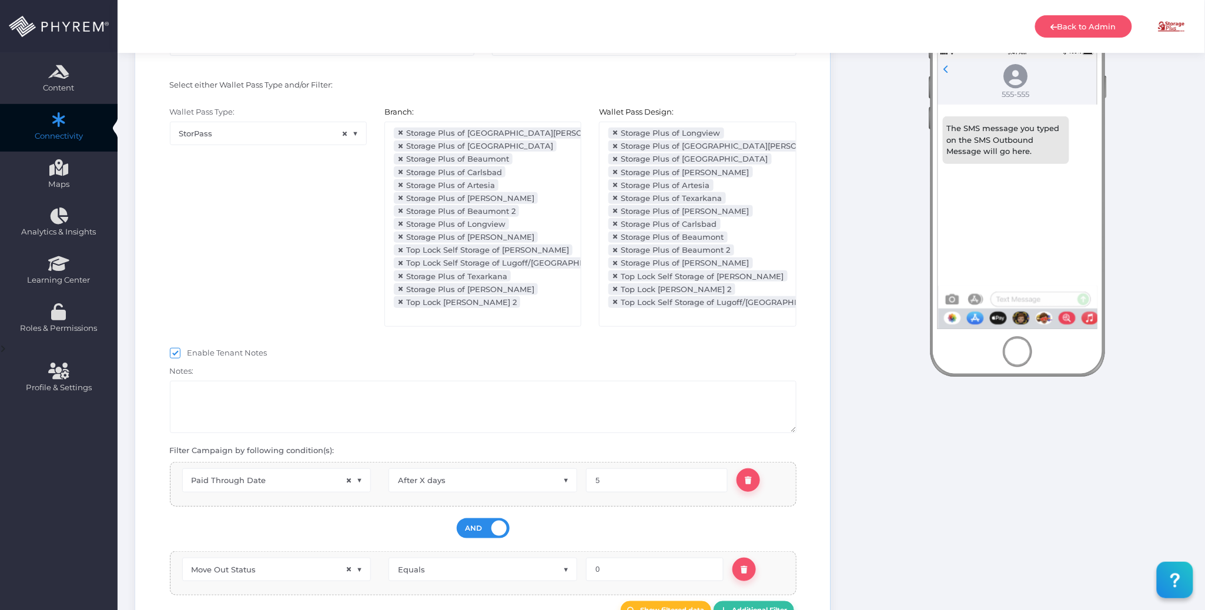
scroll to position [235, 0]
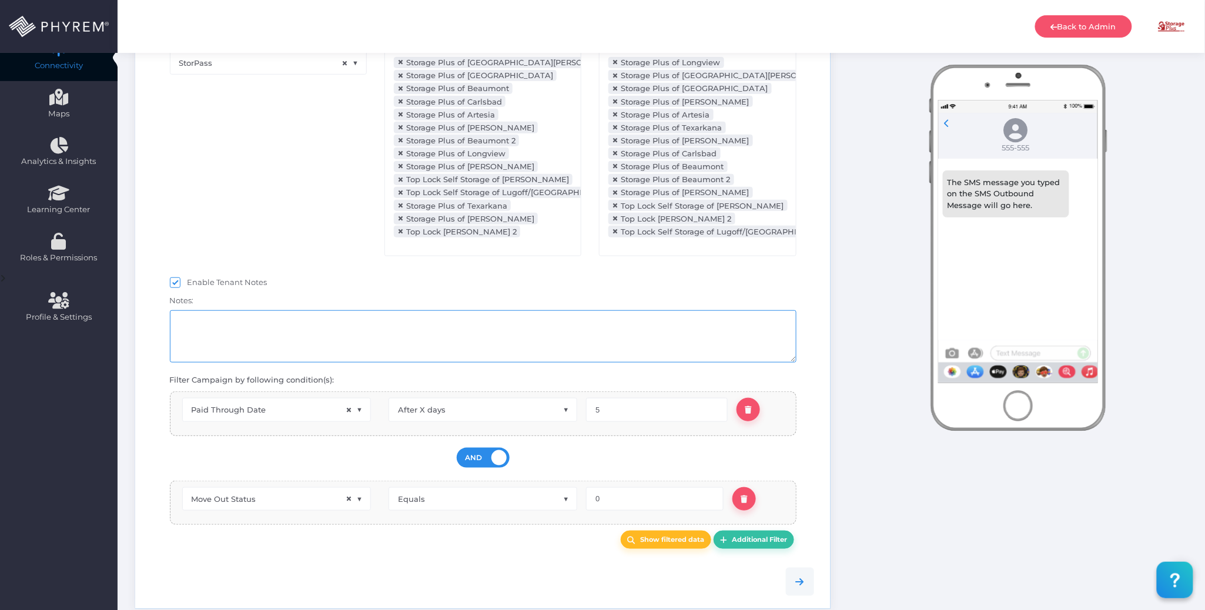
click at [240, 341] on textarea at bounding box center [483, 336] width 627 height 52
click at [337, 274] on div "Wallet Pass Type: StorPass × StorPass Branch: All Storage Plus of Lake Charles …" at bounding box center [483, 152] width 680 height 244
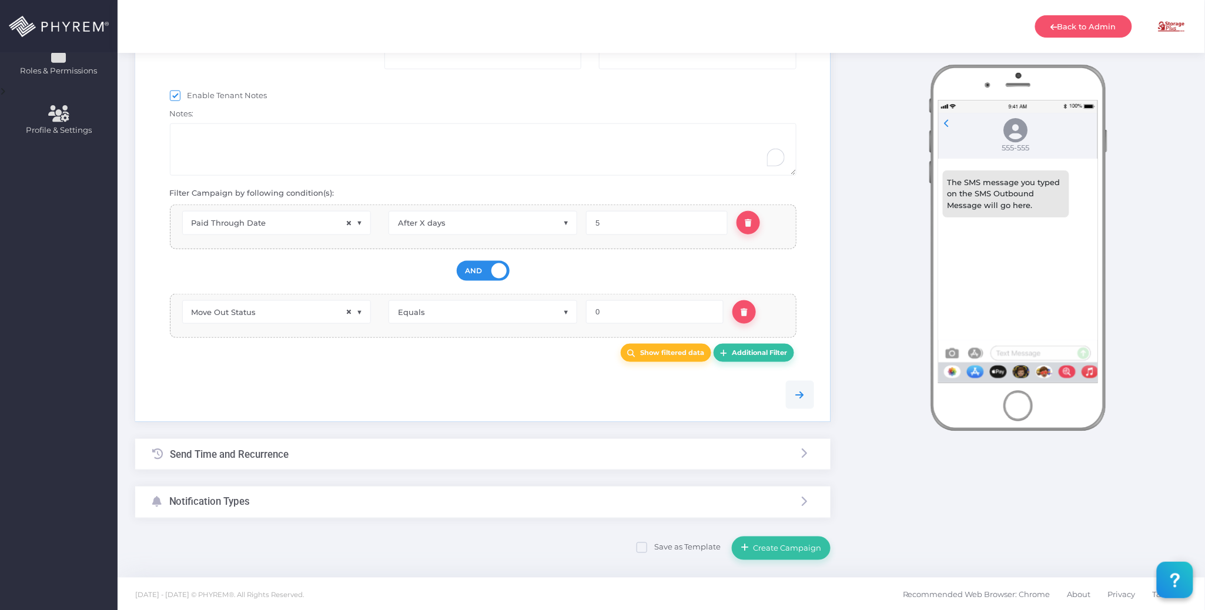
scroll to position [433, 0]
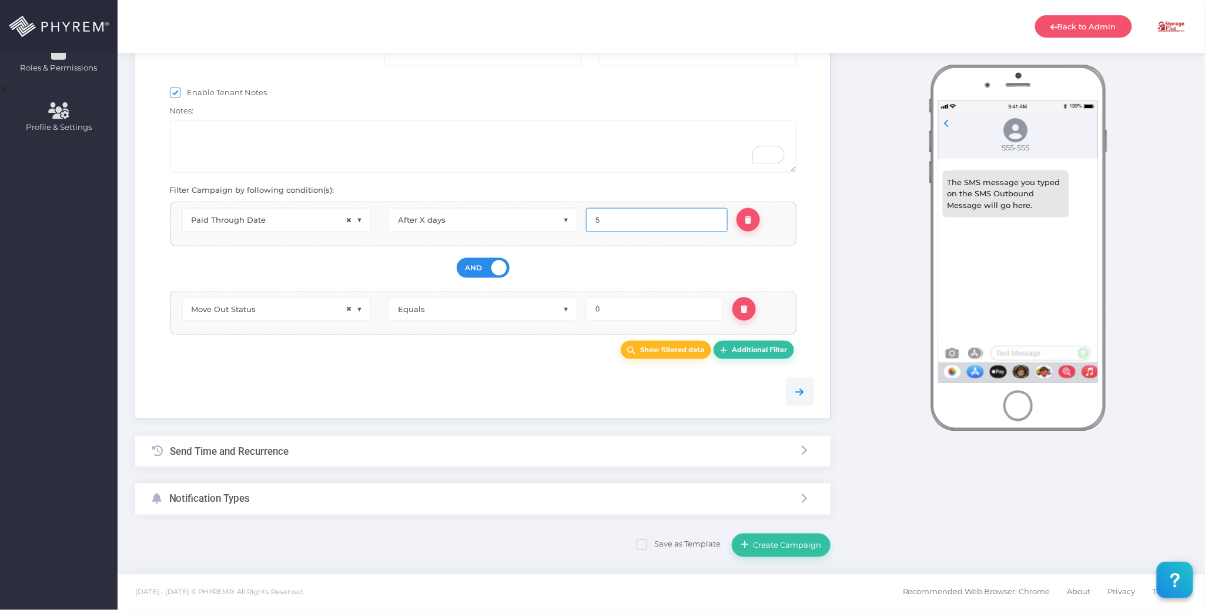
click at [618, 213] on input "5" at bounding box center [657, 220] width 142 height 24
type input "31"
click at [474, 365] on div at bounding box center [483, 392] width 680 height 54
click at [393, 450] on div "Send Time and Recurrence" at bounding box center [483, 451] width 696 height 31
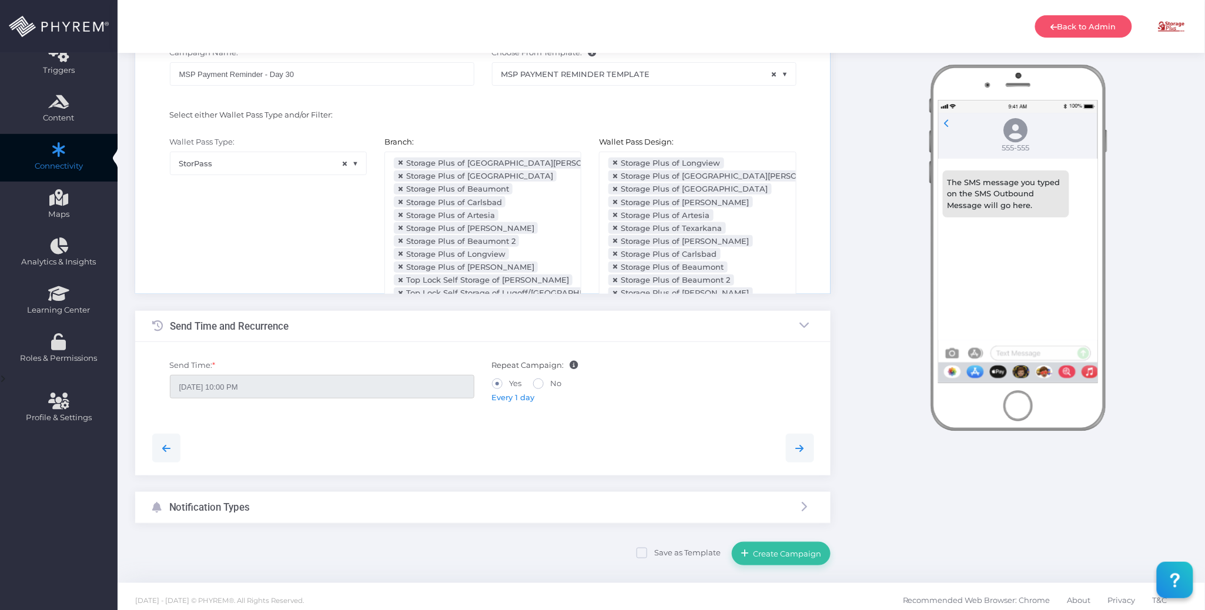
scroll to position [0, 0]
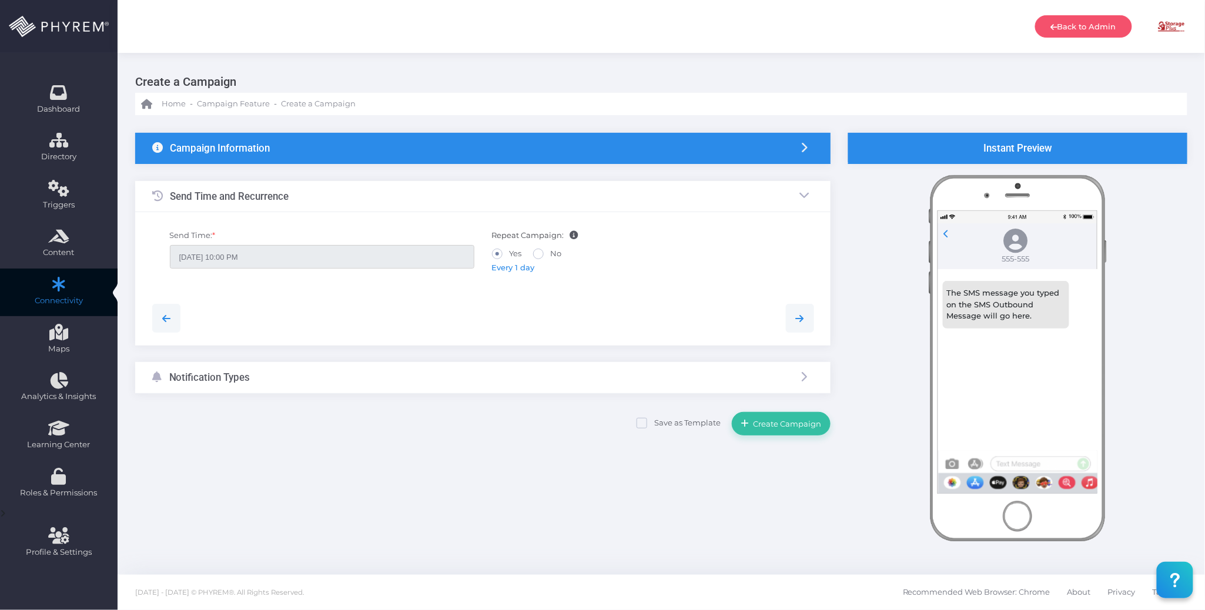
click at [482, 148] on div "Campaign Information" at bounding box center [483, 148] width 696 height 31
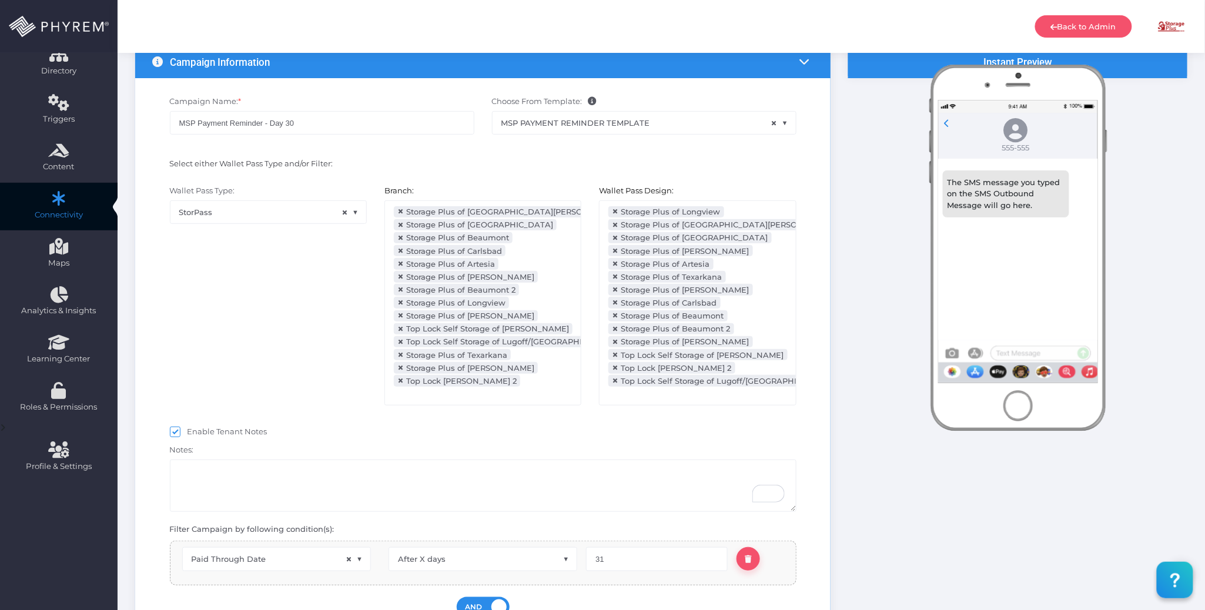
scroll to position [313, 0]
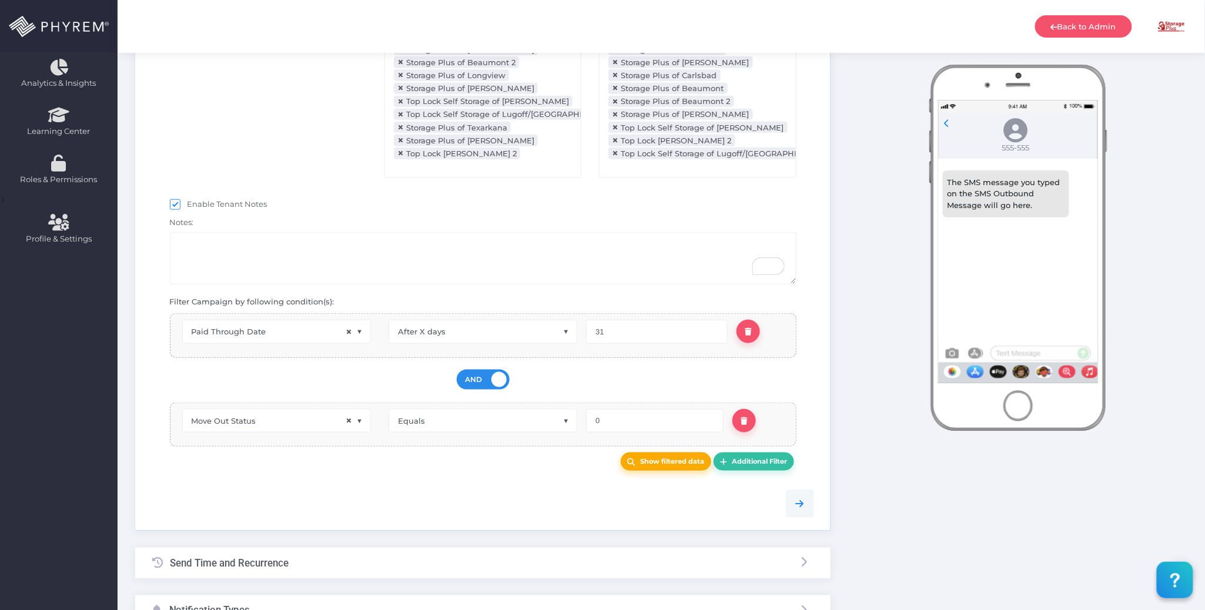
click at [642, 466] on b "Show filtered data" at bounding box center [673, 461] width 64 height 8
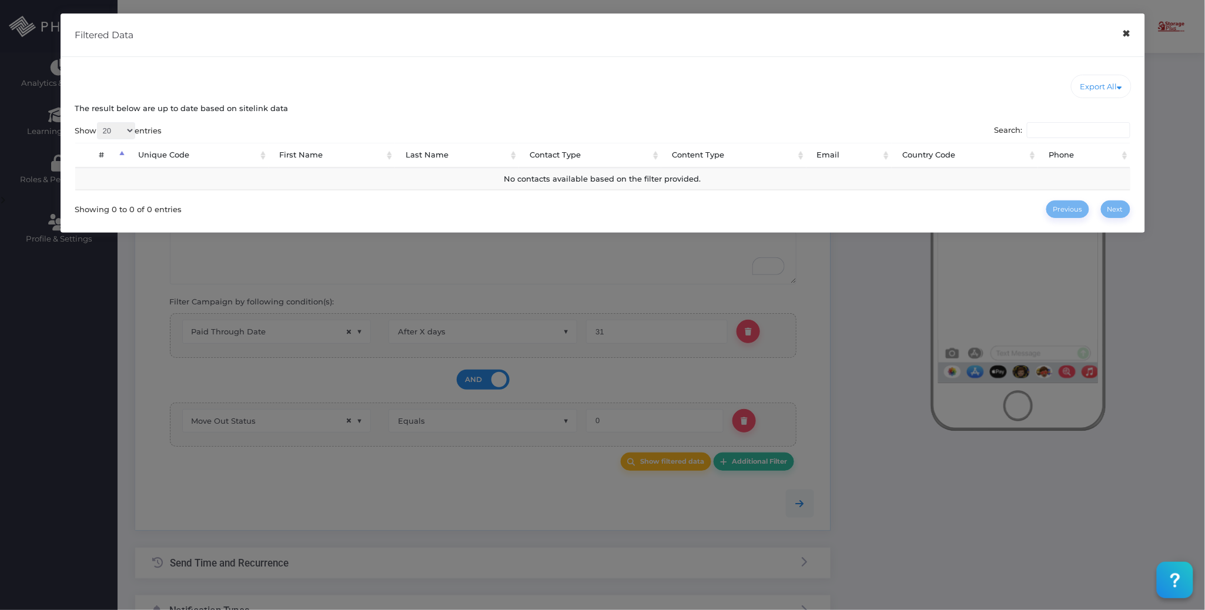
drag, startPoint x: 1128, startPoint y: 40, endPoint x: 795, endPoint y: 236, distance: 386.1
click at [1128, 39] on button "×" at bounding box center [1126, 34] width 23 height 26
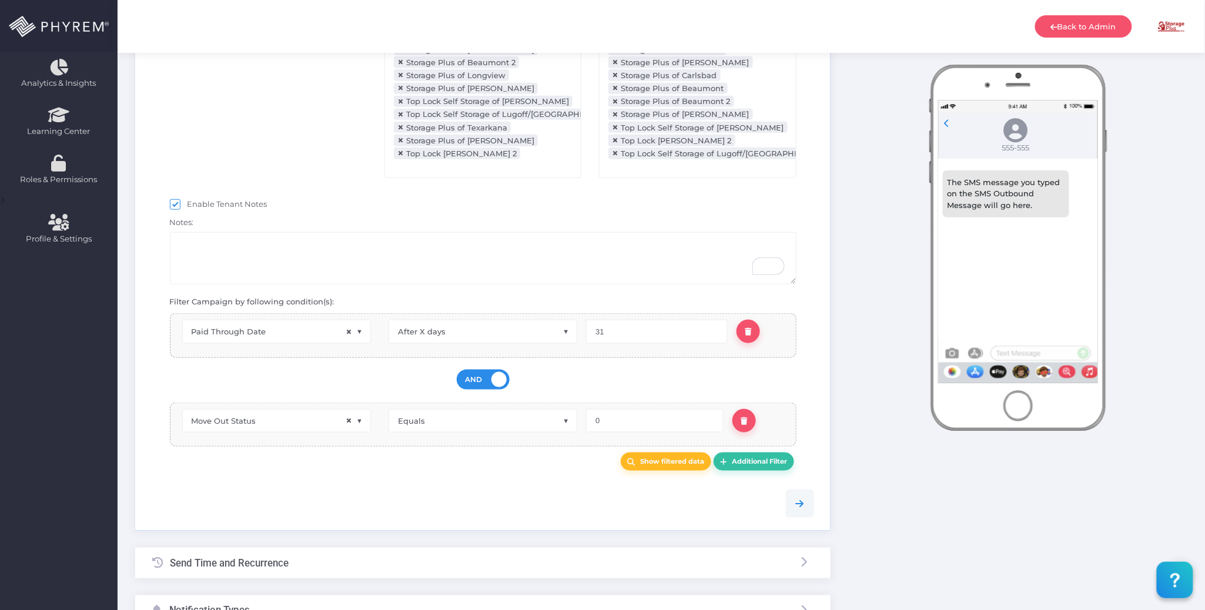
click at [471, 493] on div at bounding box center [483, 504] width 680 height 54
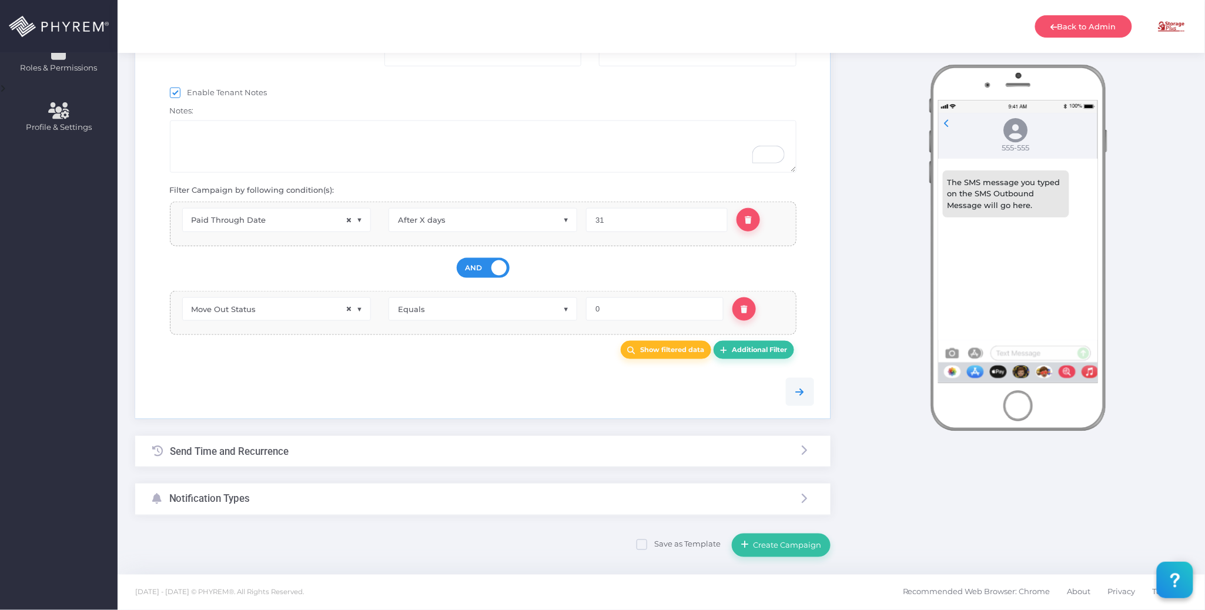
click at [399, 453] on div "Send Time and Recurrence" at bounding box center [483, 451] width 696 height 31
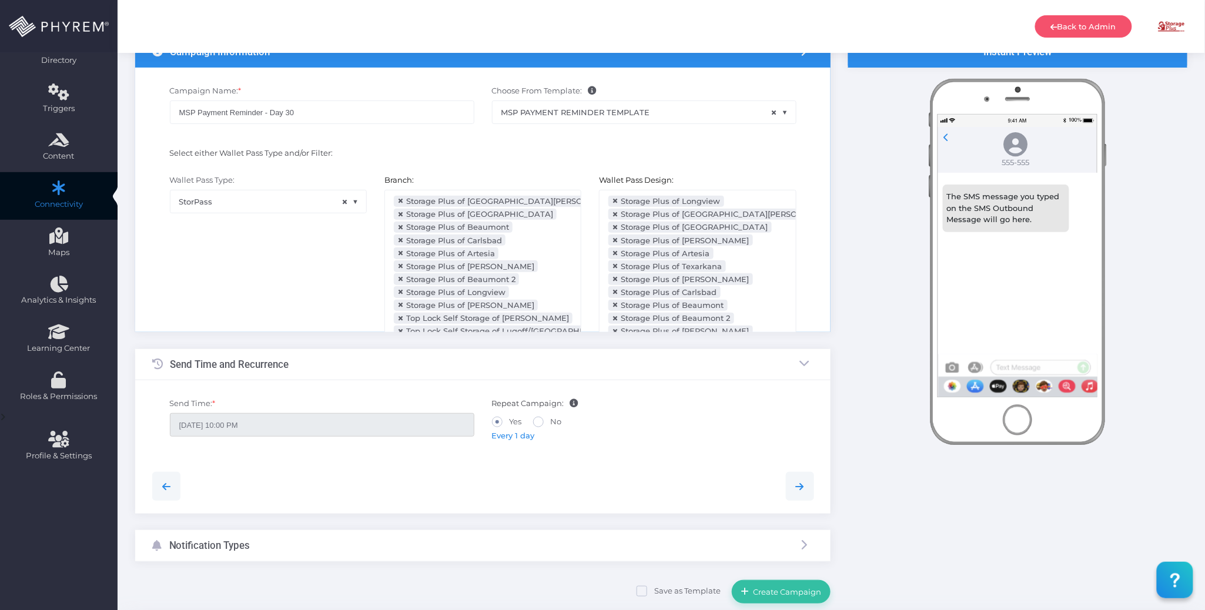
scroll to position [0, 0]
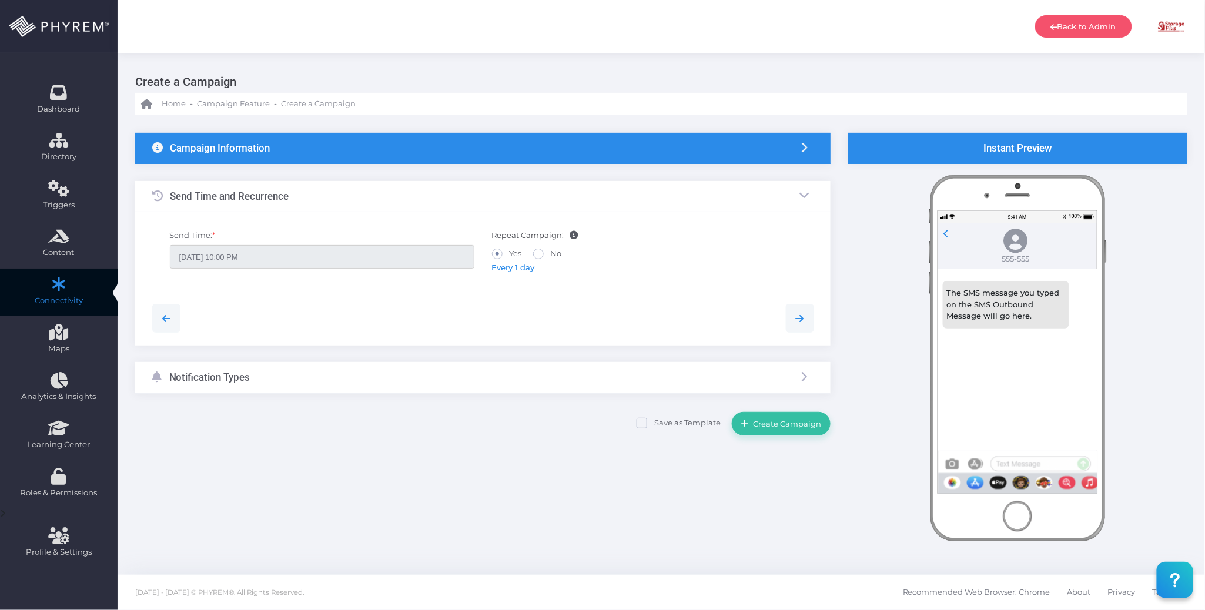
click at [513, 271] on span "Every 1 day" at bounding box center [513, 267] width 43 height 9
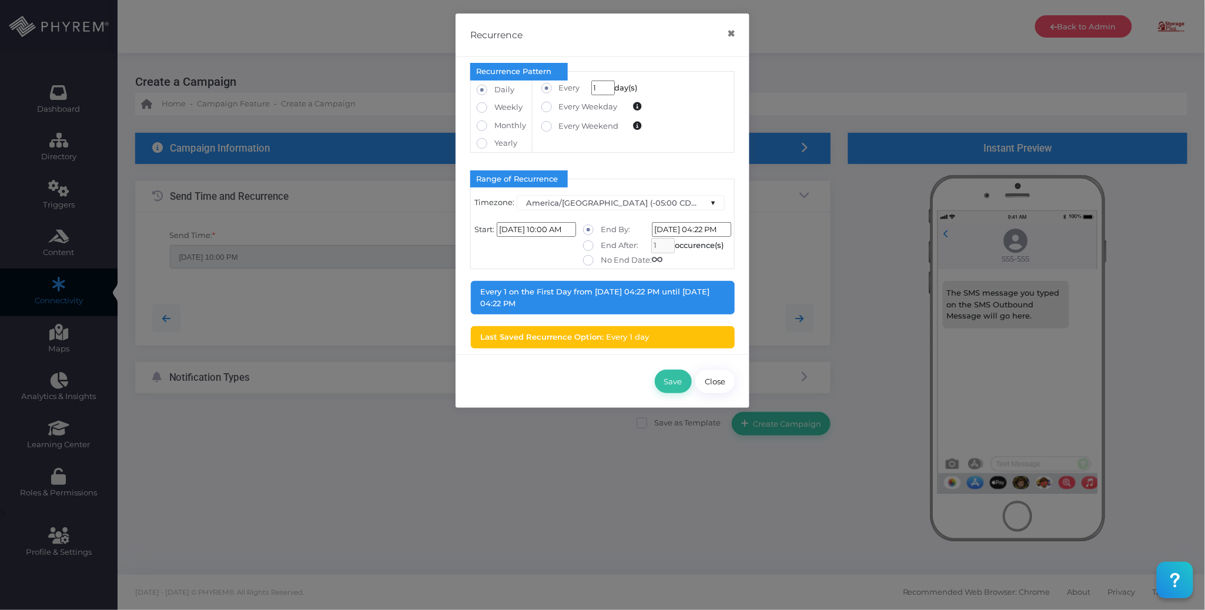
click at [614, 256] on label "No End Date:" at bounding box center [622, 261] width 79 height 12
click at [608, 256] on input "No End Date:" at bounding box center [605, 259] width 8 height 8
radio input "true"
type input "1/1/2099 12:00:00 AM"
type input "0"
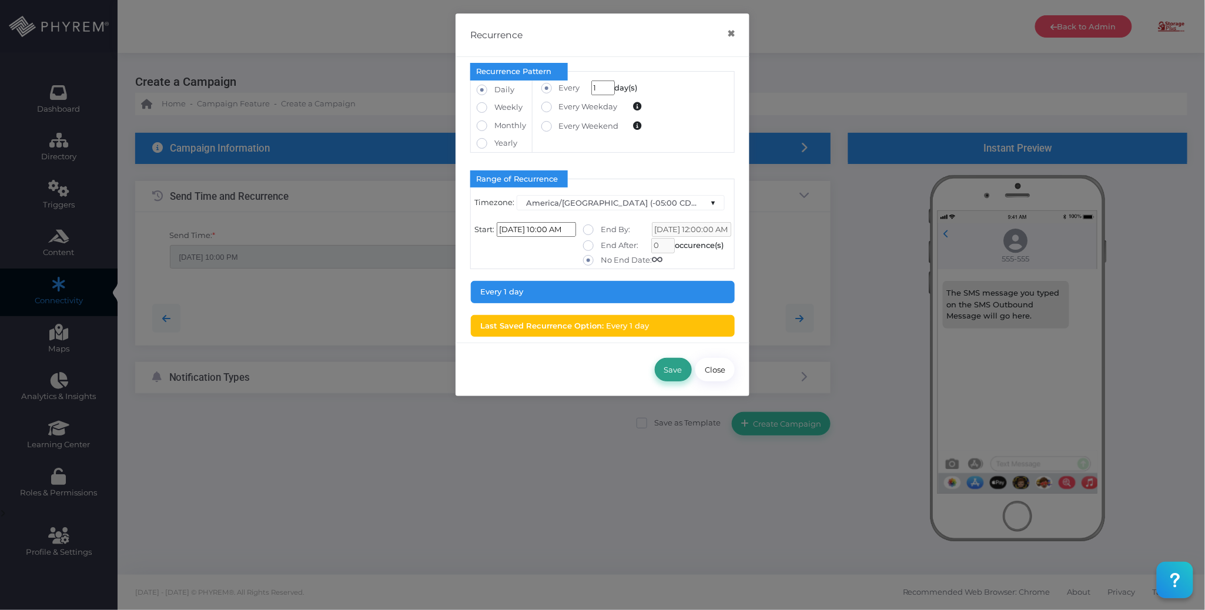
click at [667, 373] on button "Save" at bounding box center [673, 370] width 37 height 24
type input "09/02/2025 10:00 AM"
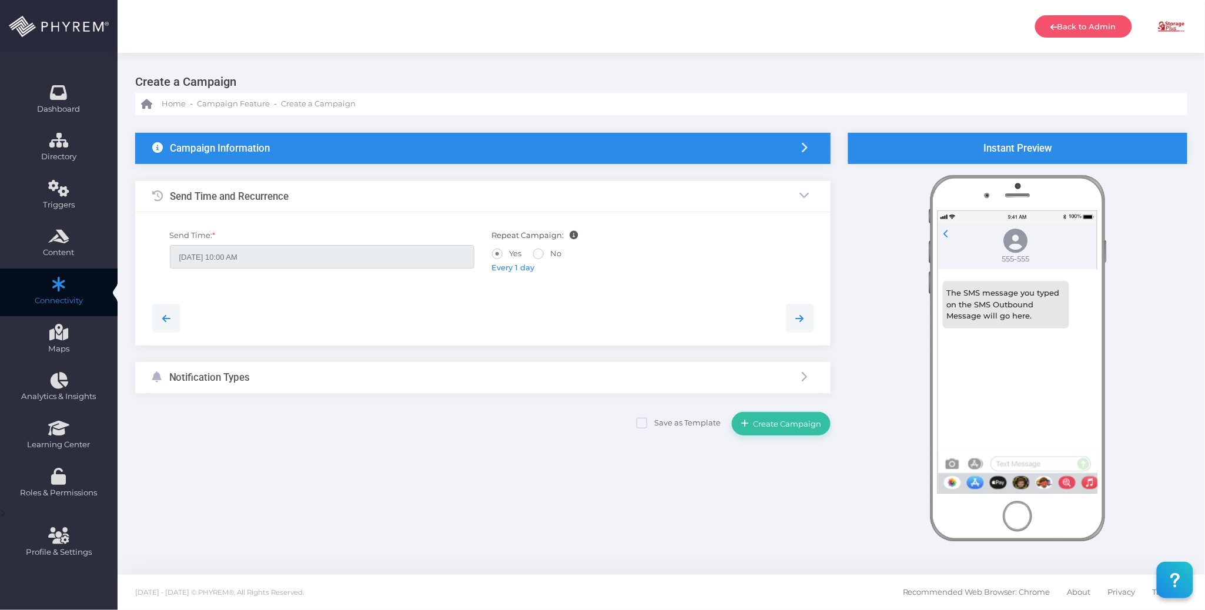
click at [470, 383] on div "Notification Types" at bounding box center [483, 377] width 696 height 31
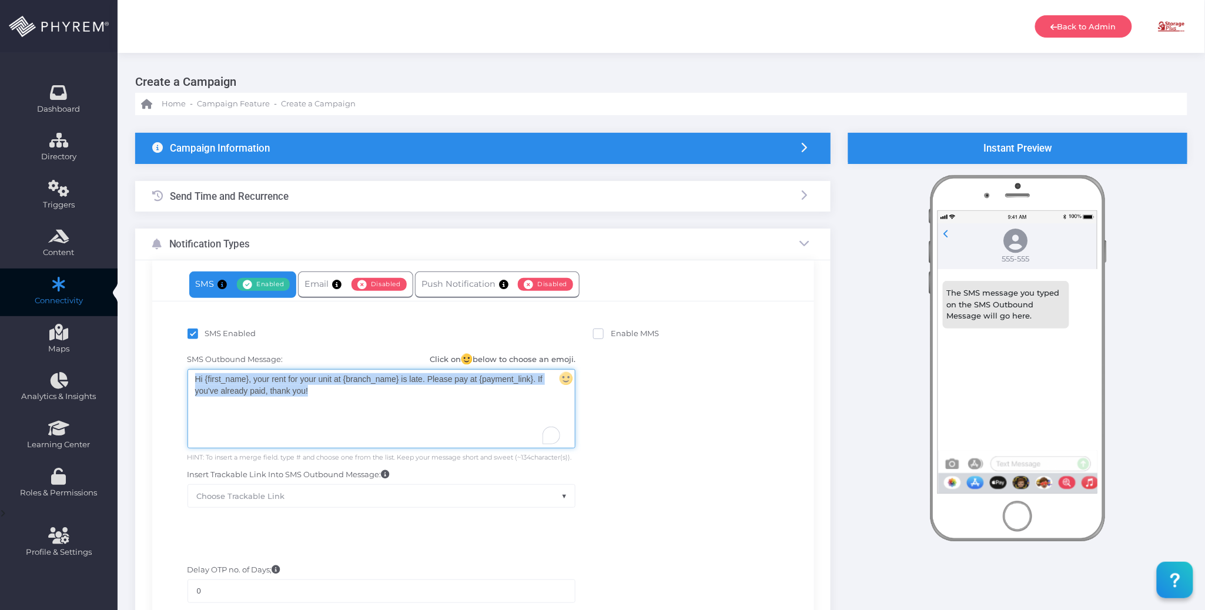
drag, startPoint x: 327, startPoint y: 396, endPoint x: 167, endPoint y: 370, distance: 162.6
click at [162, 372] on div "SMS Outbound Message: Click on below to choose an emoji. Hi {first_name}, your …" at bounding box center [483, 431] width 644 height 166
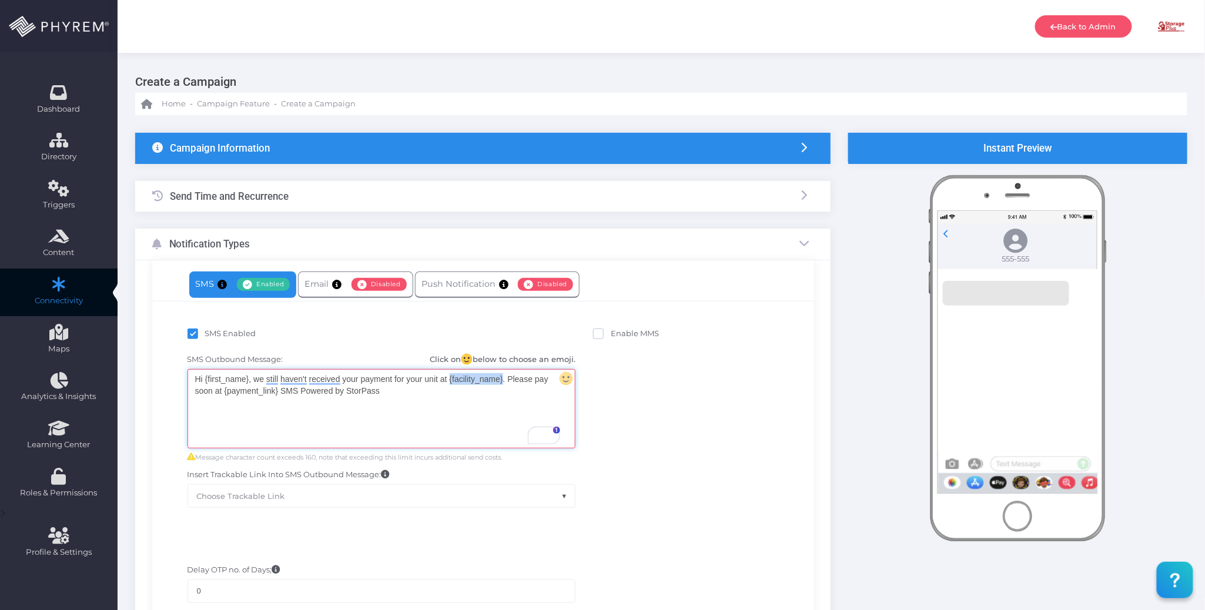
drag, startPoint x: 501, startPoint y: 379, endPoint x: 450, endPoint y: 380, distance: 50.6
click at [450, 380] on div "Hi {first_name}, we still haven't received your payment for your unit at {facil…" at bounding box center [381, 409] width 387 height 78
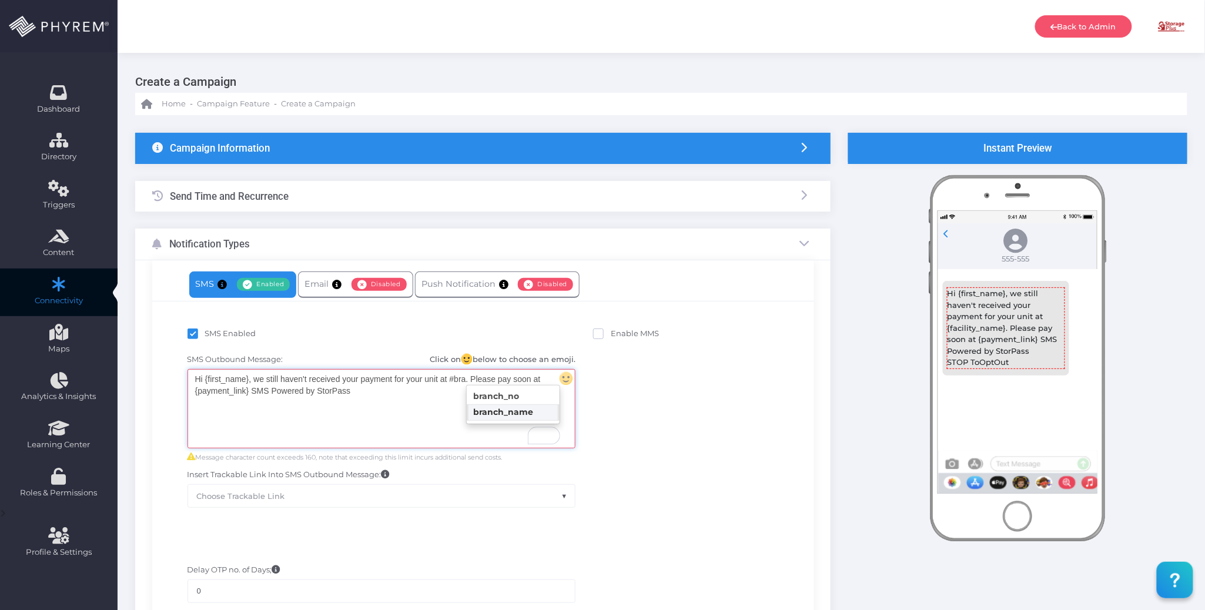
click at [520, 410] on body "Back to Admin Amanda Issac Amanda Issac amandai@storsuite.com Account ID: 4799 …" at bounding box center [602, 305] width 1205 height 610
drag, startPoint x: 248, startPoint y: 377, endPoint x: 206, endPoint y: 377, distance: 42.3
click at [206, 377] on div "Hi {first_name}, we still haven't received your payment for your unit at {branc…" at bounding box center [381, 409] width 387 height 78
click at [248, 401] on body "Back to Admin Amanda Issac Amanda Issac amandai@storsuite.com Account ID: 4799 …" at bounding box center [602, 305] width 1205 height 610
click at [400, 394] on div "Hi {first_name} , we still haven't received your payment for your unit at {bran…" at bounding box center [381, 409] width 387 height 78
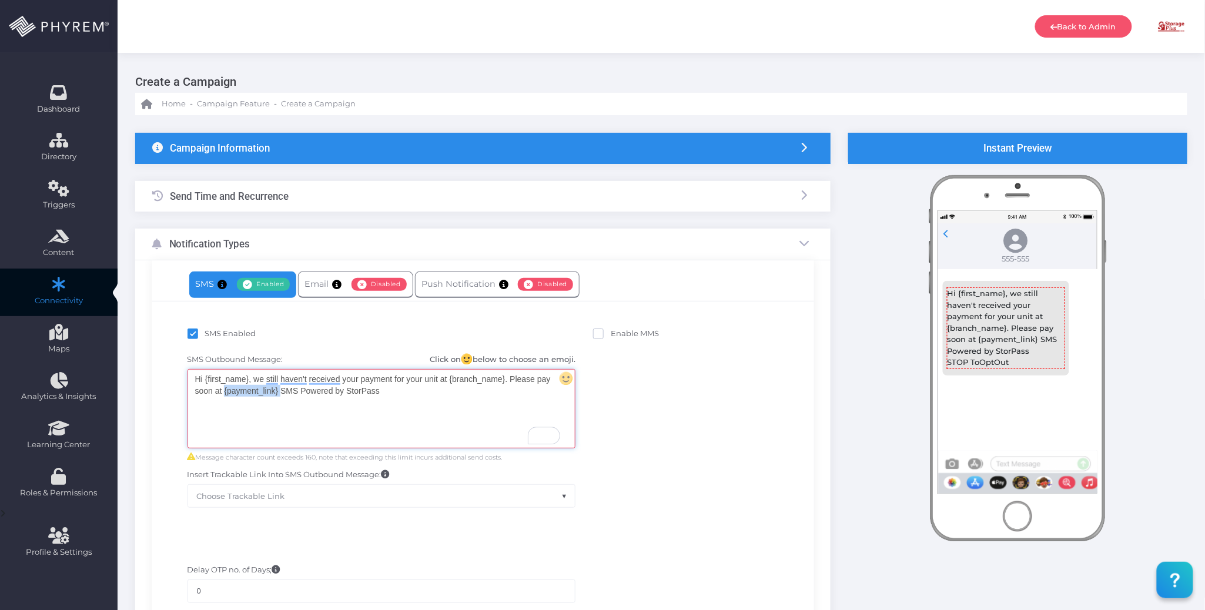
drag, startPoint x: 280, startPoint y: 394, endPoint x: 225, endPoint y: 392, distance: 55.3
click at [225, 392] on div "Hi {first_name} , we still haven't received your payment for your unit at {bran…" at bounding box center [381, 409] width 387 height 78
click at [315, 410] on body "Back to Admin Amanda Issac Amanda Issac amandai@storsuite.com Account ID: 4799 …" at bounding box center [602, 305] width 1205 height 610
click at [423, 393] on div "Hi {first_name}, we still haven't received your payment for your unit at {branc…" at bounding box center [381, 409] width 387 height 78
click at [429, 422] on div "Hi {first_name}, we still haven't received your payment for your unit at {branc…" at bounding box center [381, 409] width 387 height 78
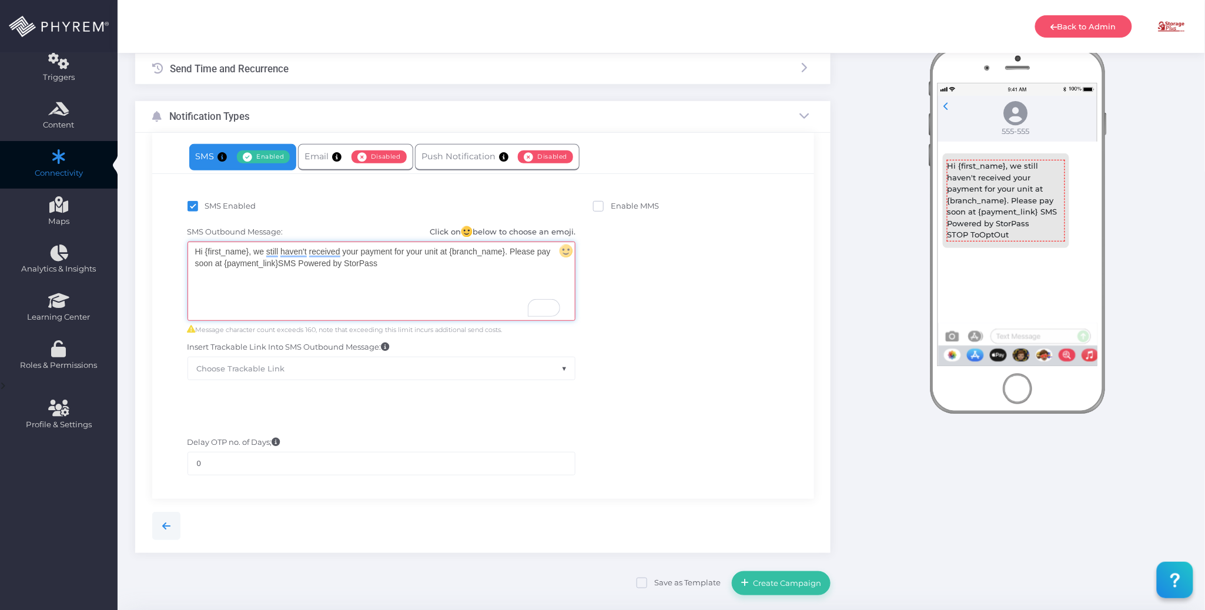
scroll to position [167, 0]
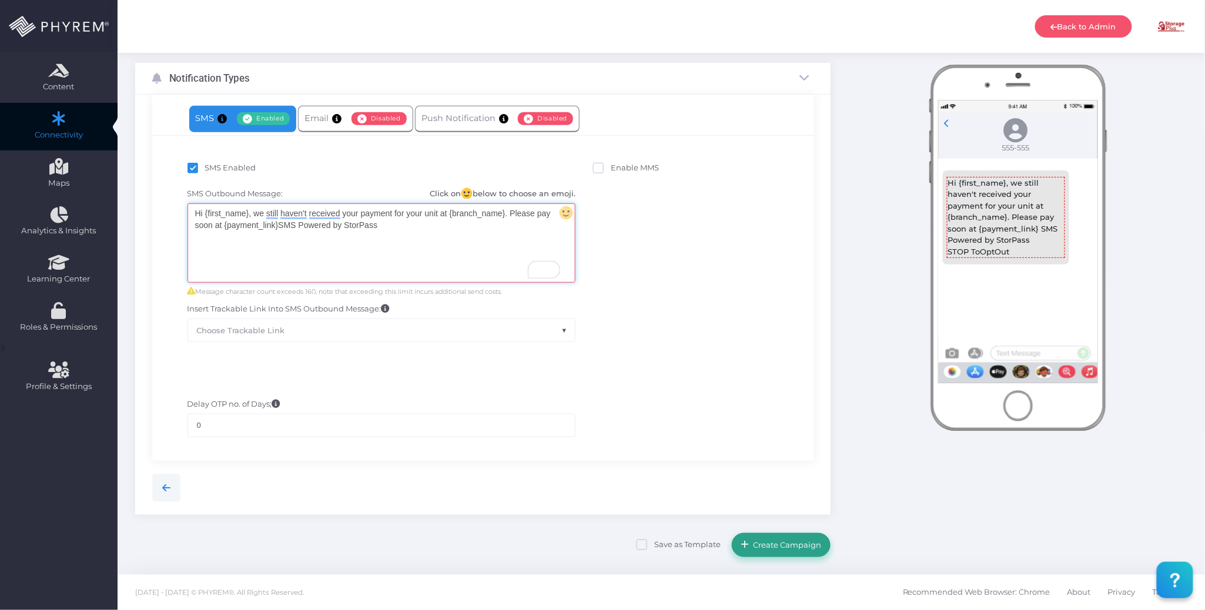
click at [803, 546] on span "Create Campaign" at bounding box center [786, 544] width 72 height 9
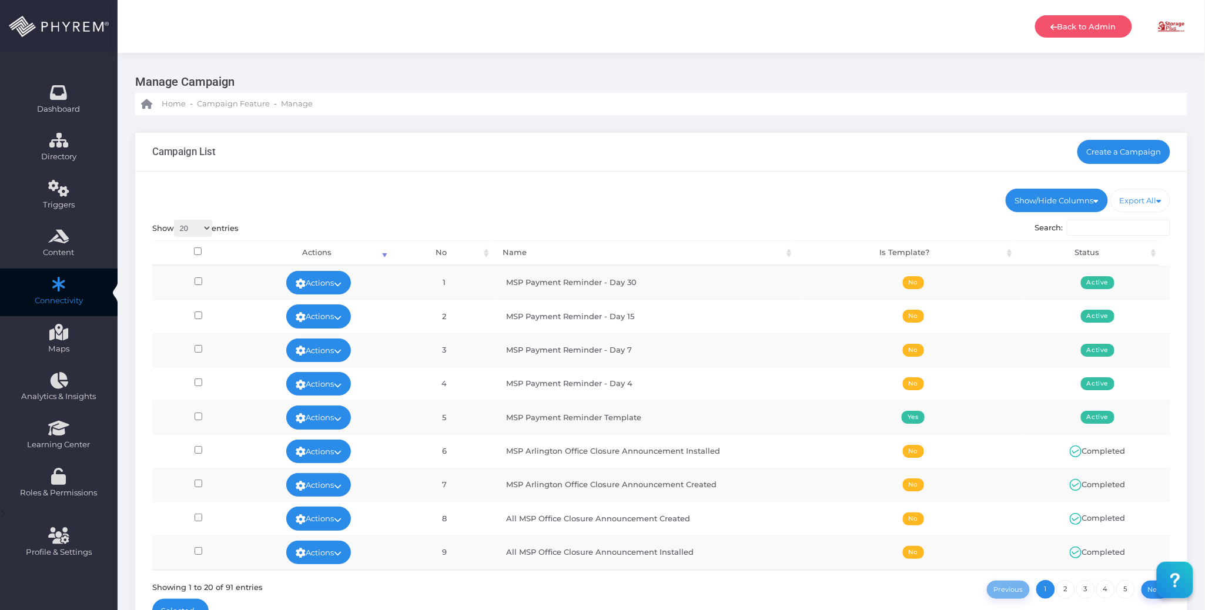
click at [720, 187] on div "Show/Hide Columns No Name Is Template? Status DONE" at bounding box center [661, 409] width 1052 height 474
click at [1102, 154] on link "Create a Campaign" at bounding box center [1124, 152] width 93 height 24
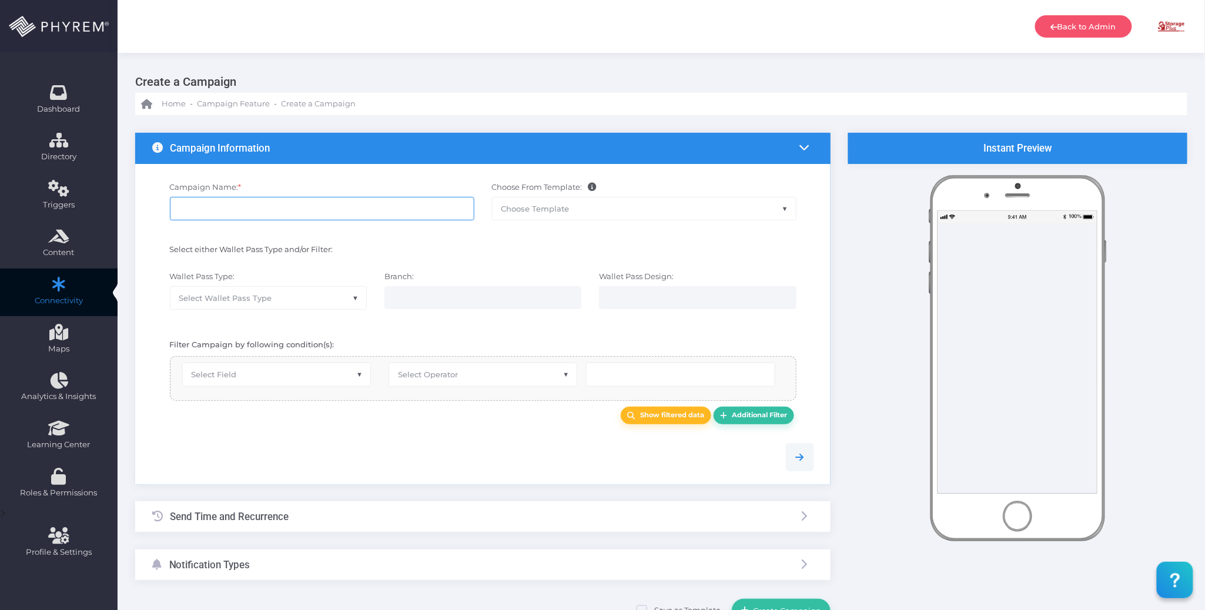
click at [288, 208] on input "Campaign Name: *" at bounding box center [322, 209] width 305 height 24
click at [570, 209] on span "Choose Template" at bounding box center [644, 209] width 303 height 22
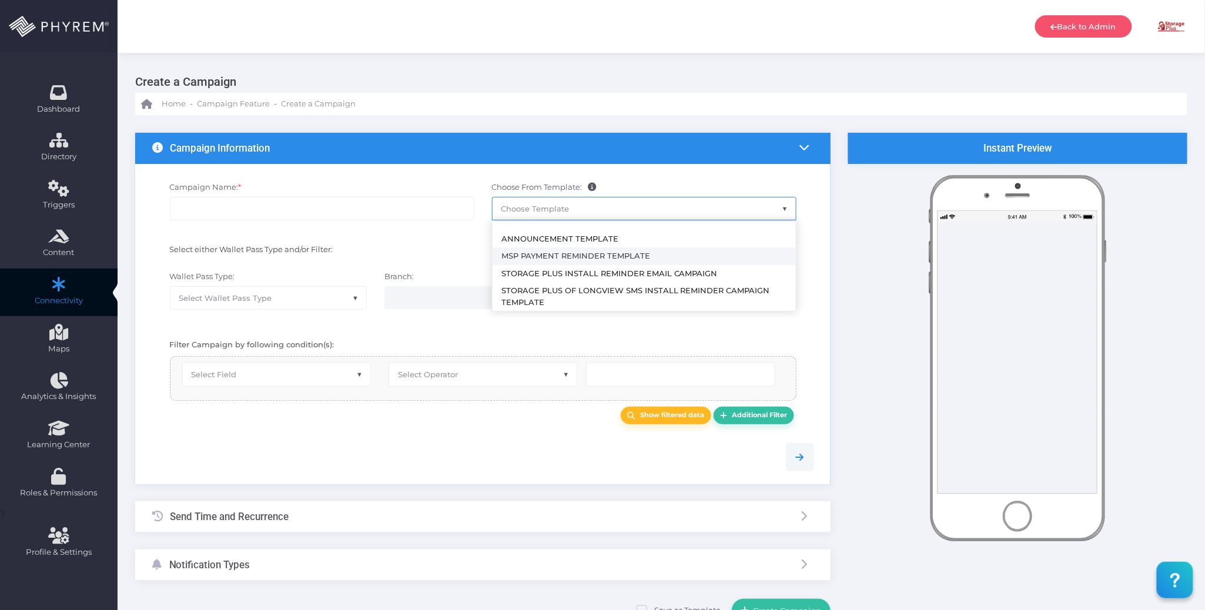
select select "2492"
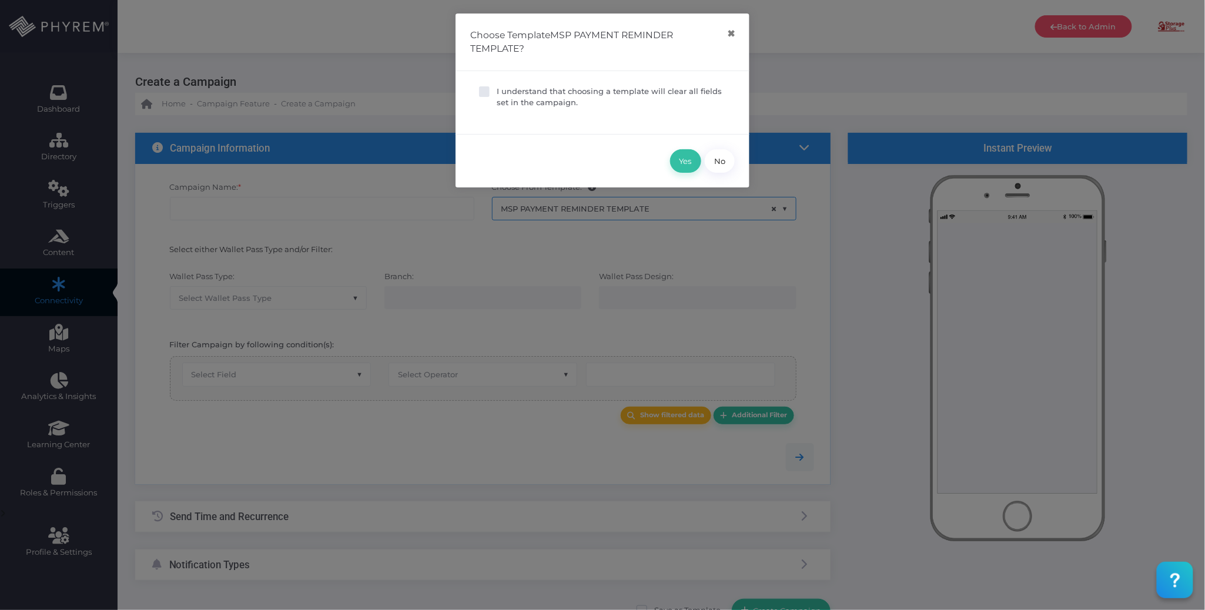
click at [521, 102] on p "I understand that choosing a template will clear all fields set in the campaign." at bounding box center [611, 97] width 229 height 23
click at [504, 93] on input "I understand that choosing a template will clear all fields set in the campaign." at bounding box center [501, 90] width 8 height 8
checkbox input "true"
click at [692, 160] on button "Yes" at bounding box center [685, 161] width 31 height 24
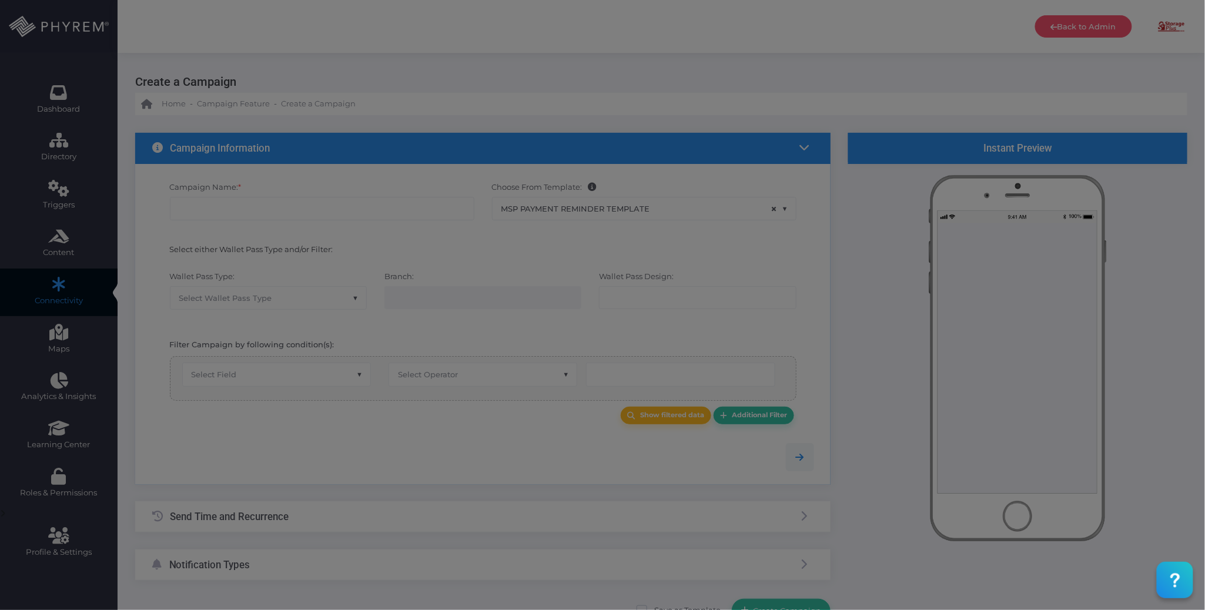
type input "MSP Payment Reminder Template"
select select "15"
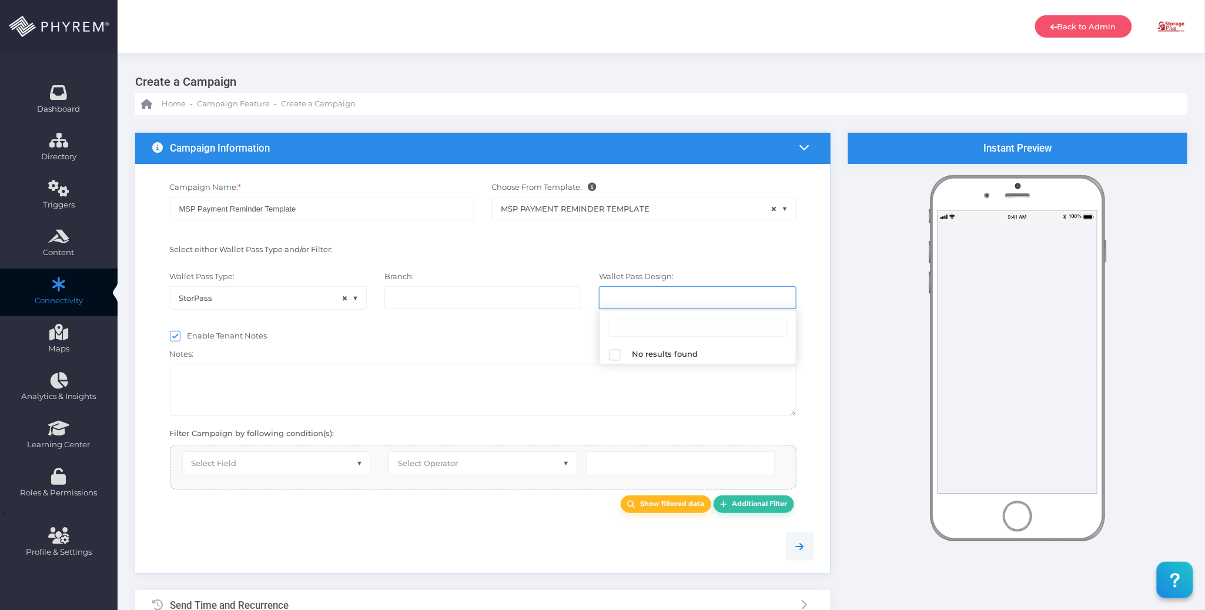
select select "616"
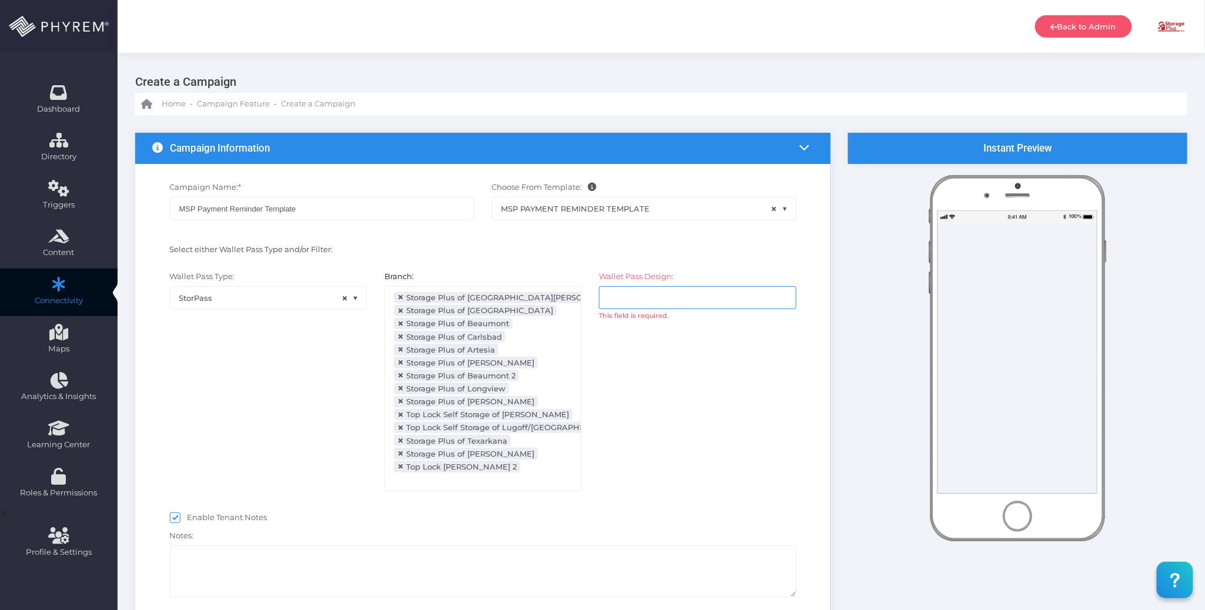
select select "after_x_days"
select select "2112"
select select "dPaidThru"
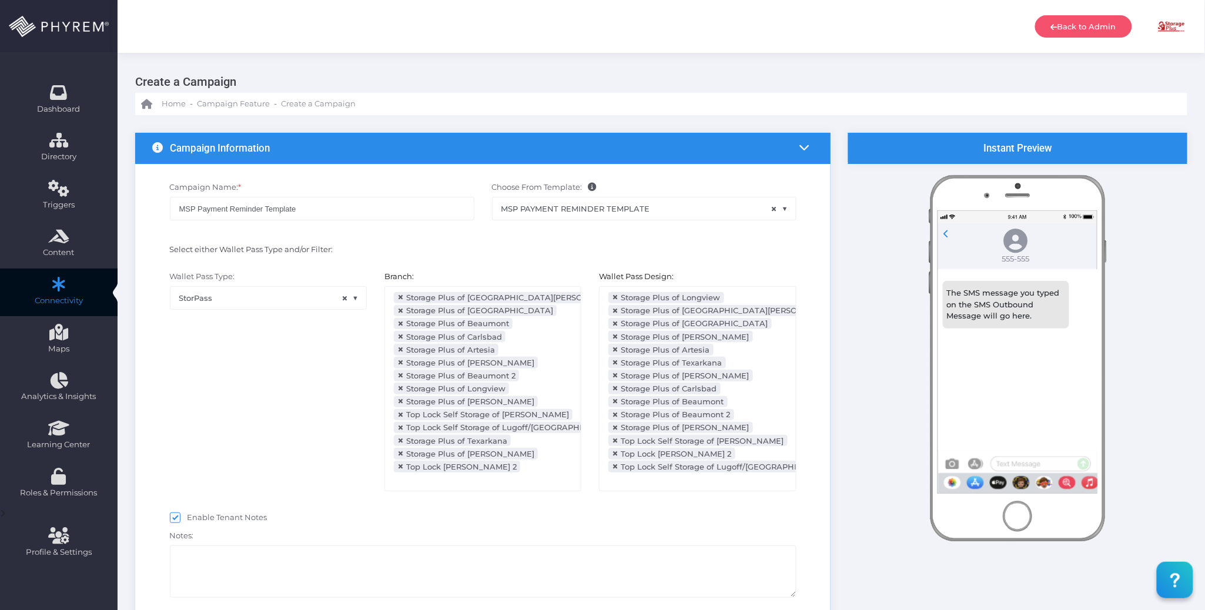
scroll to position [266, 0]
type input "5"
click at [469, 249] on div "Select either Wallet Pass Type and/or Filter:" at bounding box center [322, 251] width 322 height 15
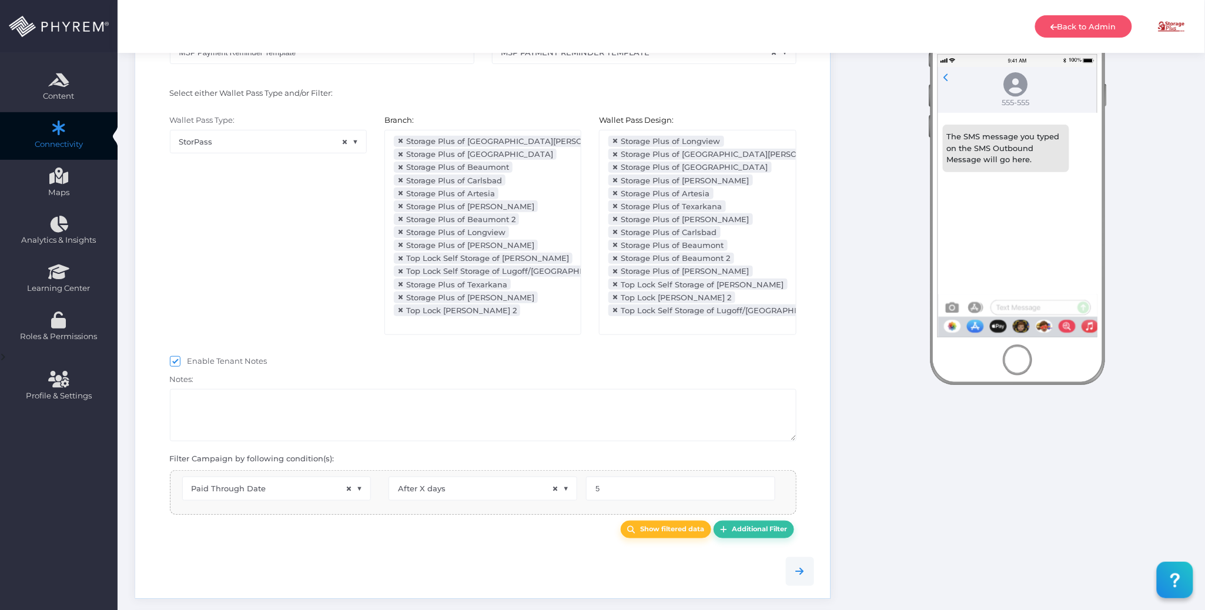
select select "pr_wallet_users.voided"
select select "equals"
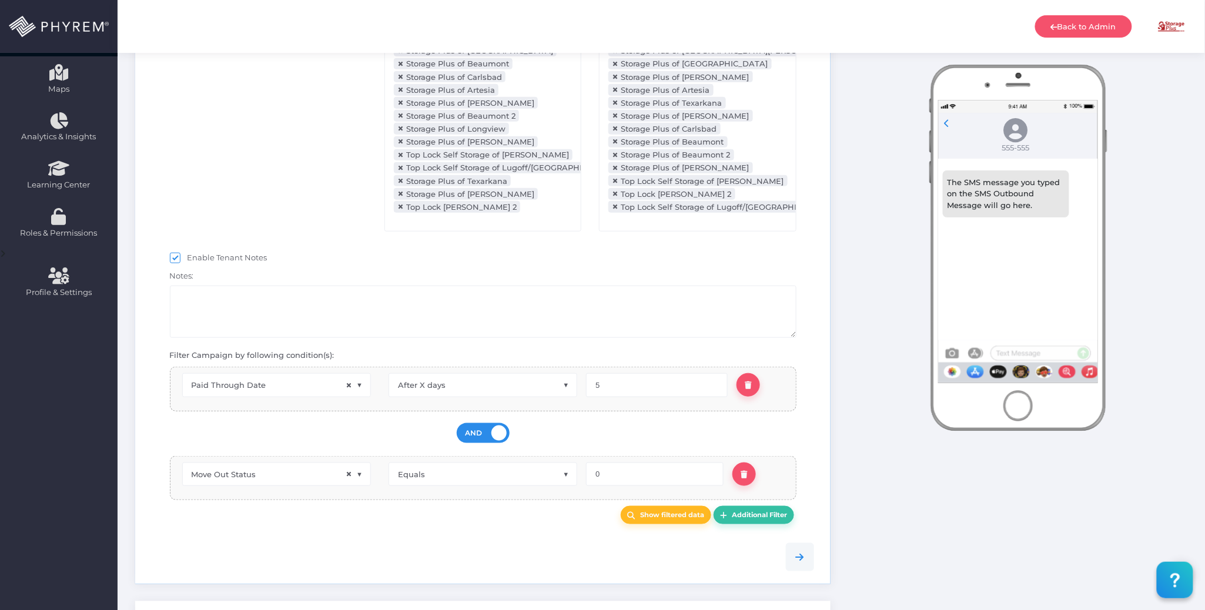
scroll to position [313, 0]
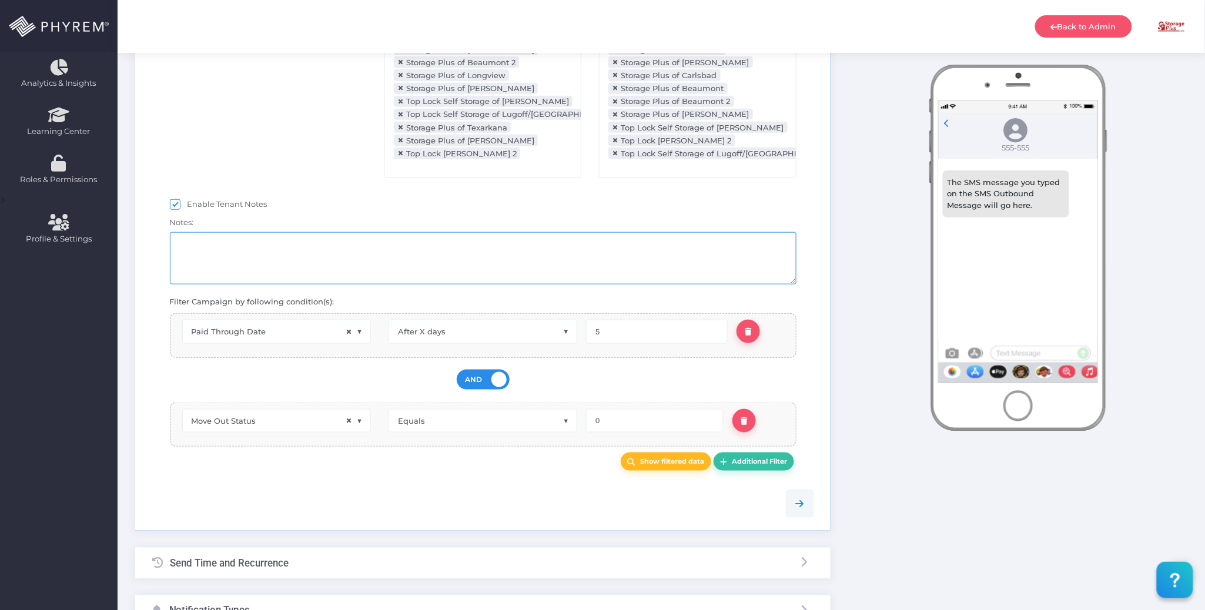
click at [334, 255] on textarea at bounding box center [483, 258] width 627 height 52
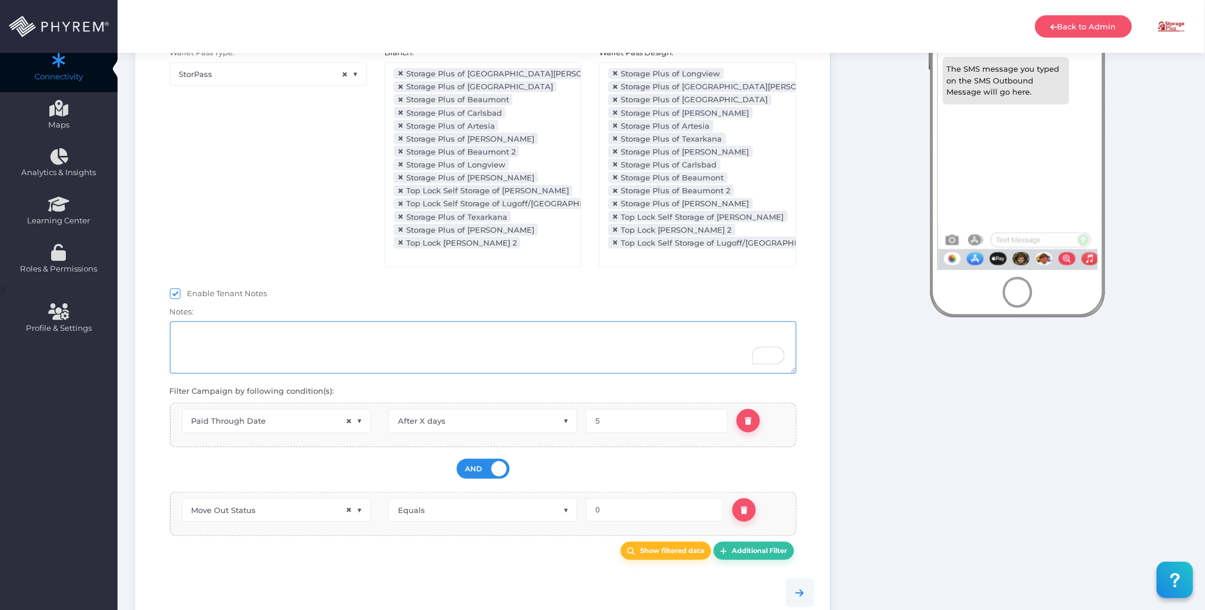
scroll to position [0, 0]
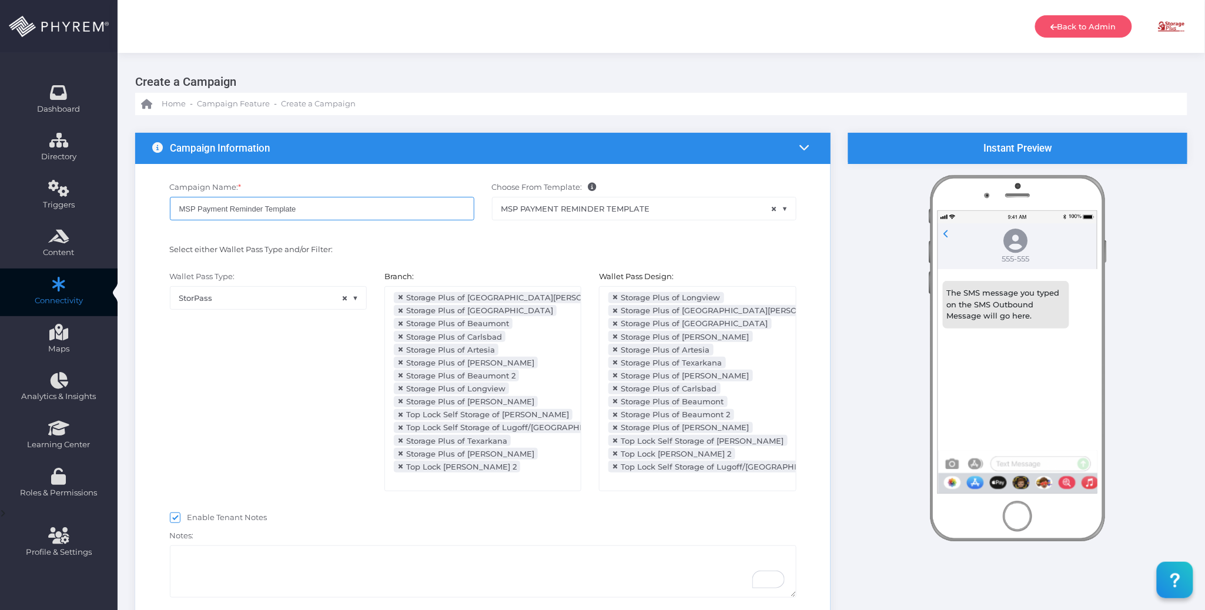
drag, startPoint x: 308, startPoint y: 208, endPoint x: 266, endPoint y: 208, distance: 41.7
click at [266, 208] on input "MSP Payment Reminder Template" at bounding box center [322, 209] width 305 height 24
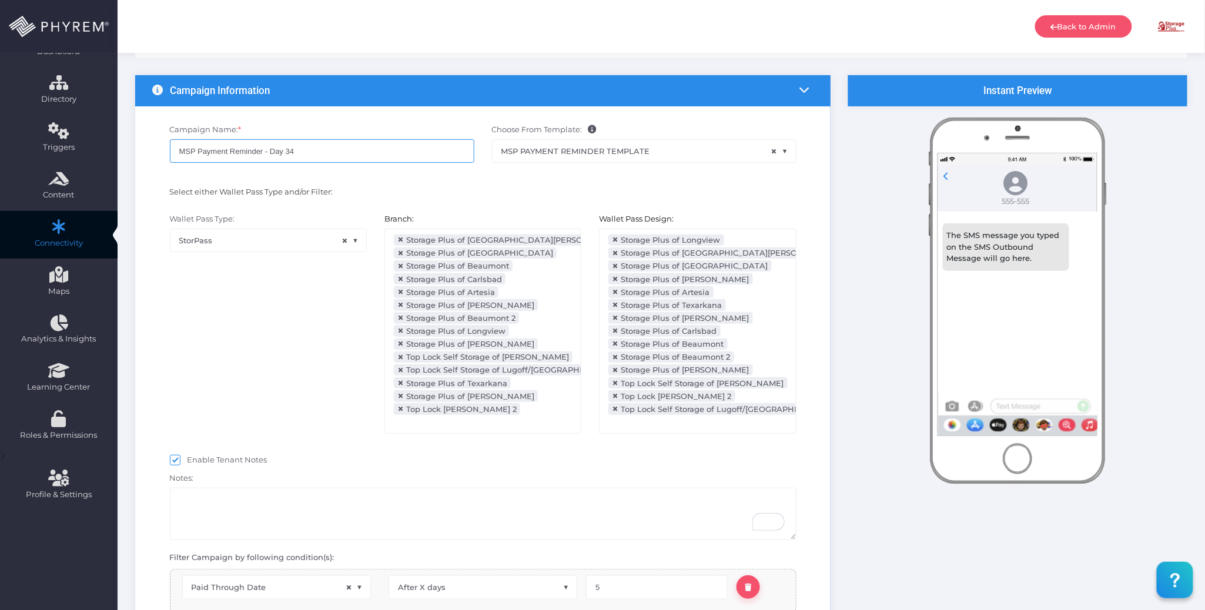
scroll to position [156, 0]
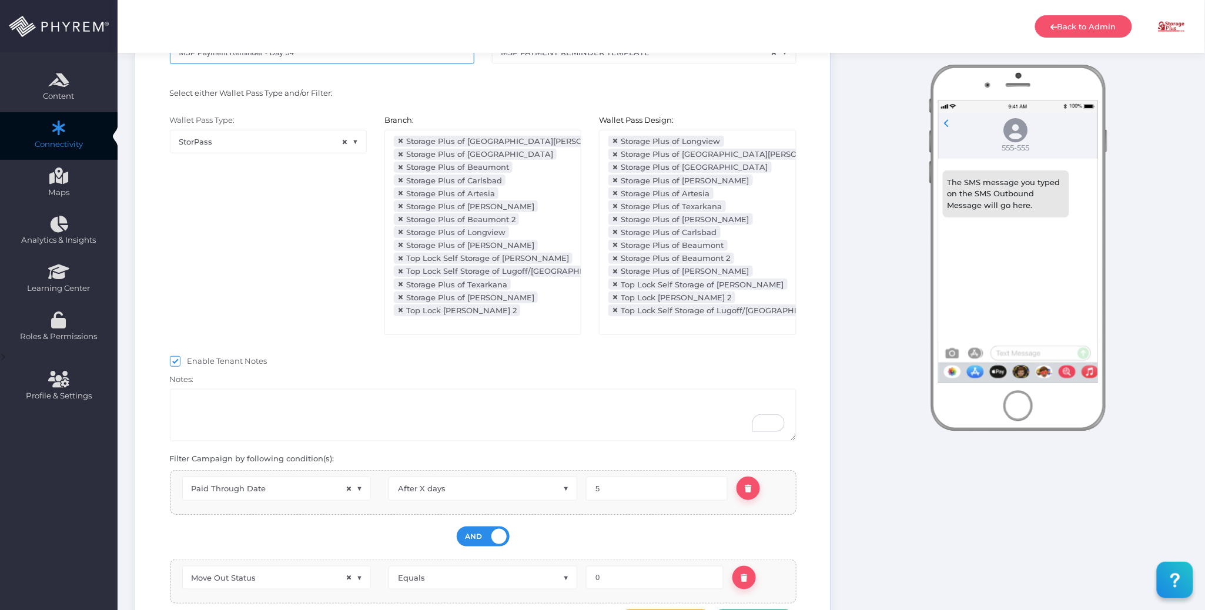
type input "MSP Payment Reminder - Day 34"
click at [593, 487] on input "5" at bounding box center [657, 489] width 142 height 24
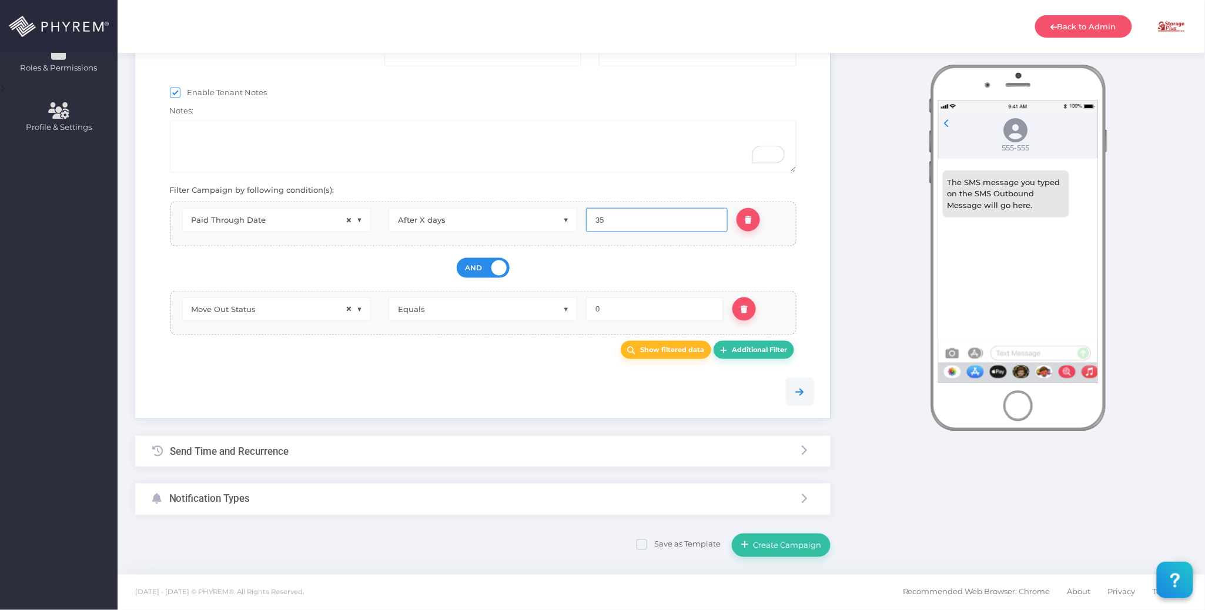
type input "35"
click at [410, 456] on div "Send Time and Recurrence" at bounding box center [483, 451] width 696 height 31
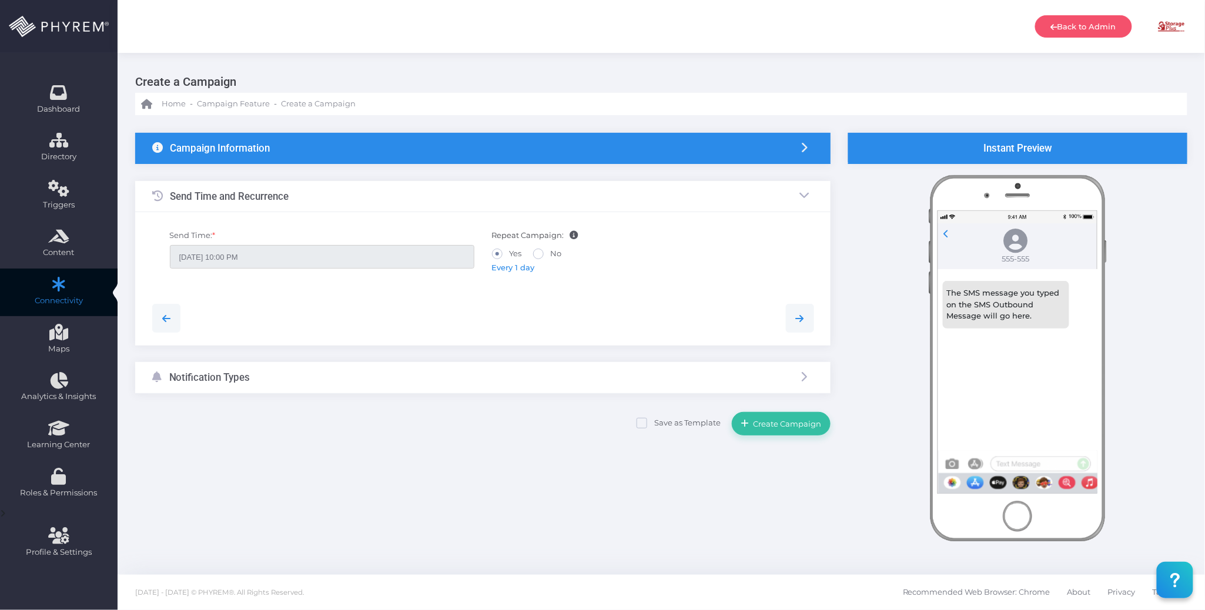
scroll to position [0, 0]
click at [516, 268] on span "Every 1 day" at bounding box center [513, 267] width 43 height 9
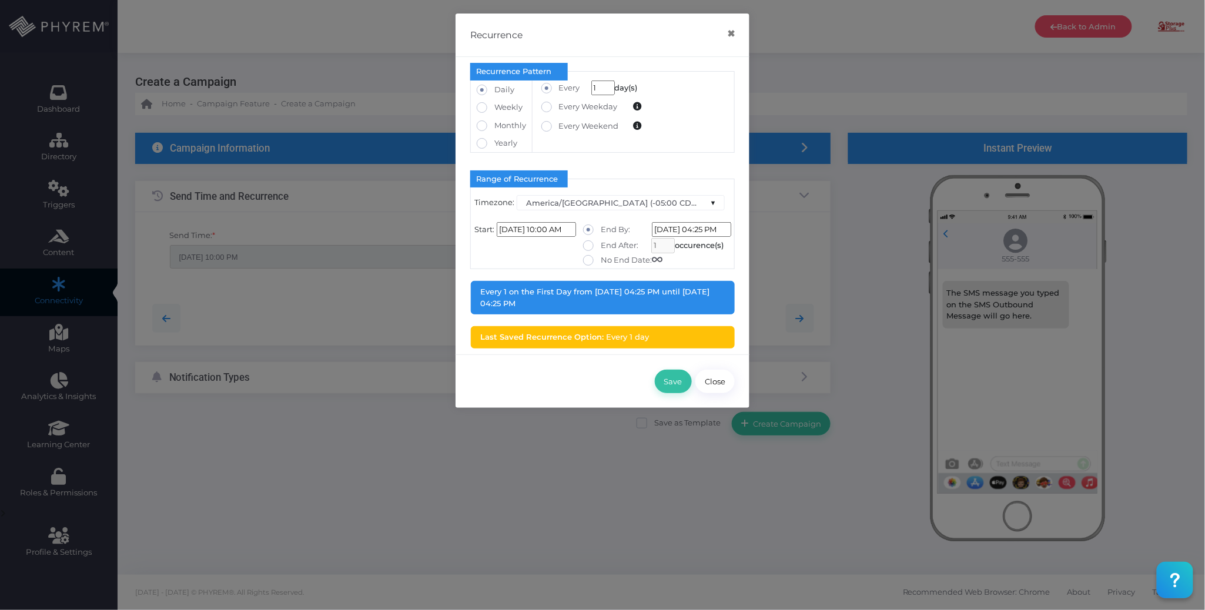
click at [609, 262] on label "No End Date:" at bounding box center [622, 261] width 79 height 12
click at [608, 262] on input "No End Date:" at bounding box center [605, 259] width 8 height 8
radio input "true"
type input "1/1/2099 12:00:00 AM"
type input "0"
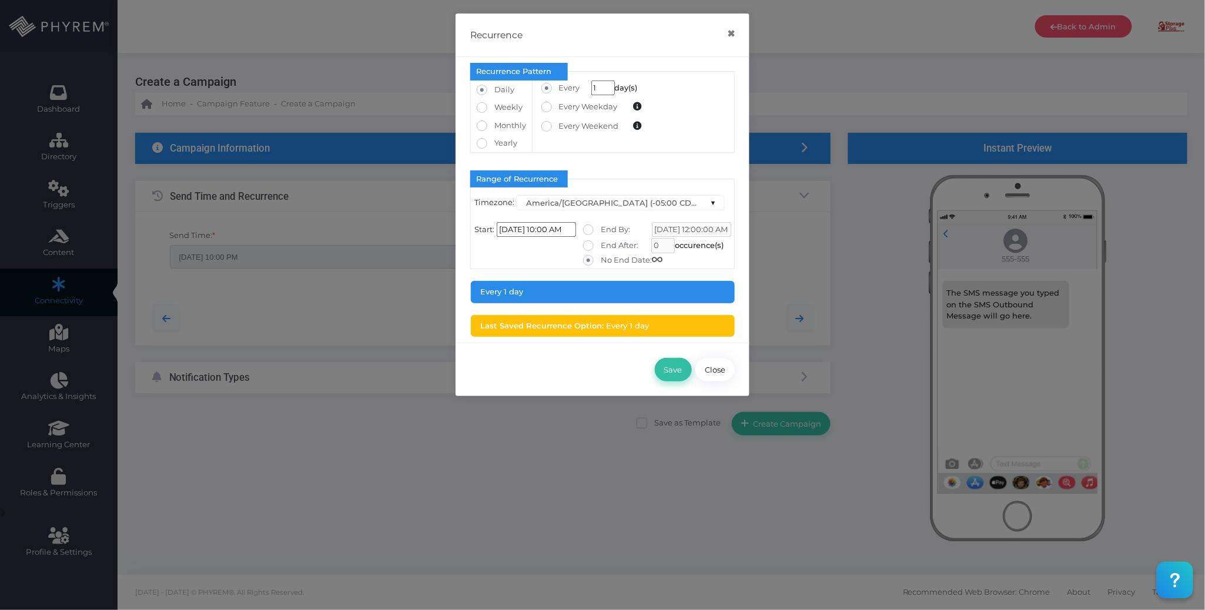
drag, startPoint x: 669, startPoint y: 369, endPoint x: 649, endPoint y: 366, distance: 20.3
click at [666, 366] on button "Save" at bounding box center [673, 370] width 37 height 24
type input "09/02/2025 10:00 AM"
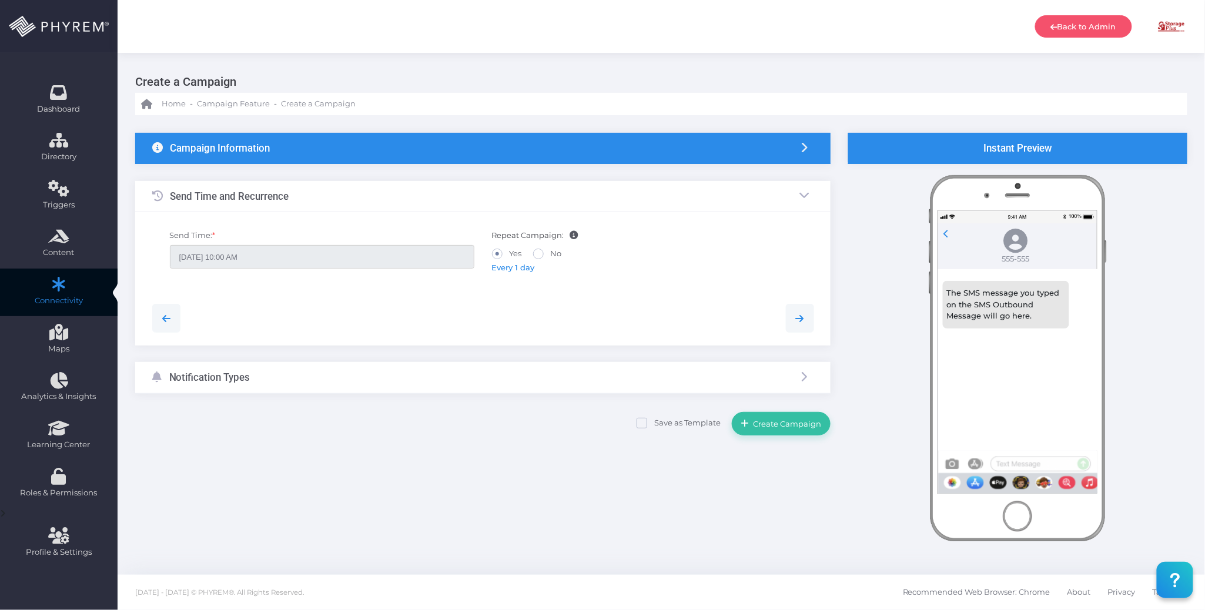
click at [490, 372] on div "Notification Types" at bounding box center [483, 377] width 696 height 31
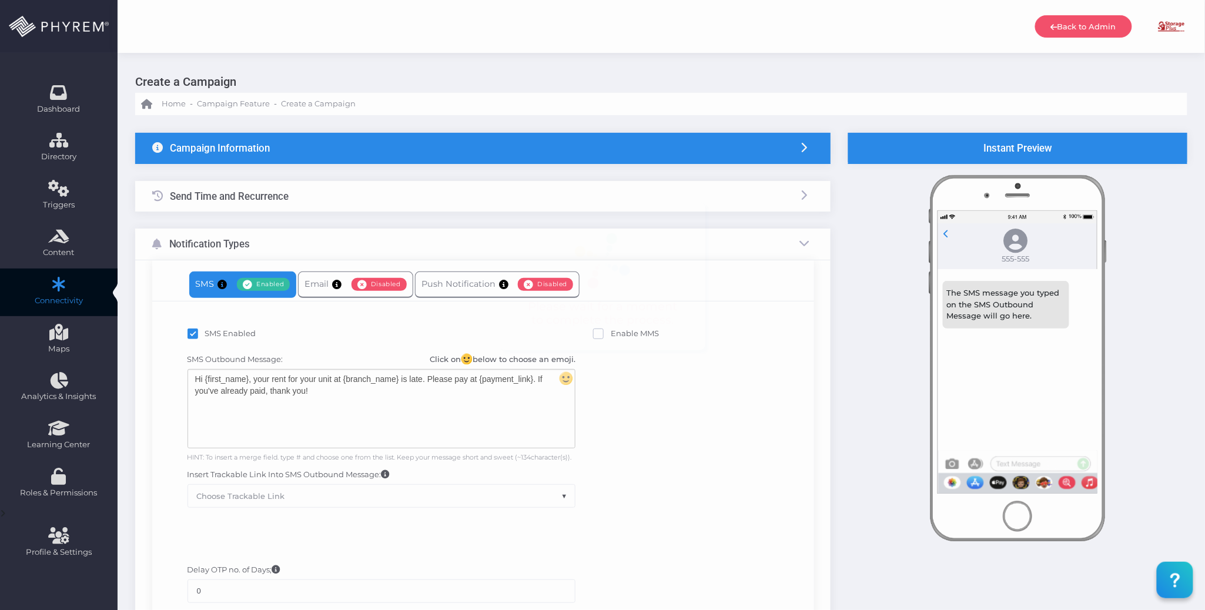
click at [370, 396] on div "Hi {first_name}, your rent for your unit at {branch_name} is late. Please pay a…" at bounding box center [381, 409] width 387 height 78
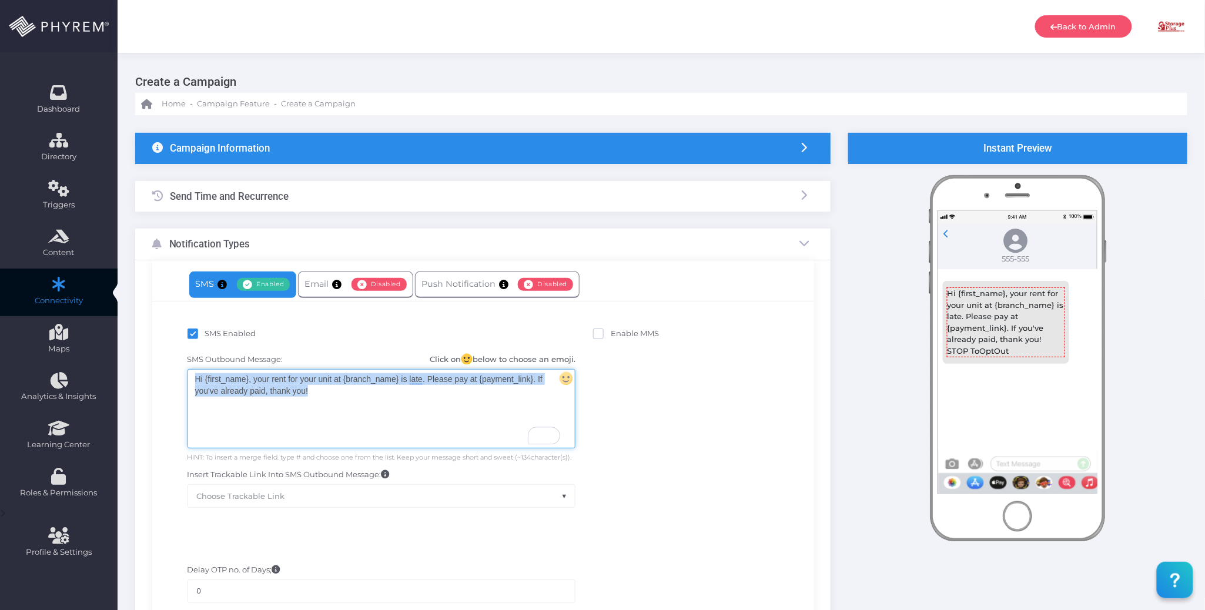
drag, startPoint x: 347, startPoint y: 389, endPoint x: 193, endPoint y: 377, distance: 153.9
click at [193, 377] on div "Hi {first_name}, your rent for your unit at {branch_name} is late. Please pay a…" at bounding box center [381, 409] width 387 height 78
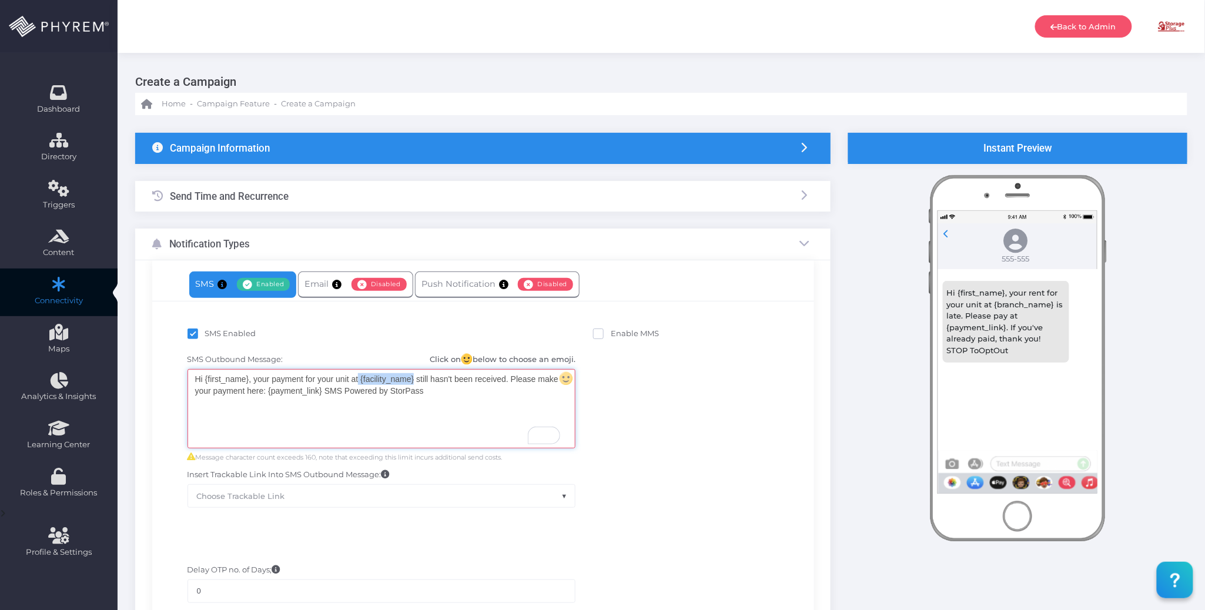
drag, startPoint x: 414, startPoint y: 379, endPoint x: 362, endPoint y: 377, distance: 52.4
click at [360, 377] on div "Hi {first_name}, your payment for your unit at {facility_name} still hasn't bee…" at bounding box center [381, 409] width 387 height 78
click at [414, 413] on body "Back to Admin Amanda Issac Amanda Issac amandai@storsuite.com Account ID: 4799 …" at bounding box center [602, 305] width 1205 height 610
drag, startPoint x: 248, startPoint y: 379, endPoint x: 205, endPoint y: 379, distance: 42.9
click at [205, 379] on div "Hi {first_name}, your payment for your unit at {branch_name} still hasn't been …" at bounding box center [381, 409] width 387 height 78
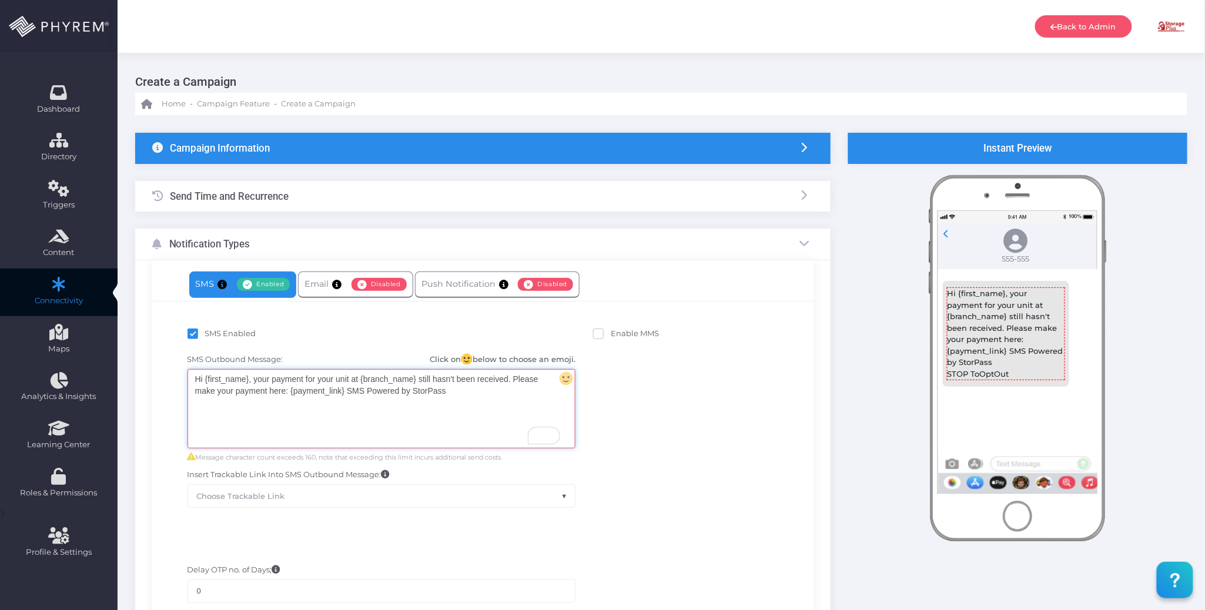
click at [262, 413] on body "Back to Admin Amanda Issac Amanda Issac amandai@storsuite.com Account ID: 4799 …" at bounding box center [602, 305] width 1205 height 610
click at [466, 394] on div "Hi {first_name} , your payment for your unit at {branch_name} still hasn't been…" at bounding box center [381, 409] width 387 height 78
click at [342, 390] on div "Hi {first_name} , your payment for your unit at {branch_name} still hasn't been…" at bounding box center [381, 409] width 387 height 78
click at [346, 390] on div "Hi {first_name} , your payment for your unit at {branch_name} still hasn't been…" at bounding box center [381, 409] width 387 height 78
click at [344, 391] on div "Hi {first_name} , your payment for your unit at {branch_name} still hasn't been…" at bounding box center [381, 409] width 387 height 78
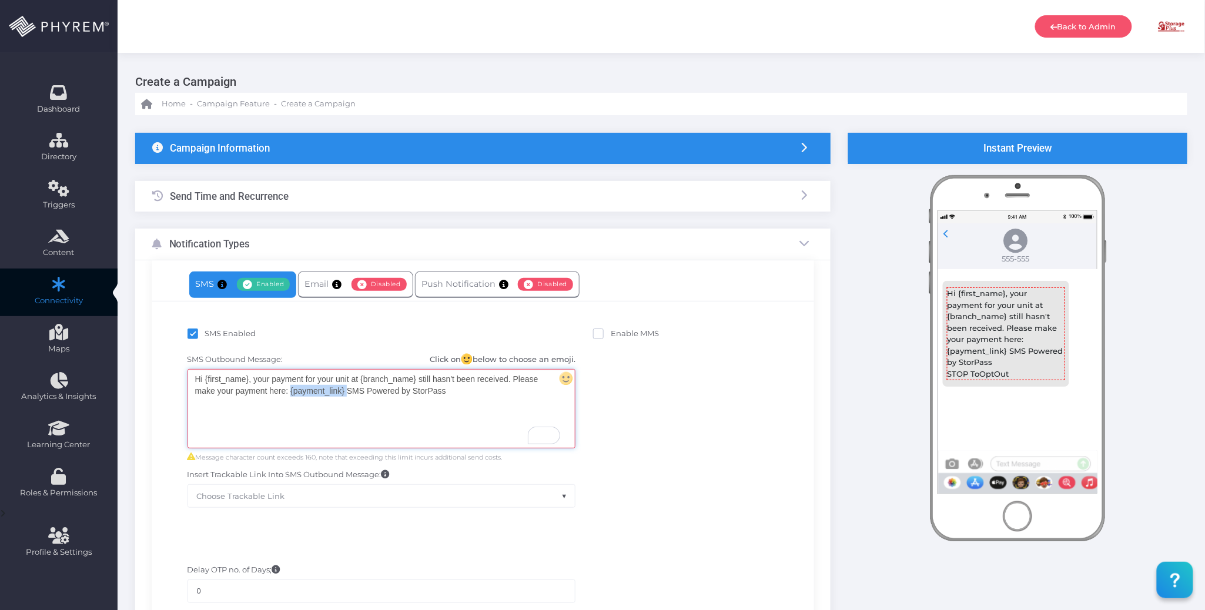
drag, startPoint x: 346, startPoint y: 392, endPoint x: 293, endPoint y: 397, distance: 53.8
click at [293, 397] on div "Hi {first_name} , your payment for your unit at {branch_name} still hasn't been…" at bounding box center [381, 409] width 387 height 78
click at [474, 388] on div "Hi {first_name}, your payment for your unit at {branch_name} still hasn't been …" at bounding box center [381, 409] width 387 height 78
click at [506, 419] on div "Hi {first_name}, your payment for your unit at {branch_name} still hasn't been …" at bounding box center [381, 409] width 387 height 78
click at [713, 410] on div "SMS Outbound Message: Click on below to choose an emoji. Hi {first_name}, your …" at bounding box center [483, 431] width 644 height 166
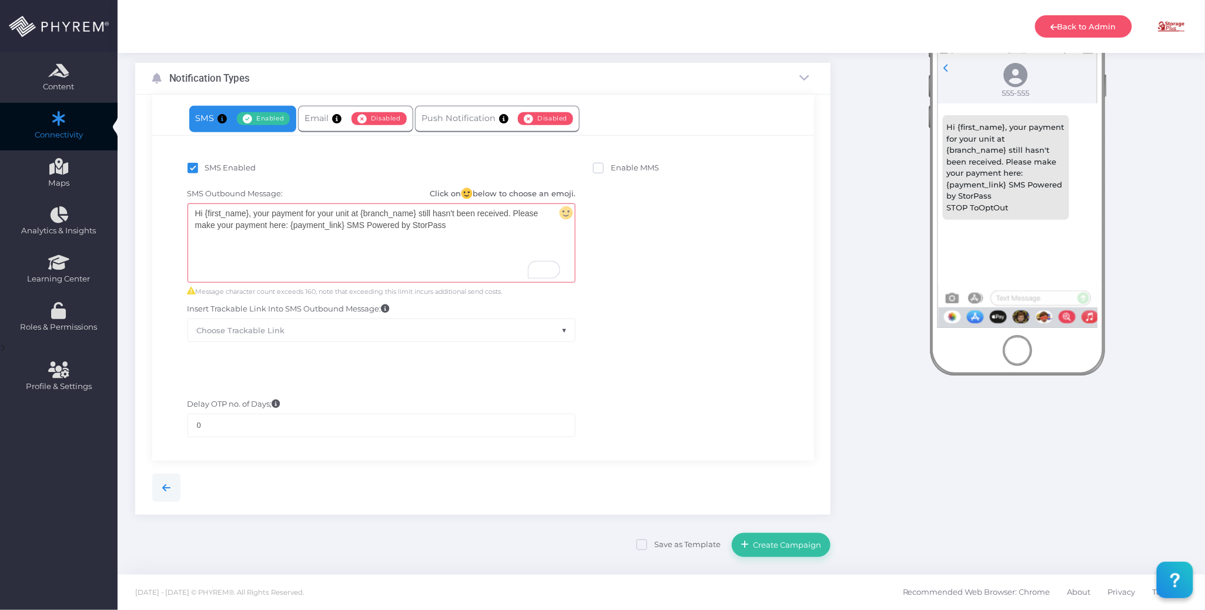
scroll to position [167, 0]
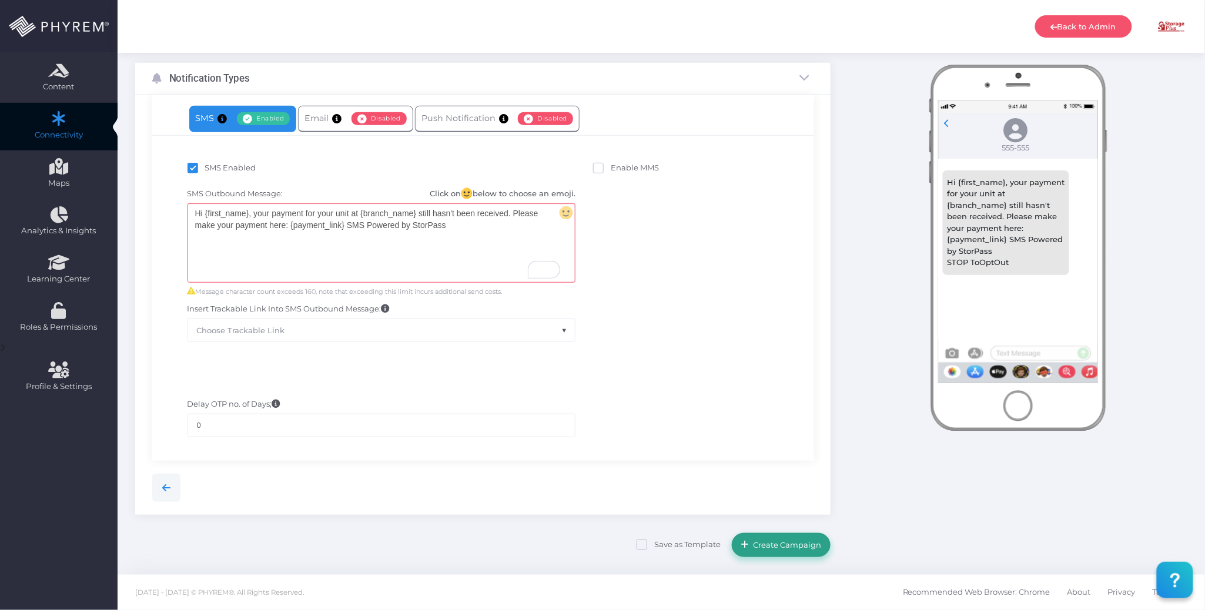
click at [773, 544] on span "Create Campaign" at bounding box center [786, 544] width 72 height 9
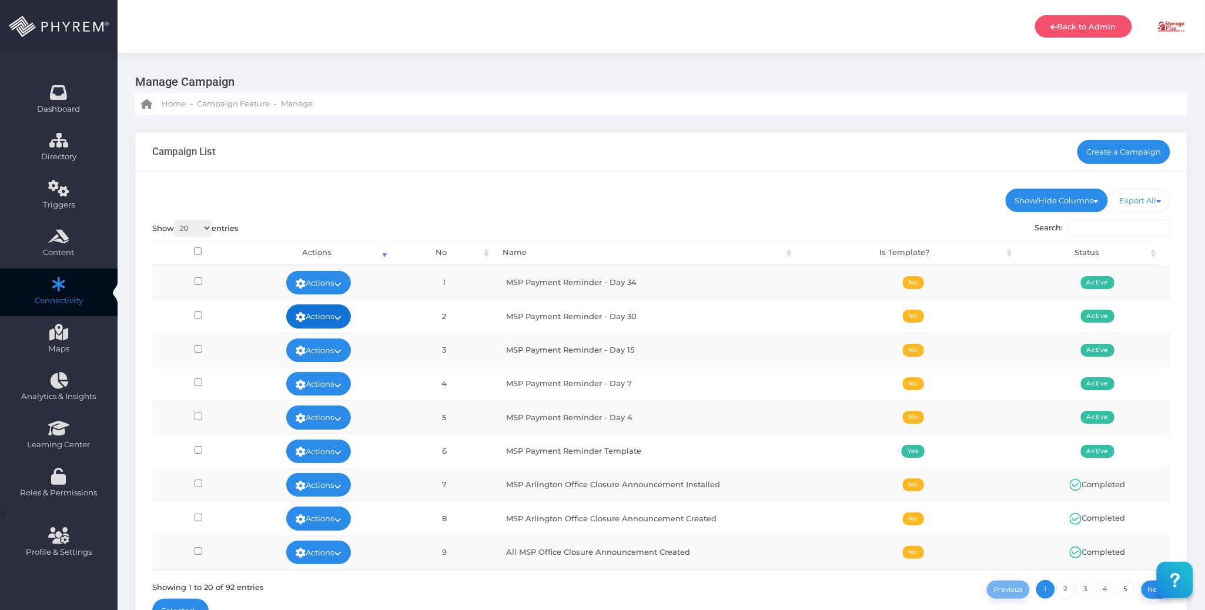
click at [329, 316] on link "Actions" at bounding box center [318, 317] width 65 height 24
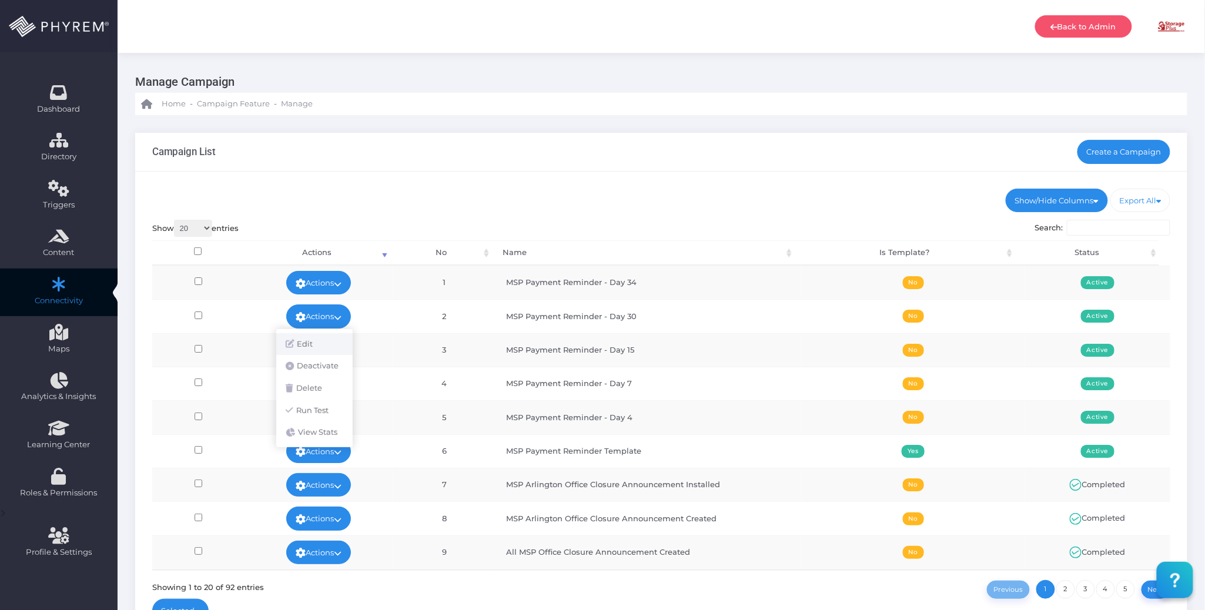
click at [316, 345] on link "Edit" at bounding box center [314, 344] width 76 height 22
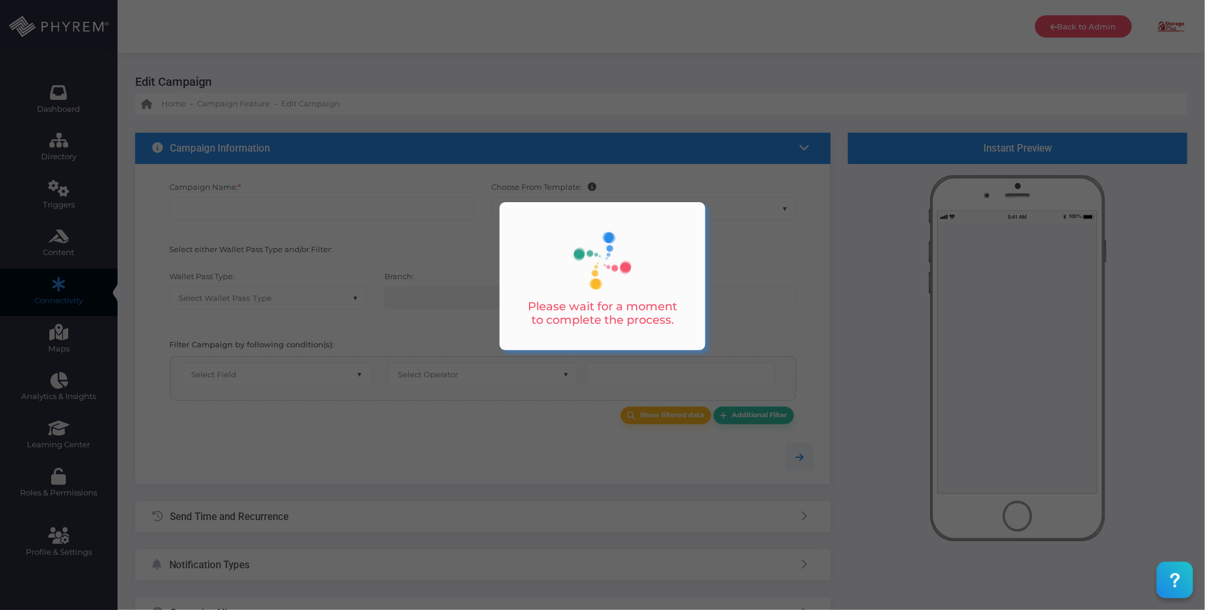
checkbox input "true"
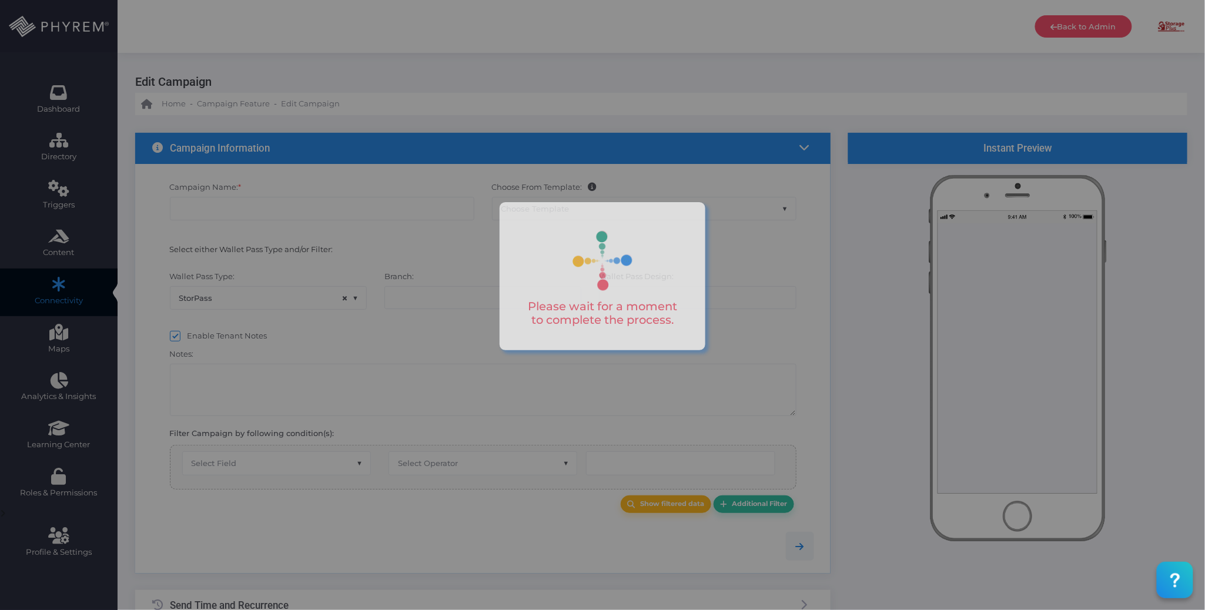
type input "MSP Payment Reminder - Day 30"
select select "15"
checkbox input "true"
checkbox input "false"
type input "0"
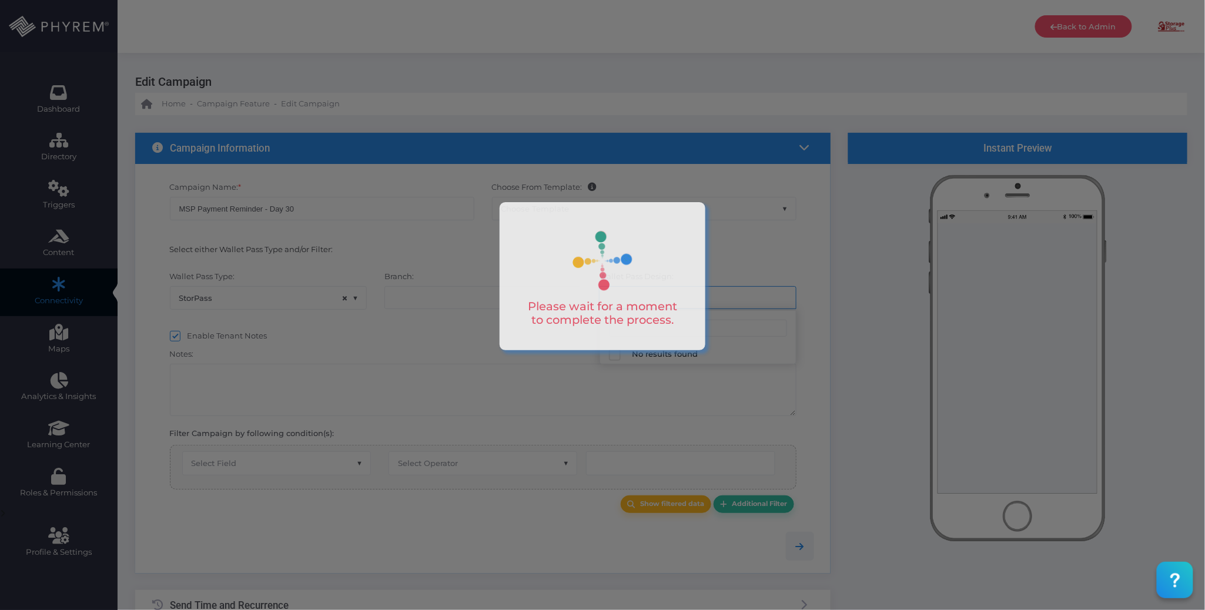
select select "616"
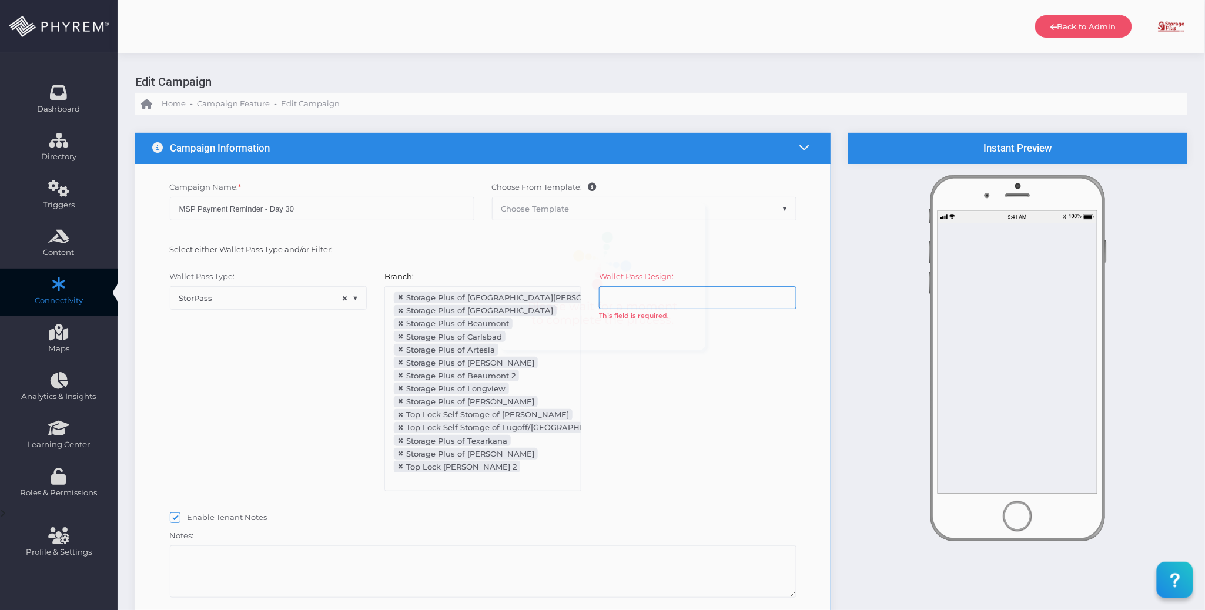
scroll to position [129, 0]
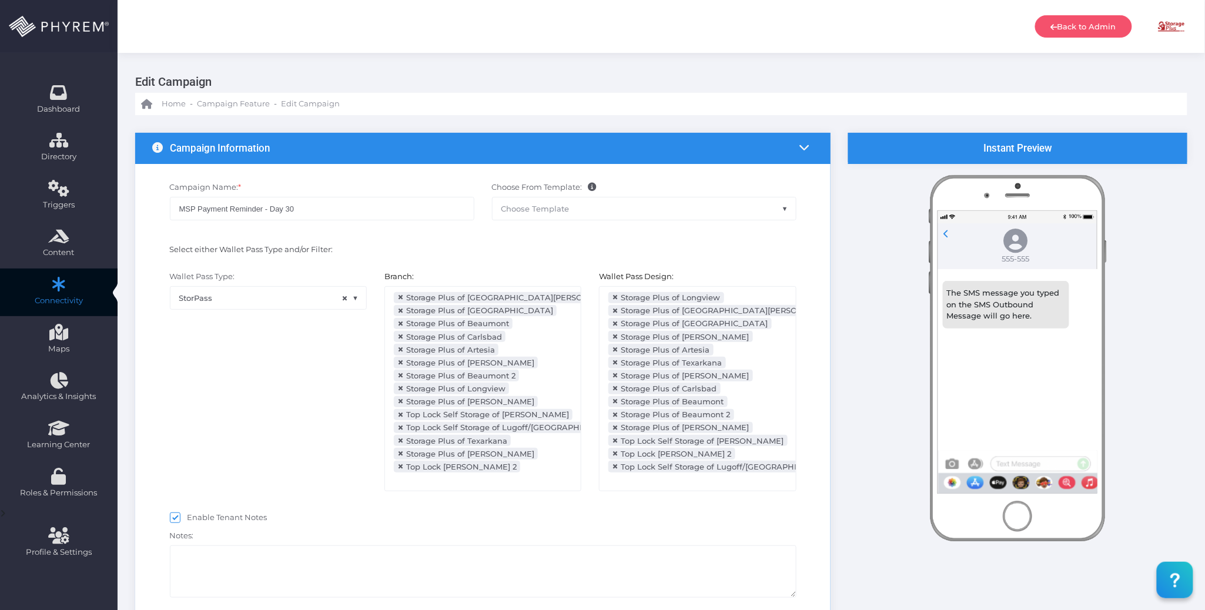
select select "2112"
select select "dPaidThru"
select select "after_x_days"
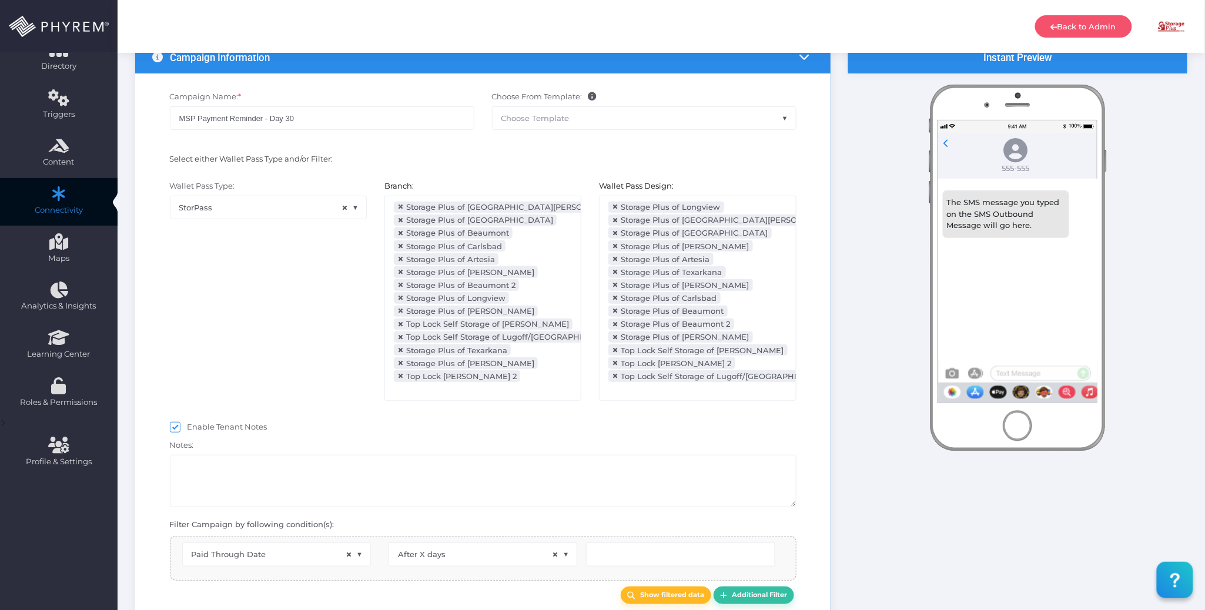
type input "31"
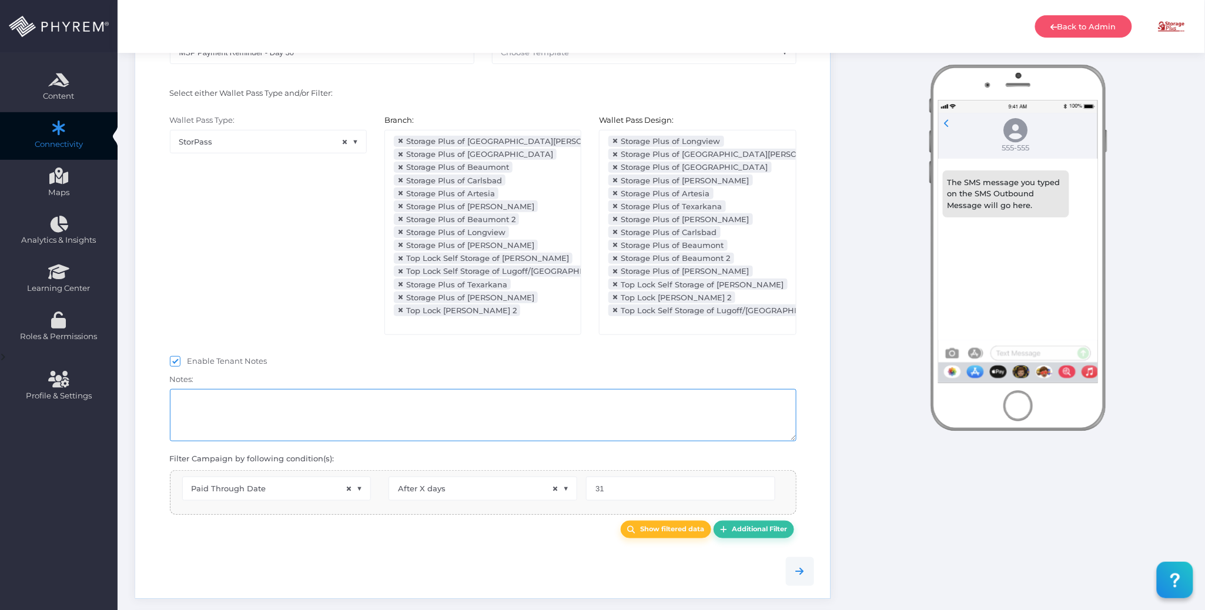
click at [308, 415] on textarea at bounding box center [483, 415] width 627 height 52
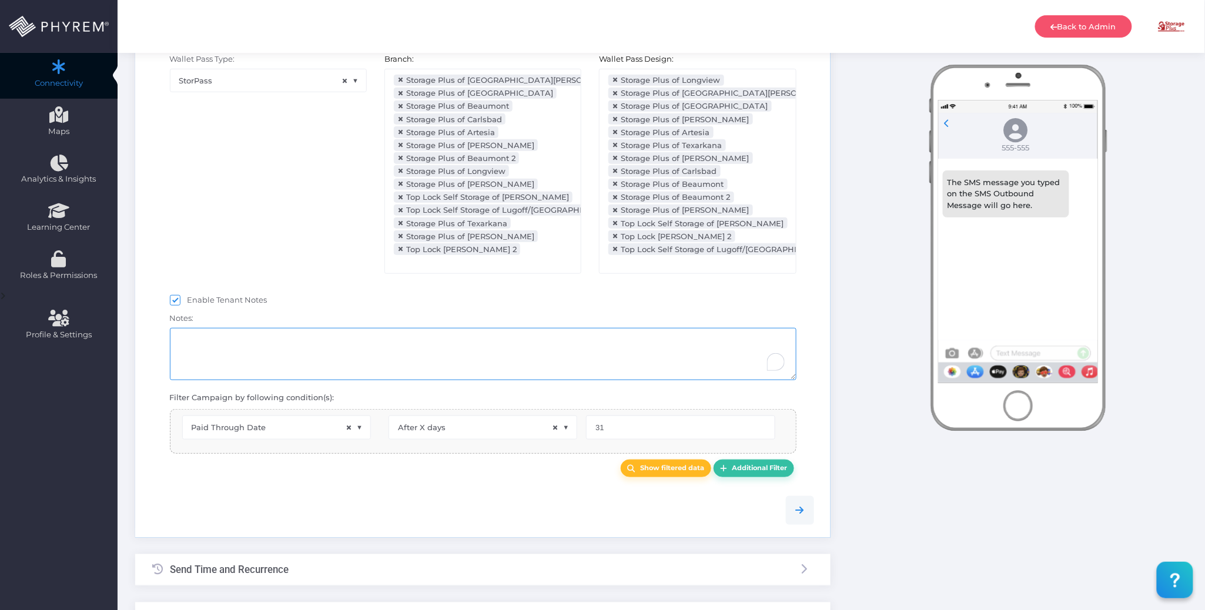
select select "pr_wallet_users.voided"
select select "equals"
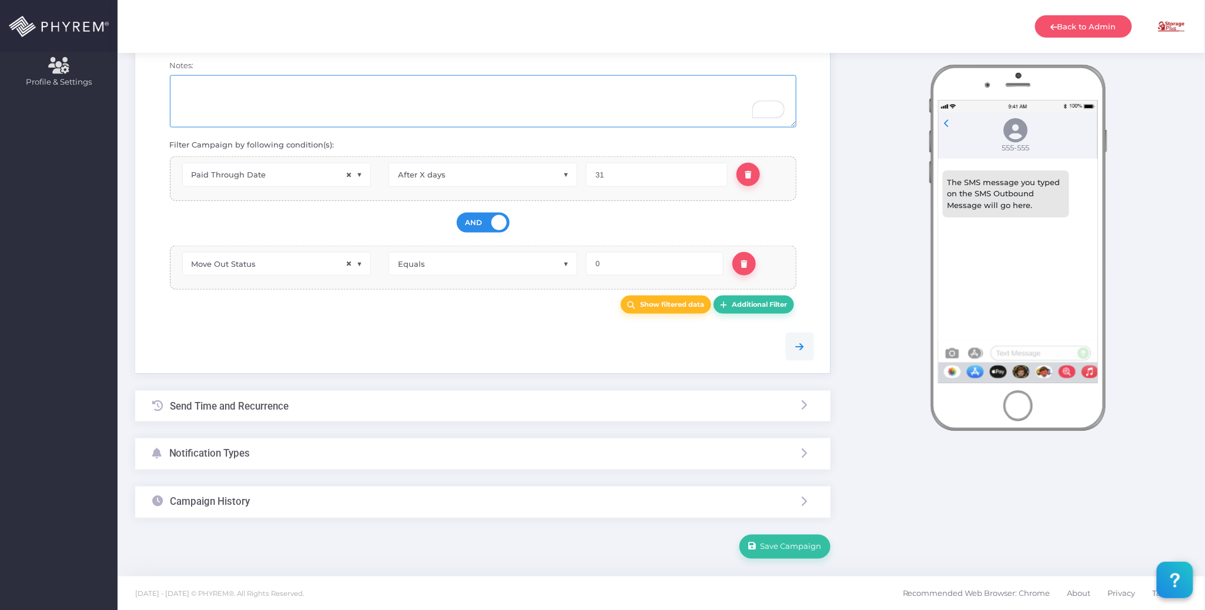
scroll to position [480, 0]
click at [401, 412] on div "Send Time and Recurrence" at bounding box center [483, 404] width 696 height 31
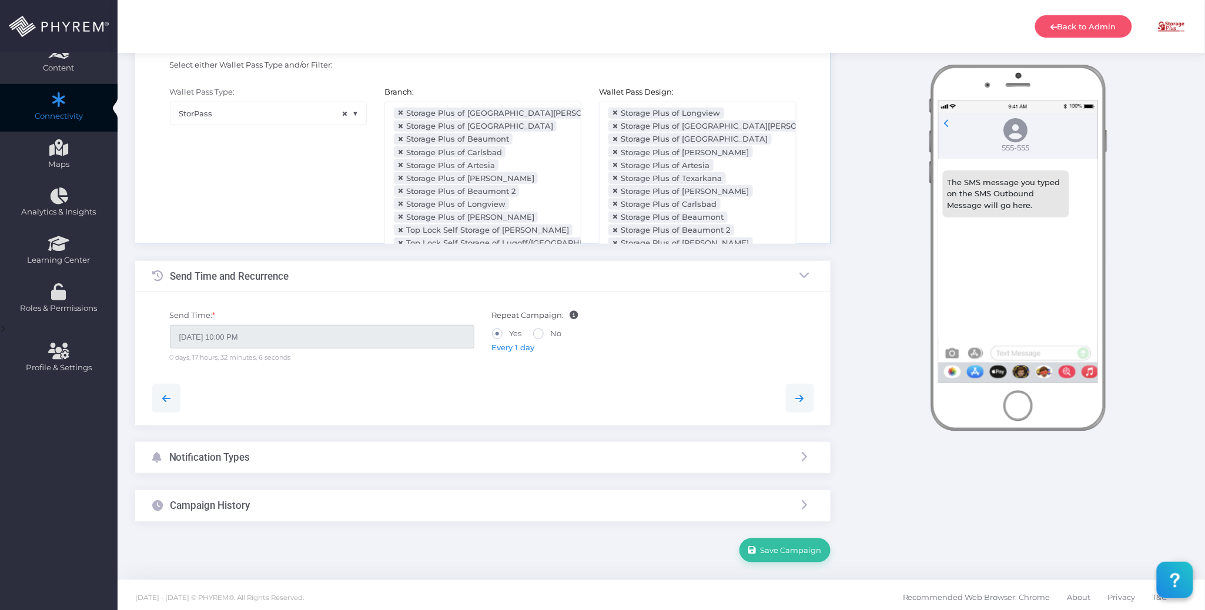
scroll to position [0, 0]
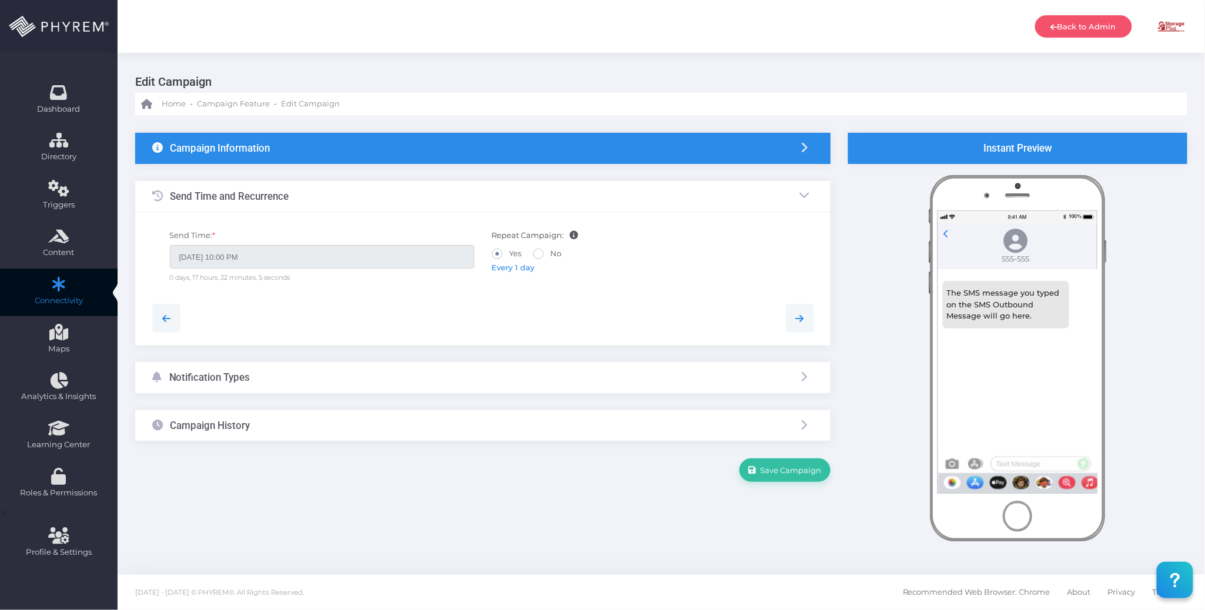
click at [374, 390] on div "Notification Types" at bounding box center [483, 377] width 696 height 31
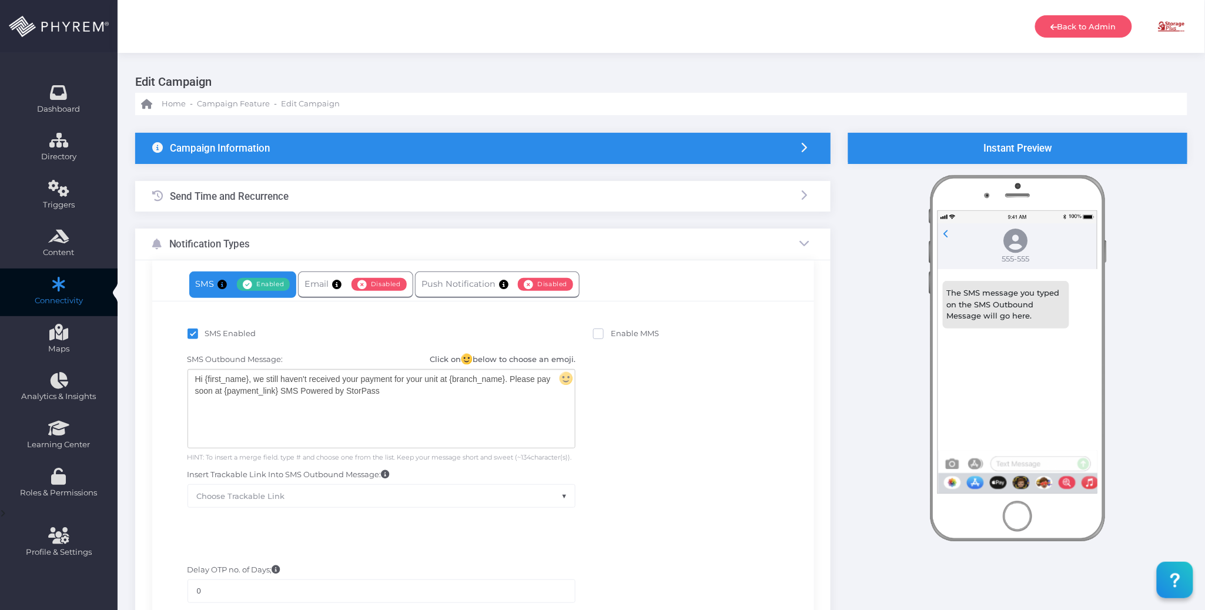
click at [701, 424] on div "SMS Outbound Message: Click on below to choose an emoji. Hi {first_name}, we st…" at bounding box center [483, 431] width 644 height 166
click at [235, 100] on span "Campaign Feature" at bounding box center [233, 104] width 73 height 12
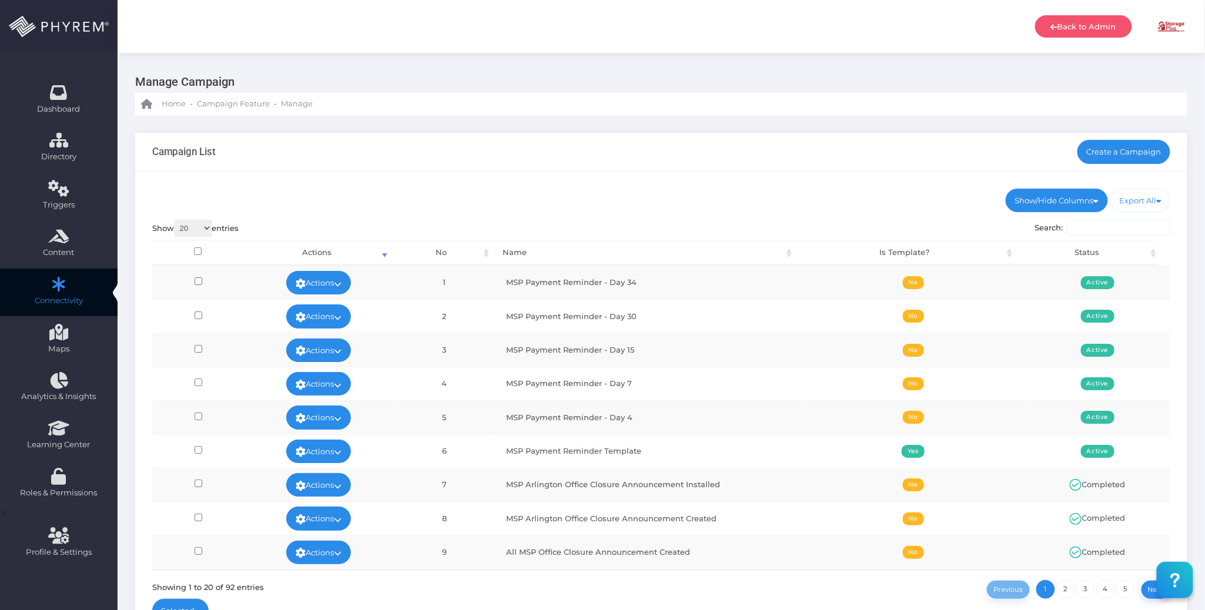
click at [807, 210] on ul "Show/Hide Columns No Name Is Template? Status" at bounding box center [661, 201] width 1019 height 24
click at [767, 184] on div "Show/Hide Columns No Name Is Template? Status DONE" at bounding box center [661, 409] width 1052 height 474
click at [723, 185] on div "Show/Hide Columns No Name Is Template? Status DONE" at bounding box center [661, 409] width 1052 height 474
click at [663, 187] on div "Show/Hide Columns No Name Is Template? Status DONE" at bounding box center [661, 409] width 1052 height 474
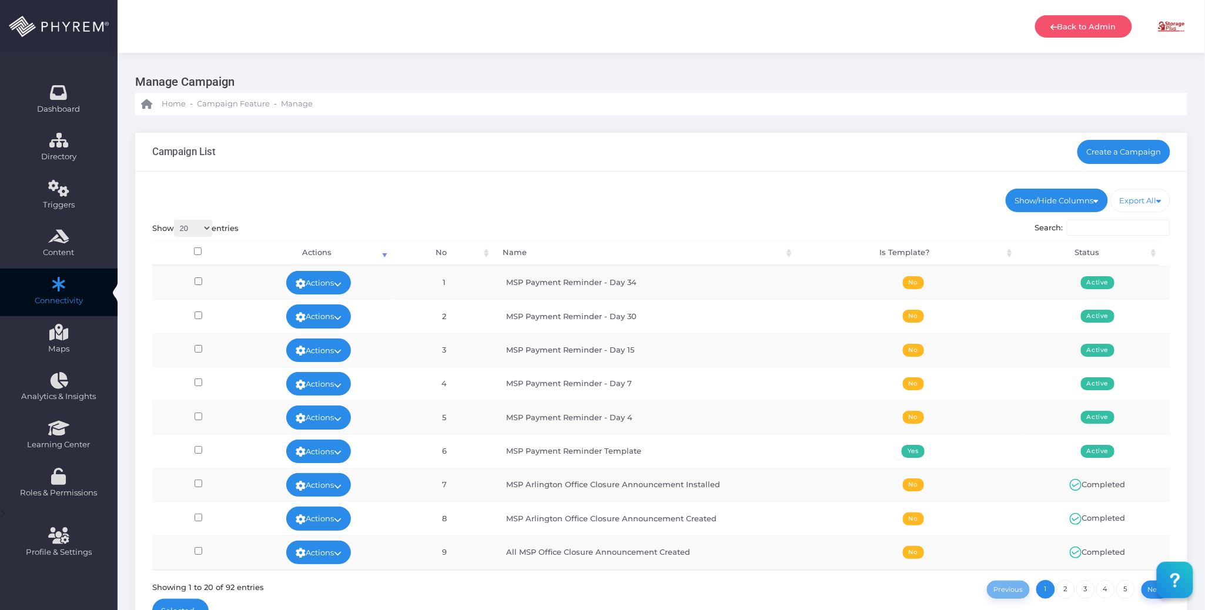
drag, startPoint x: 663, startPoint y: 191, endPoint x: 675, endPoint y: 182, distance: 14.7
click at [664, 192] on ul "Show/Hide Columns No Name Is Template? Status" at bounding box center [661, 201] width 1019 height 24
click at [608, 184] on div "Show/Hide Columns No Name Is Template? Status DONE" at bounding box center [661, 409] width 1052 height 474
click at [631, 156] on div "Campaign List Create a Campaign" at bounding box center [661, 152] width 1052 height 39
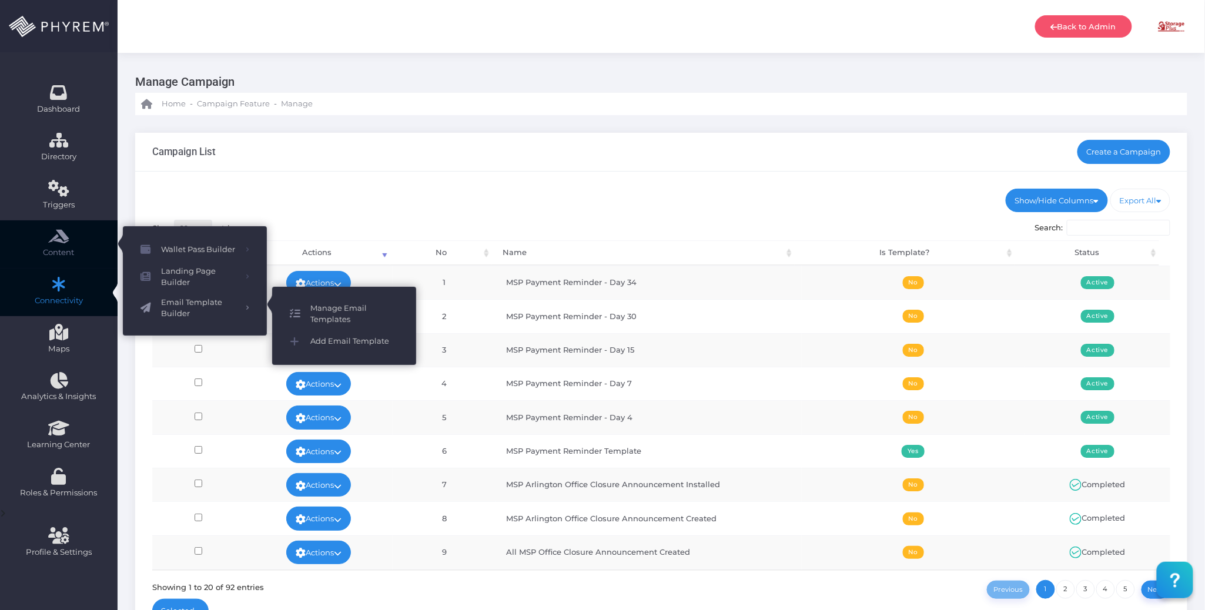
click at [340, 312] on span "Manage Email Templates" at bounding box center [354, 314] width 88 height 23
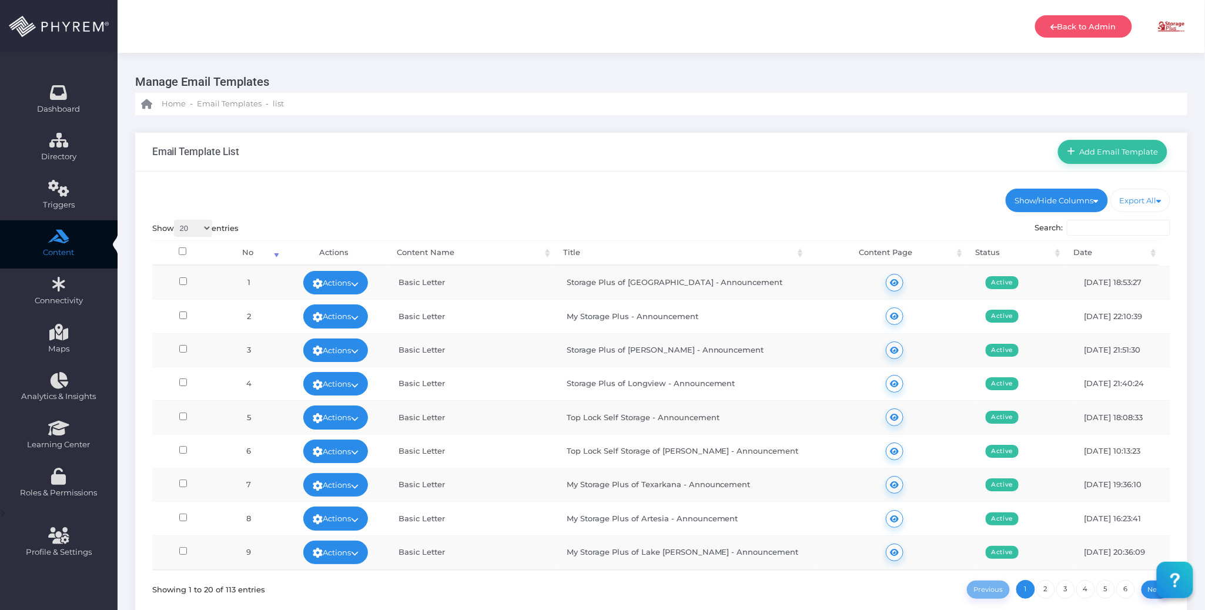
click at [717, 151] on div "Email Template List Add Email Template" at bounding box center [661, 152] width 1052 height 39
click at [1122, 152] on span "Add Email Template" at bounding box center [1117, 151] width 83 height 9
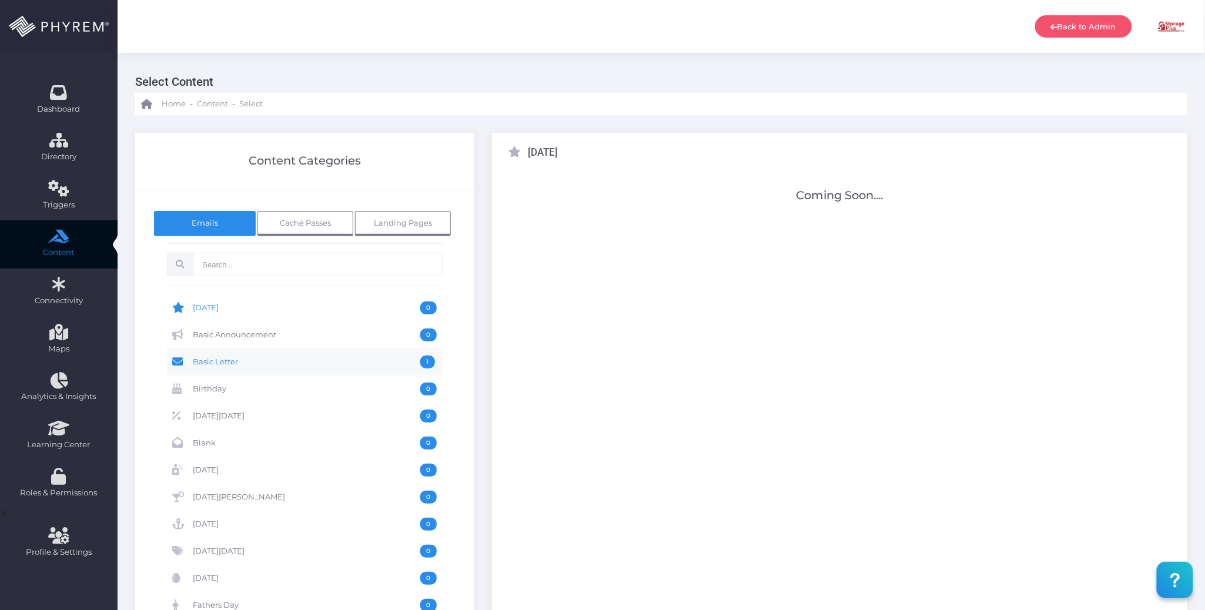
drag, startPoint x: 248, startPoint y: 366, endPoint x: 274, endPoint y: 361, distance: 26.9
click at [248, 366] on span "Basic Letter" at bounding box center [307, 362] width 228 height 13
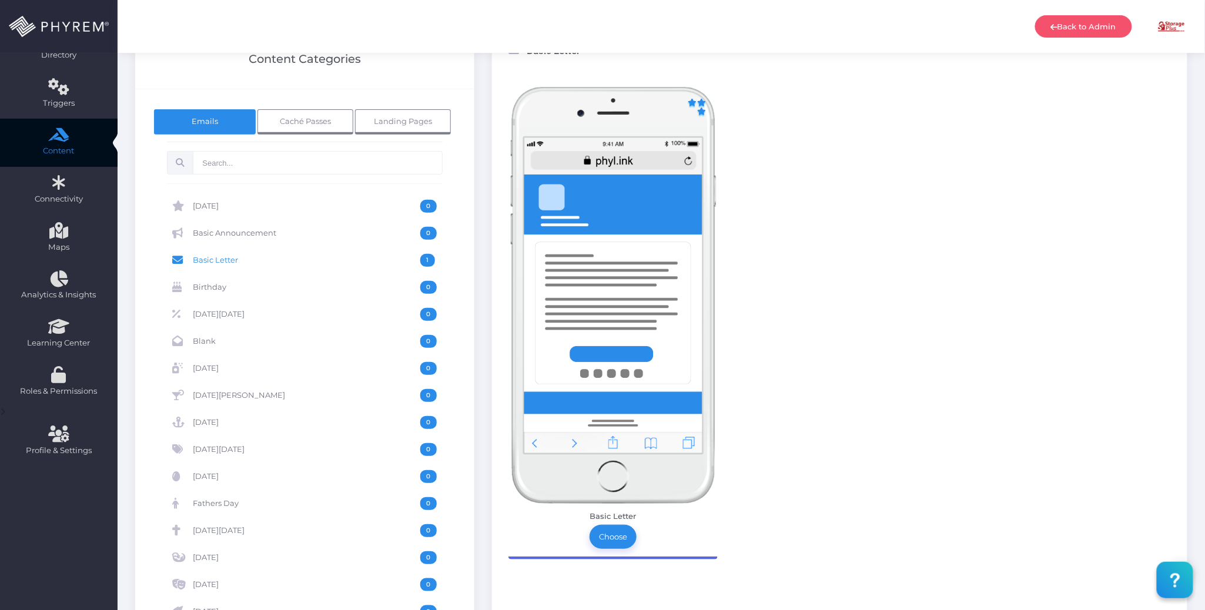
scroll to position [235, 0]
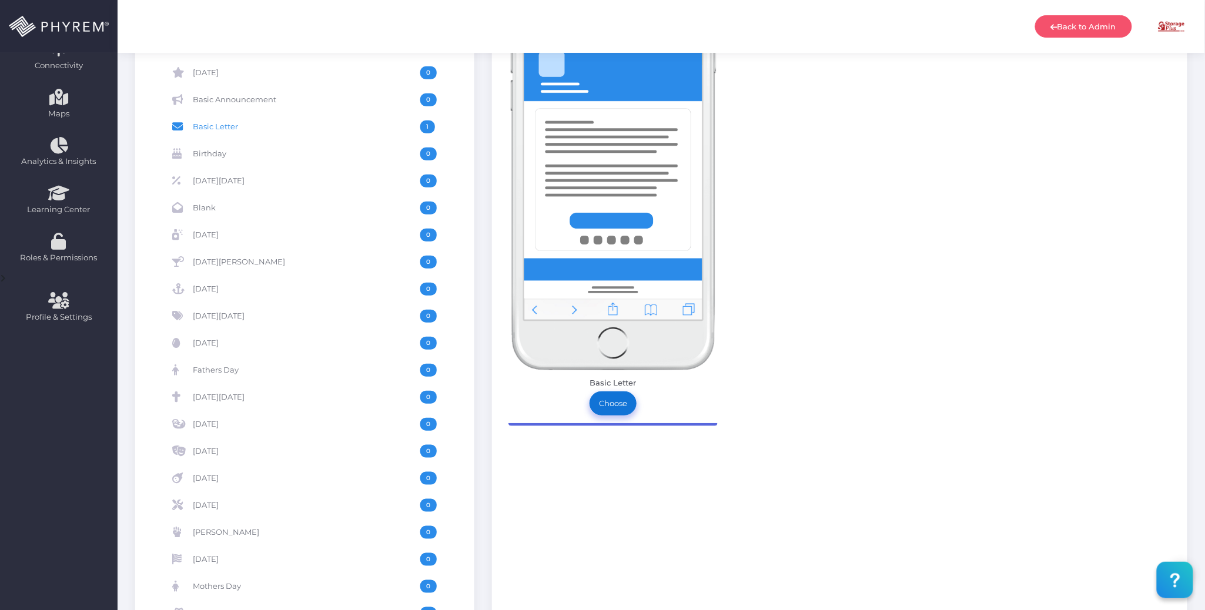
click at [608, 400] on link "Choose" at bounding box center [613, 404] width 47 height 24
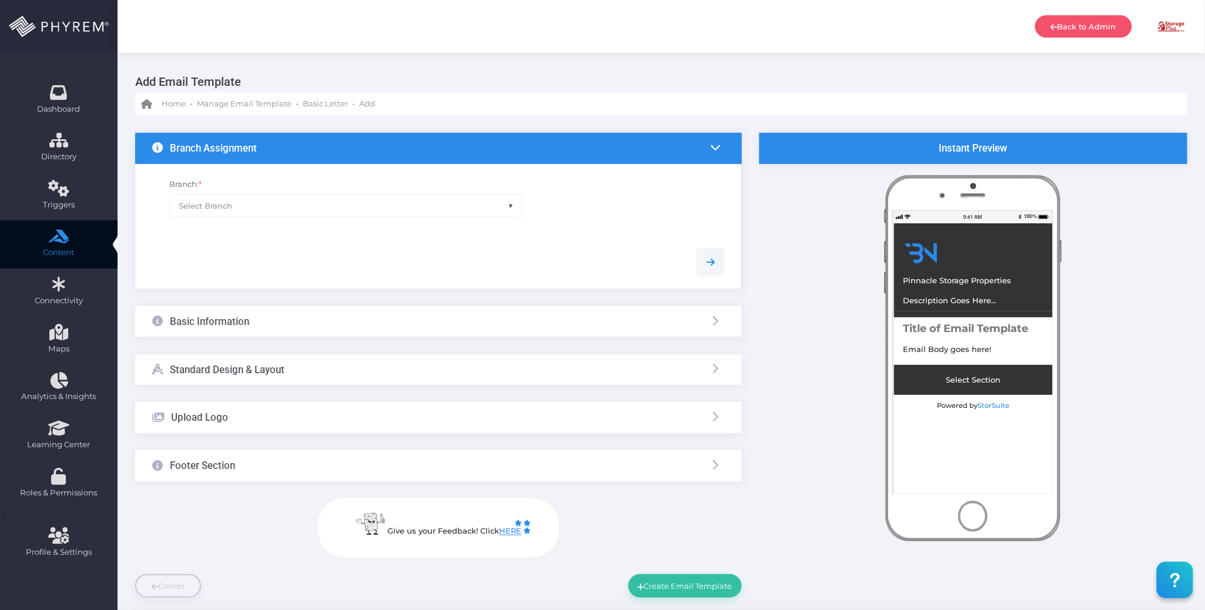
click at [341, 199] on span "Select Branch" at bounding box center [346, 206] width 352 height 22
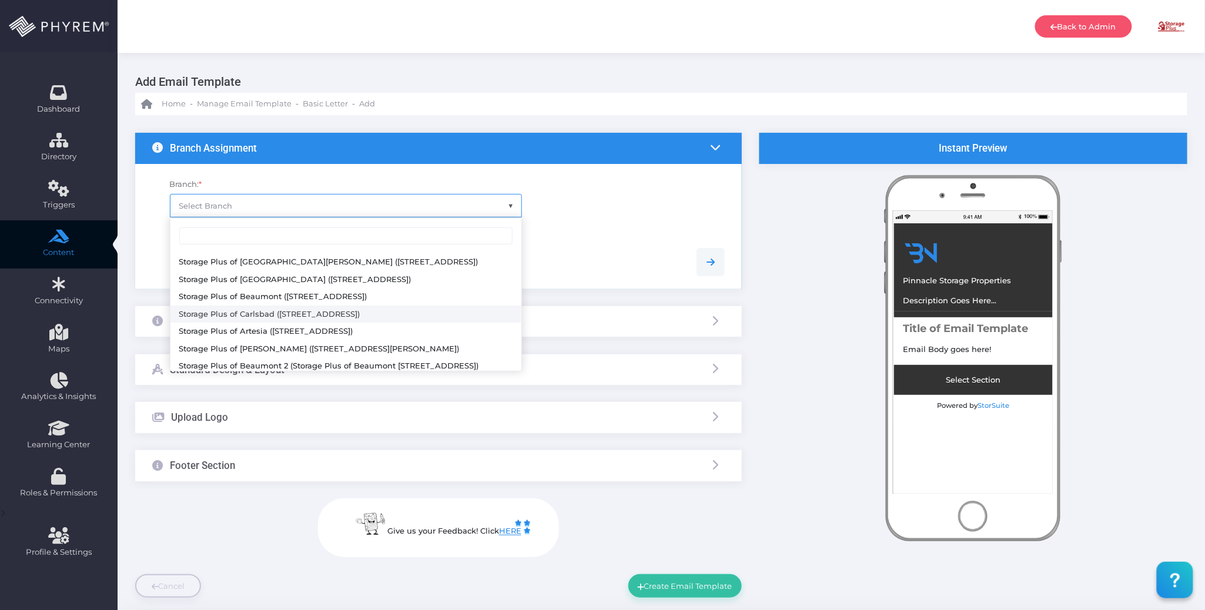
scroll to position [78, 0]
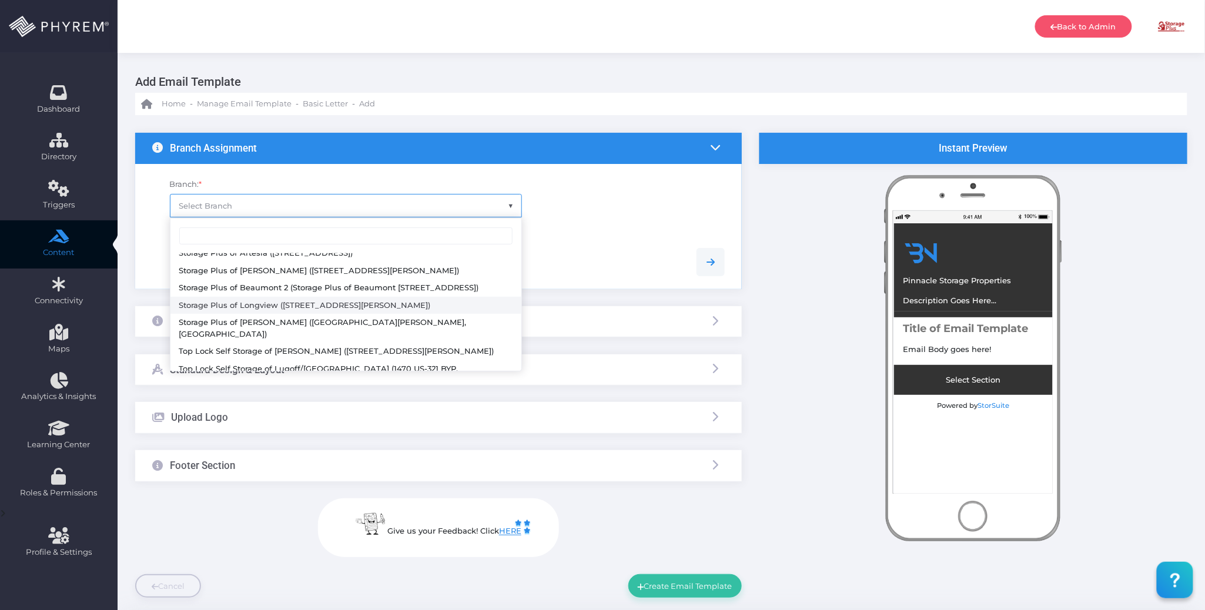
select select "624"
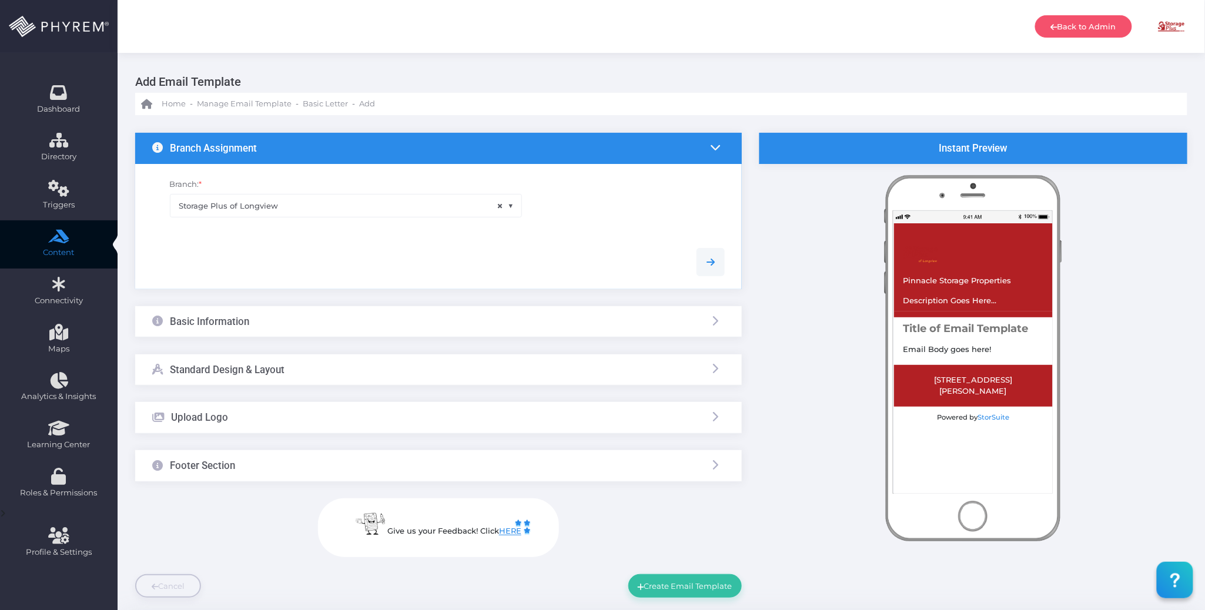
click at [350, 321] on div "Basic Information" at bounding box center [438, 321] width 607 height 31
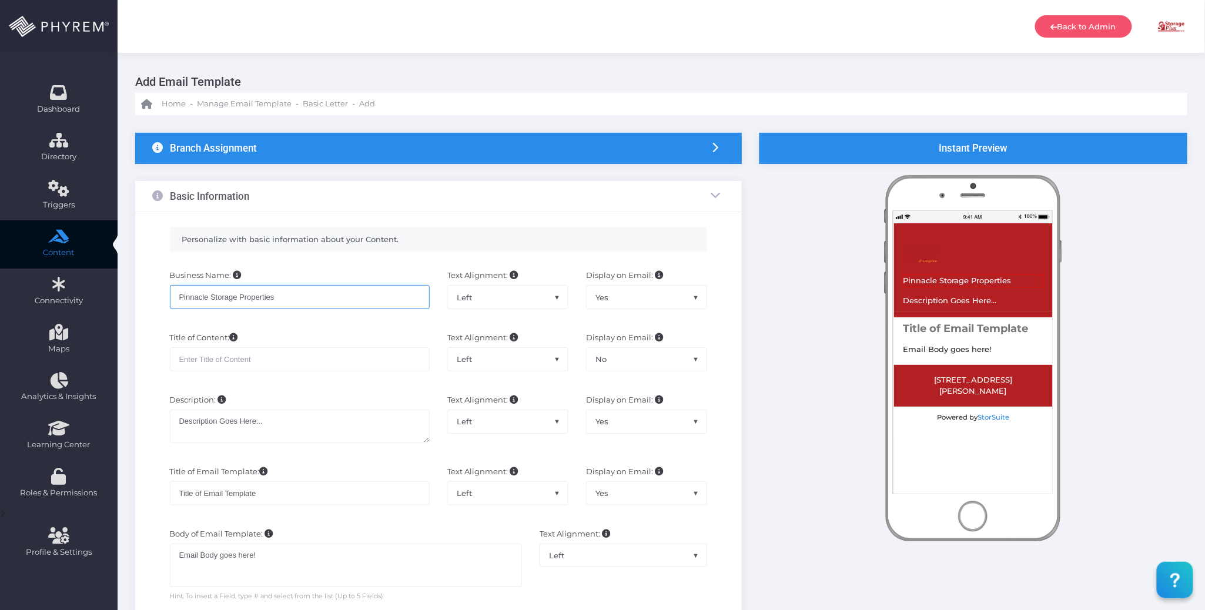
drag, startPoint x: 307, startPoint y: 297, endPoint x: 175, endPoint y: 279, distance: 133.5
click at [163, 283] on div "Business Name: Pinnacle Storage Properties" at bounding box center [299, 295] width 277 height 51
click at [306, 356] on input "text" at bounding box center [300, 359] width 260 height 24
click at [326, 299] on input "MSP Payment Reminder" at bounding box center [300, 297] width 260 height 24
drag, startPoint x: 317, startPoint y: 301, endPoint x: 174, endPoint y: 303, distance: 143.5
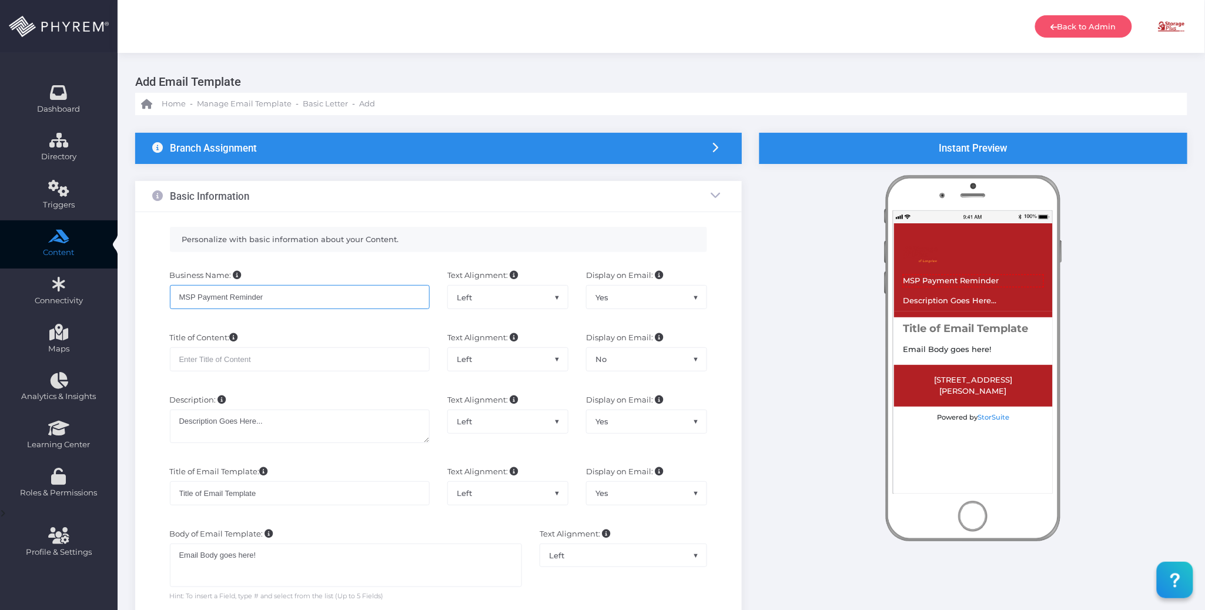
click at [174, 303] on input "MSP Payment Reminder" at bounding box center [300, 297] width 260 height 24
type input "My Storage Plus"
click at [297, 367] on input "text" at bounding box center [300, 359] width 260 height 24
drag, startPoint x: 264, startPoint y: 302, endPoint x: 152, endPoint y: 302, distance: 112.3
click at [149, 302] on div "Business Name: My Storage Plus Text Alignment: Left Center Right Left Display o…" at bounding box center [438, 295] width 590 height 62
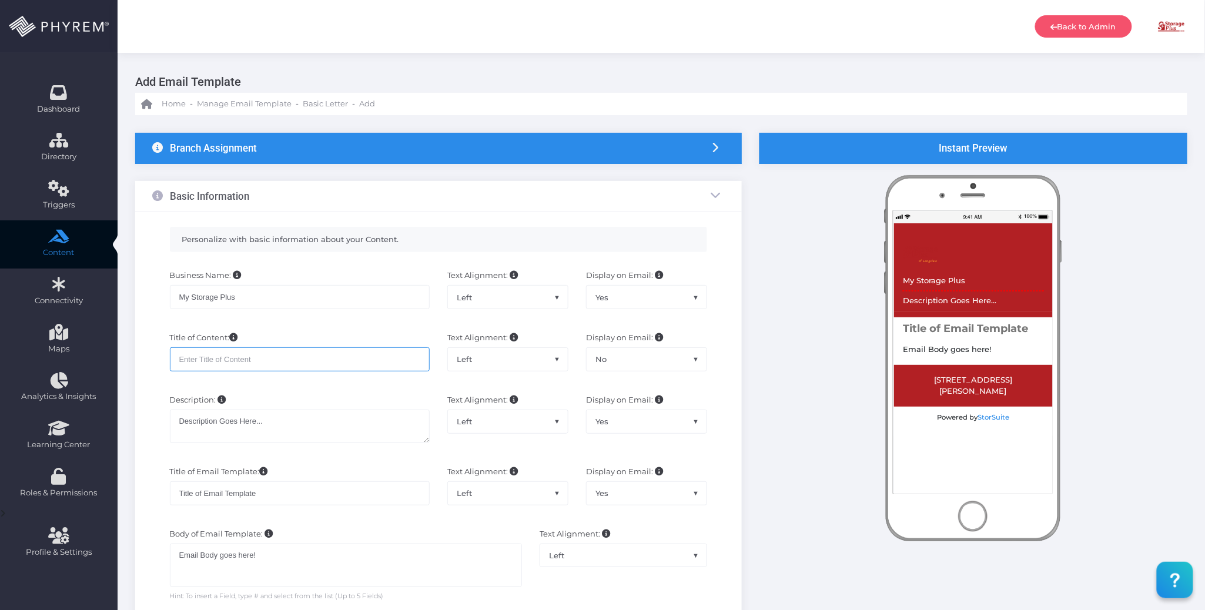
click at [300, 365] on input "text" at bounding box center [300, 359] width 260 height 24
paste input "My Storage Plus"
type input "My Storage Plus - Payment Reminder"
click at [296, 392] on div "Description: Description Goes Here... Text Alignment: Left Center Right Left Di…" at bounding box center [438, 425] width 590 height 72
click at [286, 423] on textarea "Description Goes Here..." at bounding box center [300, 427] width 260 height 34
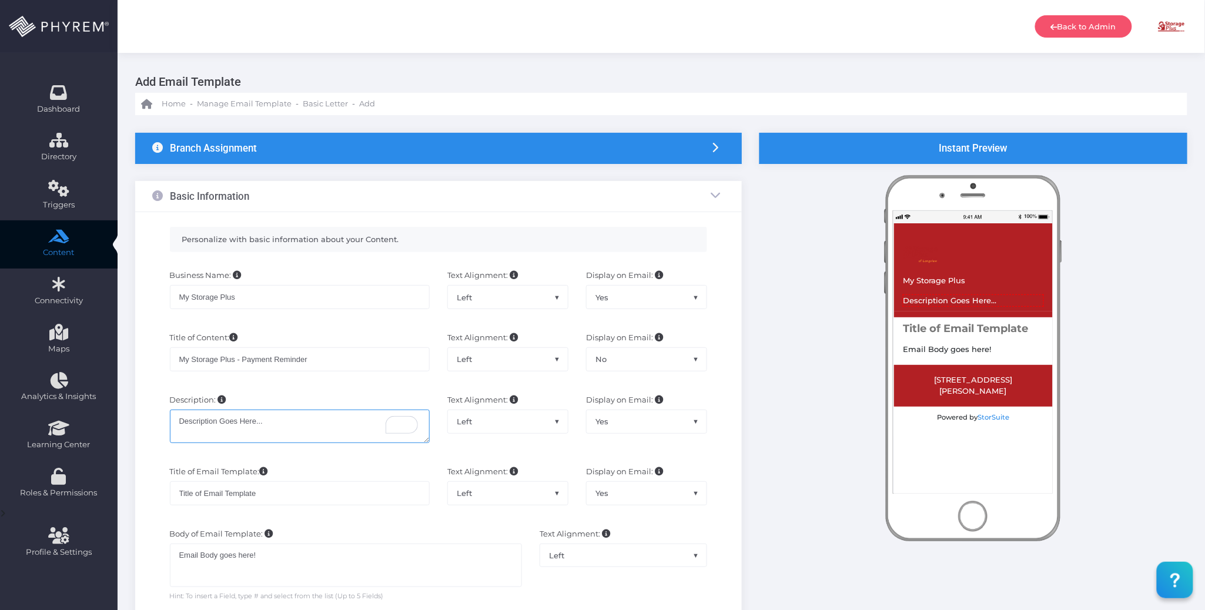
drag, startPoint x: 297, startPoint y: 421, endPoint x: 170, endPoint y: 421, distance: 127.6
click at [170, 421] on textarea "Description Goes Here..." at bounding box center [300, 427] width 260 height 34
paste textarea "Payment Reminder for Your Storage Unit"
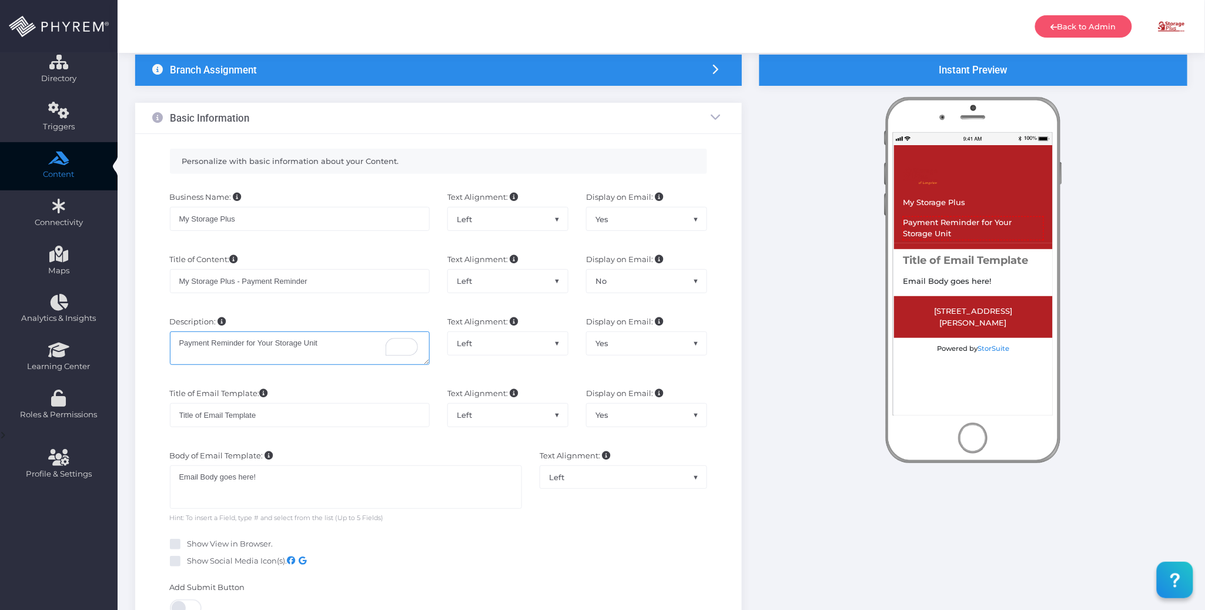
type textarea "Payment Reminder for Your Storage Unit"
click at [321, 414] on input "Title of Email Template" at bounding box center [300, 415] width 260 height 24
drag, startPoint x: 290, startPoint y: 412, endPoint x: 125, endPoint y: 412, distance: 165.2
click at [125, 412] on div "Branch Assignment Branch: * × Storage Plus of [GEOGRAPHIC_DATA] Basic Informati…" at bounding box center [662, 506] width 1088 height 938
paste input "Payment Reminder for Your Storage Unit"
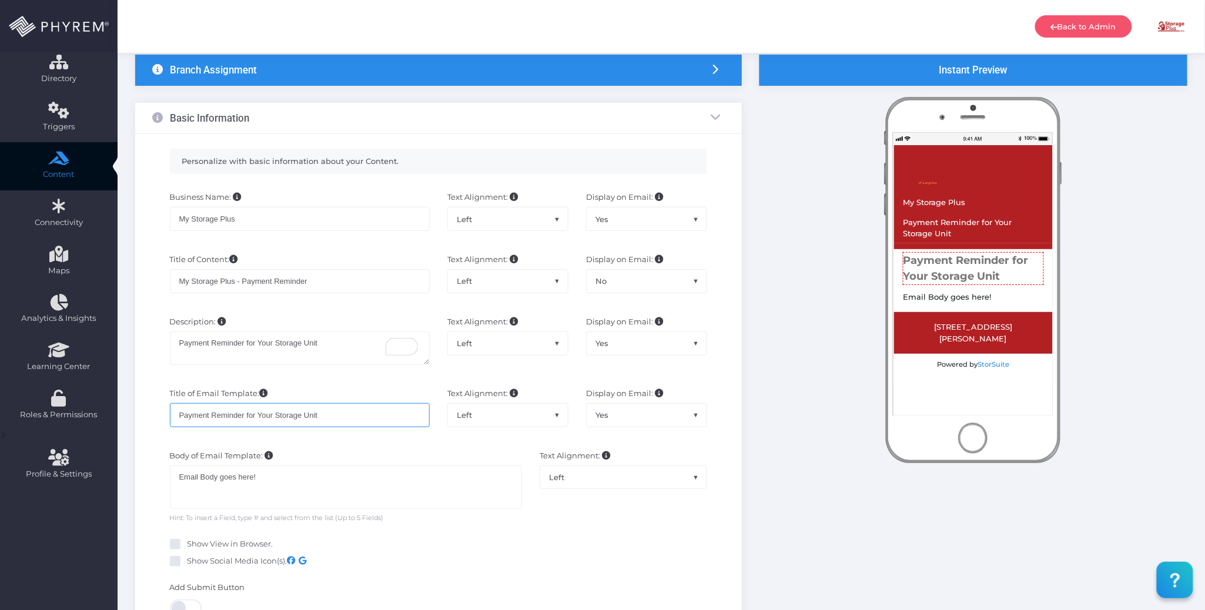
type input "Payment Reminder for Your Storage Unit"
click at [633, 417] on span "Yes" at bounding box center [647, 415] width 120 height 22
select select "No"
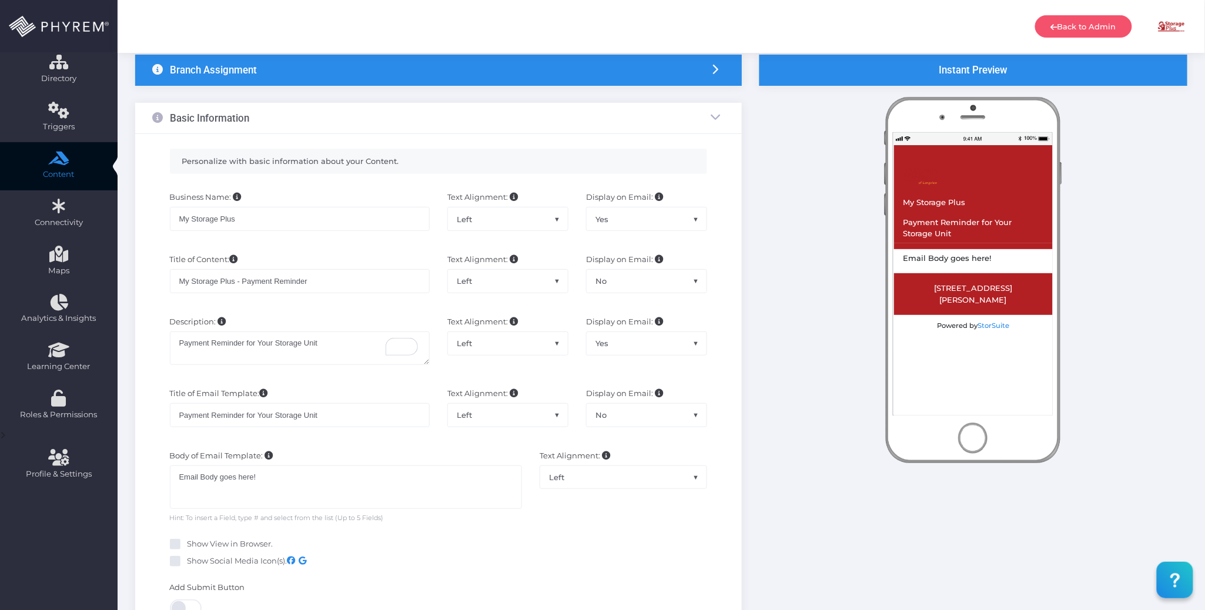
click at [391, 450] on div "Body of Email Template: Email Body goes here! Email Body goes here! Hint: To in…" at bounding box center [438, 486] width 590 height 85
click at [325, 481] on div "Email Body goes here!" at bounding box center [346, 488] width 353 height 44
drag, startPoint x: 302, startPoint y: 480, endPoint x: 175, endPoint y: 473, distance: 127.8
click at [175, 473] on div "Email Body goes here!" at bounding box center [346, 488] width 353 height 44
paste div "To enrich screen reader interactions, please activate Accessibility in Grammarl…"
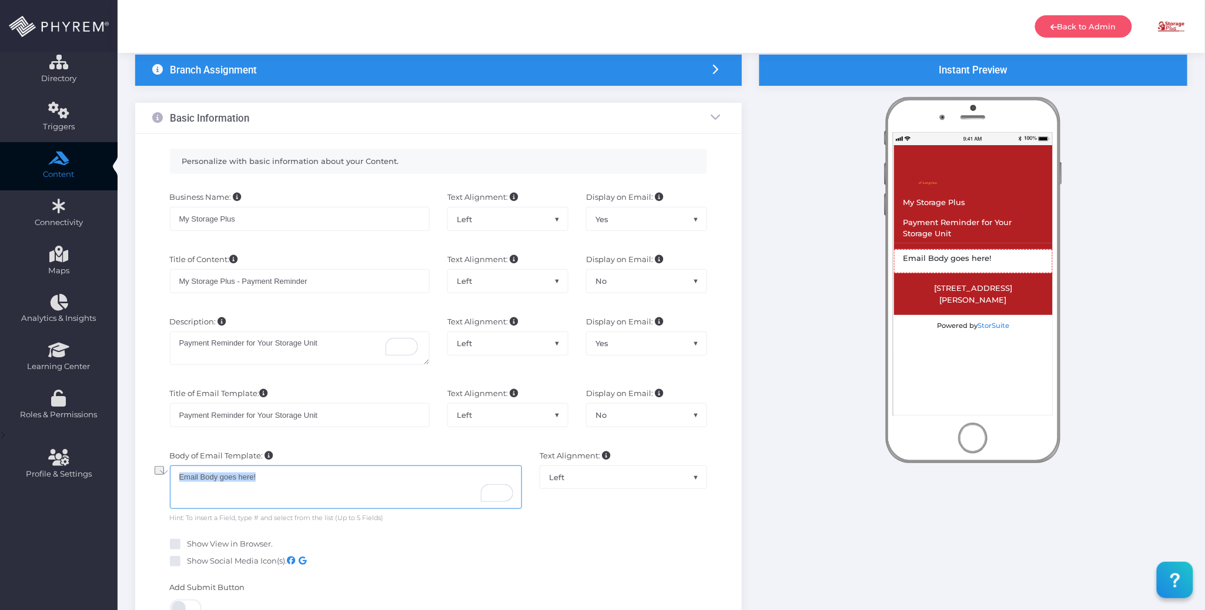
type textarea ""Hi {first_name}, Your rent for your unit at {facility_name} is past due. Pleas…"
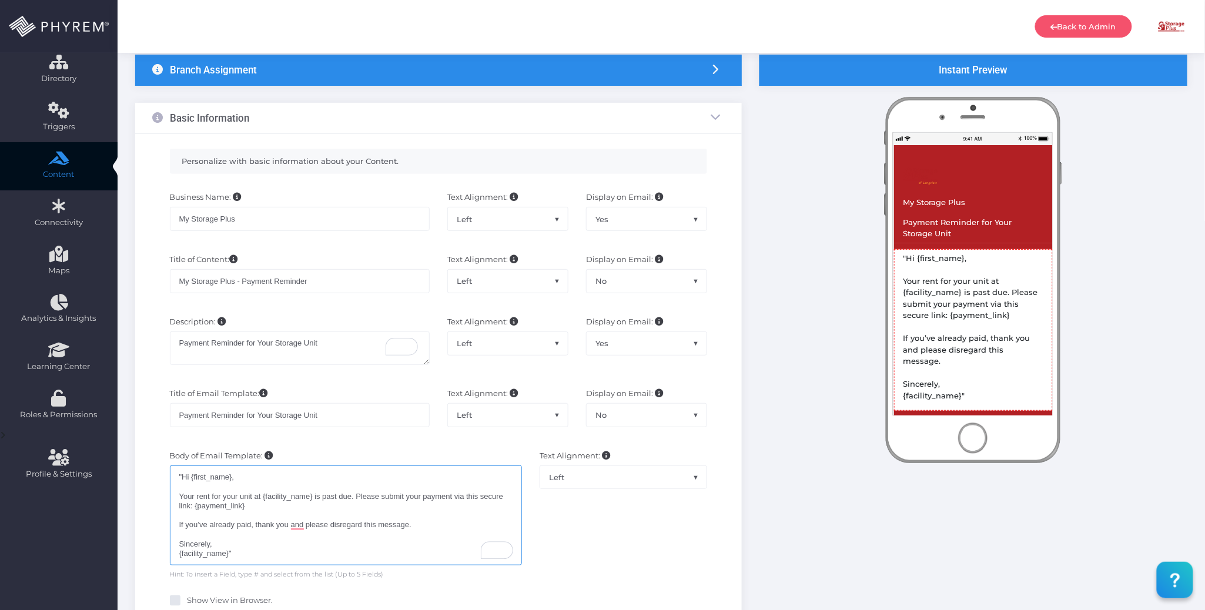
click at [182, 478] on div ""Hi {first_name}, Your rent for your unit at {facility_name} is past due. Pleas…" at bounding box center [346, 516] width 353 height 100
click at [245, 556] on div "Hi {first_name}, Your rent for your unit at {facility_name} is past due. Please…" at bounding box center [346, 516] width 353 height 100
click at [228, 478] on div "Hi {first_name}, Your rent for your unit at {facility_name} is past due. Please…" at bounding box center [346, 516] width 353 height 100
drag, startPoint x: 229, startPoint y: 480, endPoint x: 201, endPoint y: 474, distance: 28.4
click at [189, 477] on div "Hi {first_name}, Your rent for your unit at {facility_name} is past due. Please…" at bounding box center [346, 516] width 353 height 100
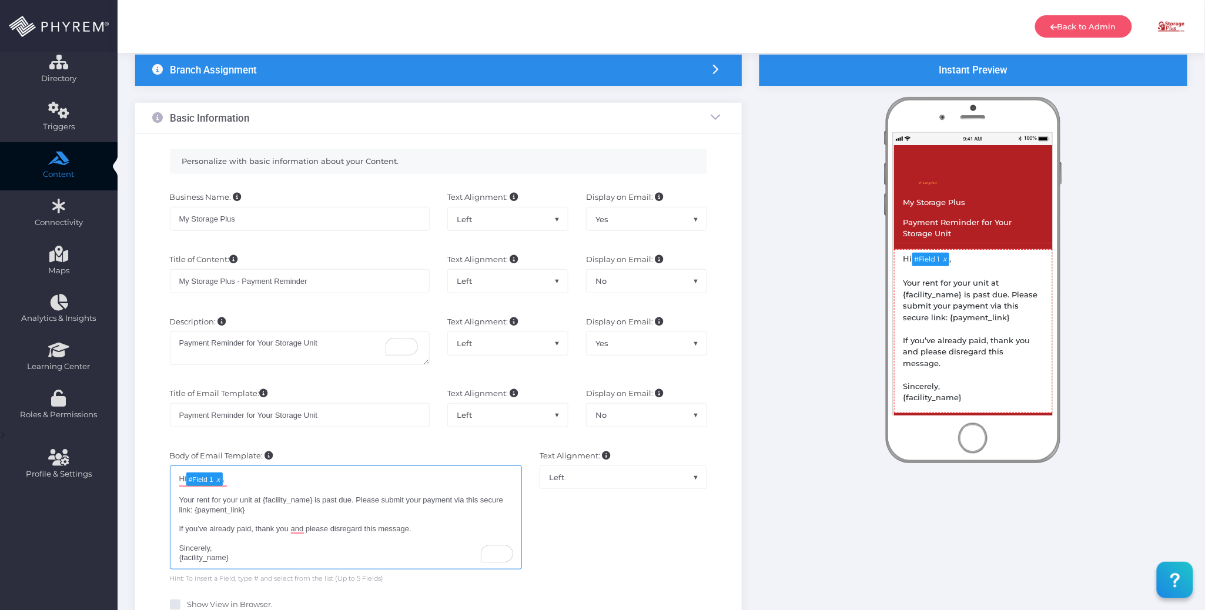
click at [266, 485] on div "Hi # Field 1 , Your rent for your unit at {facility_name} is past due. Please s…" at bounding box center [346, 518] width 353 height 104
drag, startPoint x: 313, startPoint y: 502, endPoint x: 281, endPoint y: 484, distance: 36.3
click at [263, 500] on div "Hi # Field 1 , Your rent for your unit at {facility_name} is past due. Please s…" at bounding box center [346, 518] width 353 height 104
click at [277, 517] on div "Hi # Field 1 , Your rent for your unit at # Field 2 is past due. Please submit …" at bounding box center [346, 520] width 353 height 108
drag, startPoint x: 346, startPoint y: 475, endPoint x: 327, endPoint y: 480, distance: 20.1
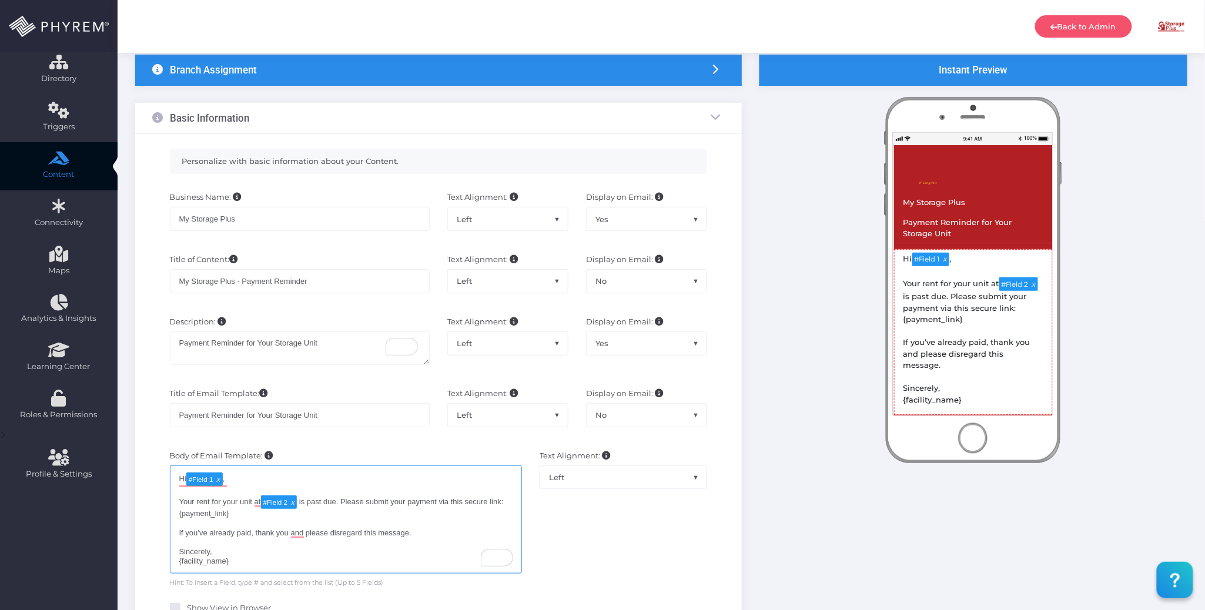
click at [346, 476] on div "Hi # Field 1 , Your rent for your unit at # Field 2 is past due. Please submit …" at bounding box center [346, 520] width 353 height 108
click at [261, 503] on div "Hi # Field 1 , Your rent for your unit at # Field 2 is past due. Please submit …" at bounding box center [346, 520] width 353 height 108
click at [429, 517] on div "Hi # Field 1 , Your rent for your unit at # Field 2 is past due. Please submit …" at bounding box center [346, 520] width 353 height 108
drag, startPoint x: 232, startPoint y: 514, endPoint x: 175, endPoint y: 515, distance: 56.5
click at [175, 515] on div "Hi # Field 1 , Your rent for your unit at # Field 2 is past due. Please submit …" at bounding box center [346, 520] width 353 height 108
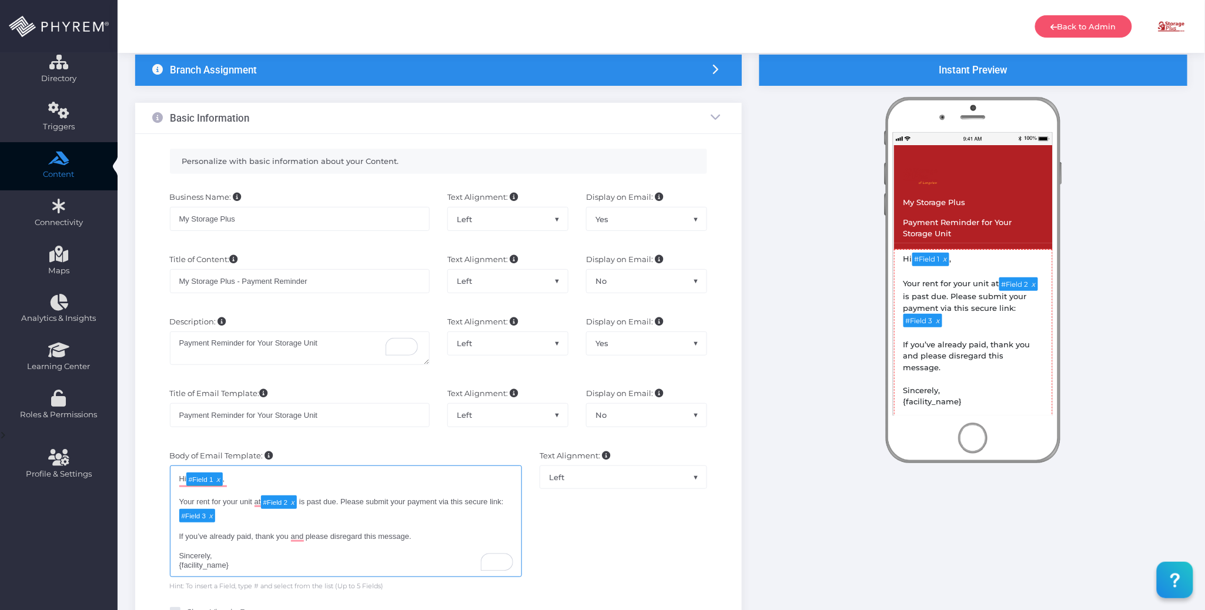
click at [243, 567] on div "Hi # Field 1 , Your rent for your unit at # Field 2 is past due. Please submit …" at bounding box center [346, 522] width 353 height 112
drag, startPoint x: 239, startPoint y: 568, endPoint x: 179, endPoint y: 567, distance: 59.4
click at [179, 567] on div "Hi # Field 1 , Your rent for your unit at # Field 2 is past due. Please submit …" at bounding box center [346, 522] width 353 height 112
type textarea "Hi [#Field 1](tag:f1), Your rent for your unit at [#Field 2](tag:f2) is past du…"
drag, startPoint x: 399, startPoint y: 556, endPoint x: 398, endPoint y: 549, distance: 6.5
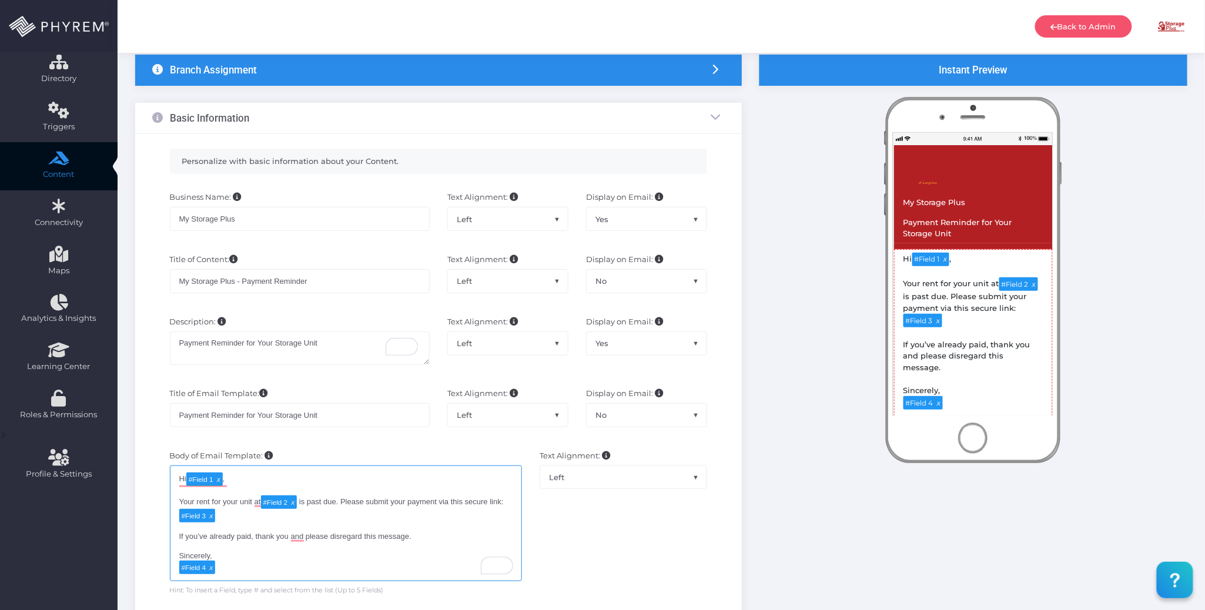
click at [398, 556] on div "Hi # Field 1 , Your rent for your unit at # Field 2 is past due. Please submit …" at bounding box center [346, 524] width 353 height 116
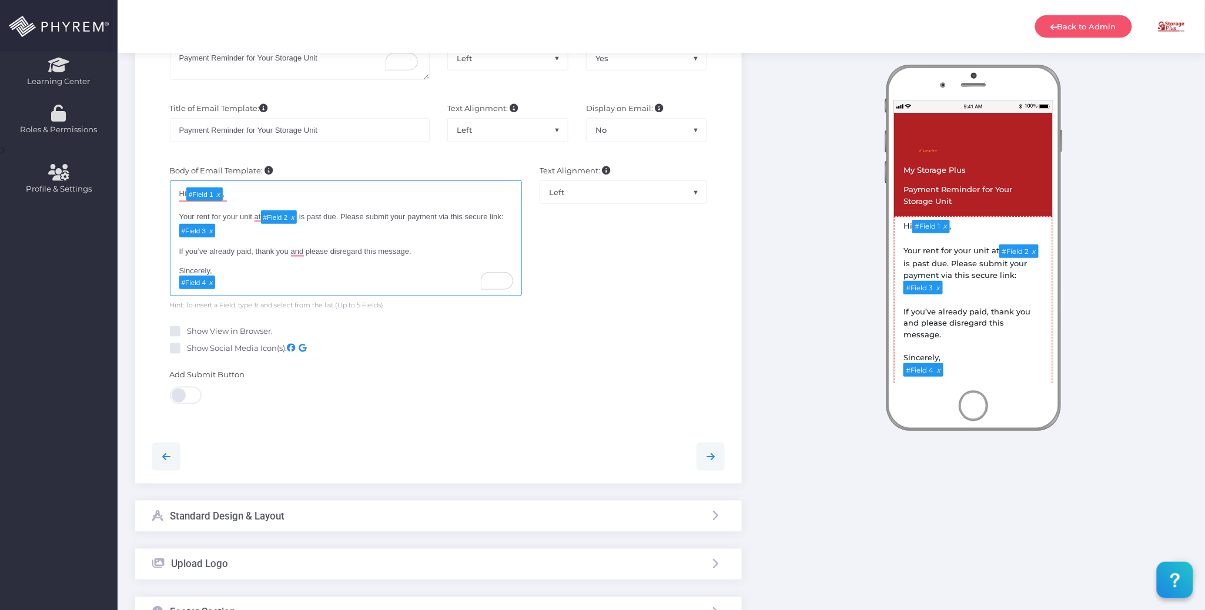
scroll to position [392, 0]
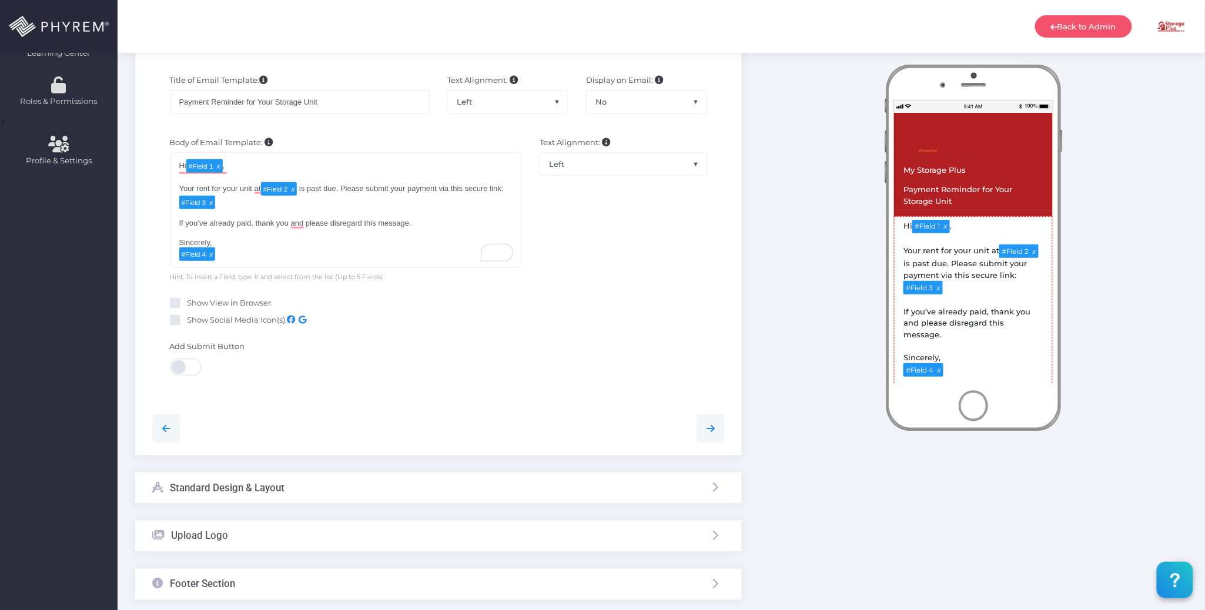
click at [380, 495] on div "Standard Design & Layout" at bounding box center [438, 488] width 607 height 31
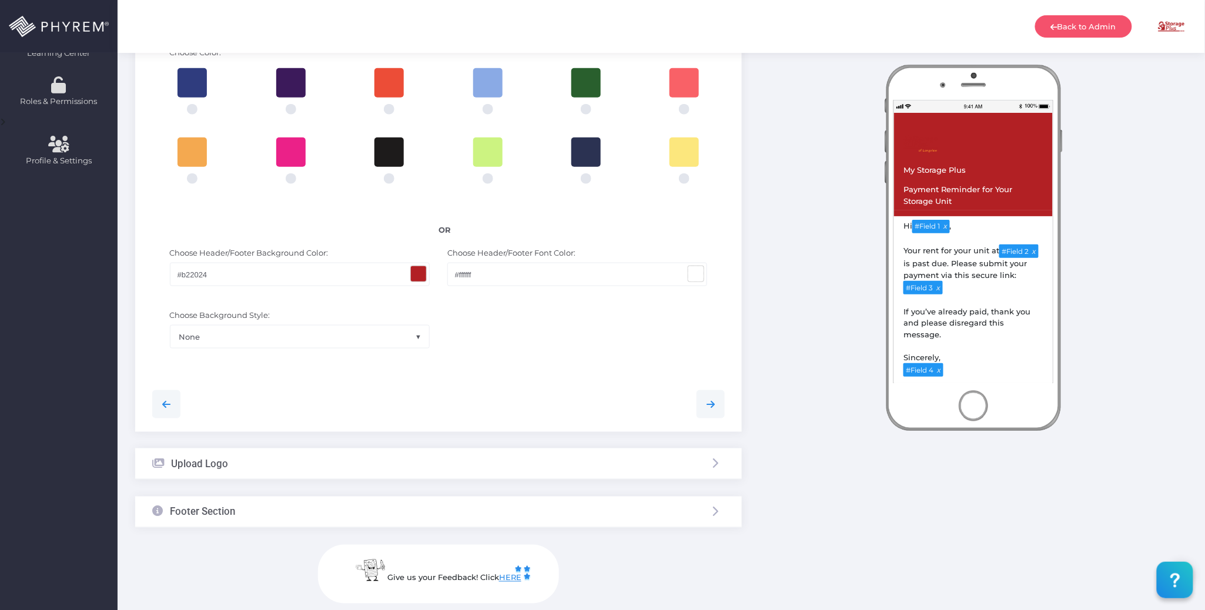
click at [697, 279] on span at bounding box center [695, 273] width 15 height 15
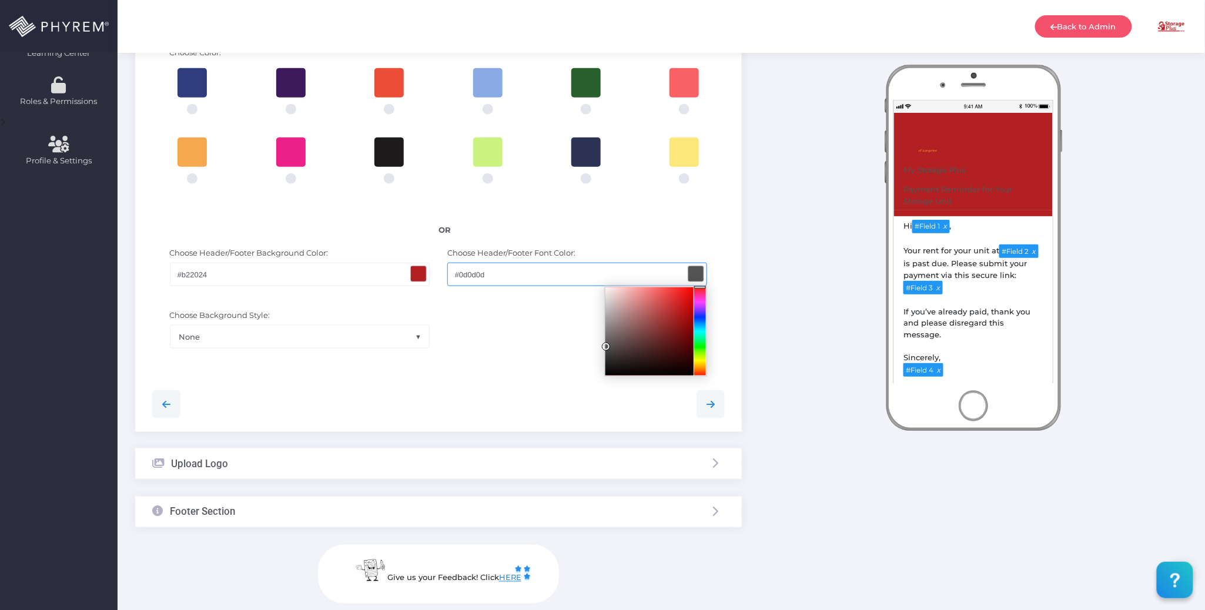
type input "#000000"
drag, startPoint x: 607, startPoint y: 292, endPoint x: 549, endPoint y: 412, distance: 133.1
click at [559, 419] on div "Personalize your page by selecting colors and uploading an image and basic info…" at bounding box center [438, 150] width 607 height 563
click at [501, 362] on div "Choose Background Style: None Left Slant Right Slant Large - Inner Oval Large -…" at bounding box center [438, 335] width 590 height 62
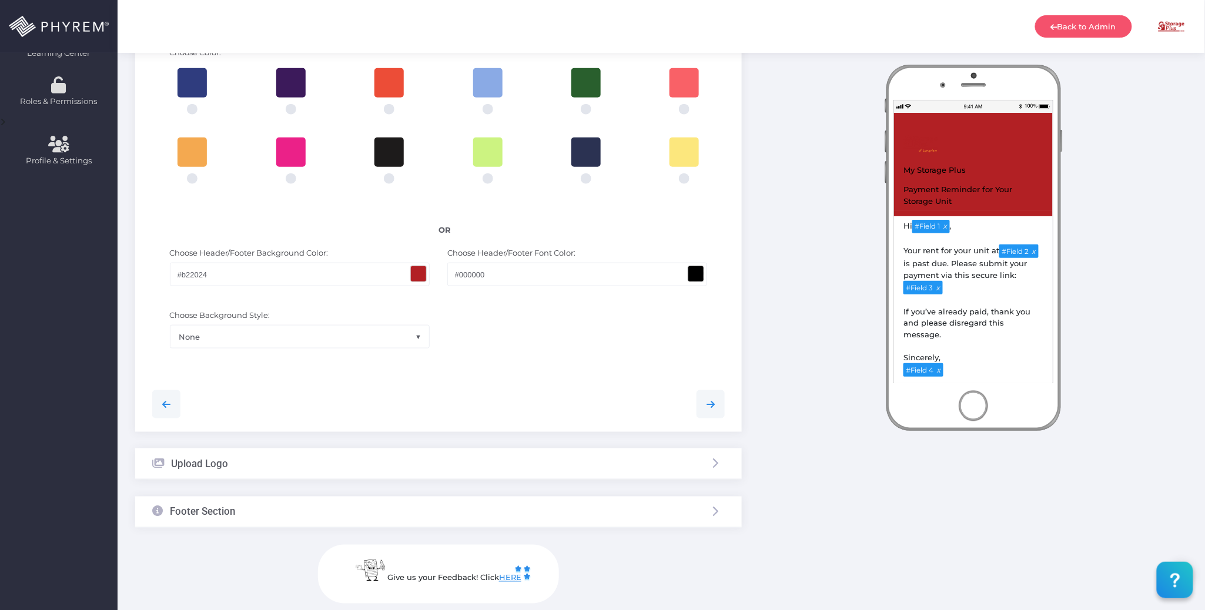
click at [422, 274] on span at bounding box center [418, 273] width 15 height 15
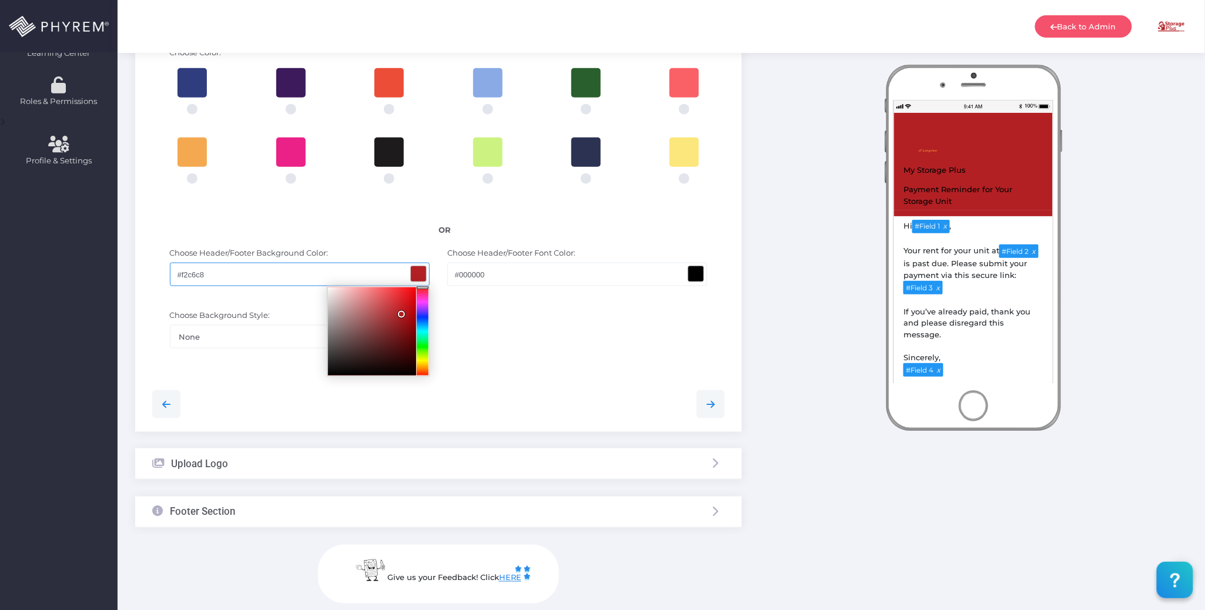
type input "#ffffff"
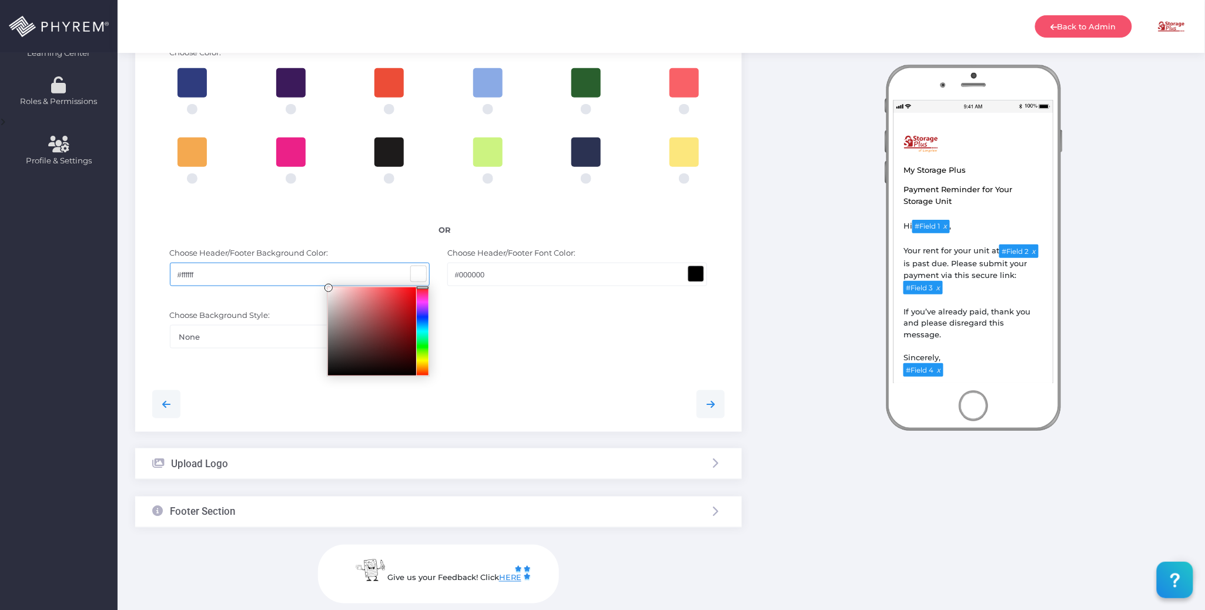
drag, startPoint x: 401, startPoint y: 313, endPoint x: 286, endPoint y: 276, distance: 121.2
click at [288, 277] on div "#ffffff" at bounding box center [300, 275] width 260 height 24
click at [581, 375] on div at bounding box center [438, 222] width 573 height 309
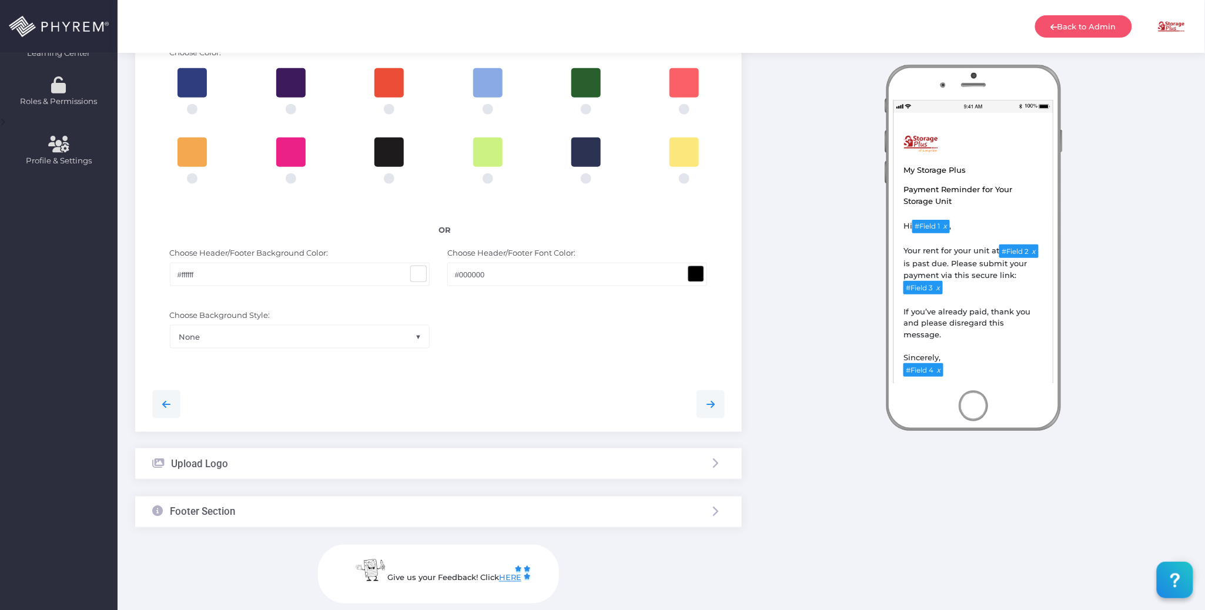
click at [476, 466] on div "Upload Logo" at bounding box center [438, 464] width 607 height 31
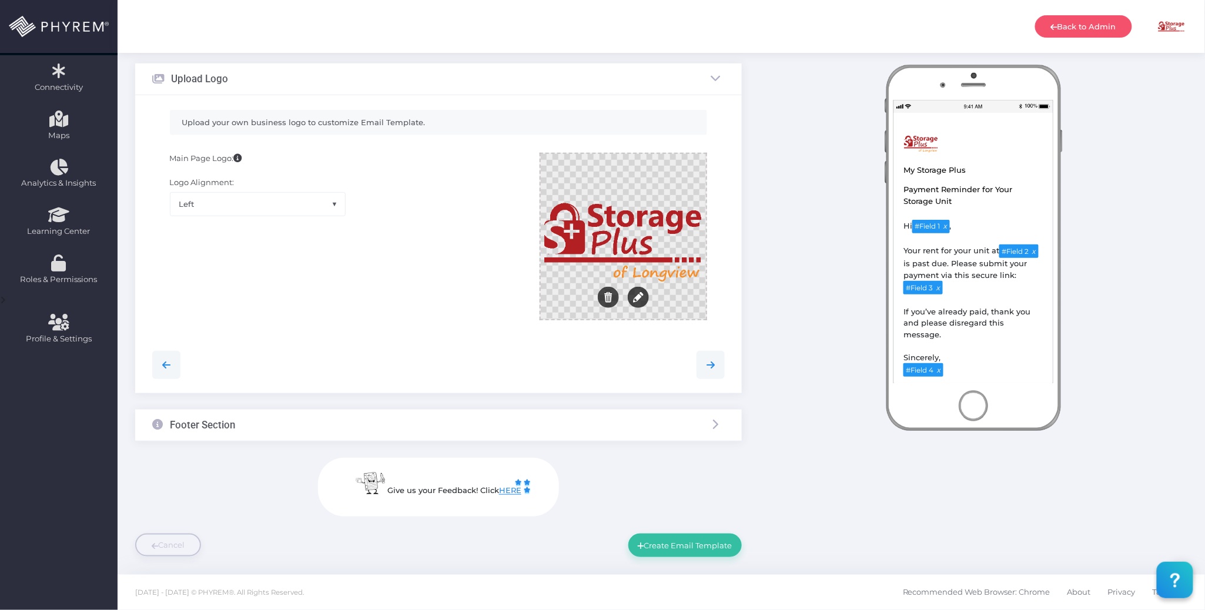
scroll to position [213, 0]
click at [317, 205] on span "Left" at bounding box center [257, 205] width 175 height 22
click at [455, 196] on div "Main Page Logo: Logo Alignment: Left Center Right Left" at bounding box center [346, 243] width 370 height 179
click at [622, 231] on div at bounding box center [623, 237] width 165 height 165
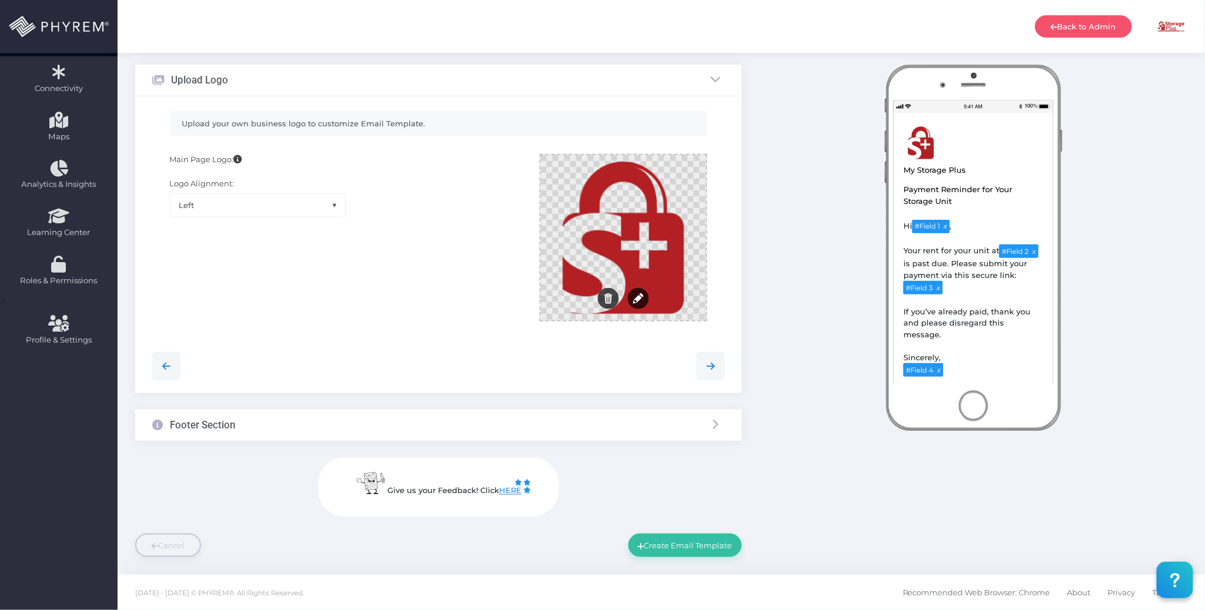
click at [437, 299] on div "Main Page Logo: Logo Alignment: Left Center Right Left" at bounding box center [346, 243] width 370 height 179
click at [389, 340] on div at bounding box center [438, 366] width 590 height 54
click at [377, 430] on div "Footer Section" at bounding box center [438, 425] width 607 height 31
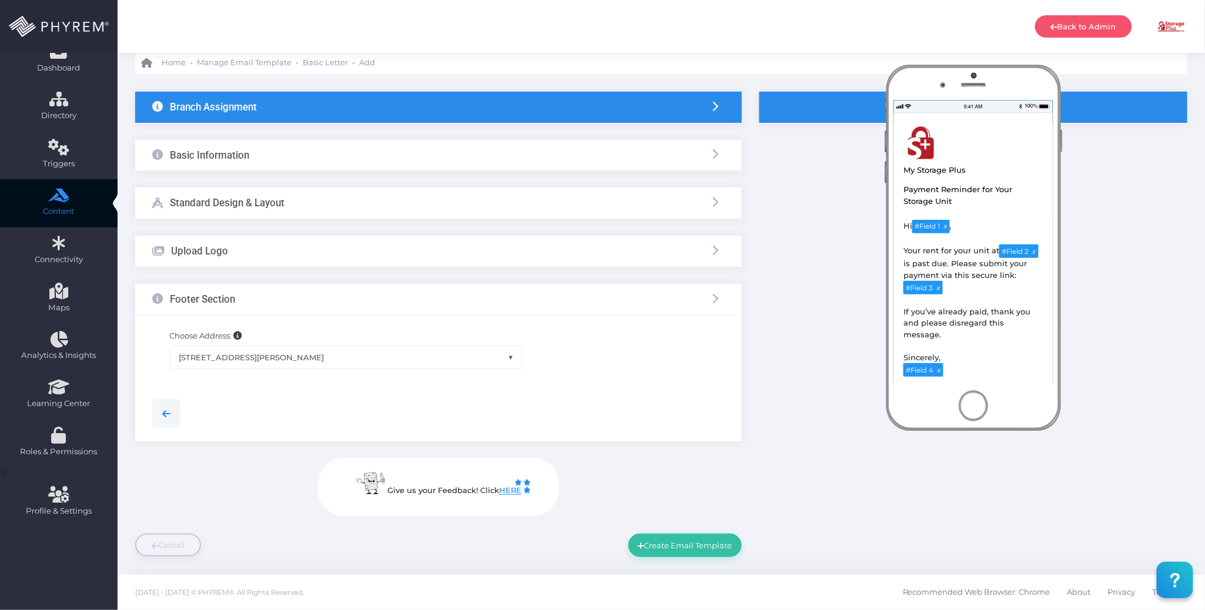
scroll to position [41, 0]
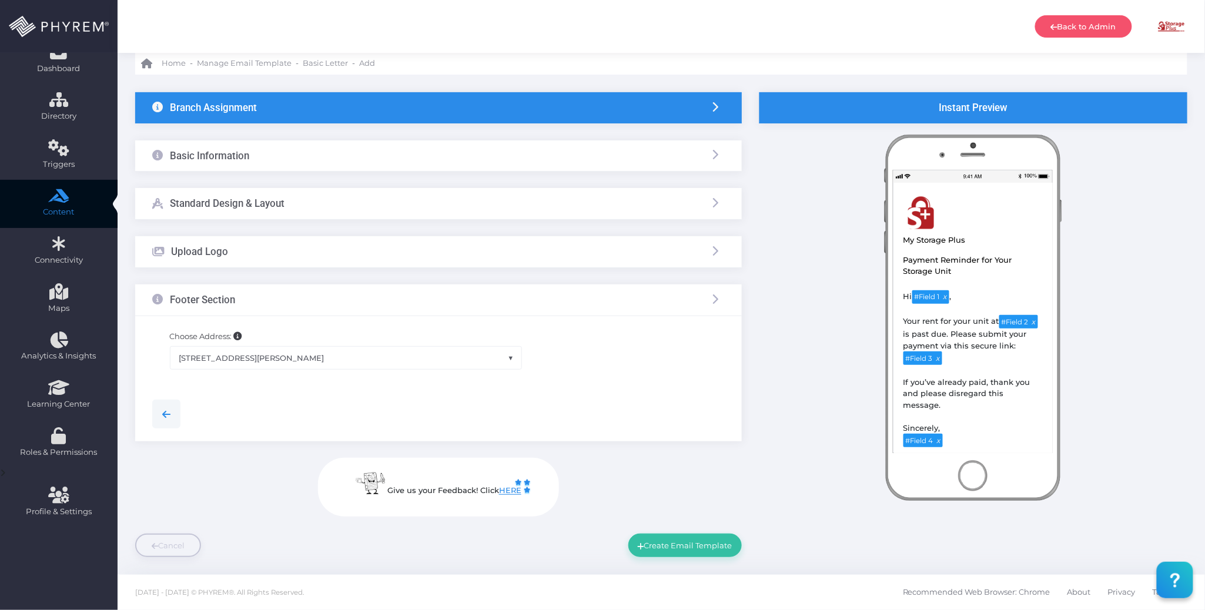
click at [393, 355] on span "[STREET_ADDRESS][PERSON_NAME]" at bounding box center [346, 358] width 352 height 22
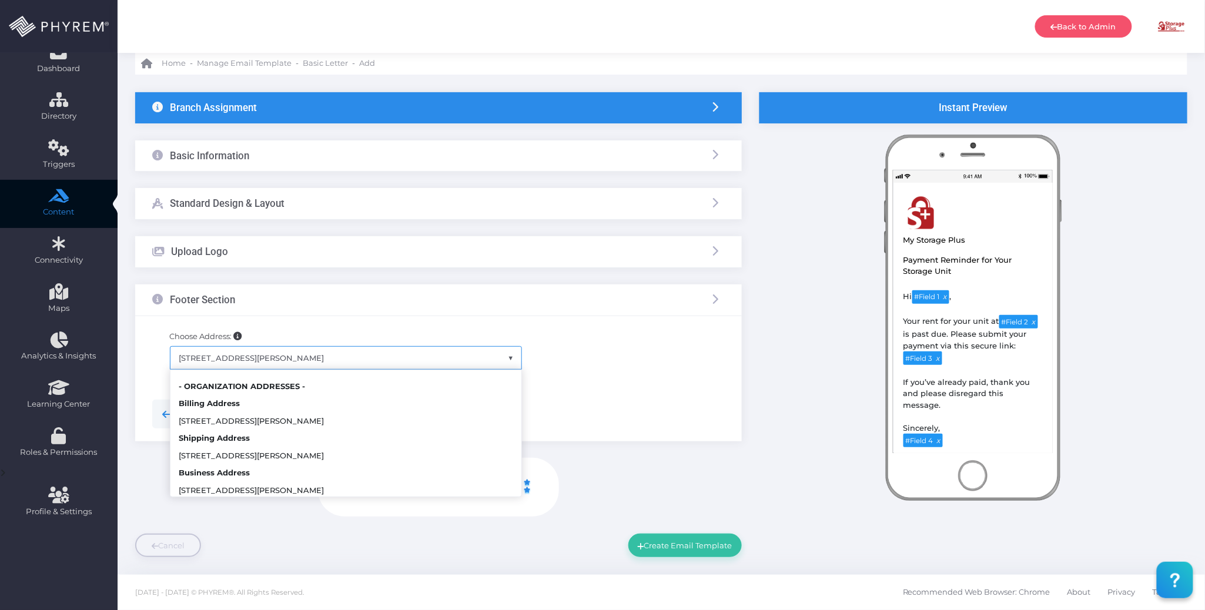
scroll to position [91, 0]
select select "365"
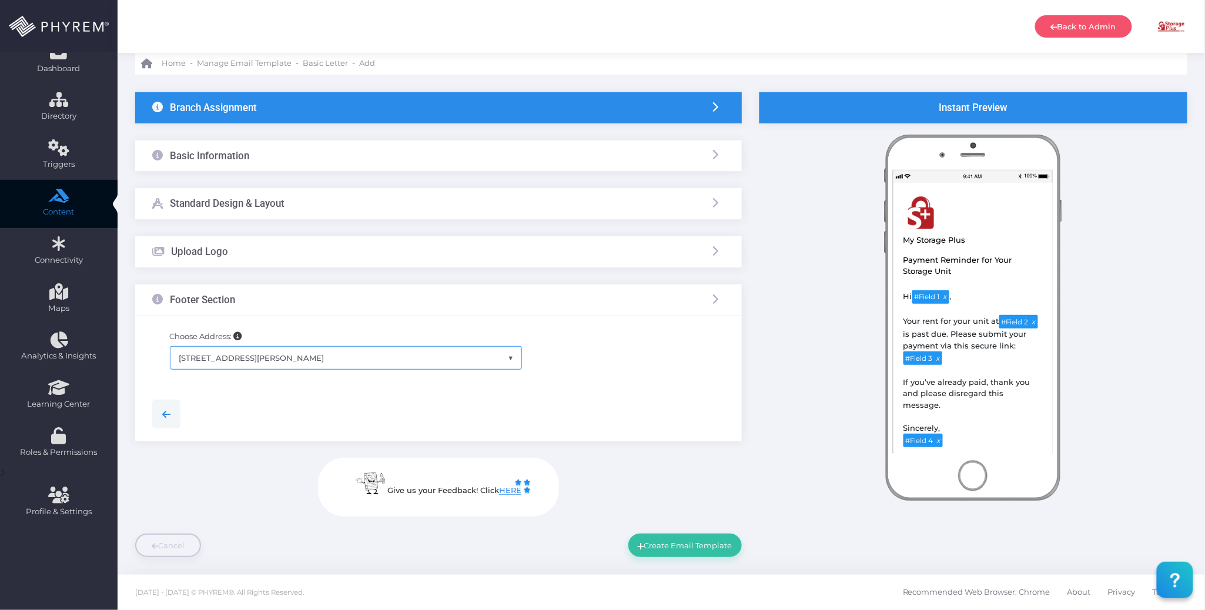
click at [591, 367] on div "Choose Address: Select Section 107 [GEOGRAPHIC_DATA][PERSON_NAME], [GEOGRAPHIC_…" at bounding box center [438, 351] width 590 height 71
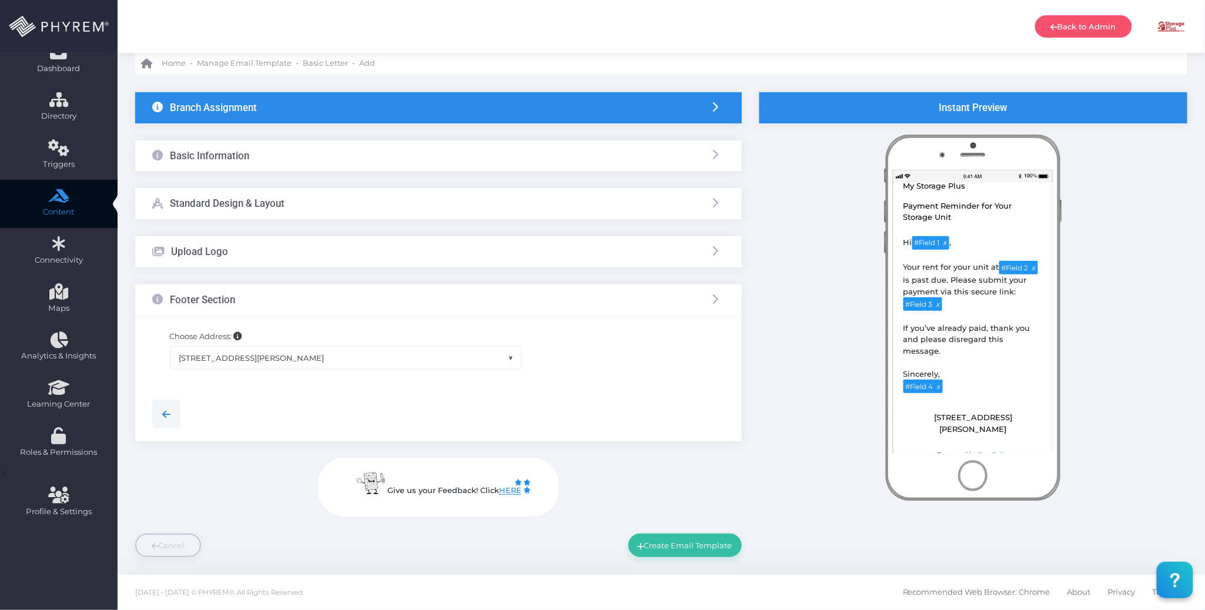
click at [602, 382] on div "Choose Address: Select Section 107 [GEOGRAPHIC_DATA][PERSON_NAME], [GEOGRAPHIC_…" at bounding box center [438, 351] width 590 height 71
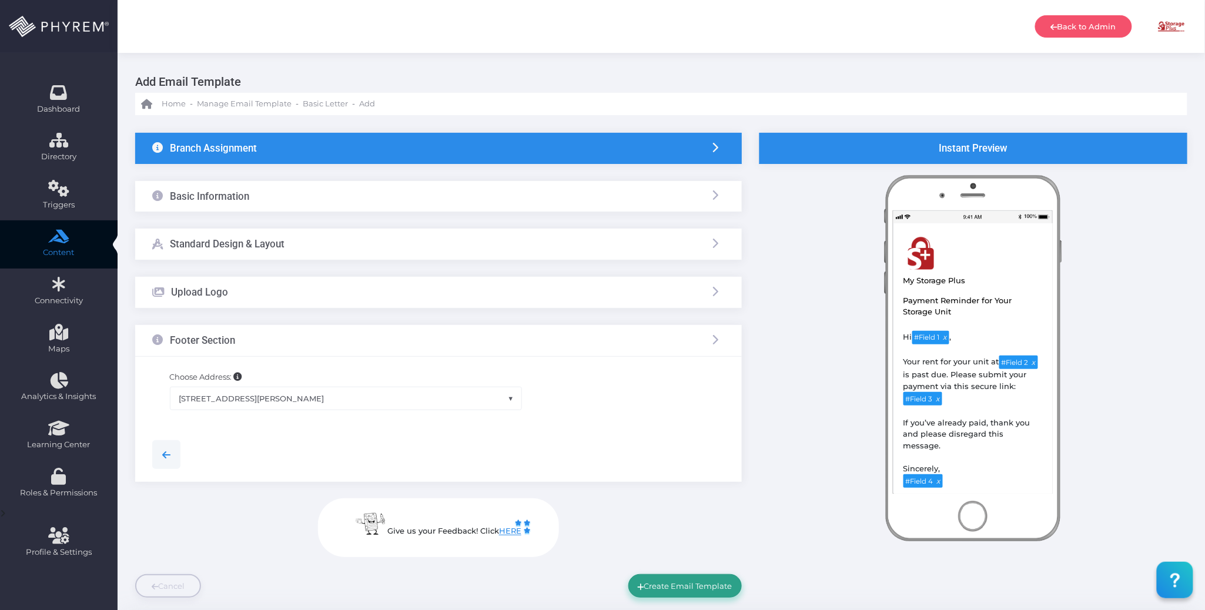
click at [680, 584] on button "Create Email Template" at bounding box center [684, 586] width 113 height 24
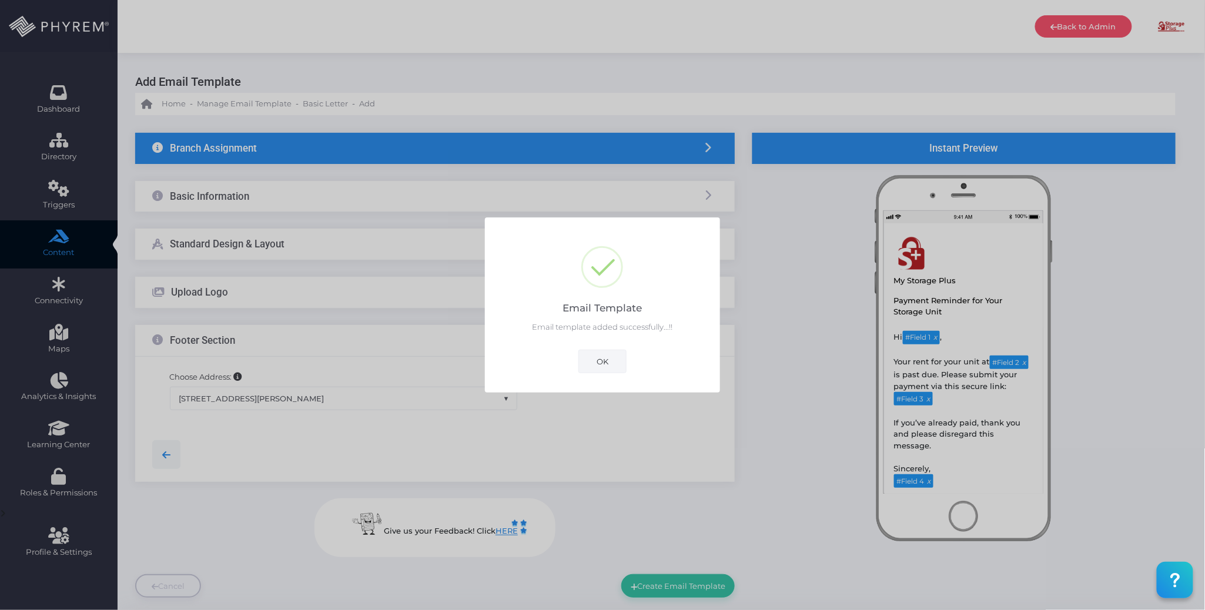
click at [605, 365] on button "OK" at bounding box center [603, 362] width 48 height 24
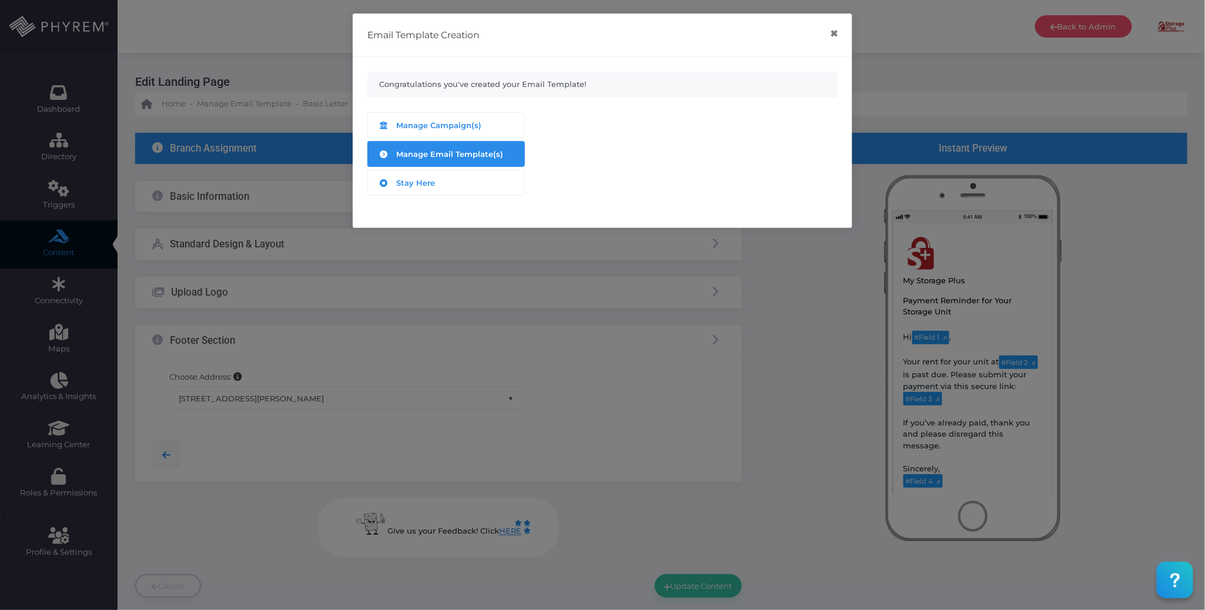
click at [468, 153] on span "Manage Email Template(s)" at bounding box center [450, 153] width 107 height 9
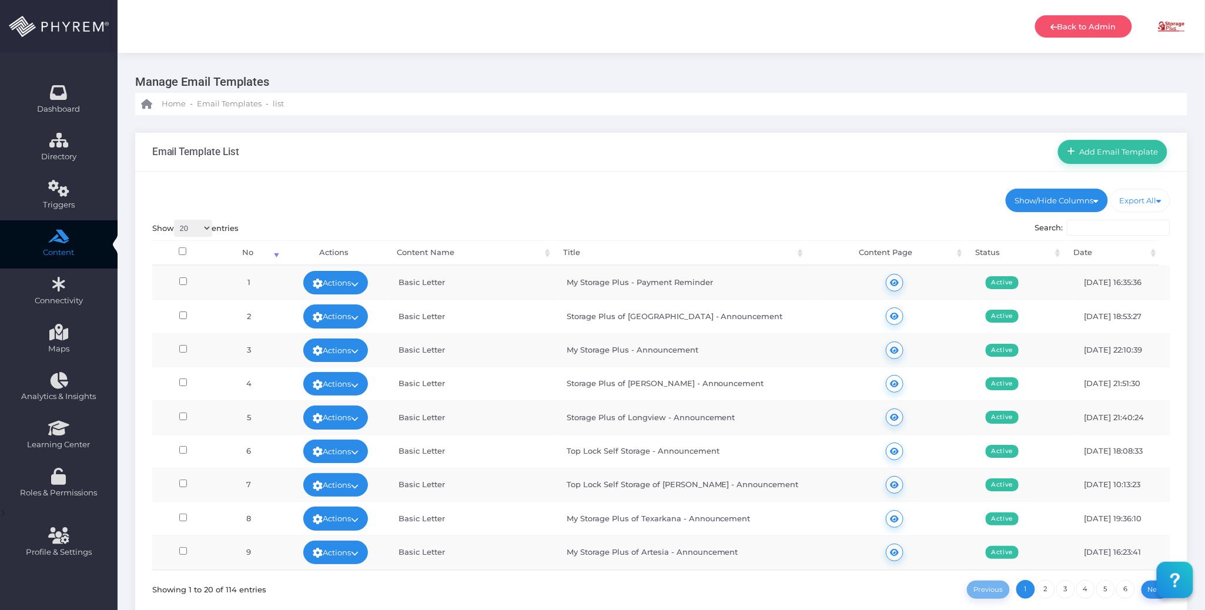
click at [750, 200] on ul "Show/Hide Columns No Content Name Title Content Page Status" at bounding box center [661, 201] width 1019 height 24
click at [829, 190] on ul "Show/Hide Columns No Content Name Title Content Page Status" at bounding box center [661, 201] width 1019 height 24
click at [731, 218] on div "Show/Hide Columns No Title" at bounding box center [661, 409] width 1052 height 474
click at [356, 284] on icon at bounding box center [355, 284] width 8 height 0
click at [342, 302] on link "Edit" at bounding box center [332, 310] width 76 height 22
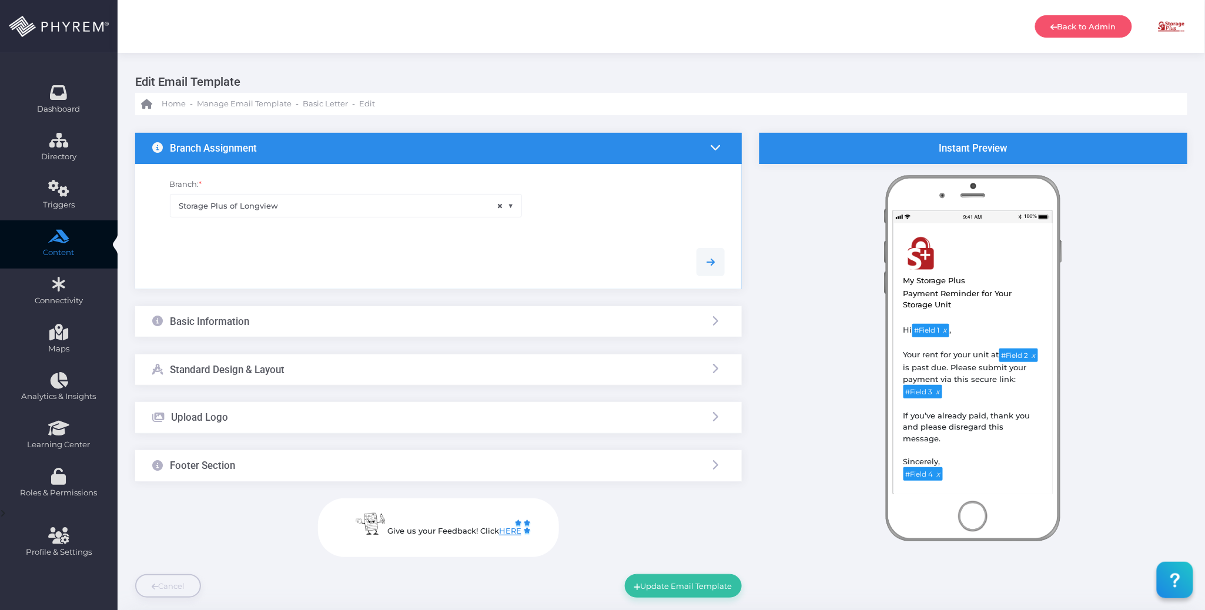
click at [415, 320] on div "Basic Information" at bounding box center [438, 321] width 607 height 31
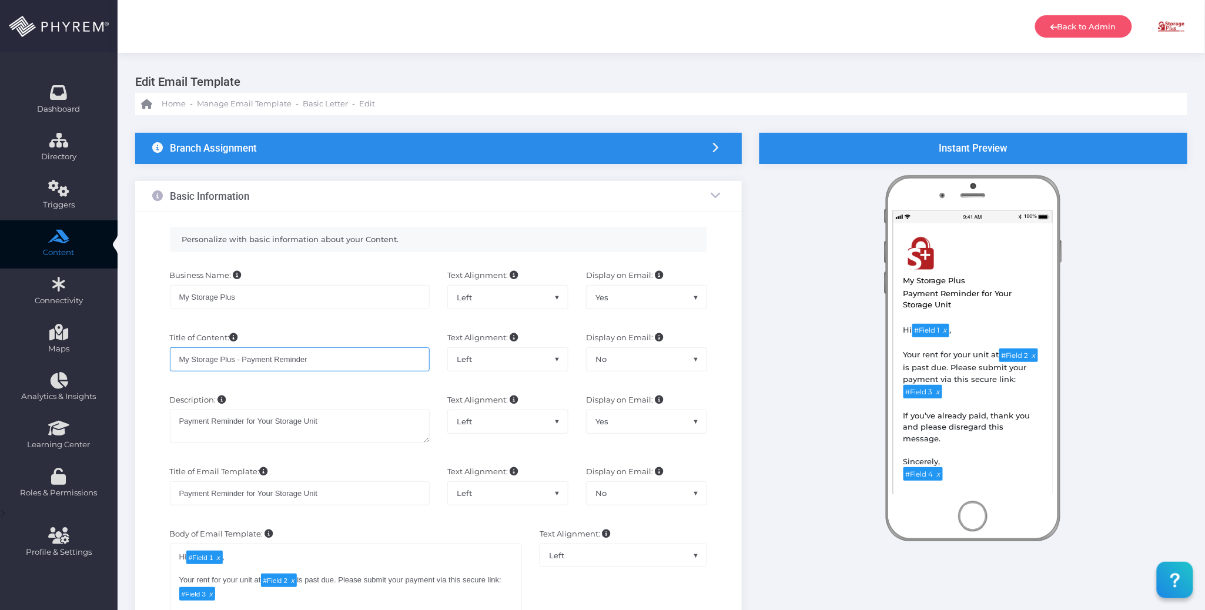
click at [336, 365] on input "My Storage Plus - Payment Reminder" at bounding box center [300, 359] width 260 height 24
click at [242, 363] on input "My Storage Plus - Payment Reminder" at bounding box center [300, 359] width 260 height 24
type input "MSP Payment Reminder Day 4"
click at [381, 396] on div "Description: Payment Reminder for Your Storage Unit" at bounding box center [299, 424] width 277 height 60
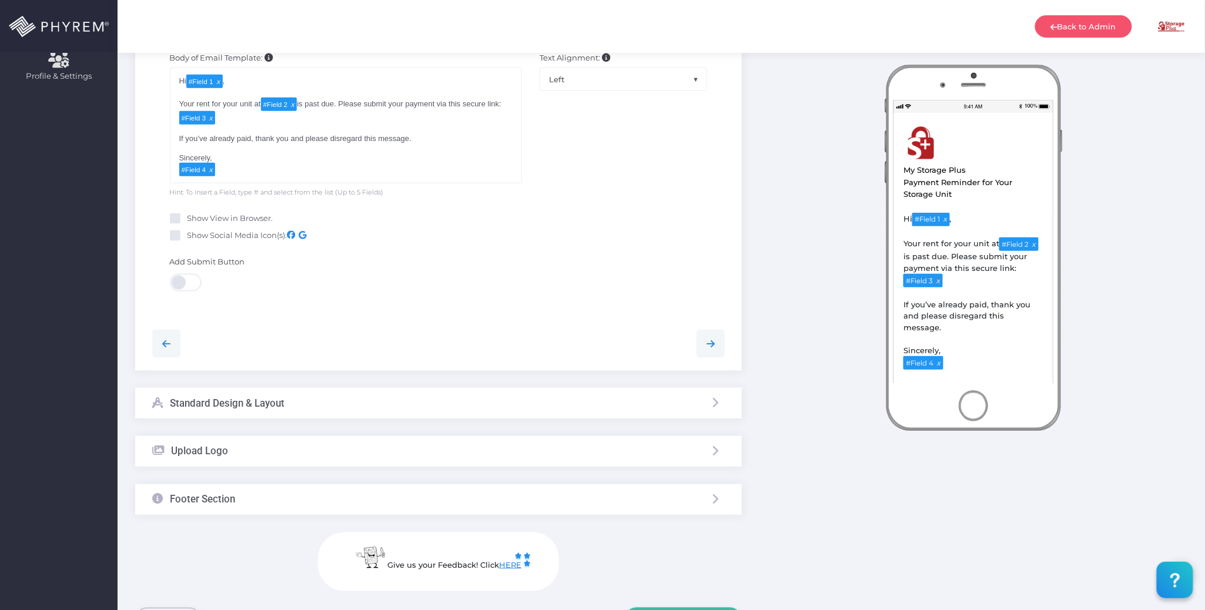
scroll to position [554, 0]
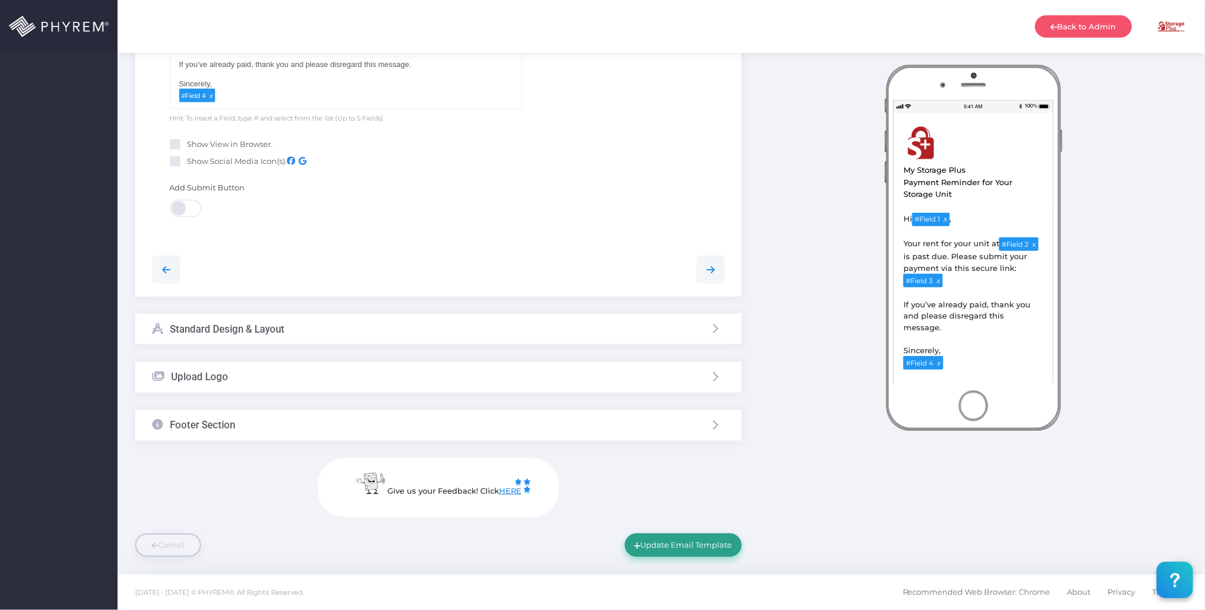
click at [677, 541] on button "Update Email Template" at bounding box center [683, 546] width 117 height 24
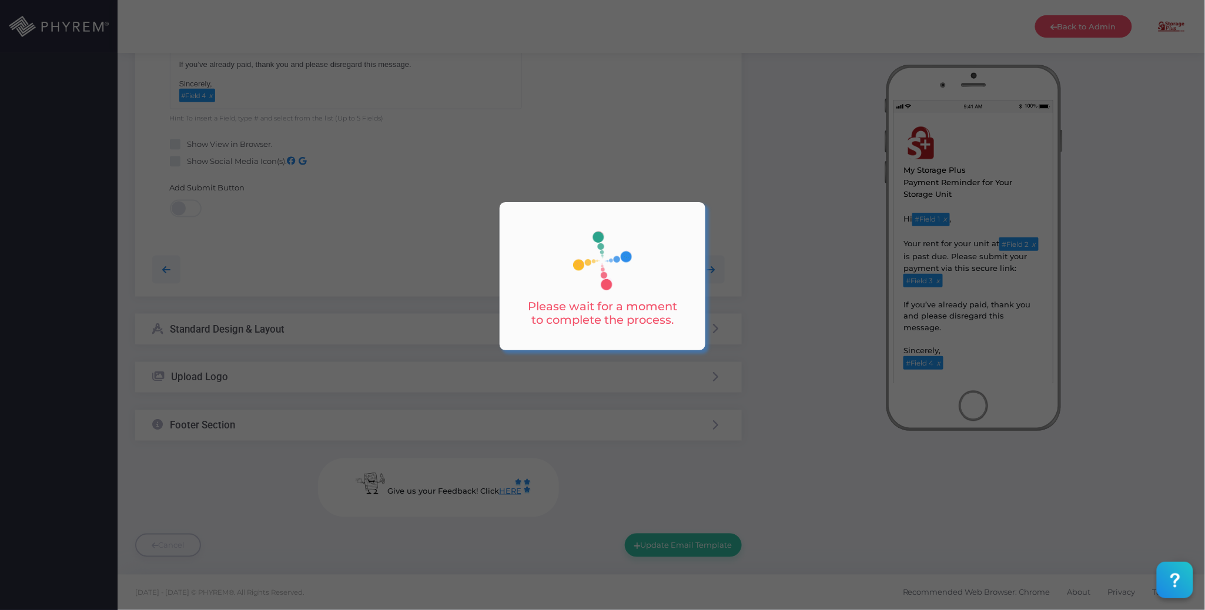
scroll to position [0, 0]
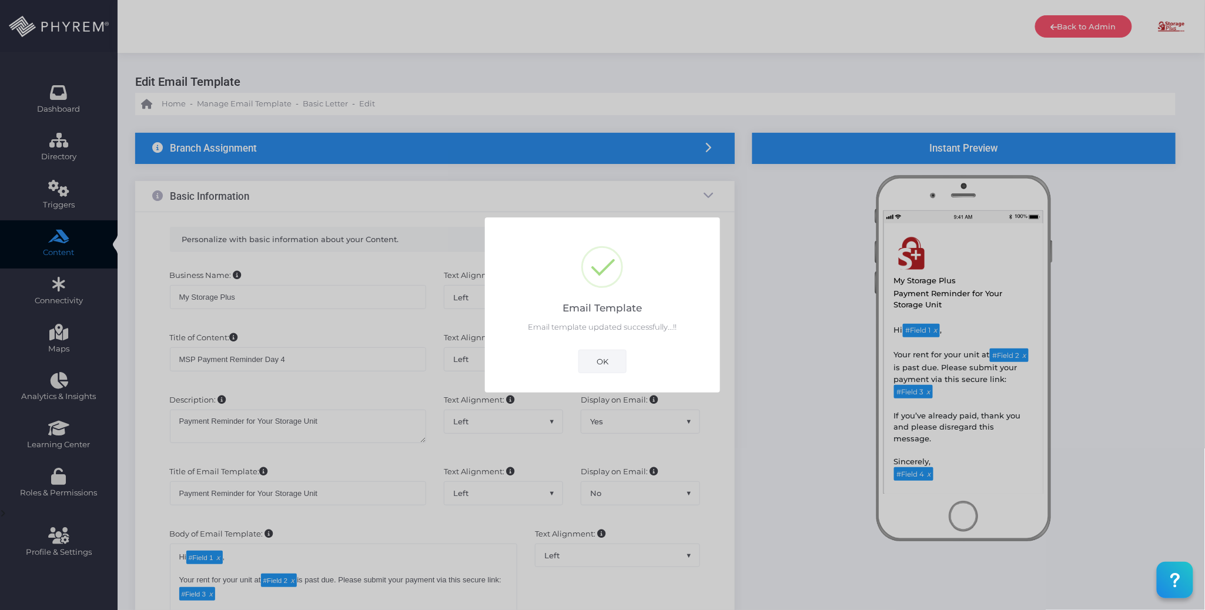
click at [609, 360] on button "OK" at bounding box center [603, 362] width 48 height 24
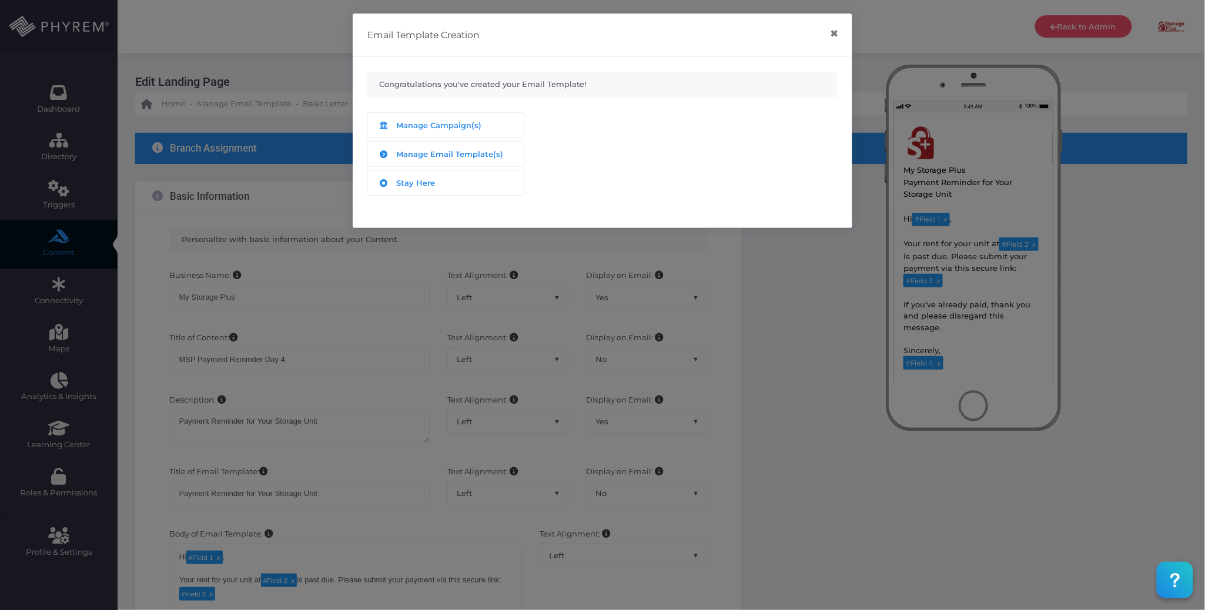
scroll to position [554, 0]
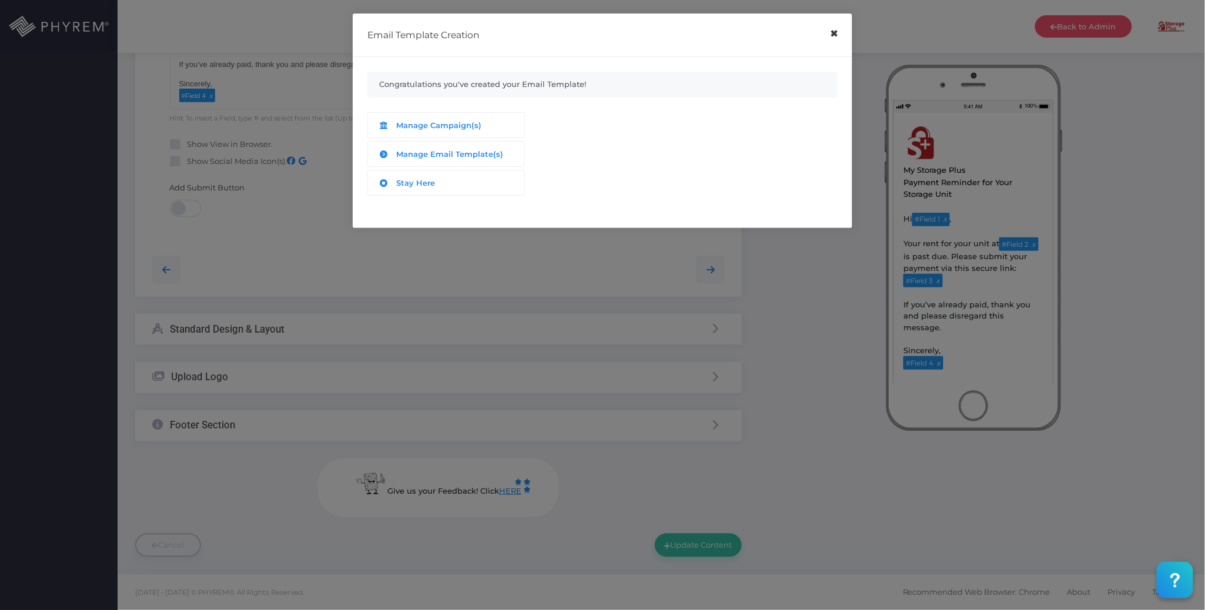
click at [833, 34] on button "×" at bounding box center [833, 34] width 23 height 26
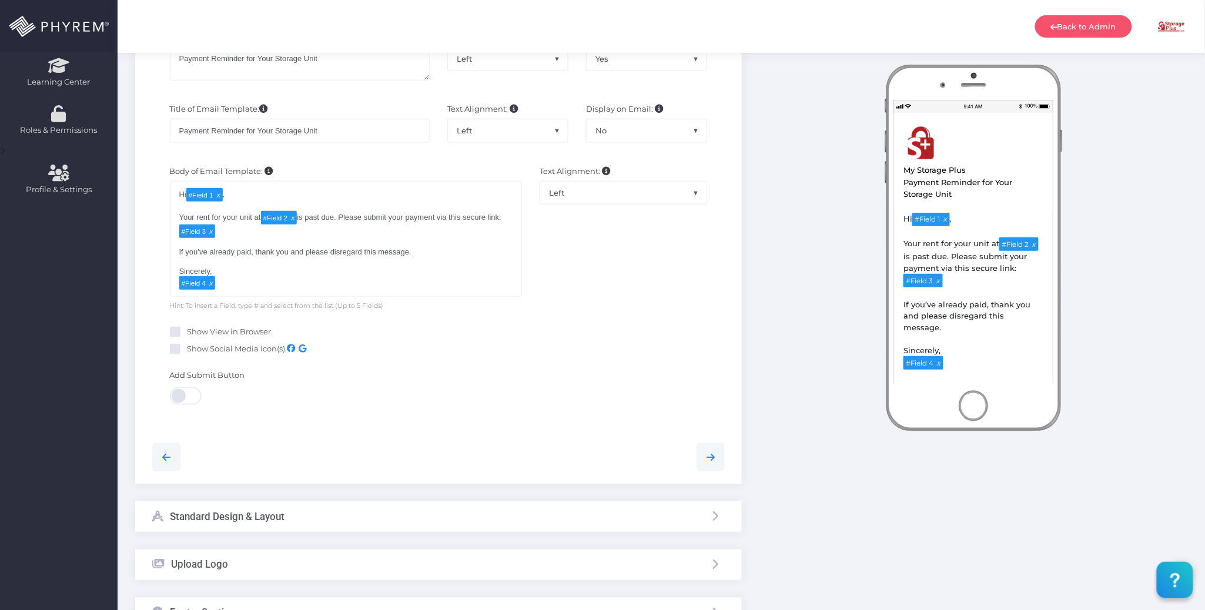
scroll to position [319, 0]
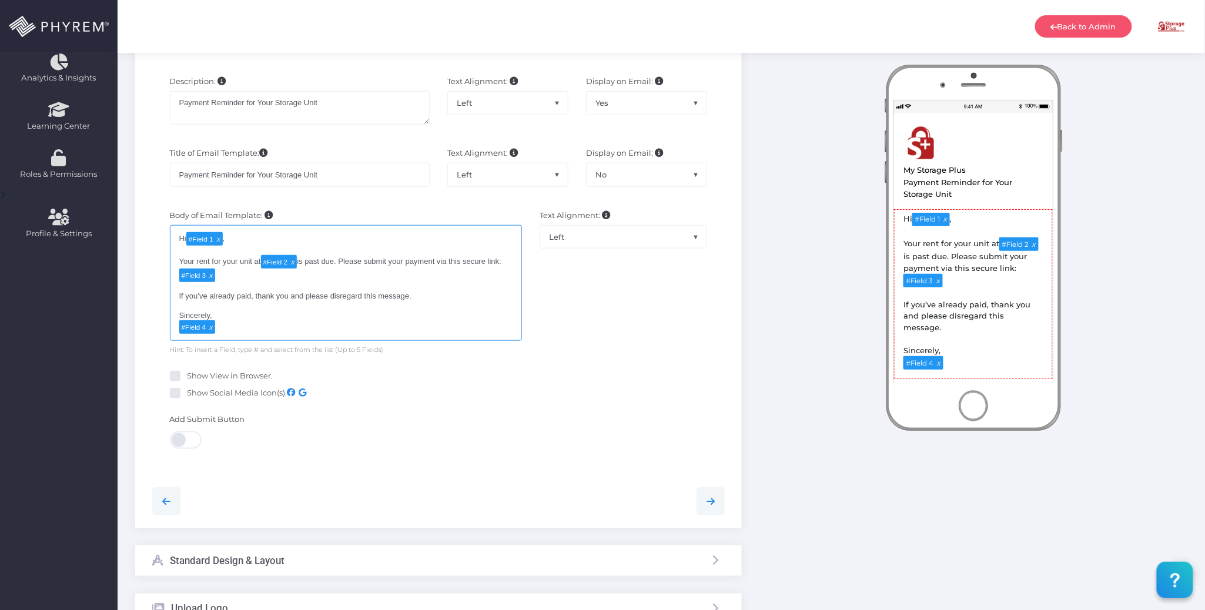
click at [469, 305] on div "Hi # Field 1 , Your rent for your unit at # Field 2 is past due. Please submit …" at bounding box center [346, 283] width 353 height 116
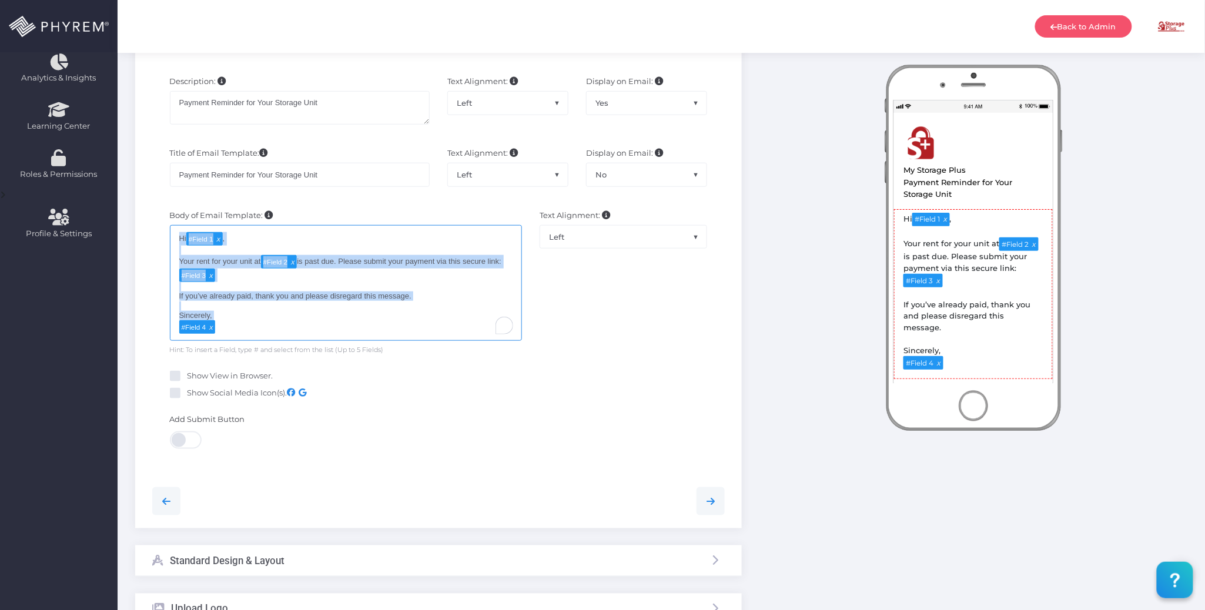
copy div "Hi # Field 1 , Your rent for your unit at # Field 2 is past due. Please submit …"
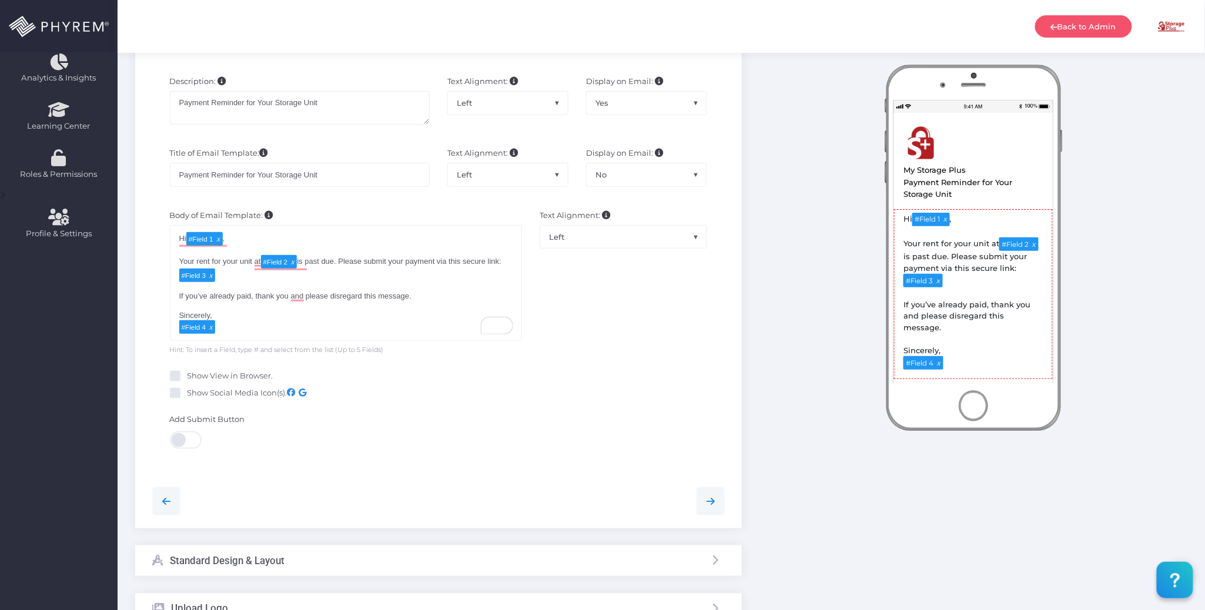
click at [653, 344] on div "Text Alignment: Left Center Right Left" at bounding box center [623, 282] width 185 height 145
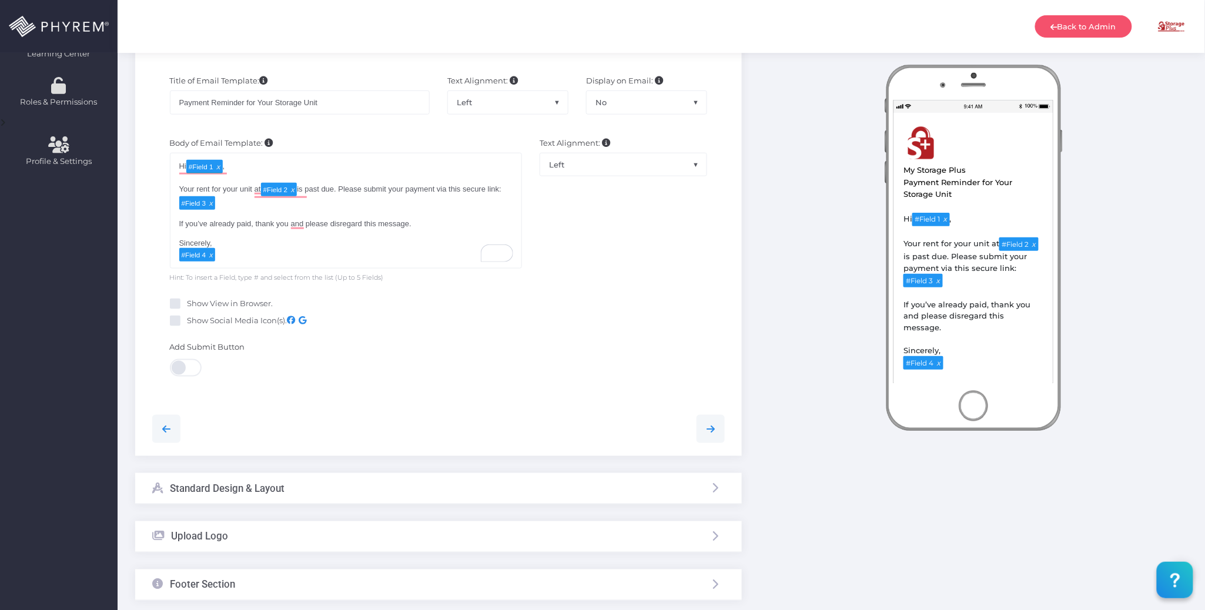
scroll to position [554, 0]
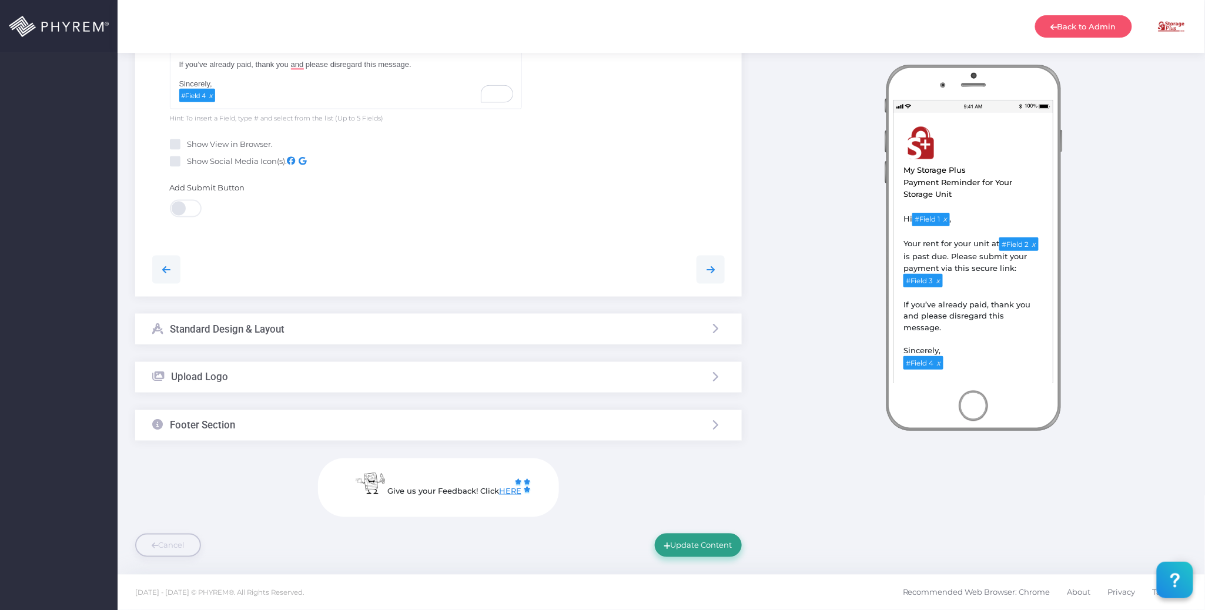
click at [694, 546] on button "Update Content" at bounding box center [698, 546] width 87 height 24
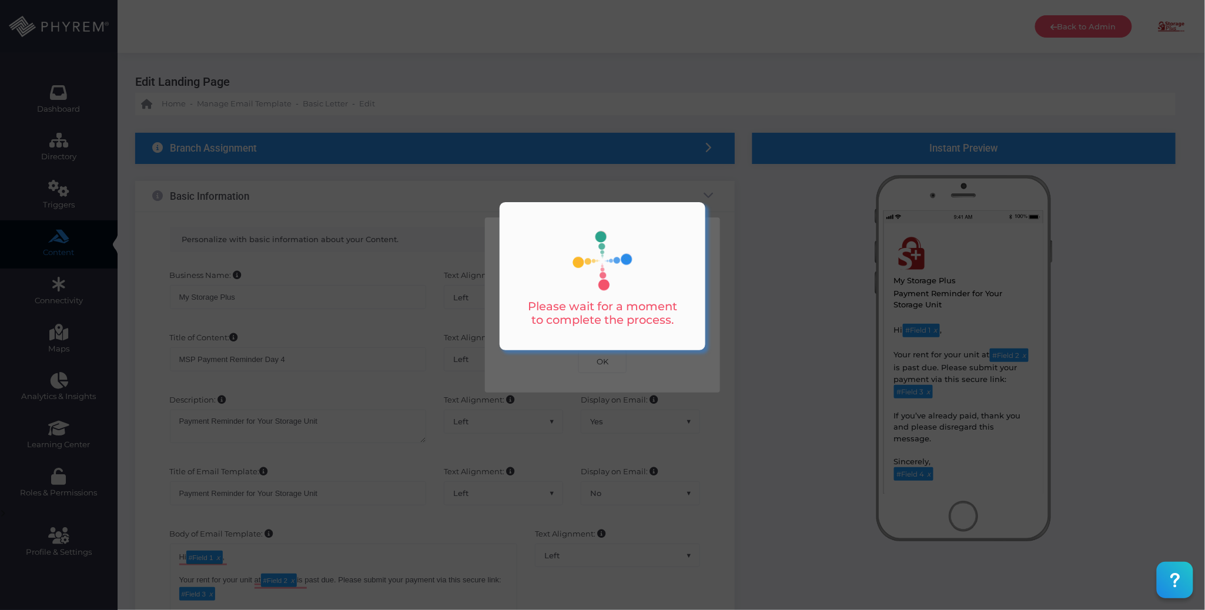
scroll to position [0, 0]
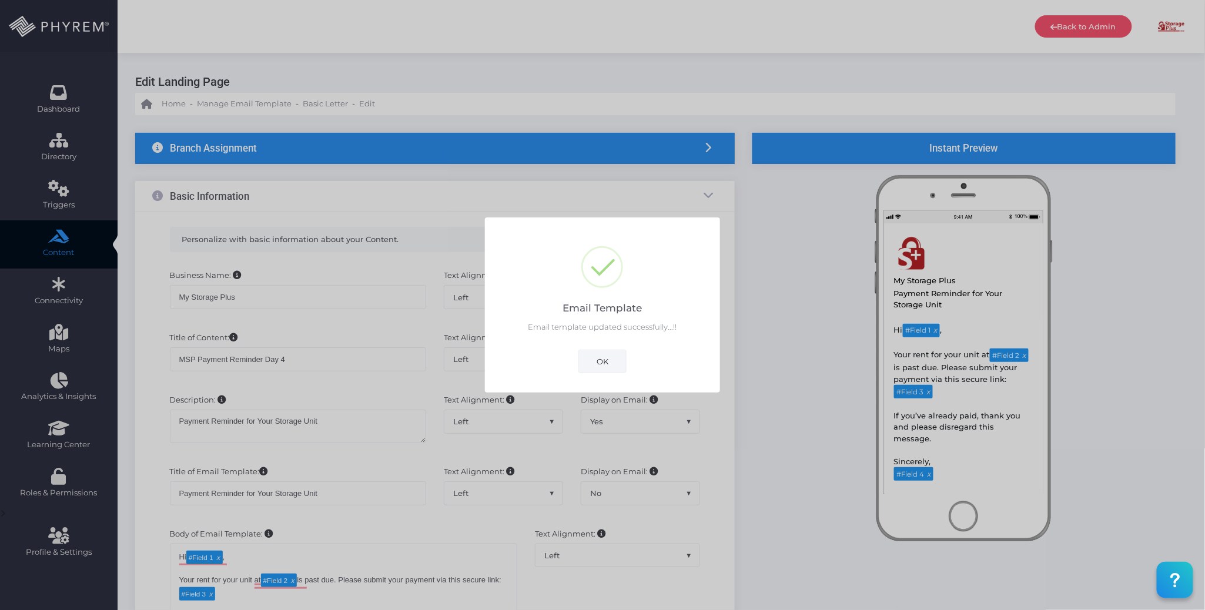
click at [596, 363] on button "OK" at bounding box center [603, 362] width 48 height 24
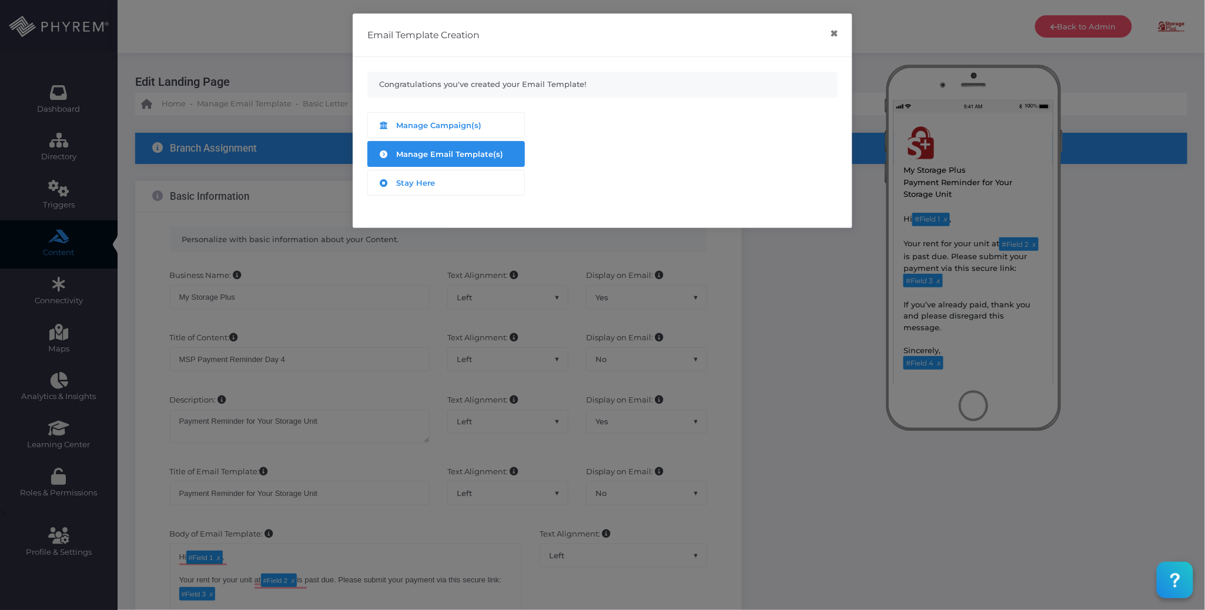
scroll to position [554, 0]
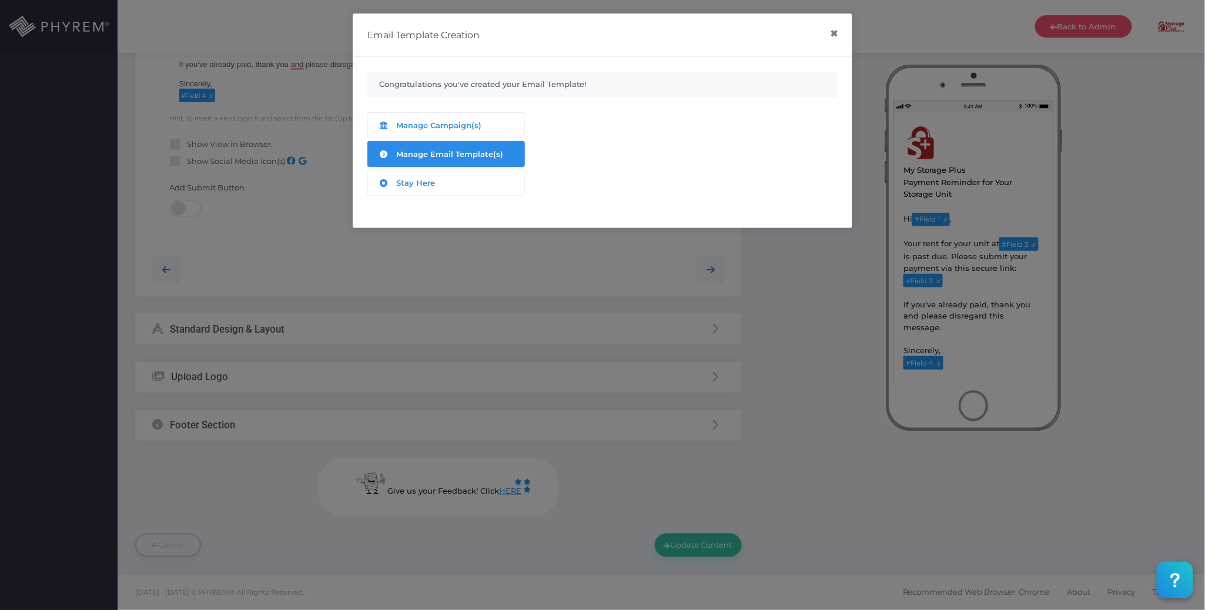
click at [488, 149] on span "Manage Email Template(s)" at bounding box center [450, 153] width 107 height 9
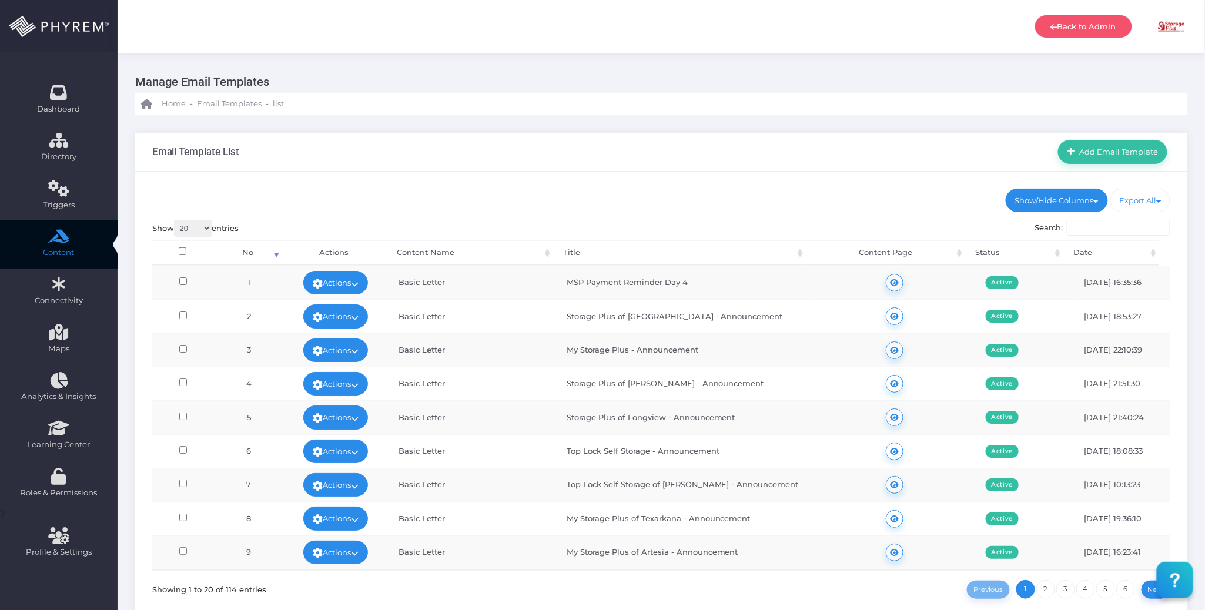
click at [711, 173] on div "Show/Hide Columns No Title" at bounding box center [661, 409] width 1052 height 474
click at [713, 196] on ul "Show/Hide Columns No Content Name Title Content Page Status" at bounding box center [661, 201] width 1019 height 24
click at [807, 193] on ul "Show/Hide Columns No Content Name Title Content Page Status" at bounding box center [661, 201] width 1019 height 24
